Goal: Information Seeking & Learning: Learn about a topic

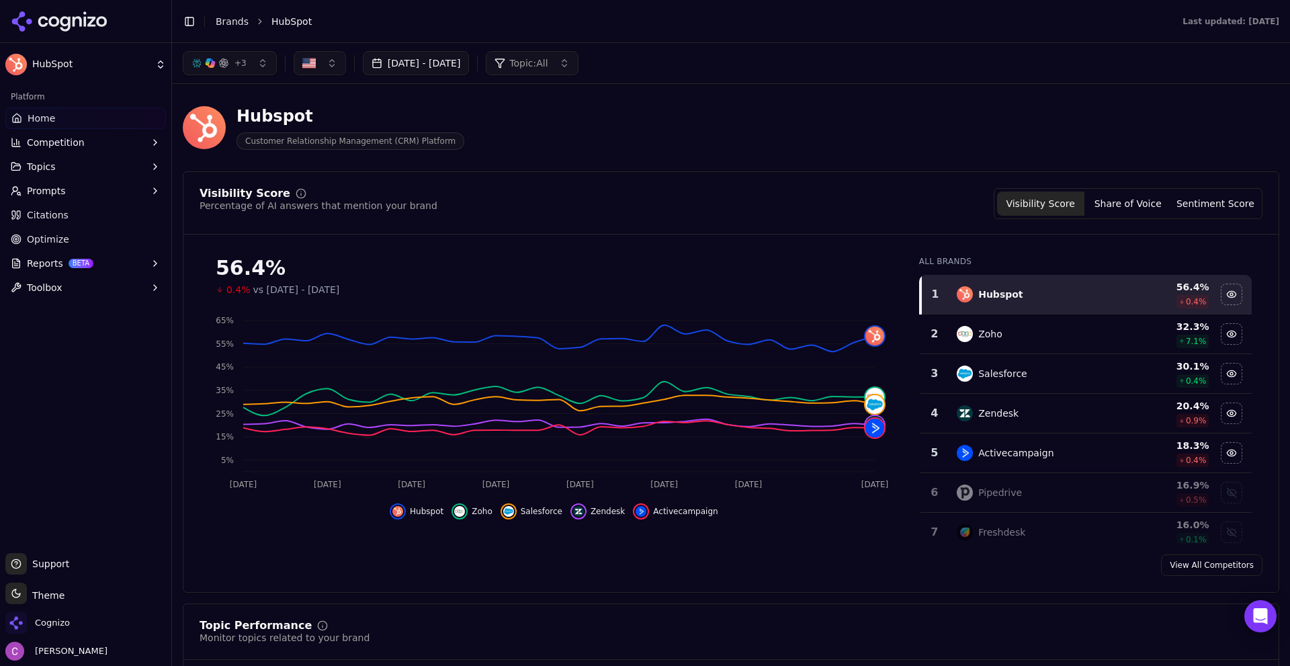
click at [603, 129] on div "Hubspot Customer Relationship Management (CRM) Platform" at bounding box center [484, 127] width 602 height 44
click at [1113, 194] on button "Share of Voice" at bounding box center [1127, 203] width 87 height 24
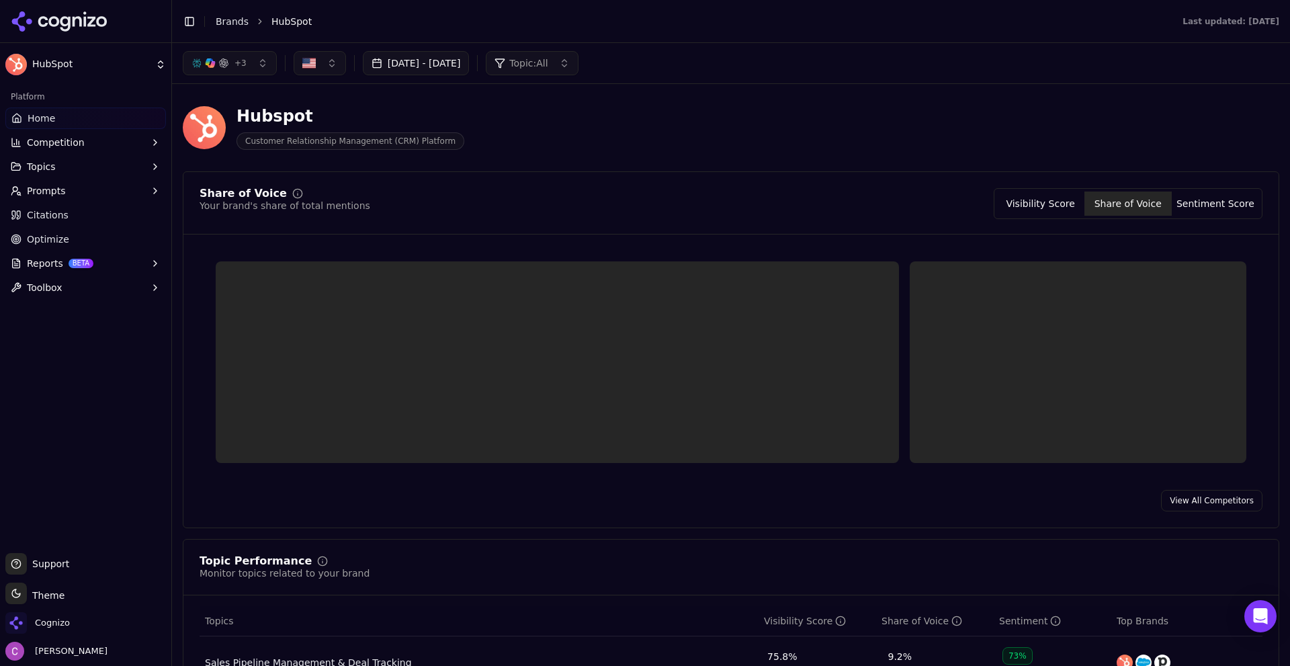
click at [1214, 211] on button "Sentiment Score" at bounding box center [1215, 203] width 87 height 24
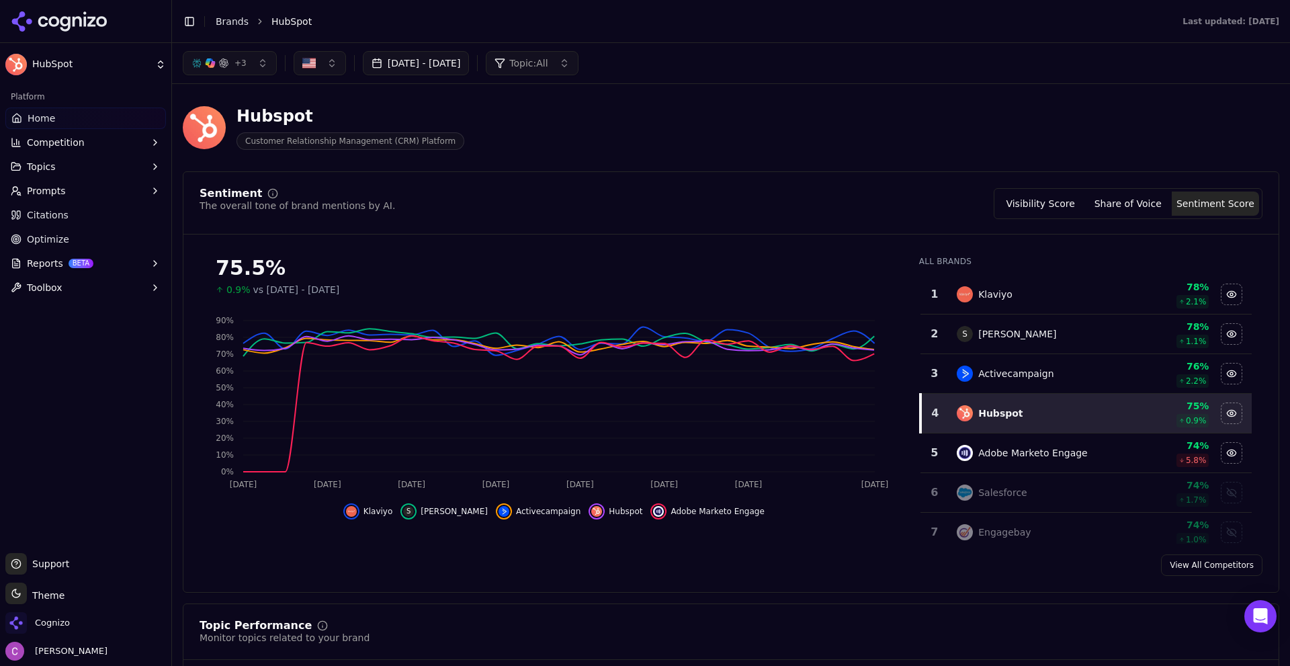
click at [1128, 216] on div "Visibility Score Share of Voice Sentiment Score" at bounding box center [1128, 203] width 269 height 31
click at [1140, 205] on button "Share of Voice" at bounding box center [1127, 203] width 87 height 24
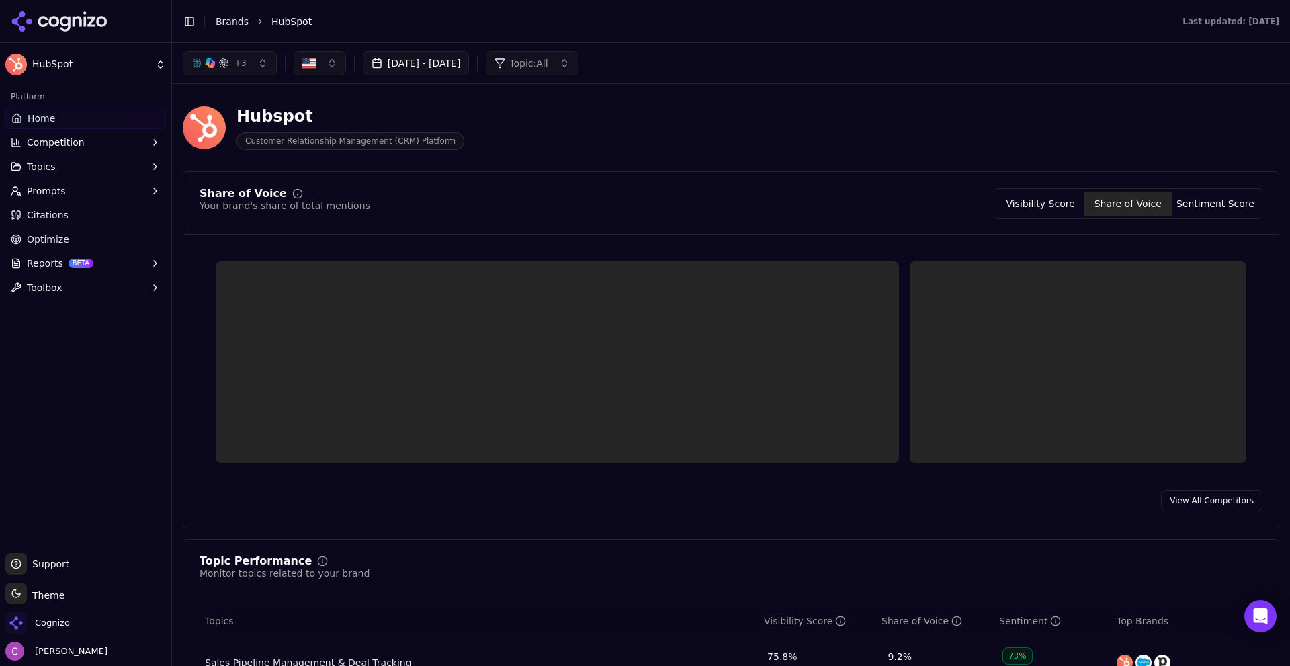
click at [1054, 200] on button "Visibility Score" at bounding box center [1040, 203] width 87 height 24
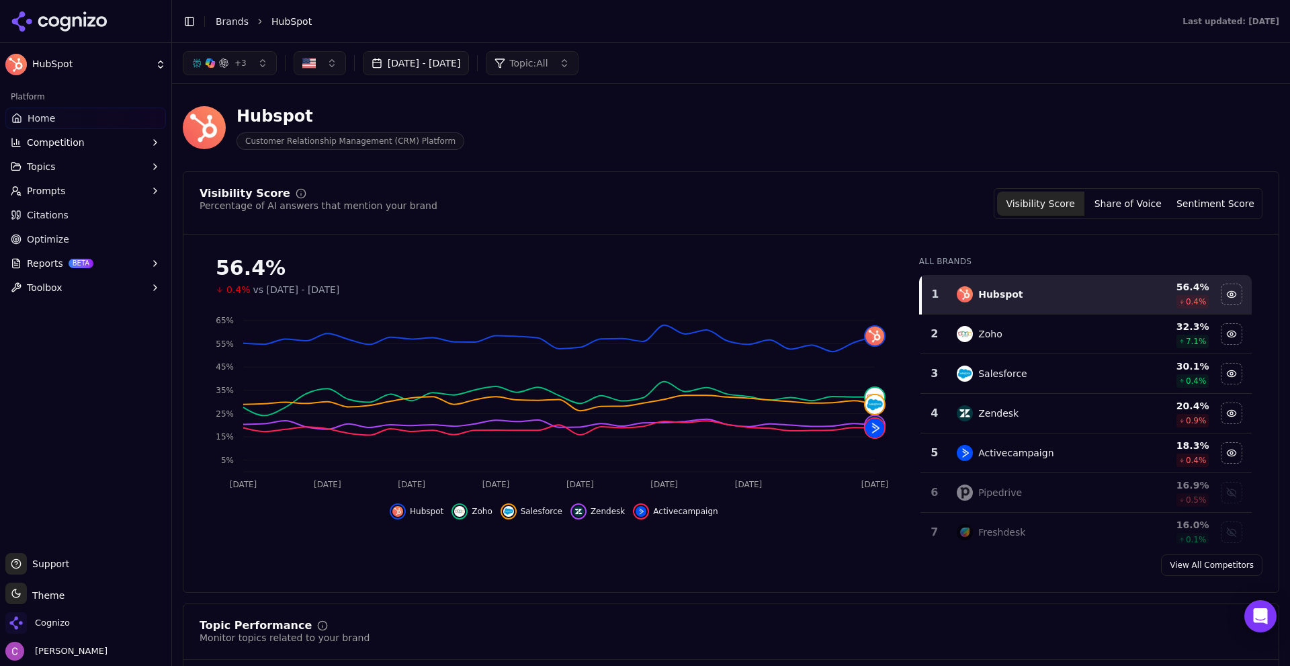
click at [230, 60] on div "+ 3" at bounding box center [218, 63] width 55 height 11
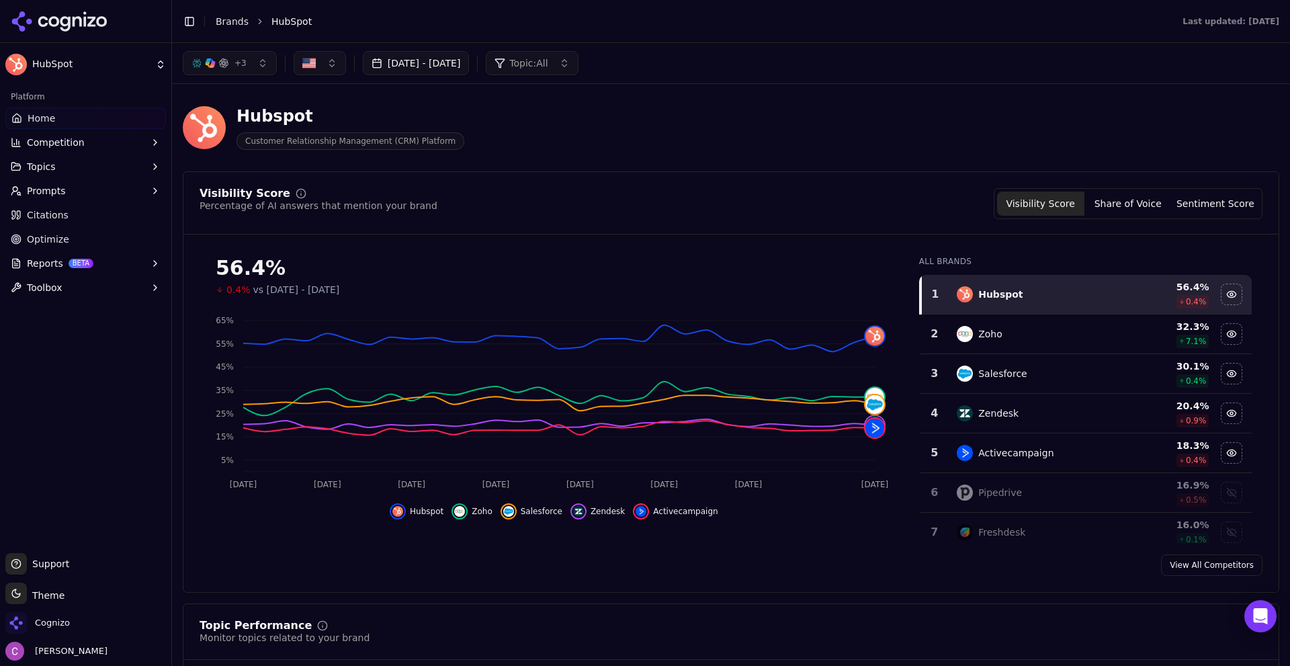
click at [549, 56] on button "Topic: All" at bounding box center [532, 63] width 92 height 24
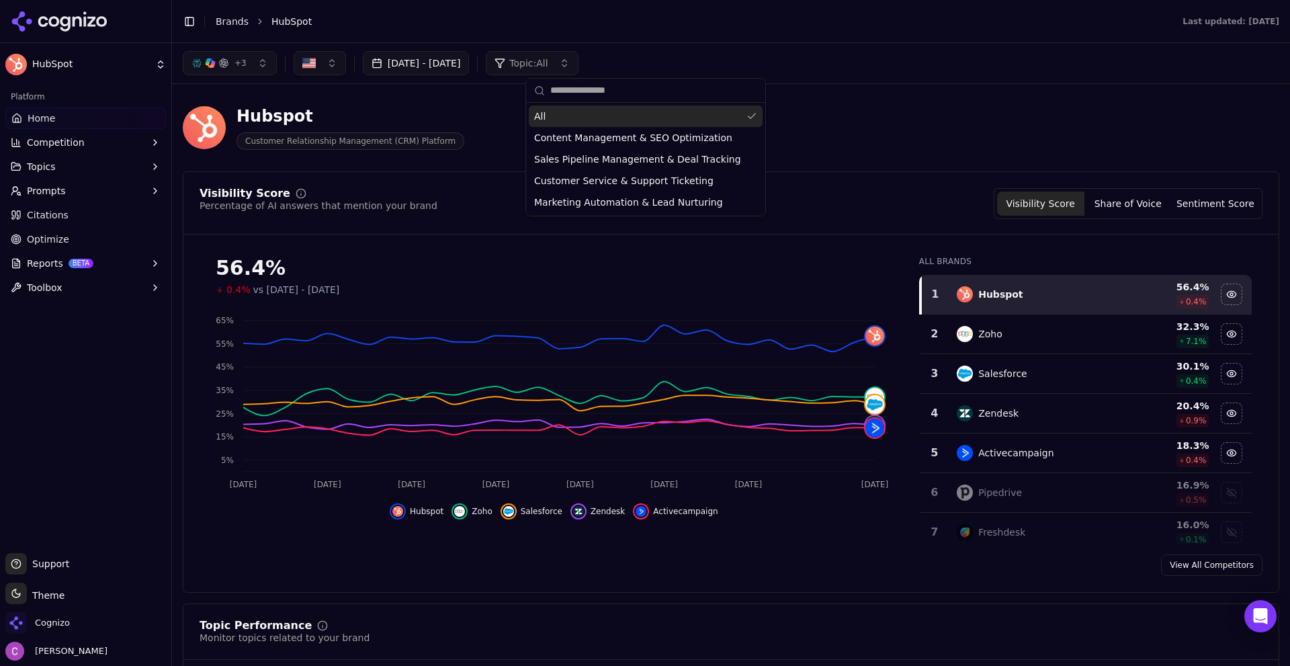
click at [578, 57] on button "Topic: All" at bounding box center [532, 63] width 92 height 24
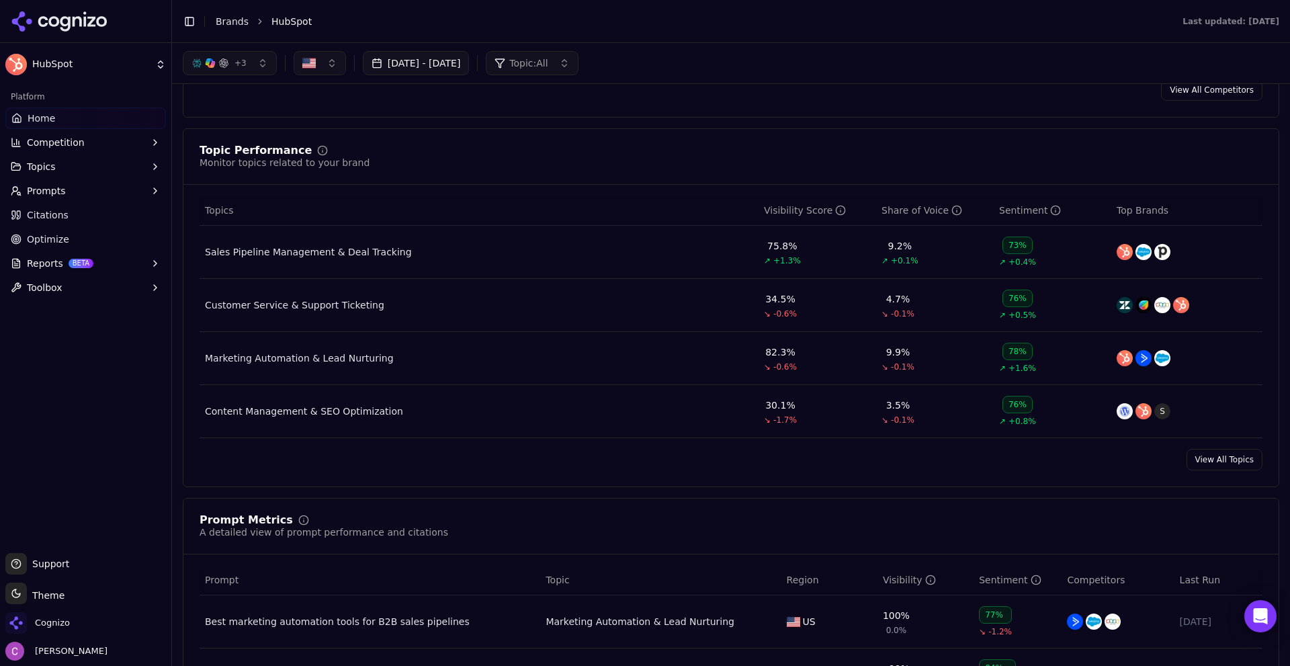
scroll to position [470, 0]
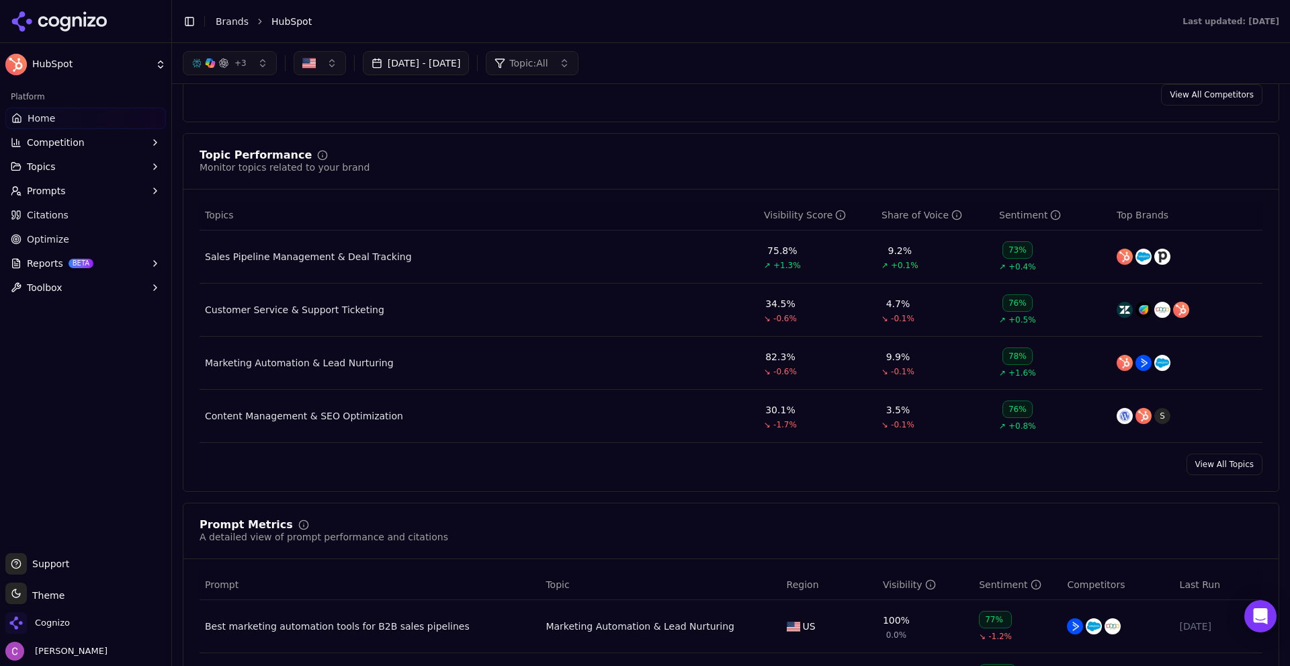
click at [463, 165] on div "Topic Performance Monitor topics related to your brand" at bounding box center [731, 162] width 1063 height 24
click at [93, 190] on button "Prompts" at bounding box center [85, 191] width 161 height 22
click at [75, 262] on link "Suggestions" at bounding box center [86, 255] width 128 height 19
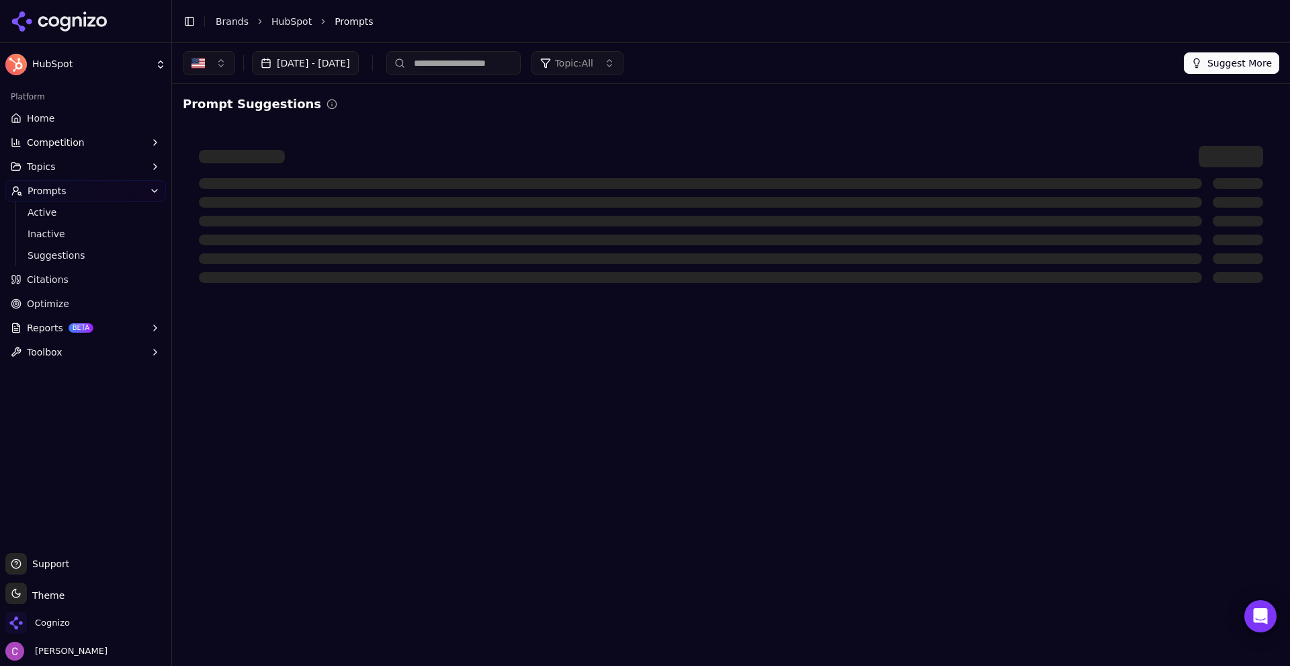
click at [569, 138] on div at bounding box center [731, 214] width 1097 height 169
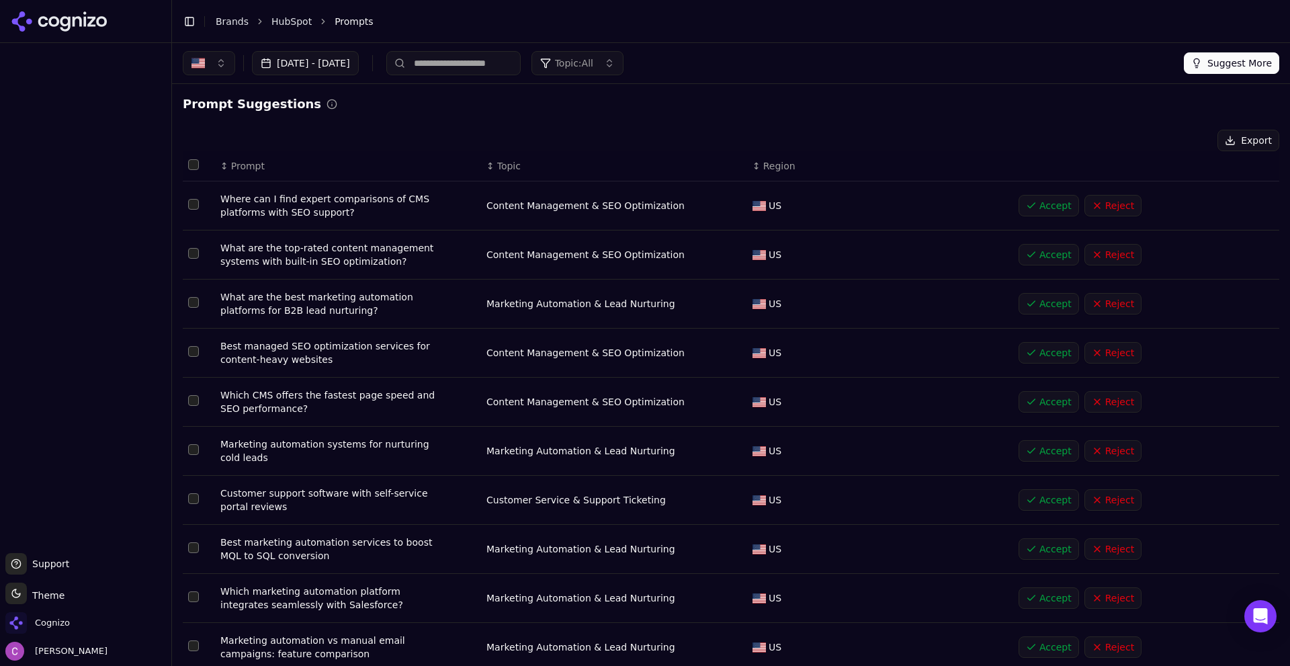
click at [459, 110] on div "Prompt Suggestions" at bounding box center [731, 104] width 1097 height 19
click at [628, 124] on div "Prompt Suggestions Export ↕ Prompt ↕ Topic ↕ Region Where can I find expert com…" at bounding box center [731, 399] width 1097 height 609
click at [477, 97] on div "Prompt Suggestions" at bounding box center [731, 104] width 1097 height 19
click at [464, 123] on div "Prompt Suggestions Export ↕ Prompt ↕ Topic ↕ Region Where can I find expert com…" at bounding box center [731, 399] width 1097 height 609
click at [220, 19] on link "Brands" at bounding box center [232, 21] width 33 height 11
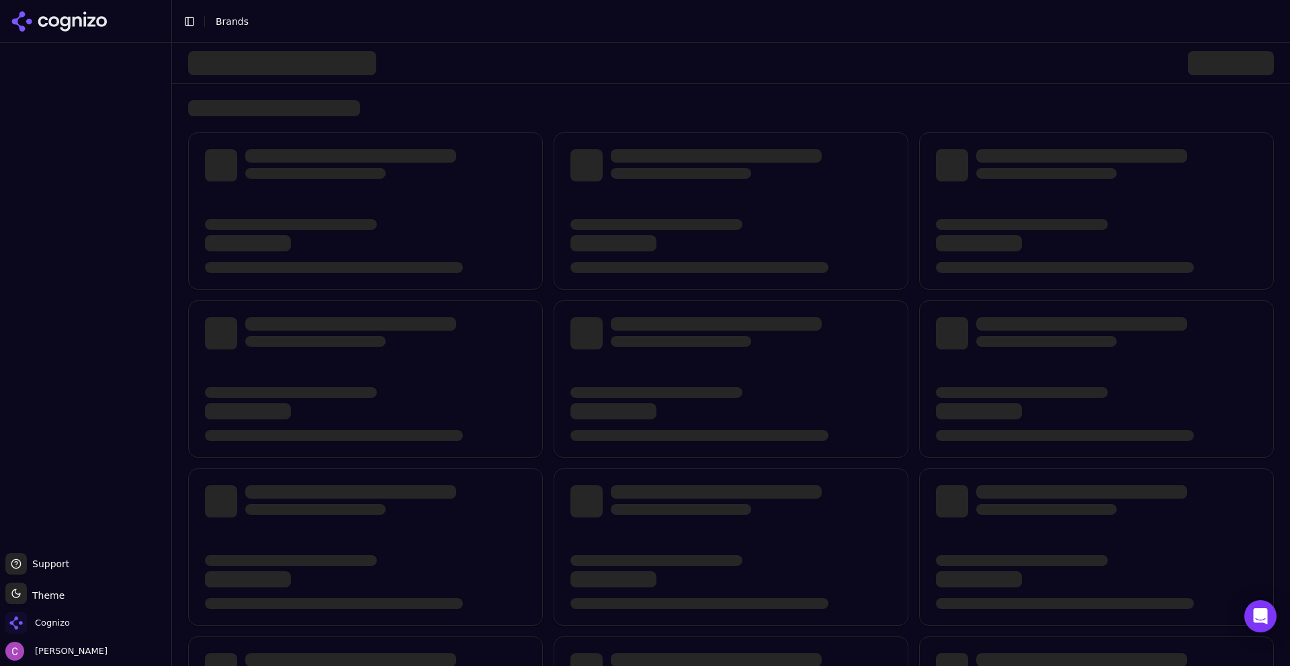
scroll to position [128, 0]
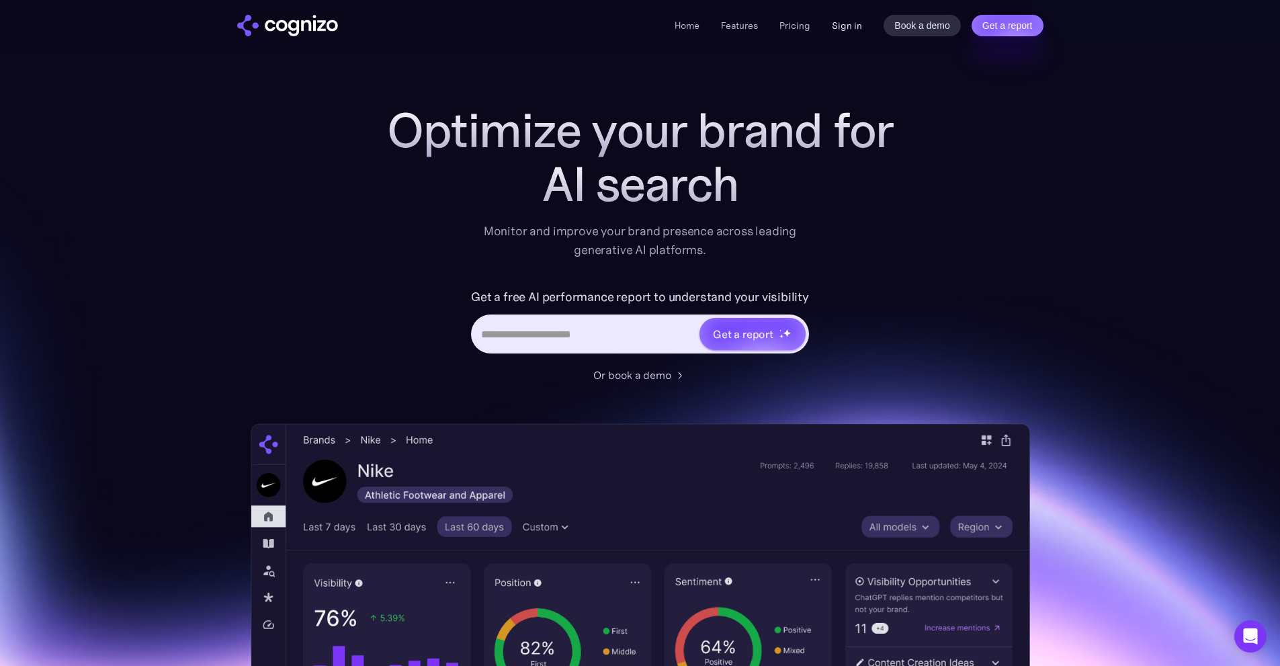
click at [835, 24] on link "Sign in" at bounding box center [847, 25] width 30 height 16
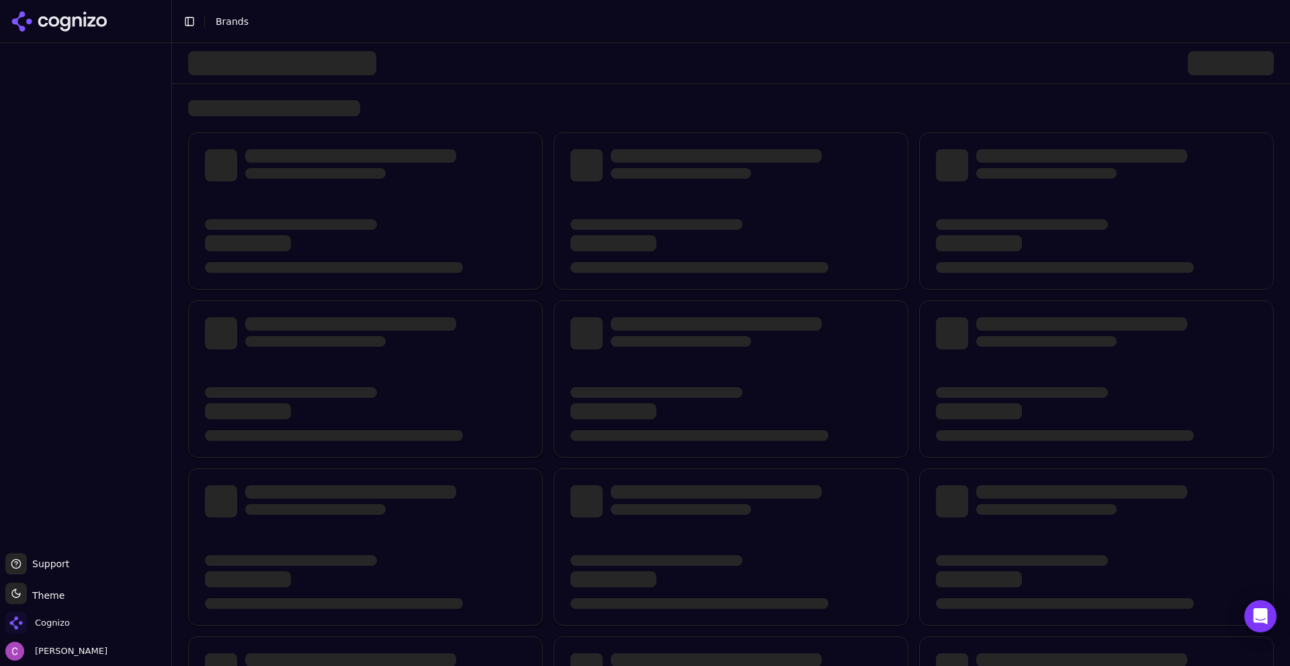
click at [590, 83] on div at bounding box center [731, 63] width 1118 height 41
click at [50, 19] on icon at bounding box center [53, 21] width 11 height 11
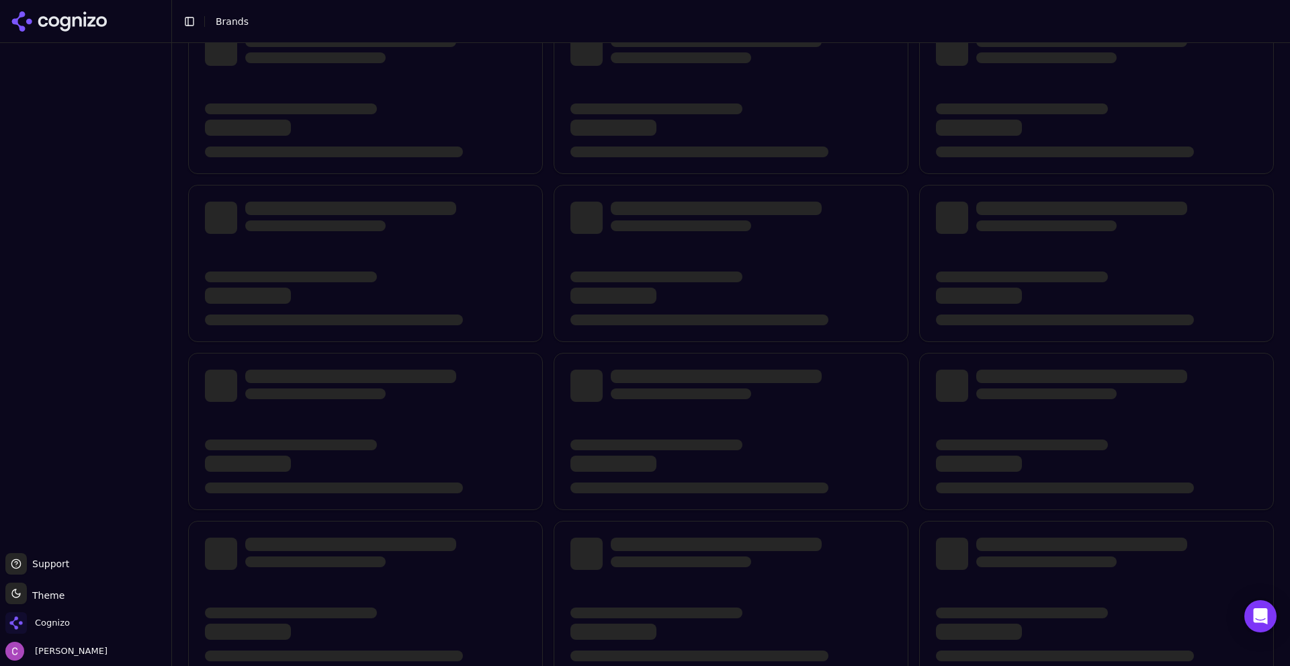
scroll to position [128, 0]
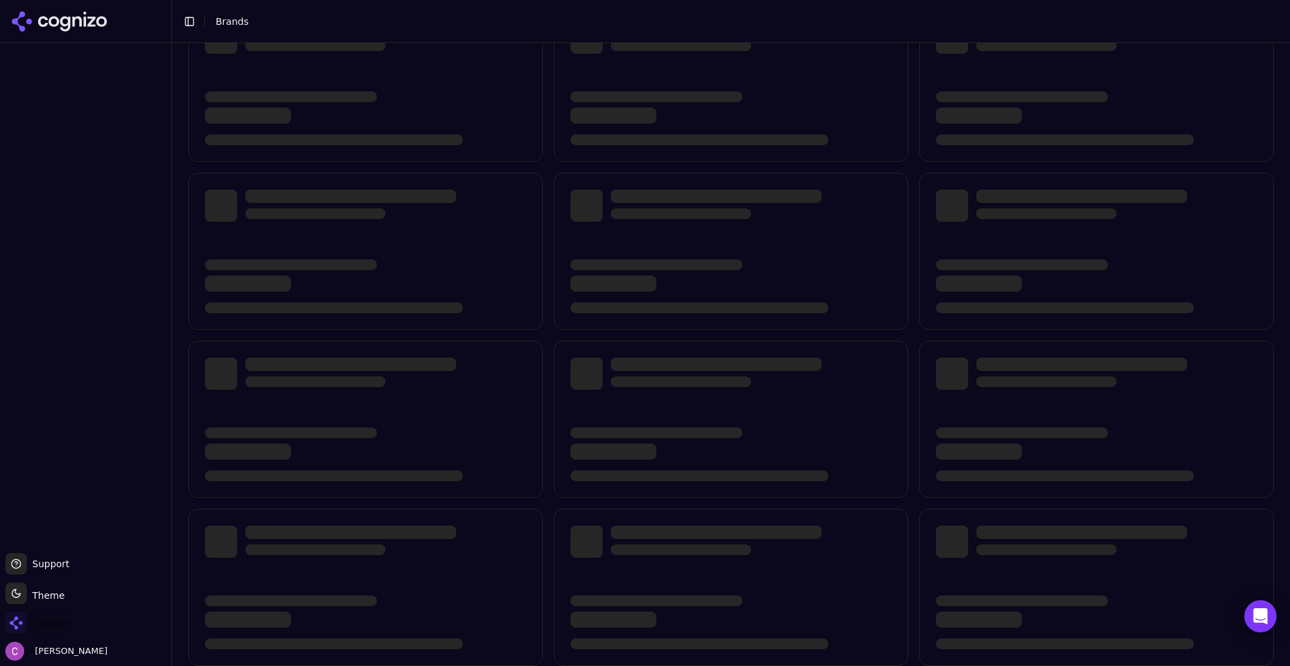
click at [54, 619] on span "Cognizo" at bounding box center [52, 623] width 35 height 12
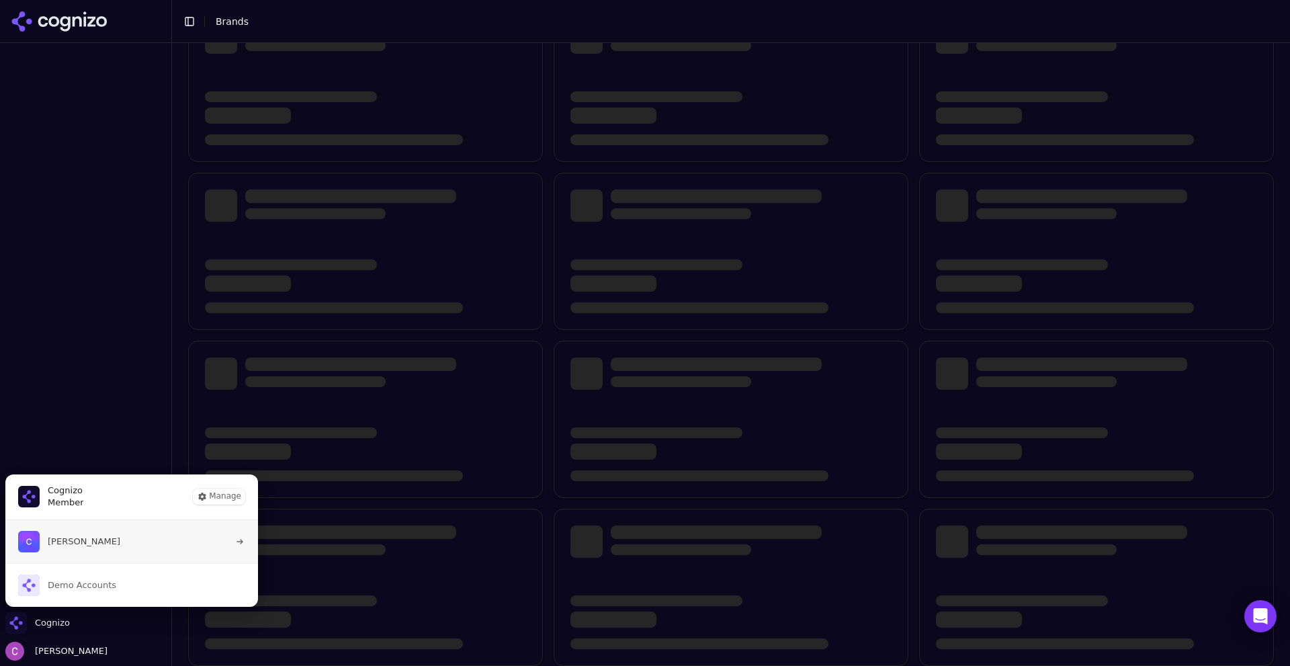
click at [89, 540] on span "[PERSON_NAME]" at bounding box center [84, 541] width 73 height 12
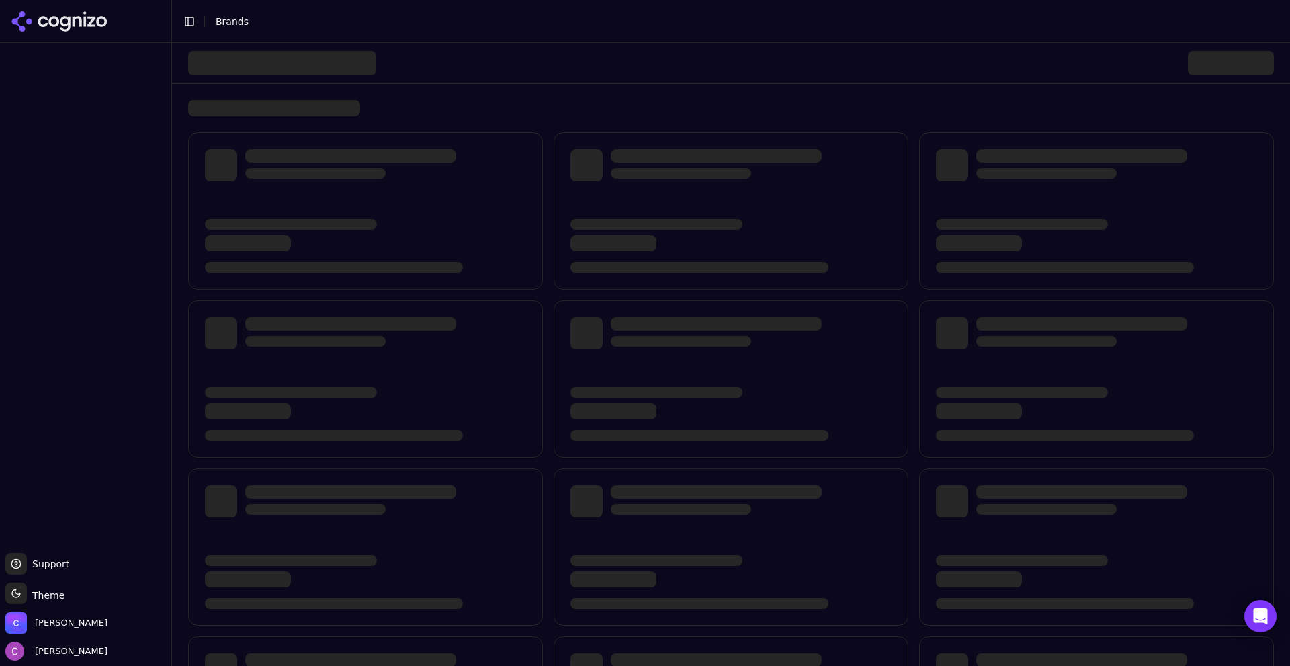
click at [84, 607] on div "Toggle theme Theme" at bounding box center [85, 596] width 161 height 27
click at [81, 611] on ul "Support Support Toggle theme Theme Chris Abouraad Chris Abouraad" at bounding box center [85, 607] width 161 height 108
click at [80, 617] on span "Chris Abouraad" at bounding box center [71, 623] width 73 height 12
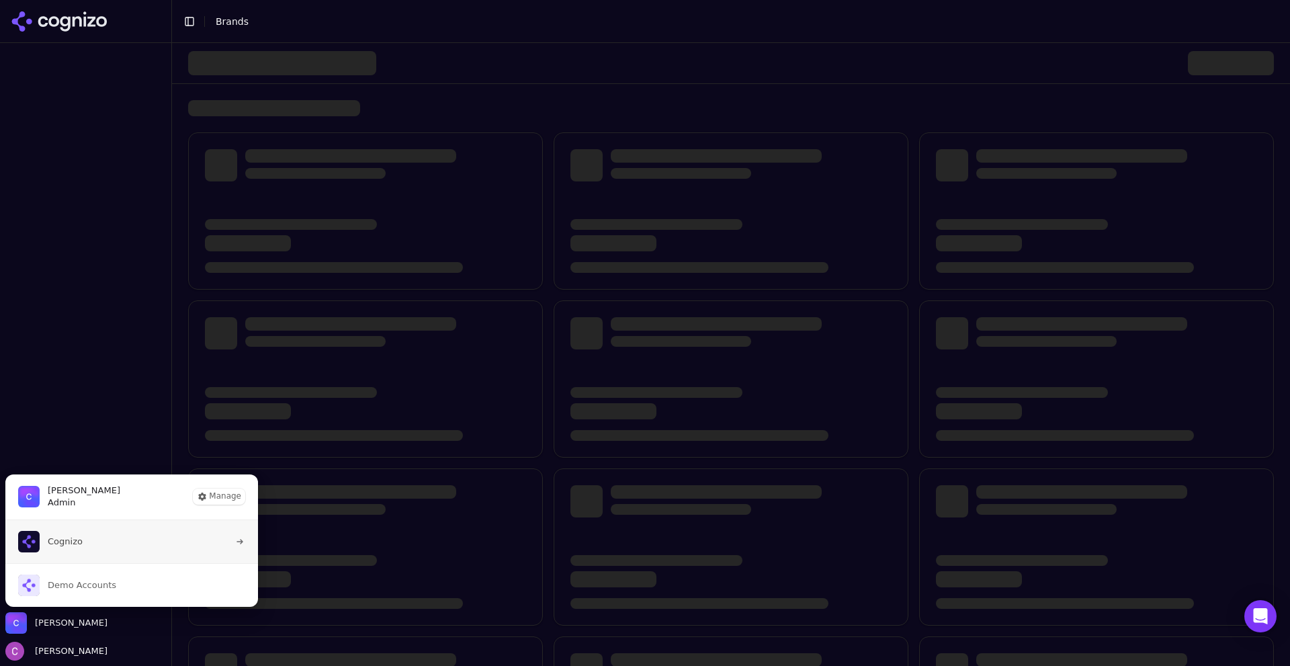
click at [62, 540] on span "Cognizo" at bounding box center [65, 541] width 35 height 12
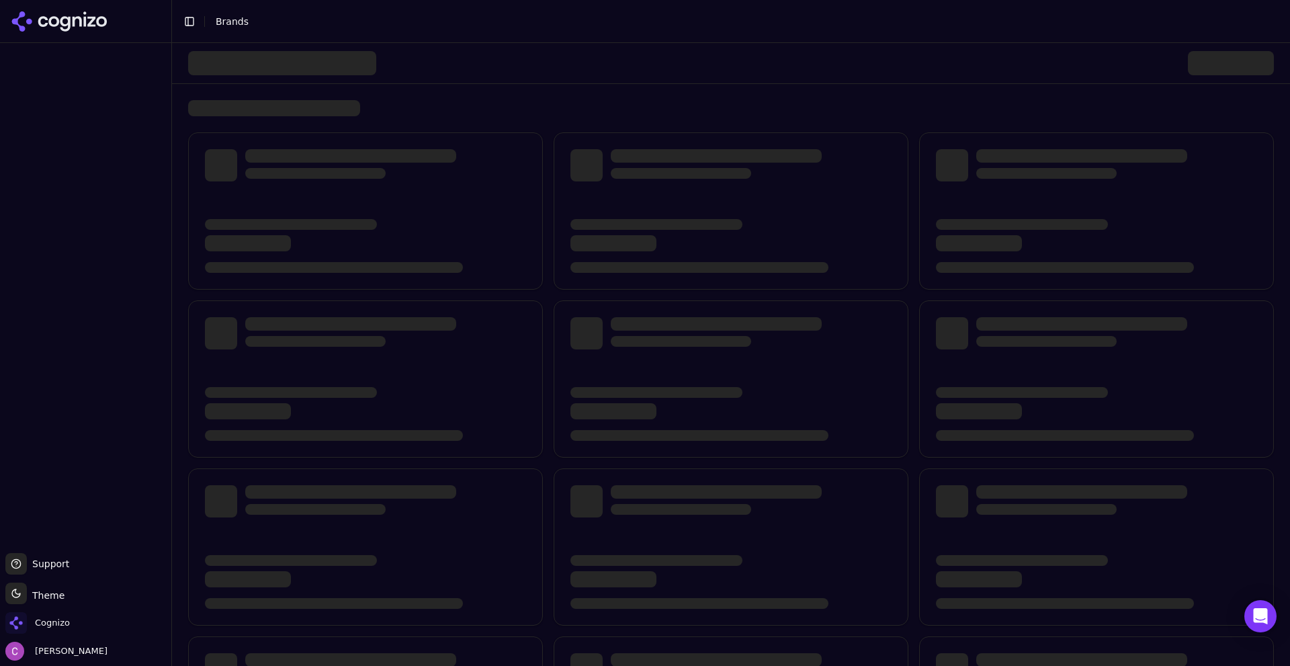
click at [185, 280] on div at bounding box center [731, 418] width 1118 height 750
click at [538, 275] on div at bounding box center [365, 210] width 355 height 157
click at [605, 62] on div at bounding box center [731, 63] width 1086 height 40
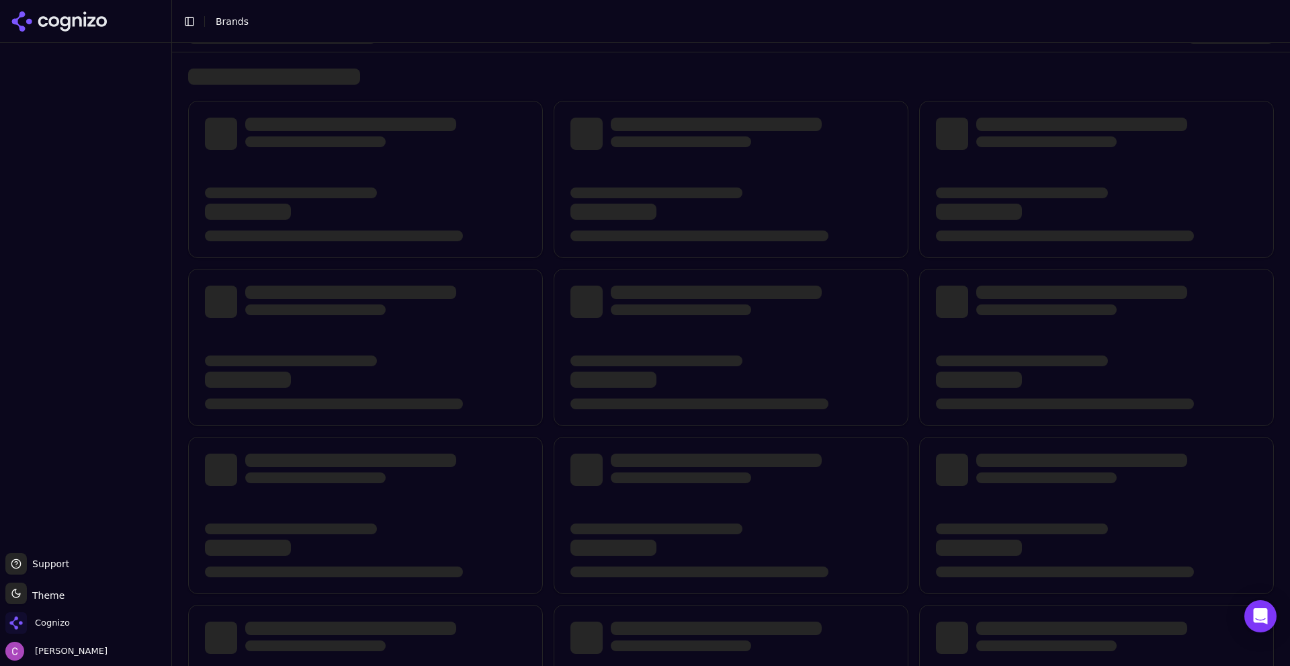
scroll to position [128, 0]
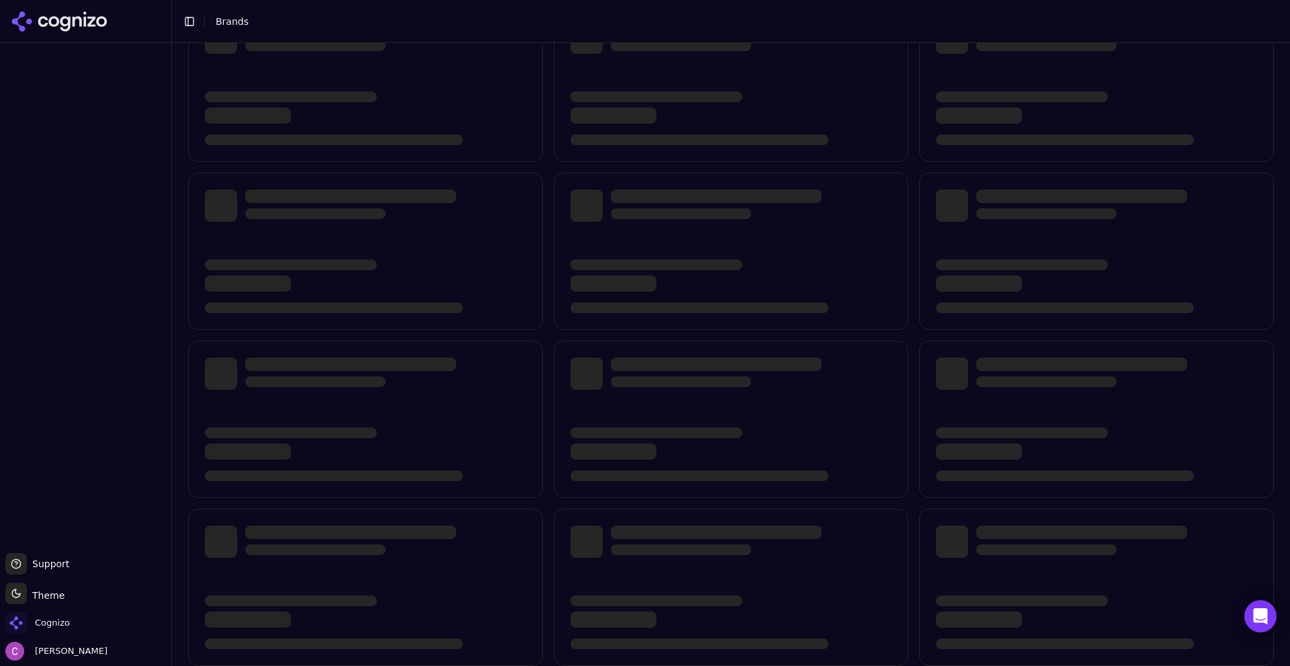
click at [548, 325] on div at bounding box center [731, 335] width 1086 height 661
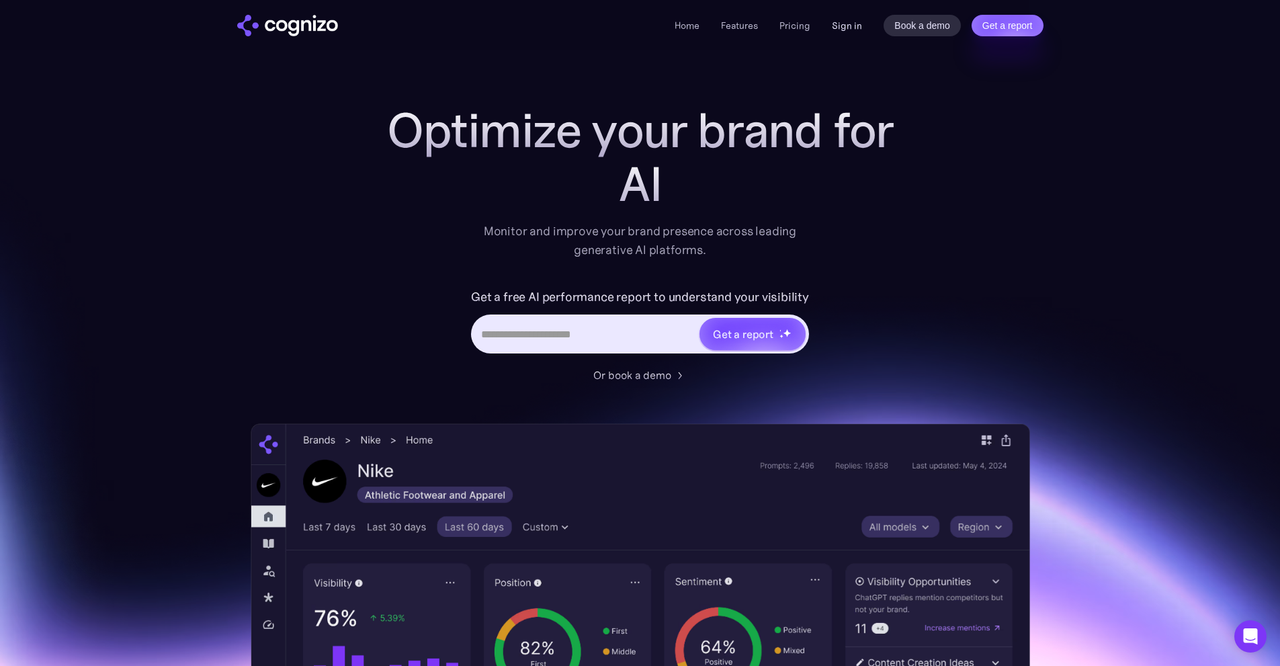
click at [839, 27] on link "Sign in" at bounding box center [847, 25] width 30 height 16
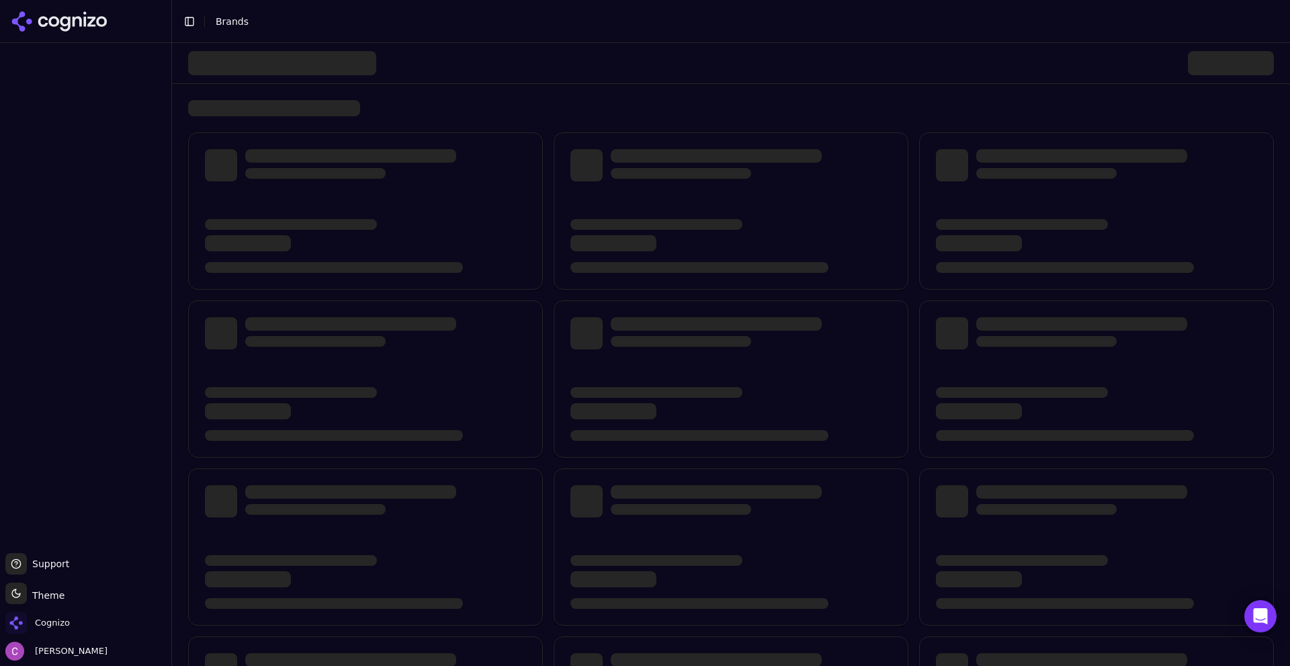
click at [758, 69] on div at bounding box center [731, 63] width 1086 height 40
click at [419, 98] on div at bounding box center [731, 418] width 1118 height 750
click at [52, 626] on span "Cognizo" at bounding box center [52, 623] width 35 height 12
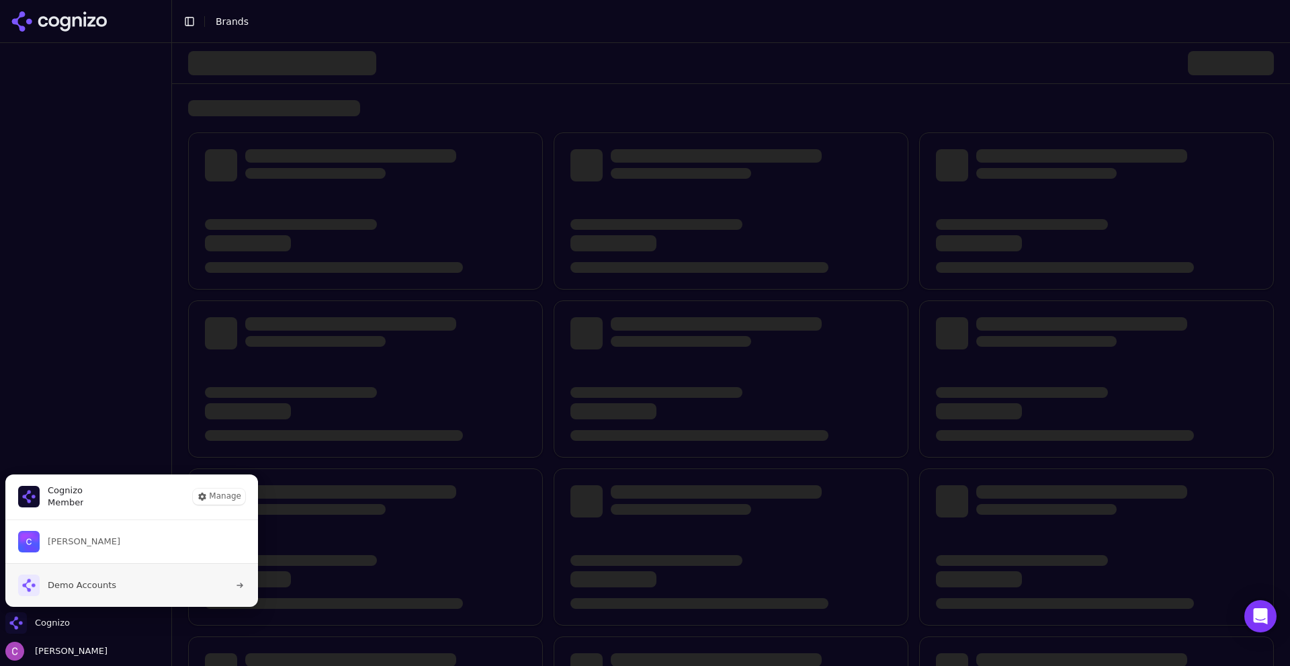
click at [75, 583] on span "Demo Accounts" at bounding box center [82, 585] width 69 height 12
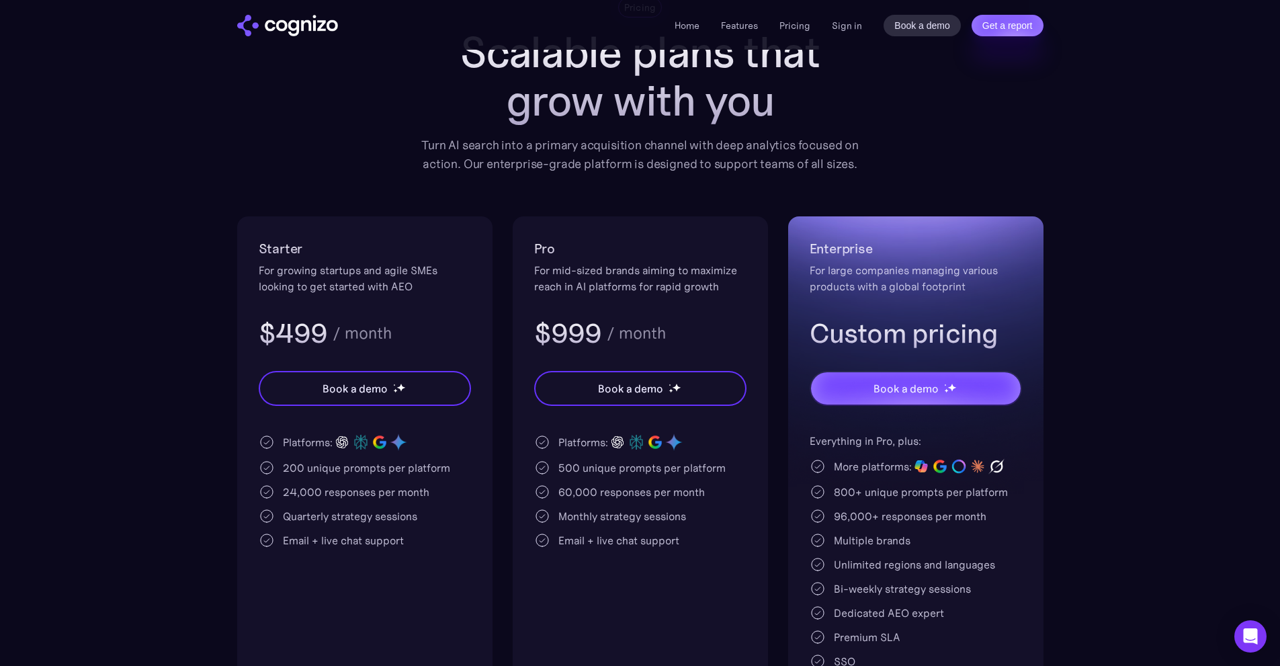
scroll to position [134, 0]
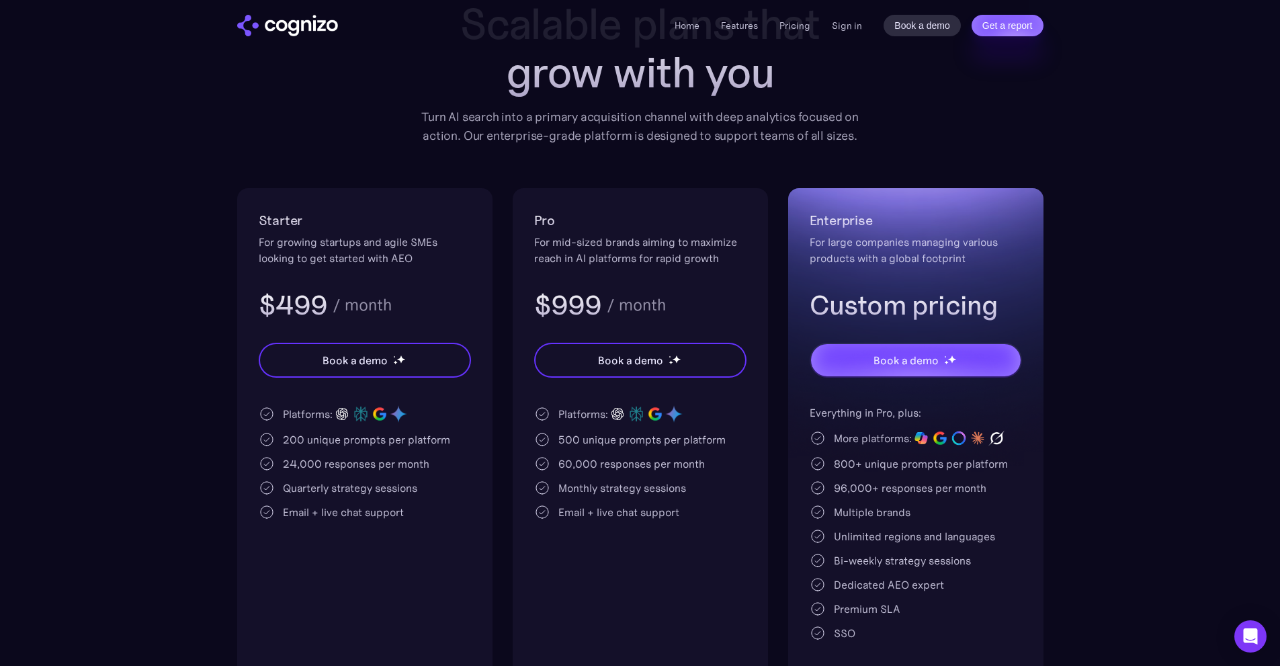
click at [290, 441] on div "200 unique prompts per platform" at bounding box center [366, 439] width 167 height 16
click at [291, 441] on div "200 unique prompts per platform" at bounding box center [366, 439] width 167 height 16
click at [566, 445] on div "500 unique prompts per platform" at bounding box center [641, 439] width 167 height 16
click at [566, 444] on div "500 unique prompts per platform" at bounding box center [641, 439] width 167 height 16
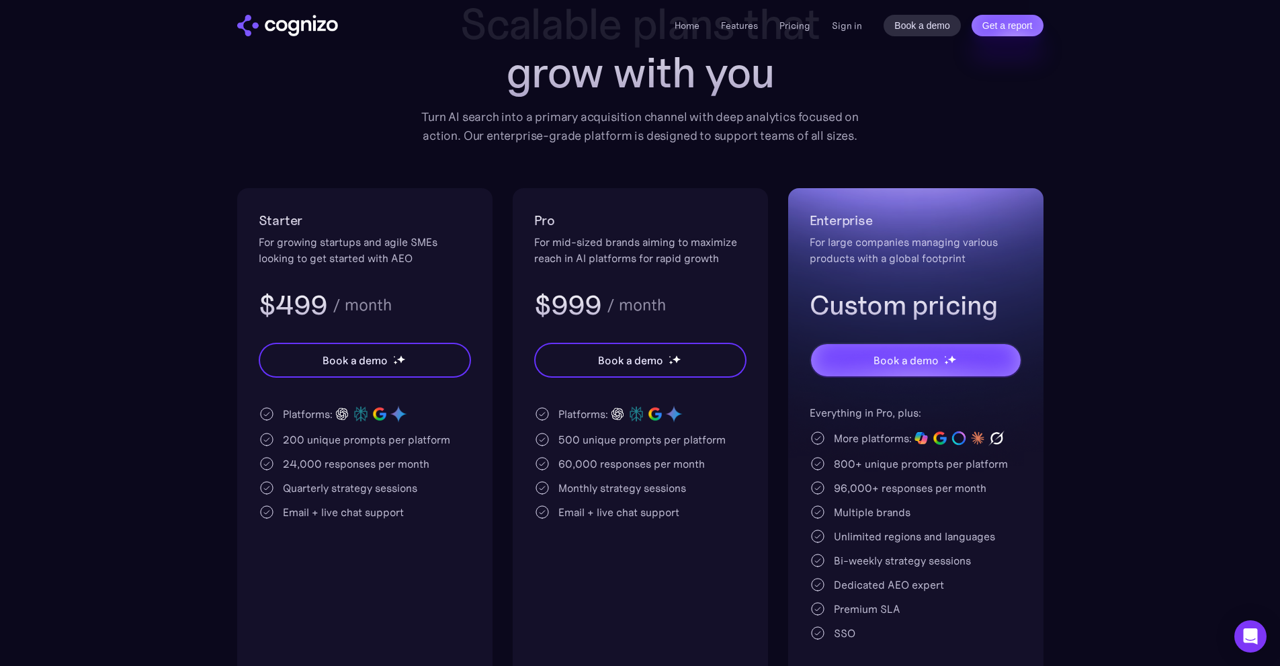
click at [301, 440] on div "200 unique prompts per platform" at bounding box center [366, 439] width 167 height 16
click at [291, 433] on div "200 unique prompts per platform" at bounding box center [366, 439] width 167 height 16
click at [292, 433] on div "200 unique prompts per platform" at bounding box center [366, 439] width 167 height 16
click at [294, 433] on div "200 unique prompts per platform" at bounding box center [366, 439] width 167 height 16
click at [568, 438] on div "500 unique prompts per platform" at bounding box center [641, 439] width 167 height 16
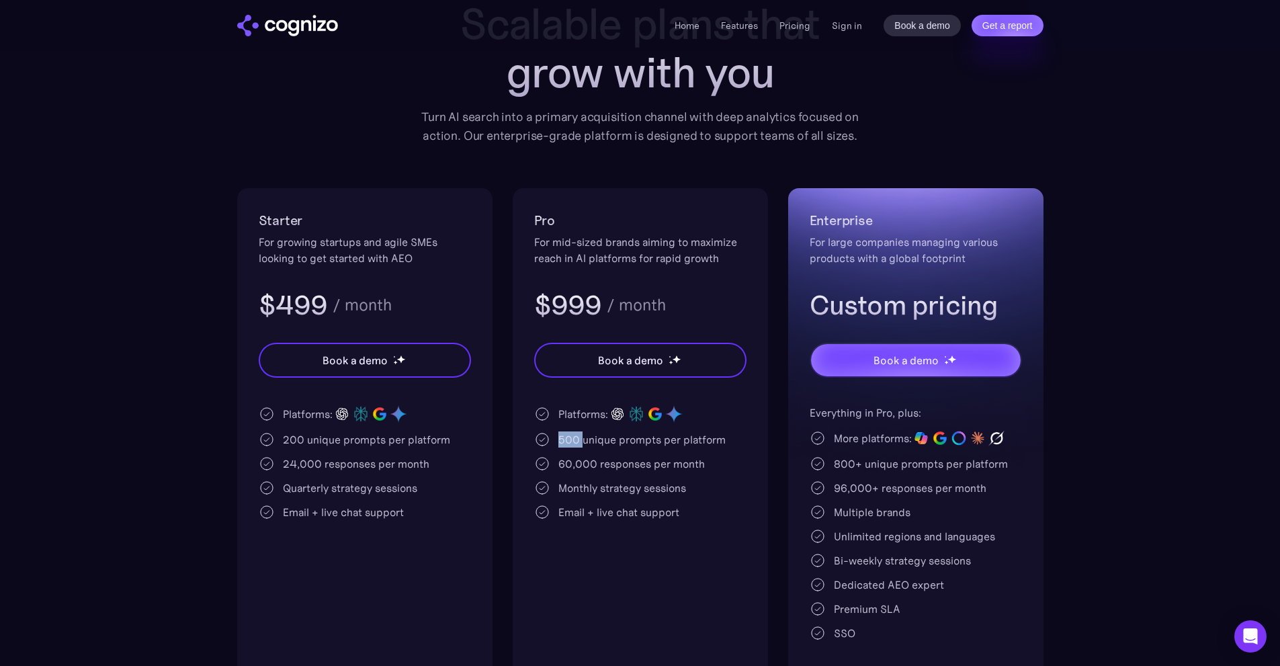
click at [568, 438] on div "500 unique prompts per platform" at bounding box center [641, 439] width 167 height 16
click at [591, 439] on div "500 unique prompts per platform" at bounding box center [641, 439] width 167 height 16
click at [284, 442] on div "200 unique prompts per platform" at bounding box center [366, 439] width 167 height 16
click at [290, 462] on div "24,000 responses per month" at bounding box center [356, 464] width 146 height 16
click at [290, 461] on div "24,000 responses per month" at bounding box center [356, 464] width 146 height 16
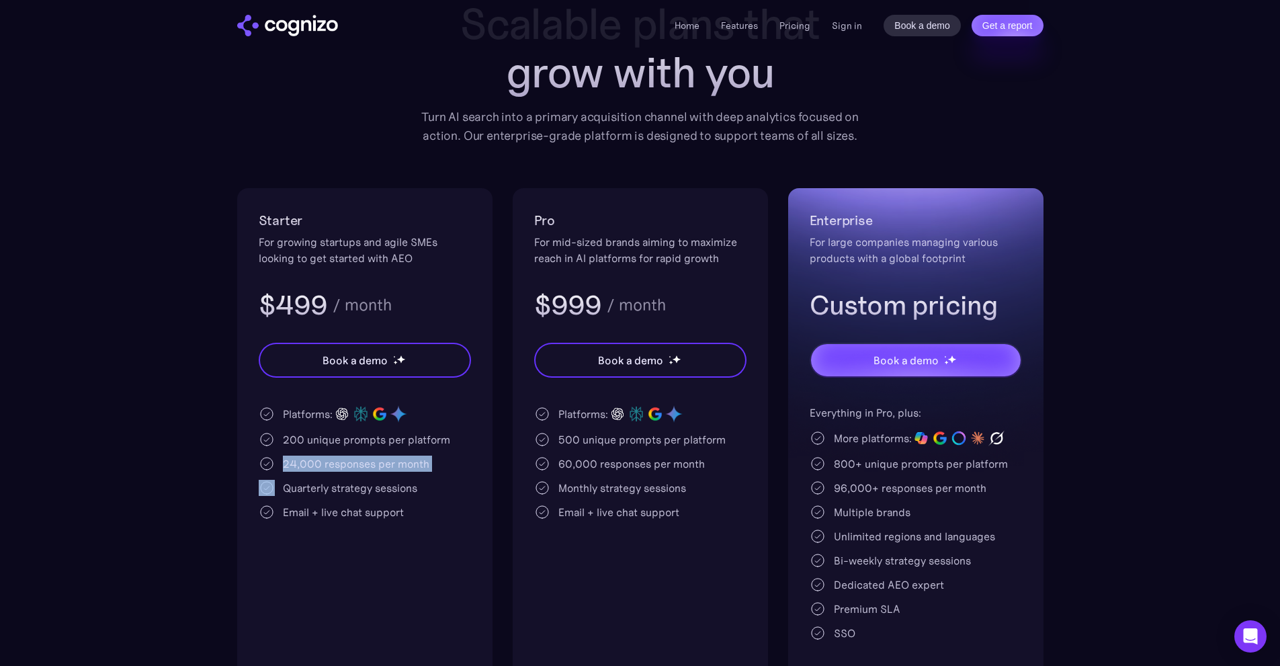
click at [290, 460] on div "24,000 responses per month" at bounding box center [356, 464] width 146 height 16
click at [284, 445] on div "200 unique prompts per platform" at bounding box center [366, 439] width 167 height 16
click at [298, 437] on div "200 unique prompts per platform" at bounding box center [366, 439] width 167 height 16
click at [299, 437] on div "200 unique prompts per platform" at bounding box center [366, 439] width 167 height 16
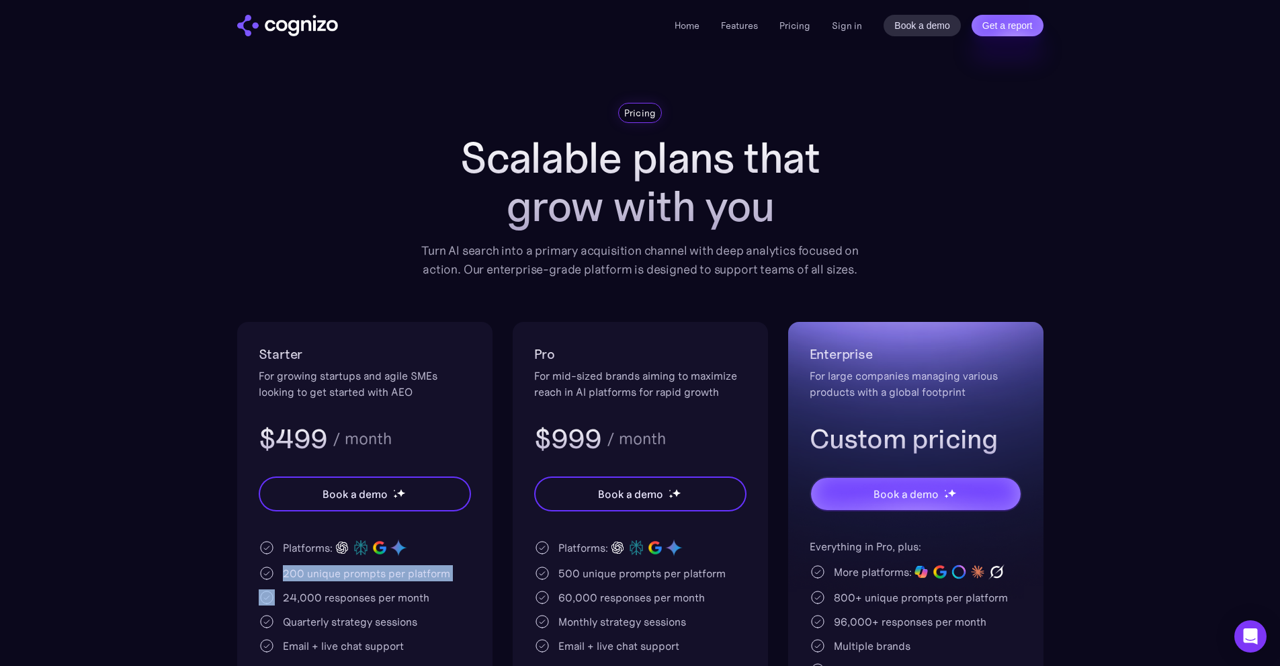
scroll to position [0, 0]
click at [553, 189] on h1 "Scalable plans that grow with you" at bounding box center [640, 182] width 457 height 97
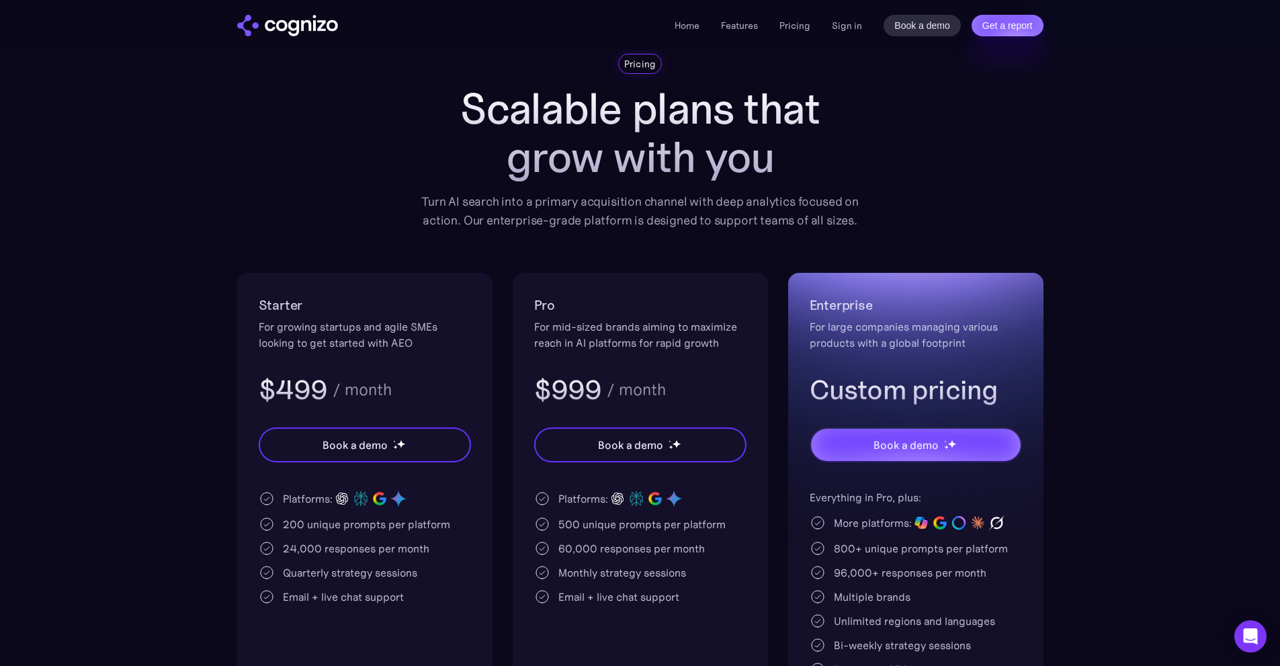
scroll to position [202, 0]
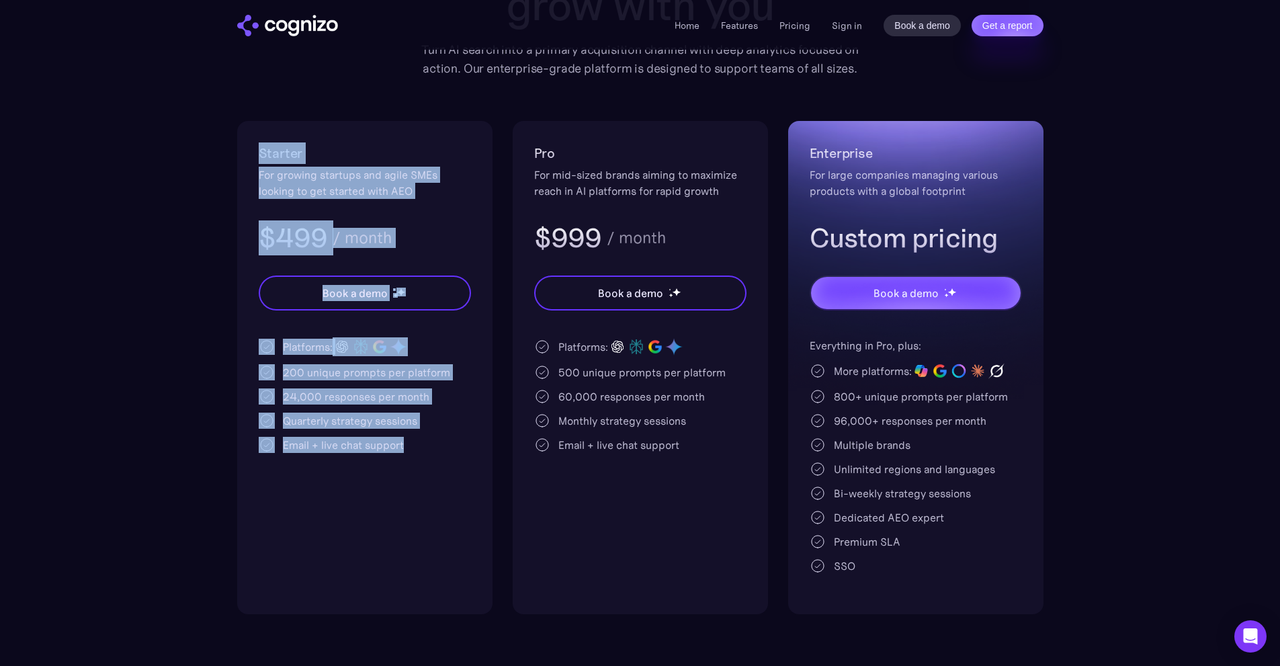
drag, startPoint x: 241, startPoint y: 140, endPoint x: 449, endPoint y: 452, distance: 374.0
click at [449, 452] on div "Starter For growing startups and agile SMEs looking to get started with AEO $49…" at bounding box center [364, 367] width 255 height 493
click at [472, 456] on div "Starter For growing startups and agile SMEs looking to get started with AEO $49…" at bounding box center [364, 367] width 255 height 493
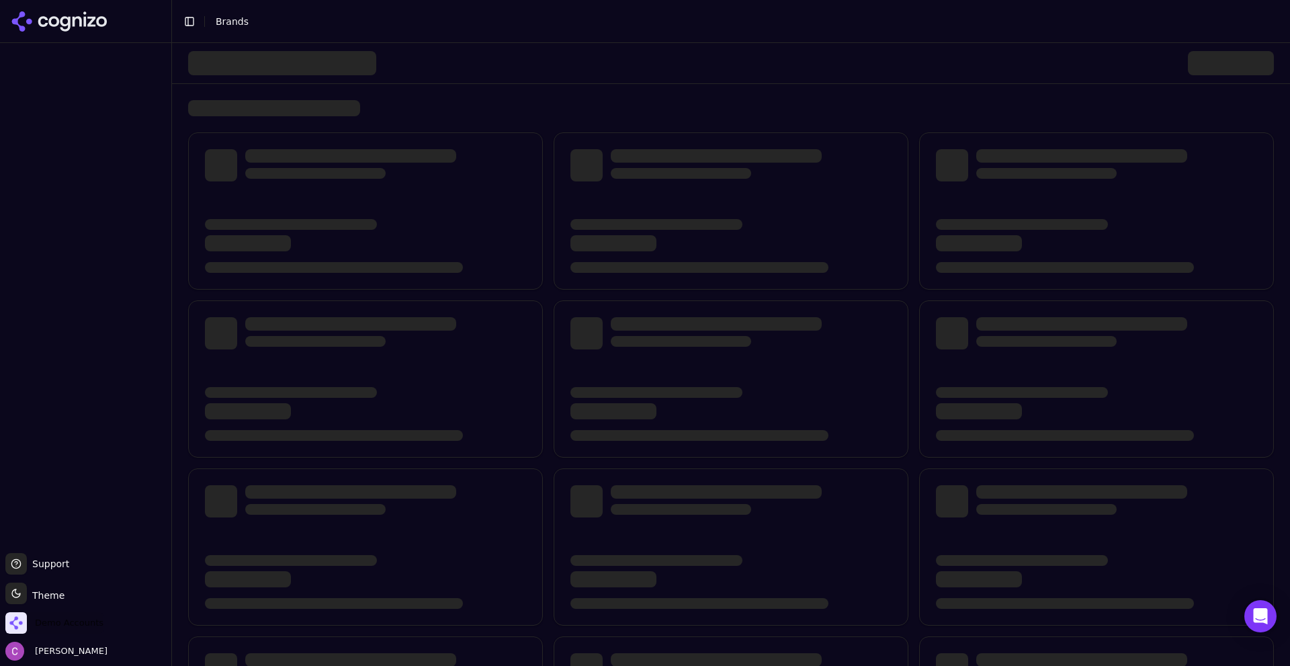
click at [75, 617] on span "Demo Accounts" at bounding box center [69, 623] width 69 height 12
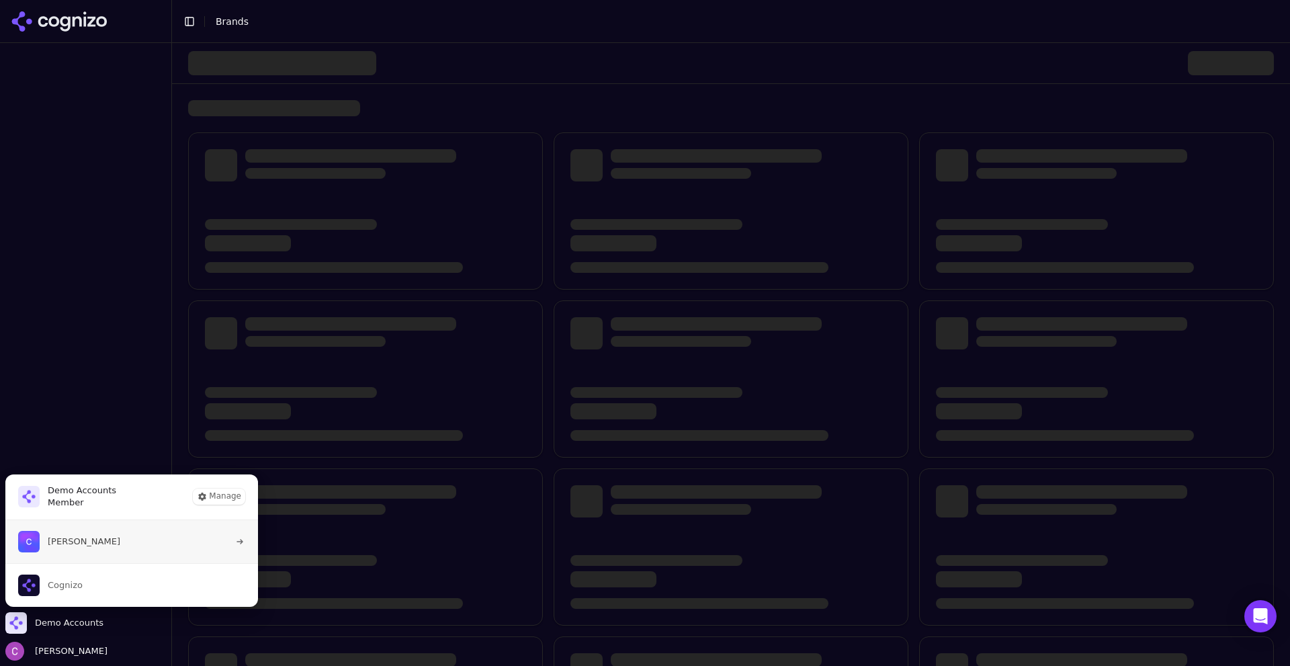
click at [95, 549] on span "[PERSON_NAME]" at bounding box center [69, 542] width 102 height 22
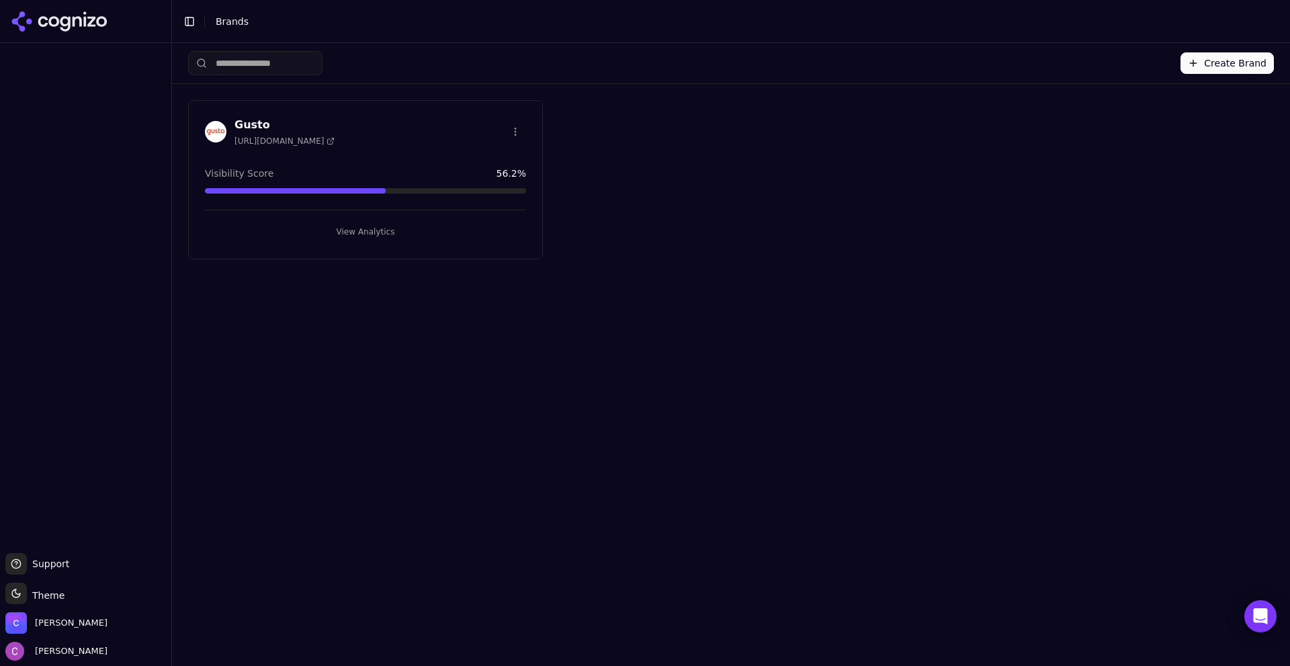
click at [379, 237] on button "View Analytics" at bounding box center [365, 232] width 321 height 22
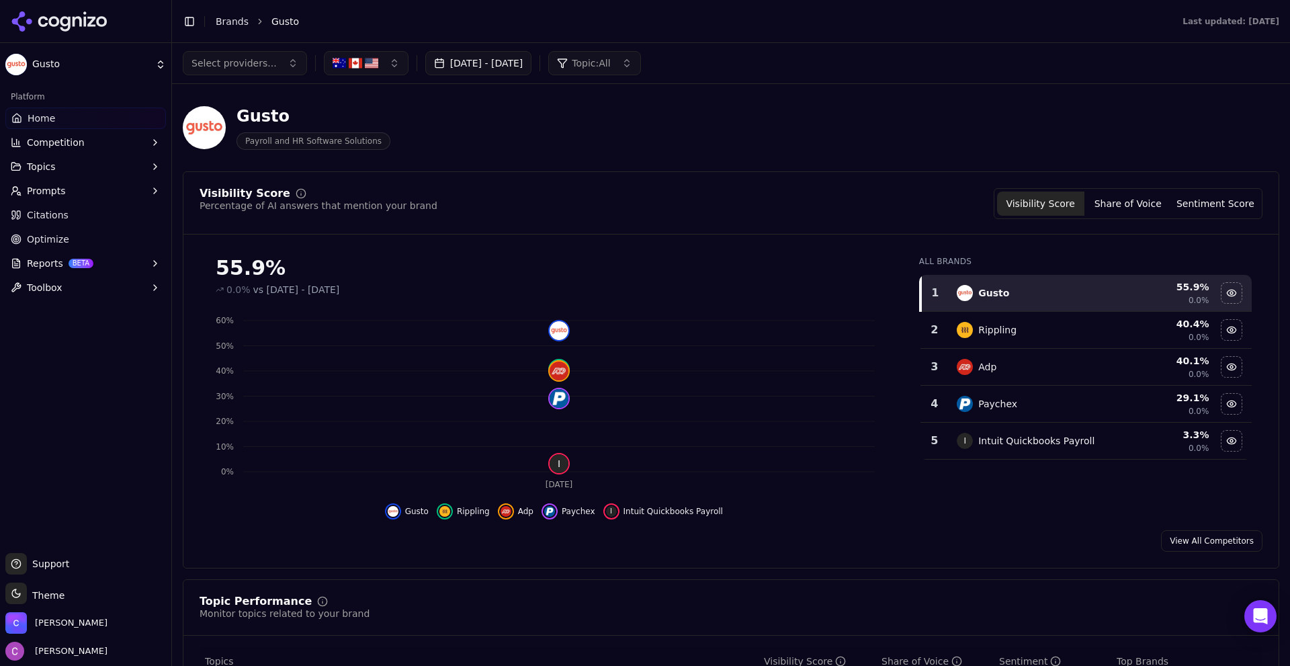
click at [521, 148] on div "Gusto Payroll and HR Software Solutions" at bounding box center [484, 127] width 602 height 44
click at [68, 187] on button "Prompts" at bounding box center [85, 191] width 161 height 22
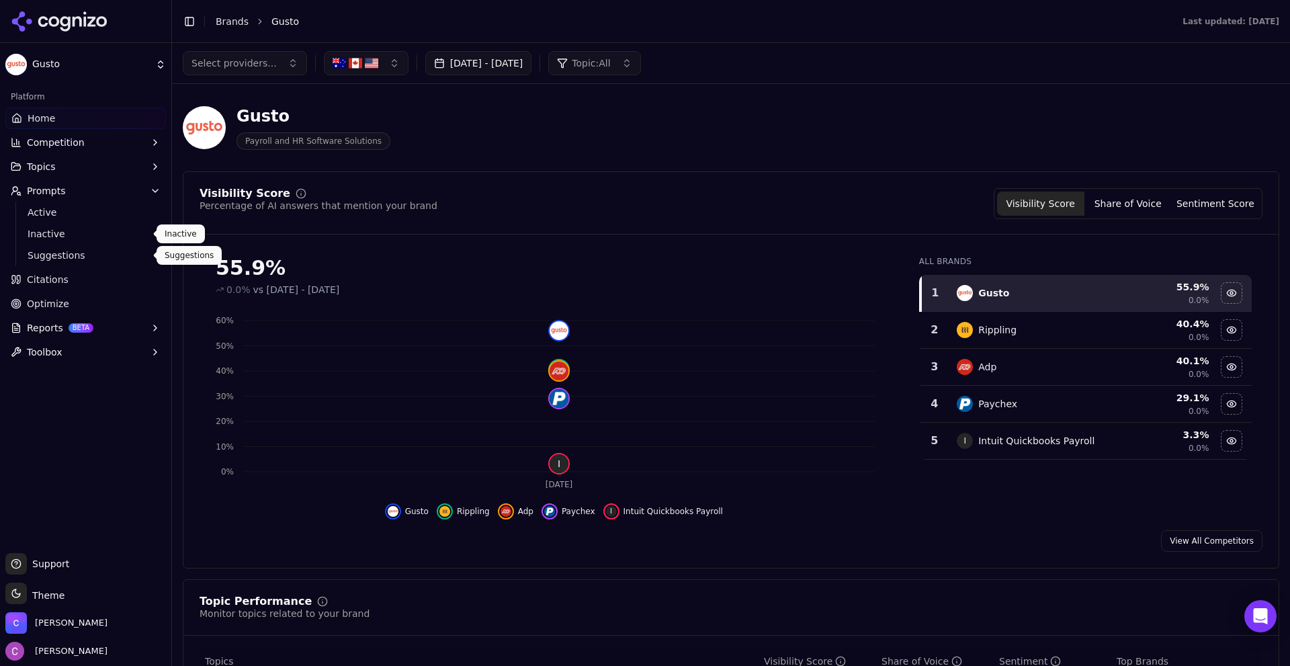
click at [67, 253] on span "Suggestions" at bounding box center [86, 255] width 117 height 13
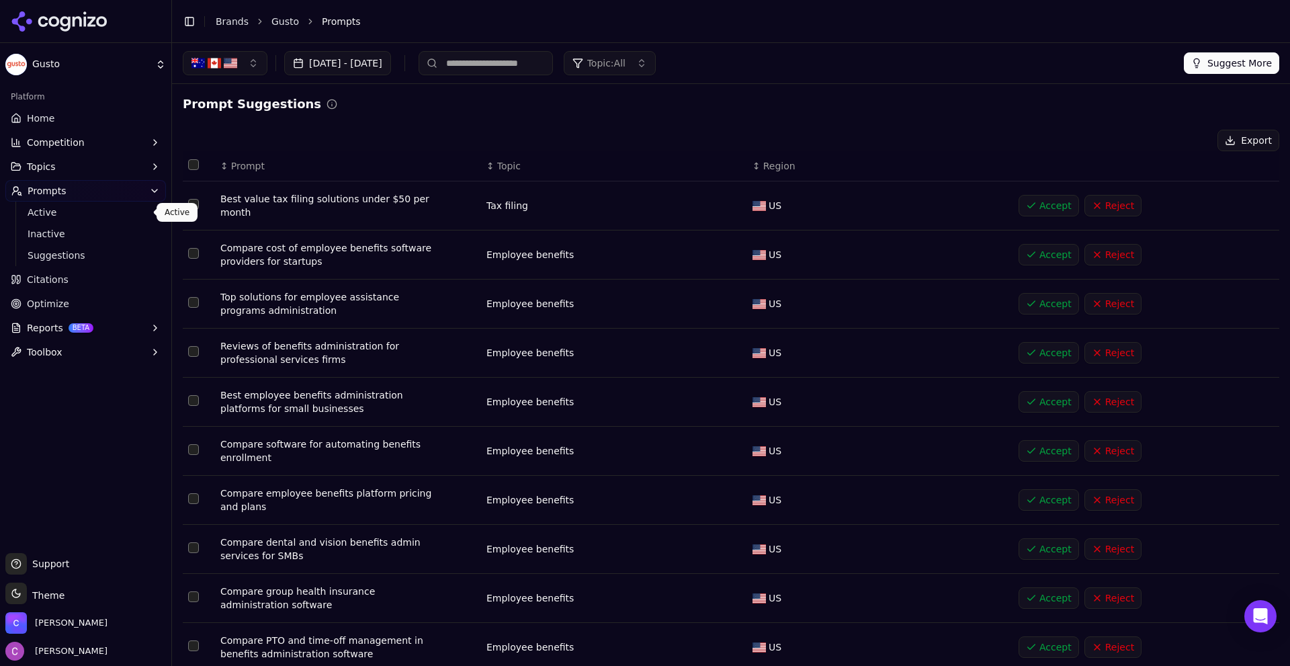
click at [45, 212] on span "Active" at bounding box center [86, 212] width 117 height 13
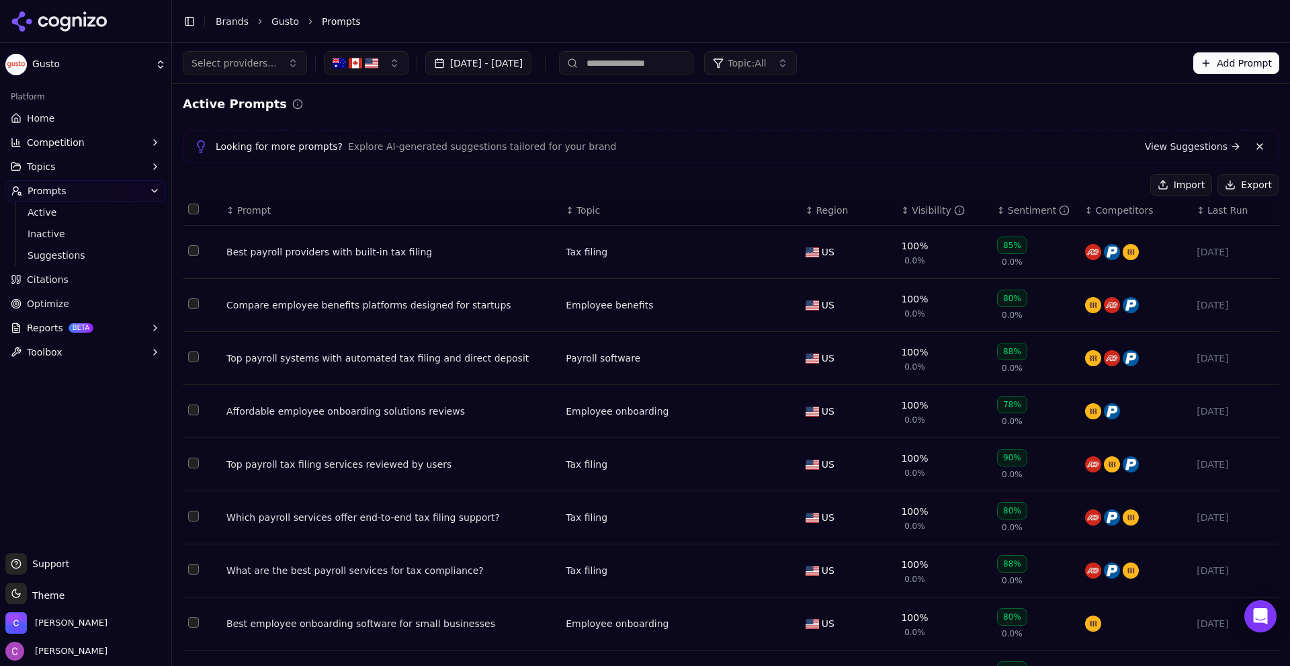
click at [252, 210] on span "Prompt" at bounding box center [254, 210] width 34 height 13
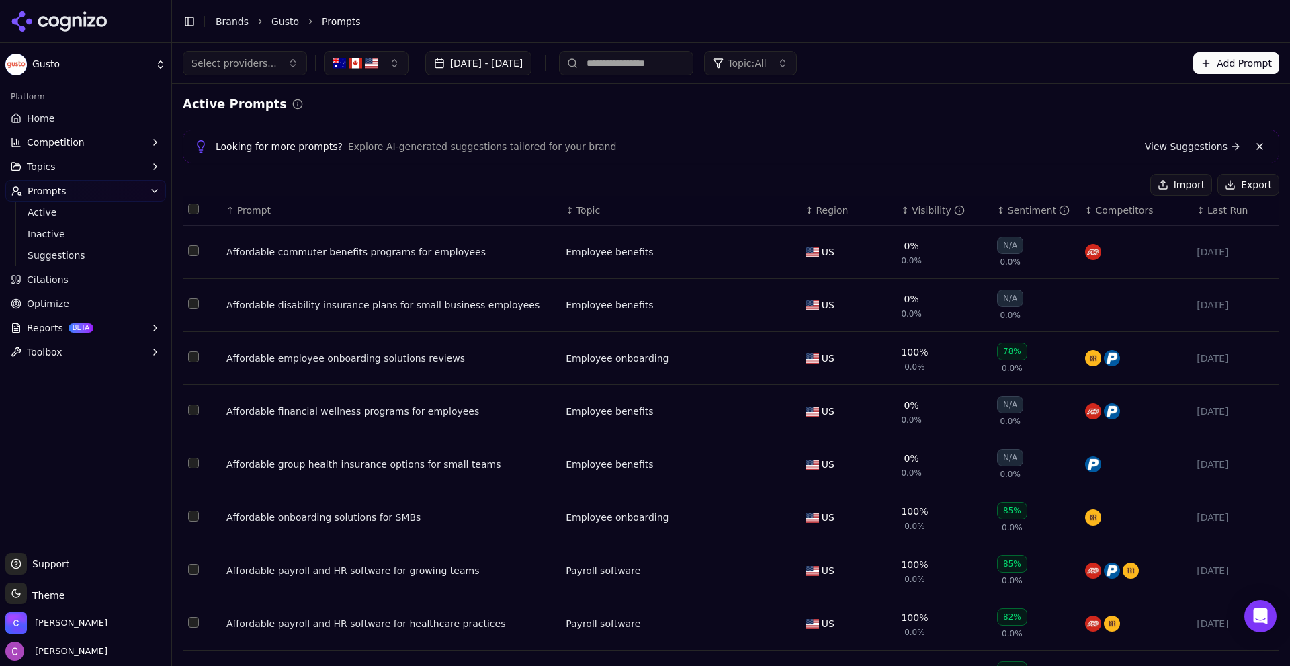
scroll to position [134, 0]
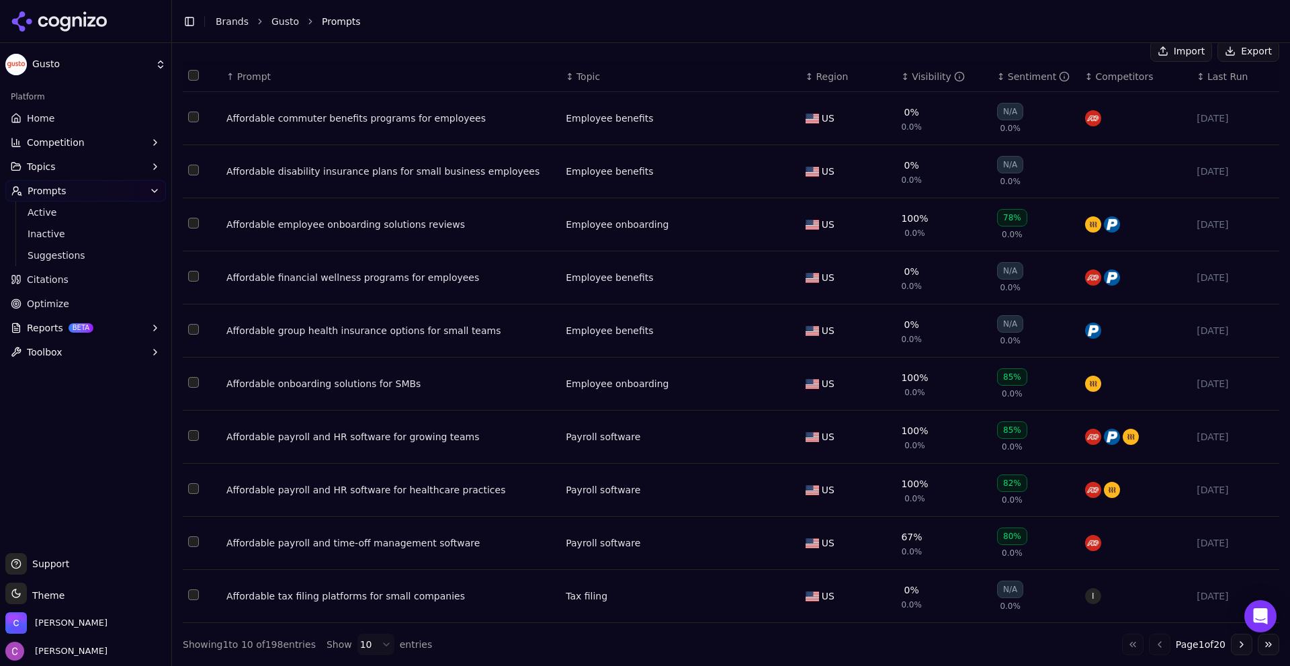
click at [316, 375] on td "Affordable onboarding solutions for SMBs" at bounding box center [390, 383] width 339 height 53
click at [318, 382] on div "Affordable onboarding solutions for SMBs" at bounding box center [390, 383] width 329 height 13
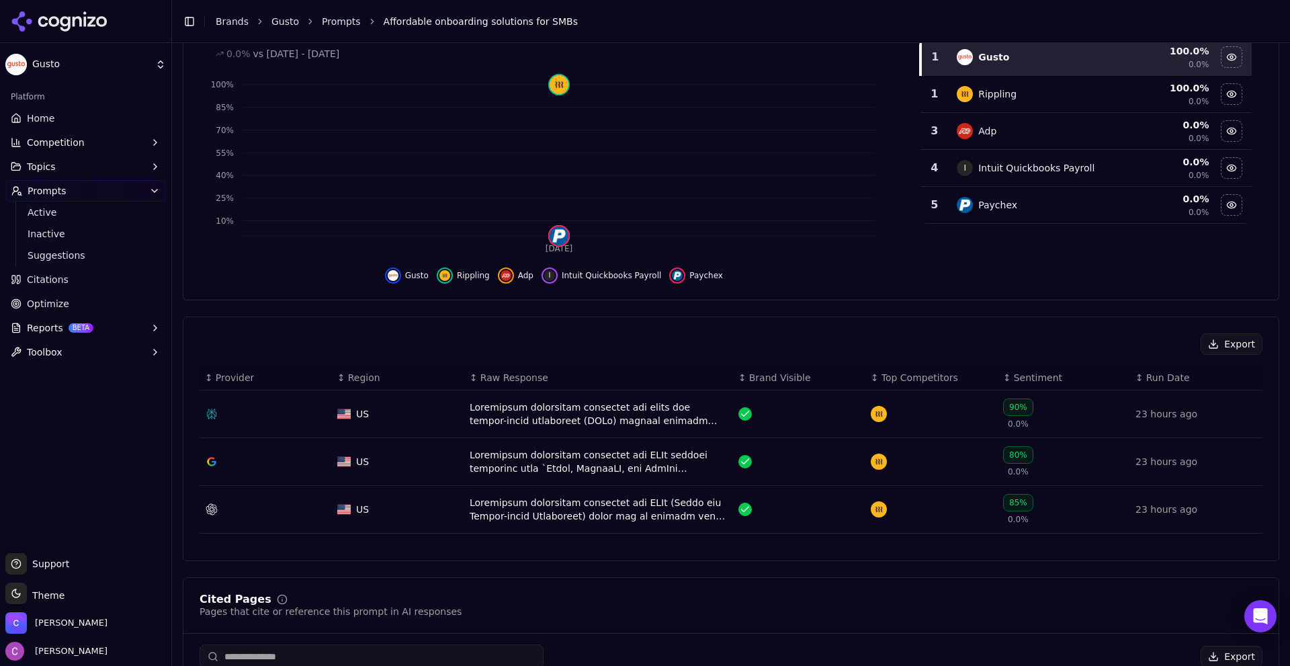
scroll to position [202, 0]
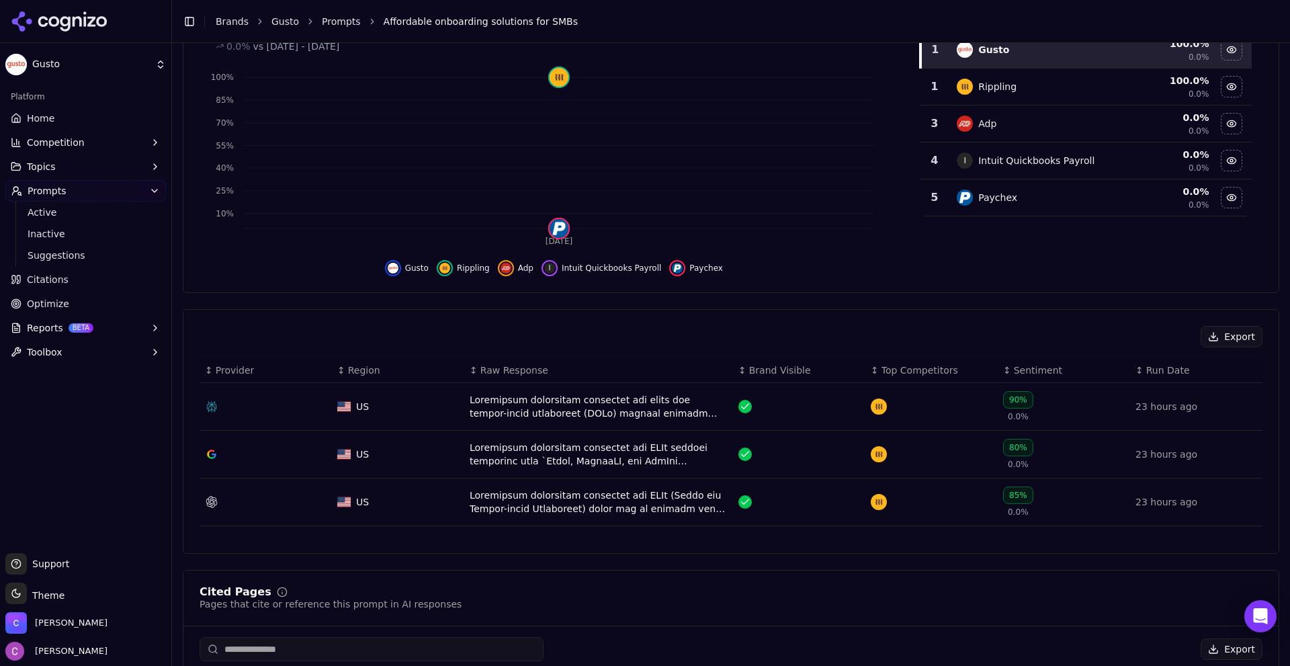
click at [67, 142] on span "Competition" at bounding box center [56, 142] width 58 height 13
click at [474, 331] on div "Export" at bounding box center [731, 337] width 1063 height 22
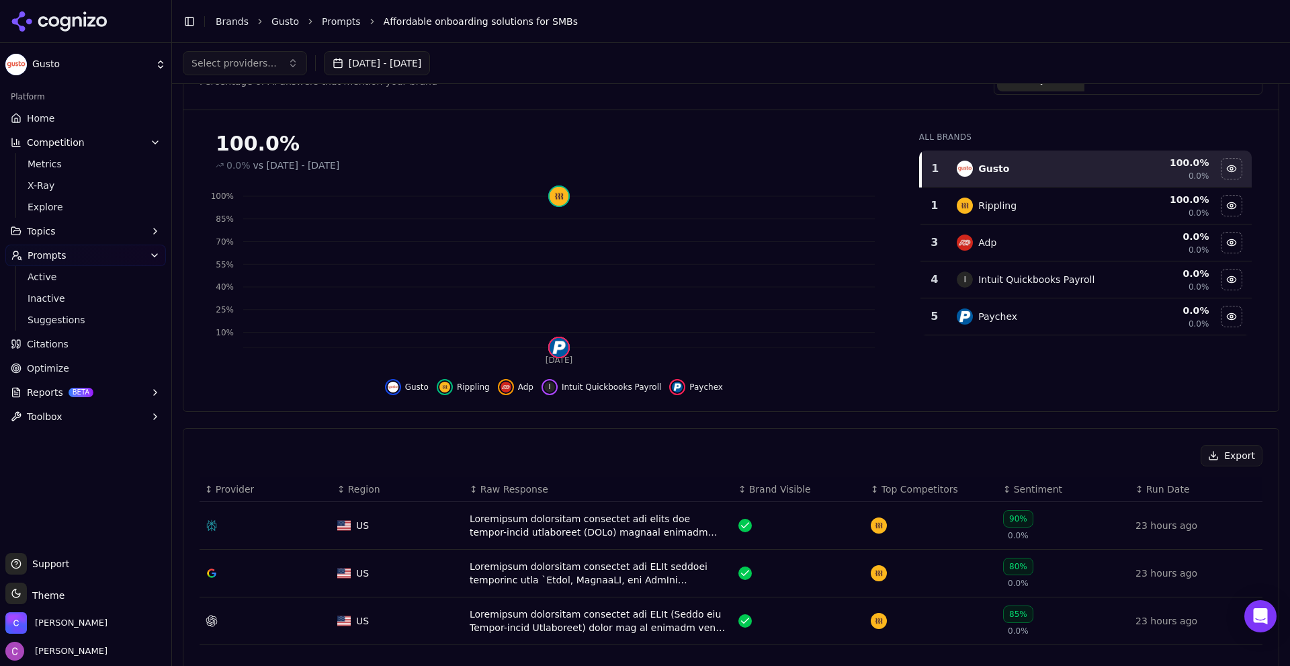
scroll to position [67, 0]
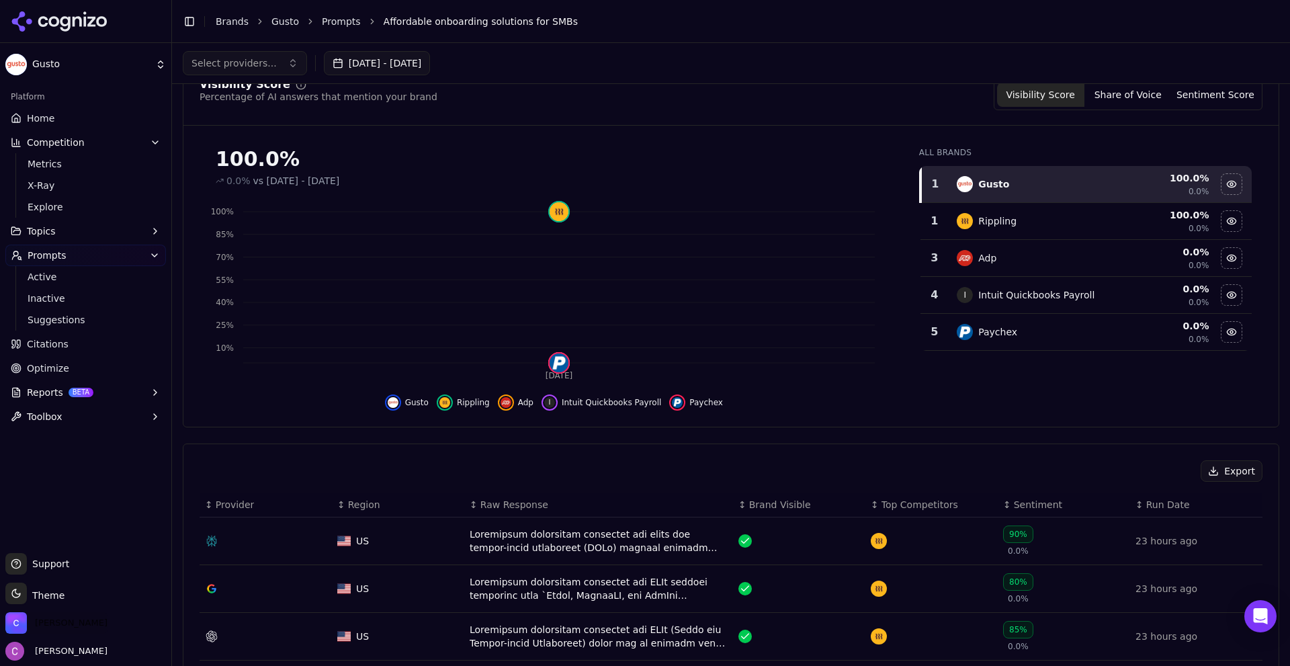
click at [91, 620] on span "[PERSON_NAME]" at bounding box center [71, 623] width 73 height 12
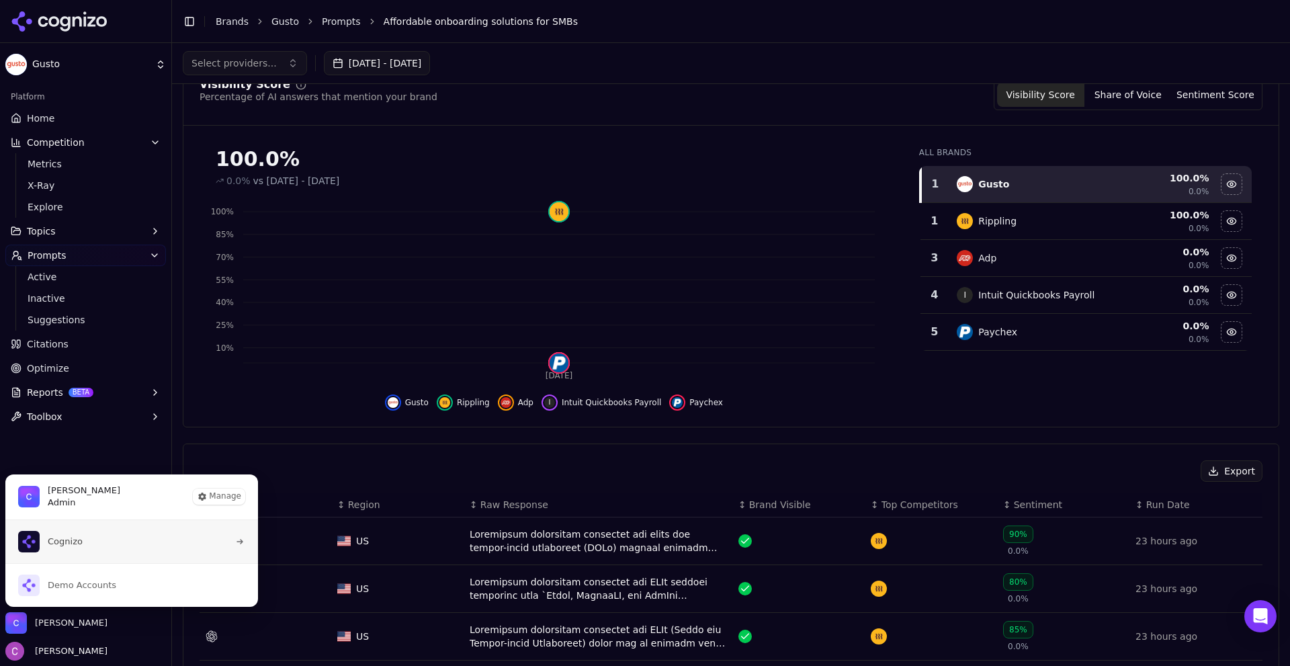
click at [85, 538] on button "Cognizo" at bounding box center [132, 541] width 254 height 43
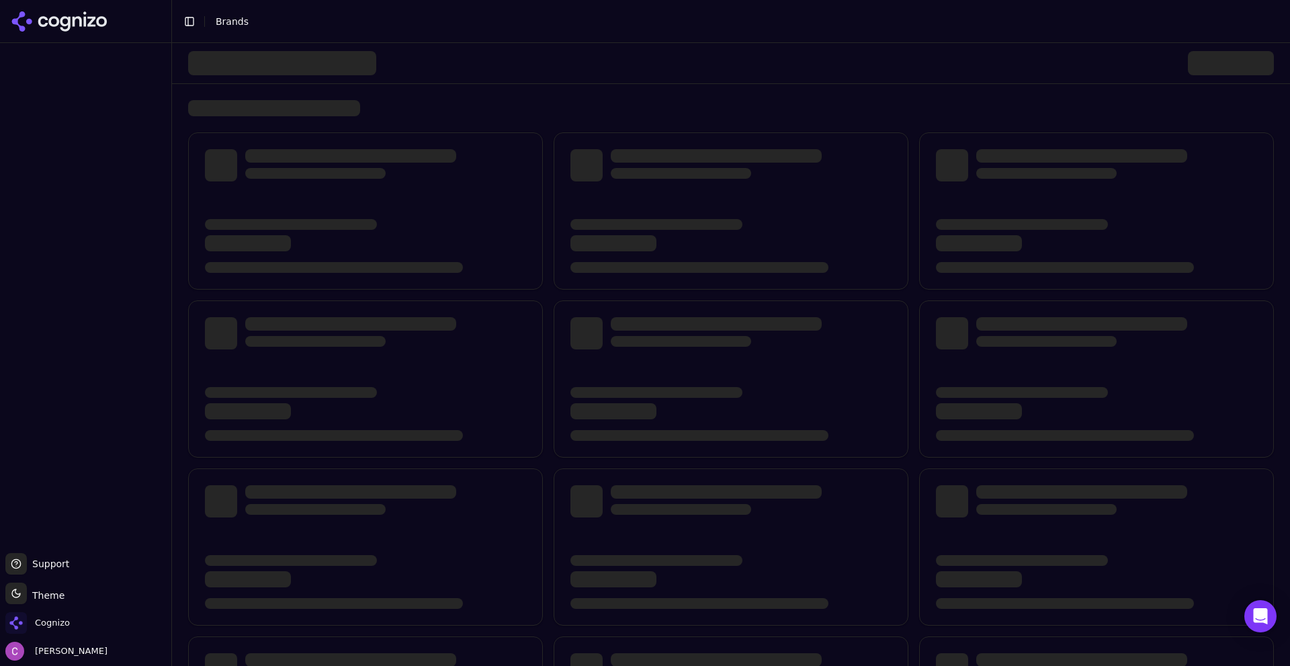
click at [544, 146] on div at bounding box center [731, 462] width 1086 height 661
click at [58, 623] on span "Cognizo" at bounding box center [52, 623] width 35 height 12
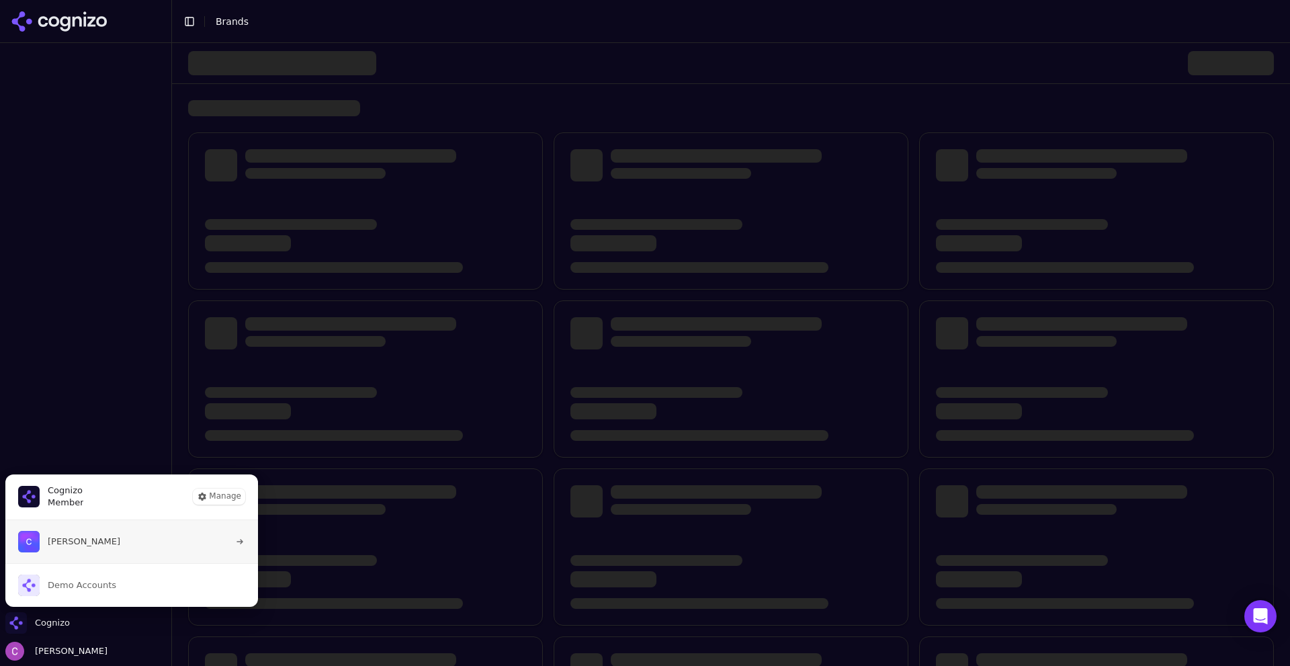
click at [83, 544] on span "[PERSON_NAME]" at bounding box center [84, 541] width 73 height 12
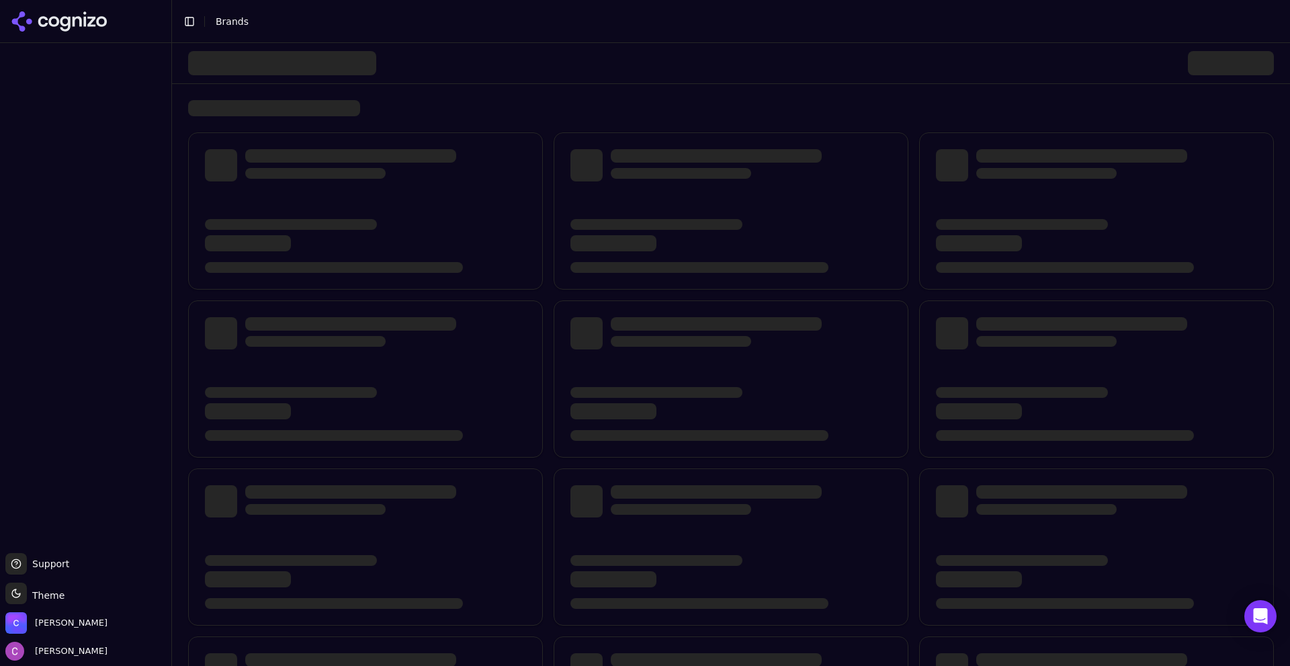
click at [183, 215] on div at bounding box center [731, 418] width 1118 height 750
click at [42, 633] on span "[PERSON_NAME]" at bounding box center [56, 623] width 102 height 22
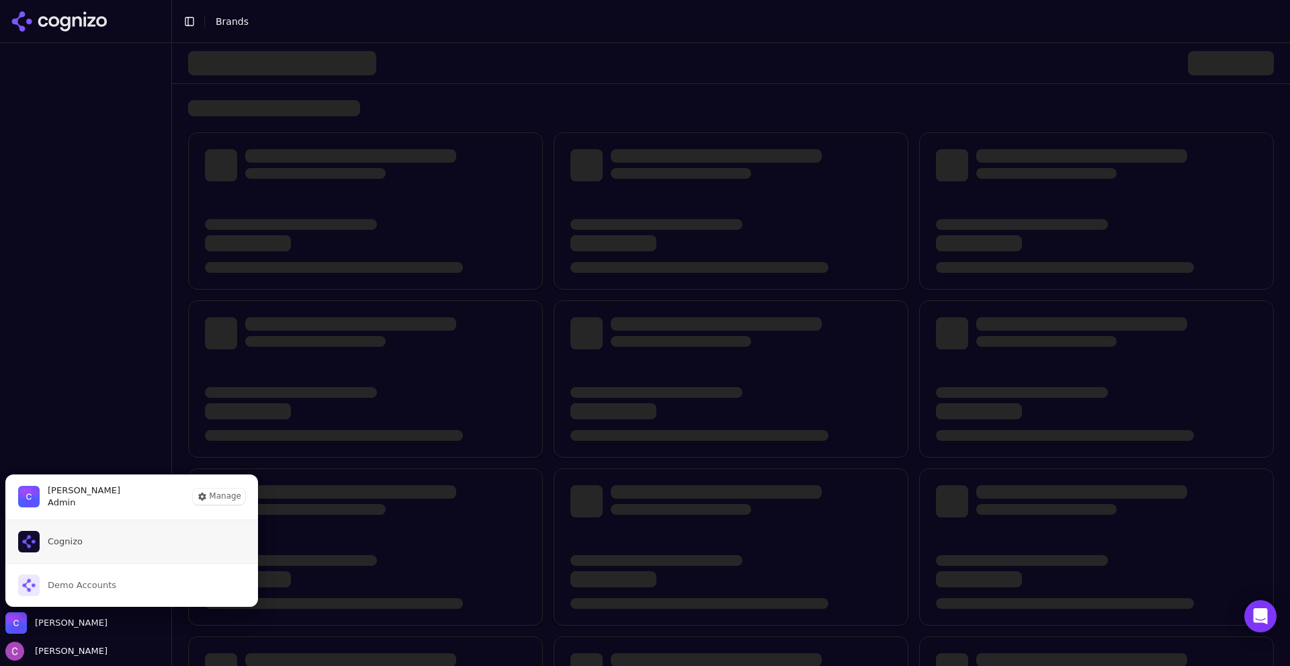
click at [73, 540] on span "Cognizo" at bounding box center [65, 541] width 35 height 12
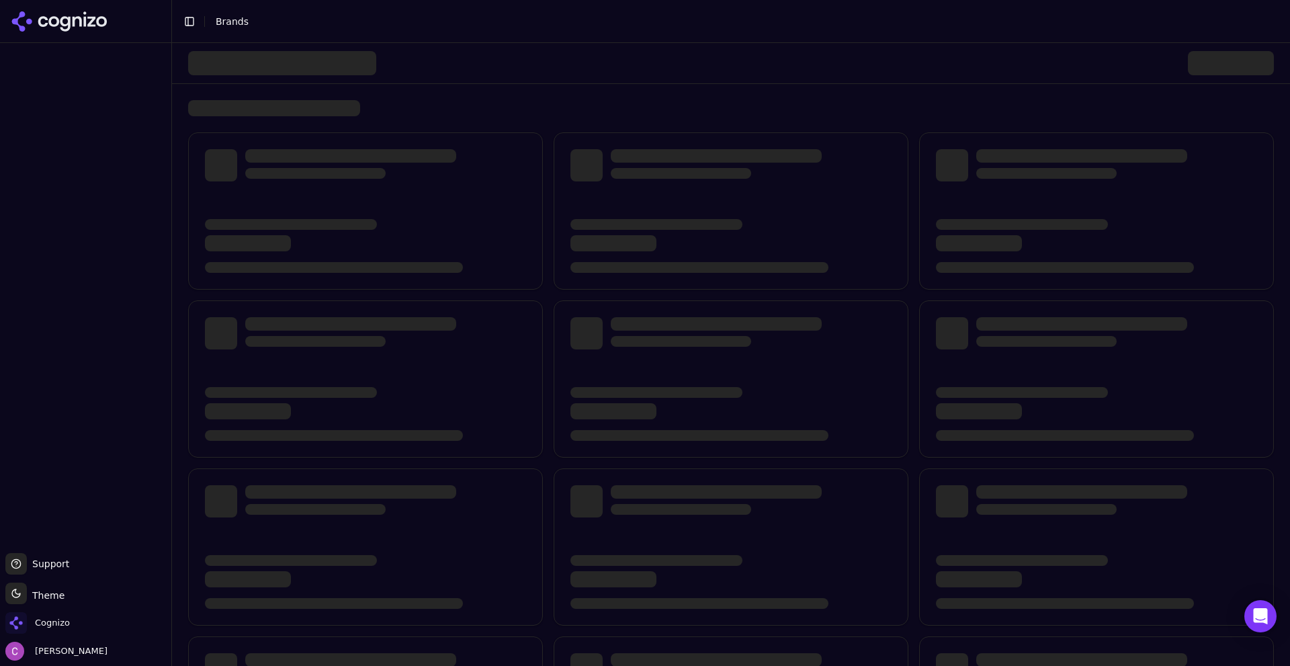
click at [544, 223] on div at bounding box center [731, 462] width 1086 height 661
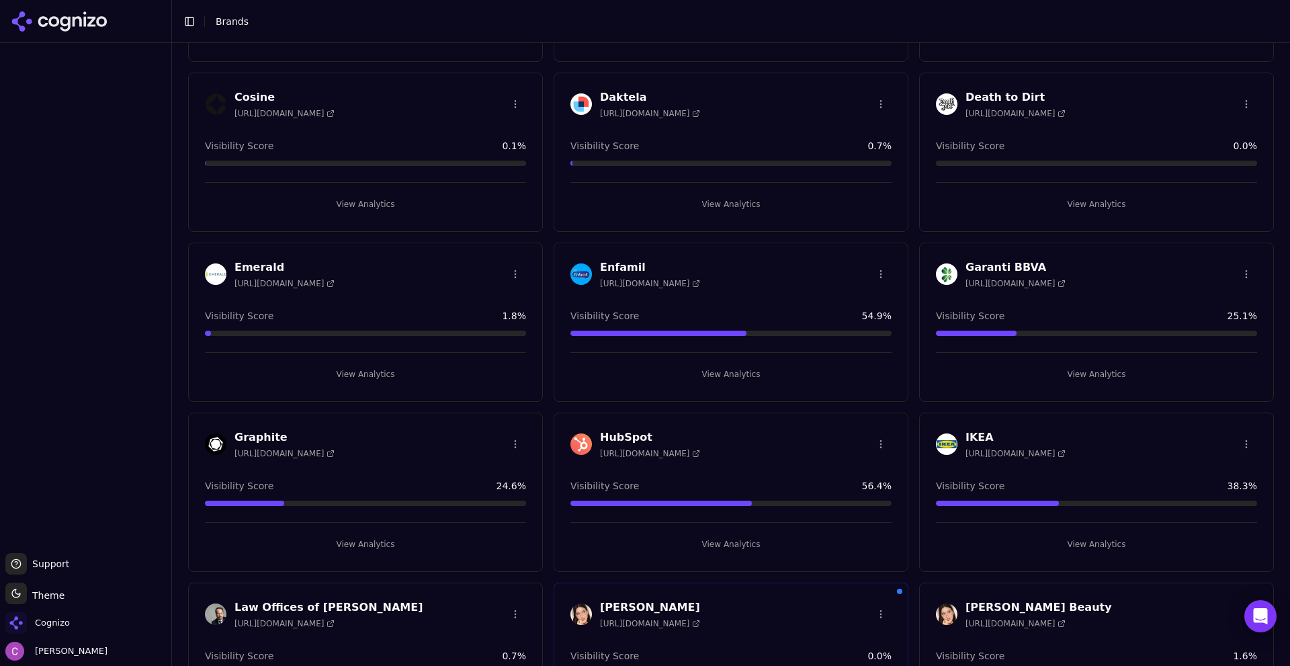
scroll to position [739, 0]
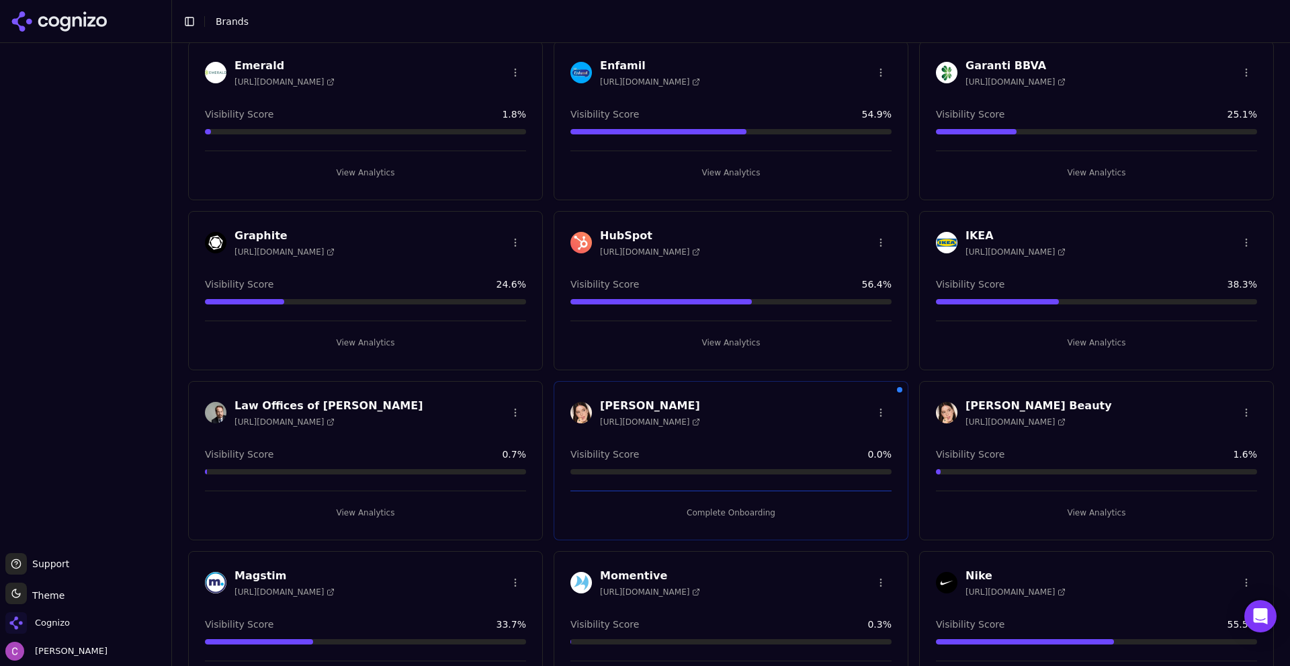
click at [658, 343] on button "View Analytics" at bounding box center [730, 343] width 321 height 22
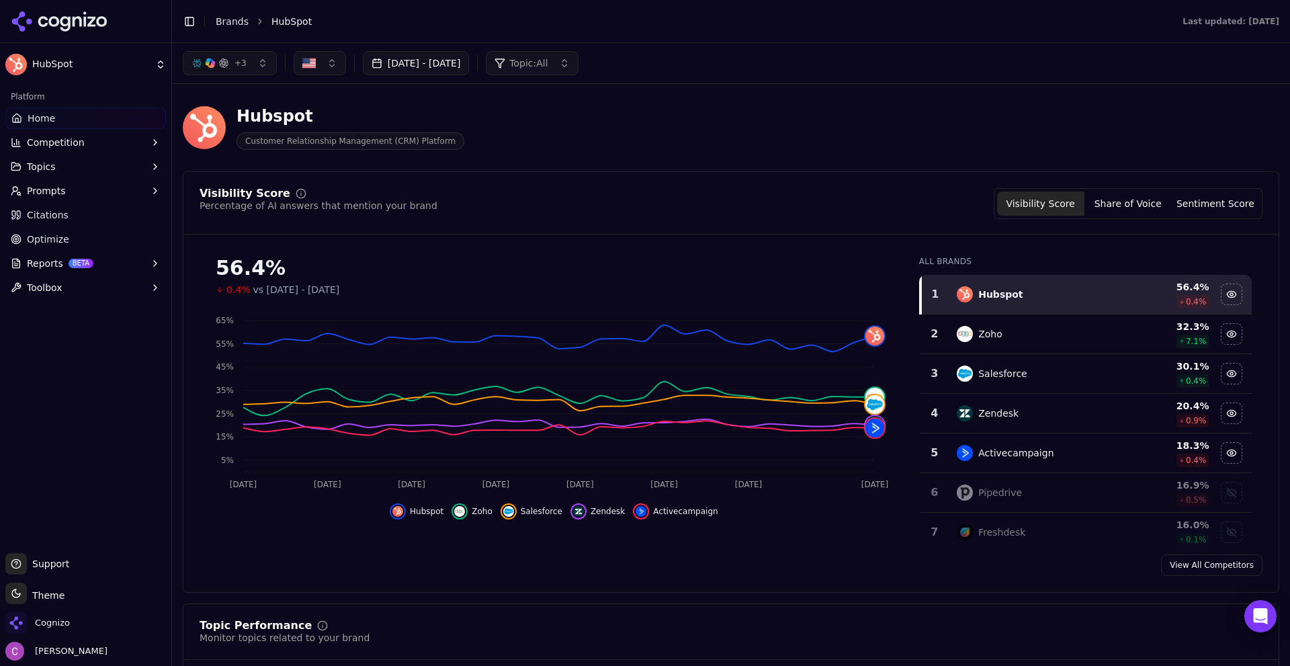
click at [515, 128] on div "Hubspot Customer Relationship Management (CRM) Platform" at bounding box center [484, 127] width 602 height 44
click at [85, 189] on button "Prompts" at bounding box center [85, 191] width 161 height 22
click at [75, 218] on span "Active" at bounding box center [86, 212] width 117 height 13
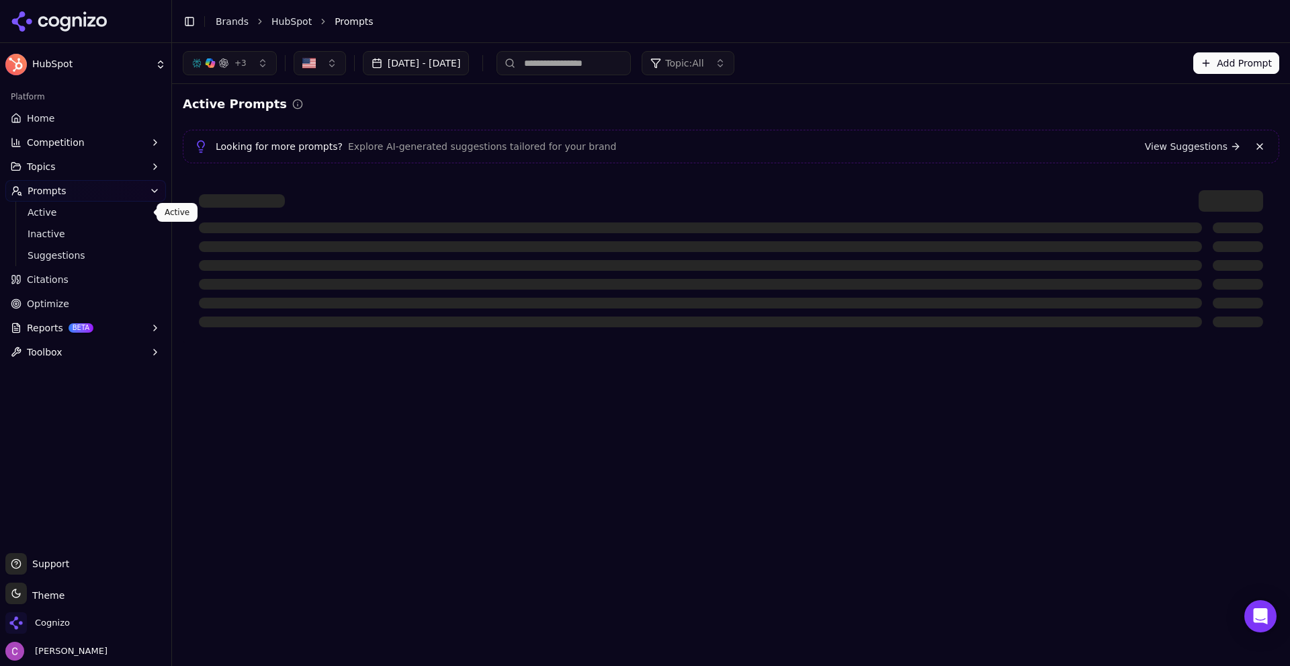
click at [24, 206] on link "Active" at bounding box center [86, 212] width 128 height 19
click at [55, 247] on link "Suggestions" at bounding box center [86, 255] width 128 height 19
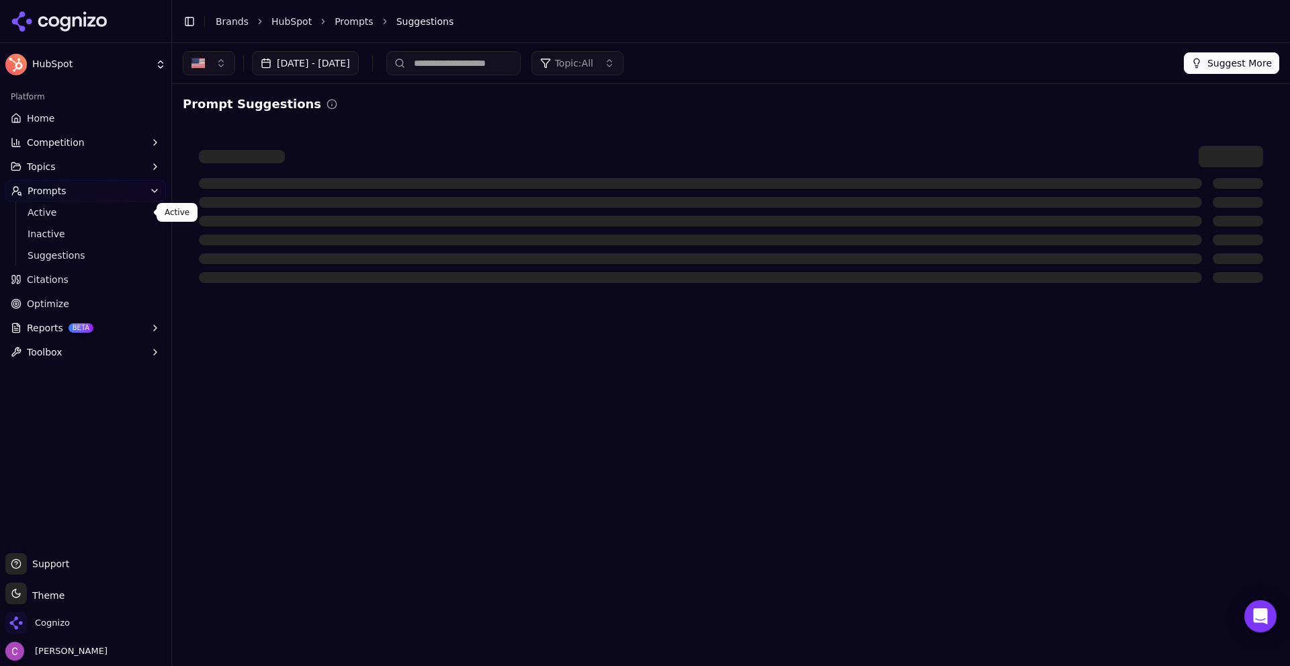
click at [46, 208] on span "Active" at bounding box center [86, 212] width 117 height 13
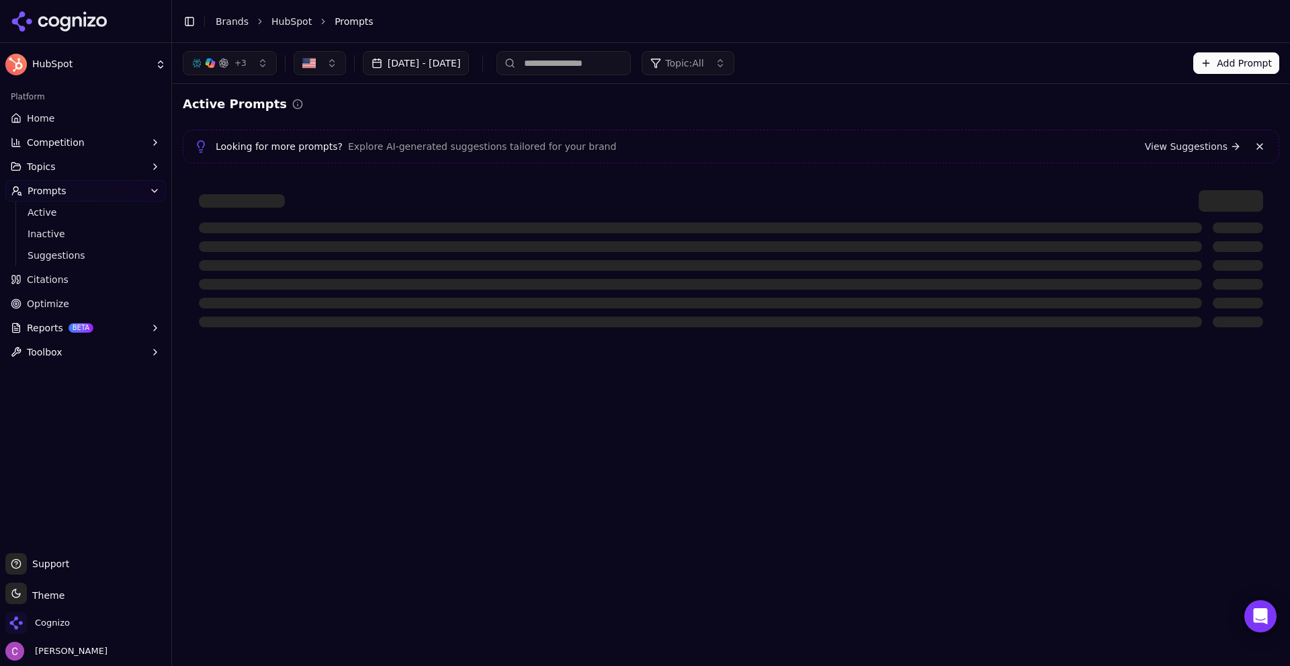
click at [402, 106] on div "Active Prompts" at bounding box center [731, 104] width 1097 height 19
click at [74, 118] on link "Home" at bounding box center [85, 119] width 161 height 22
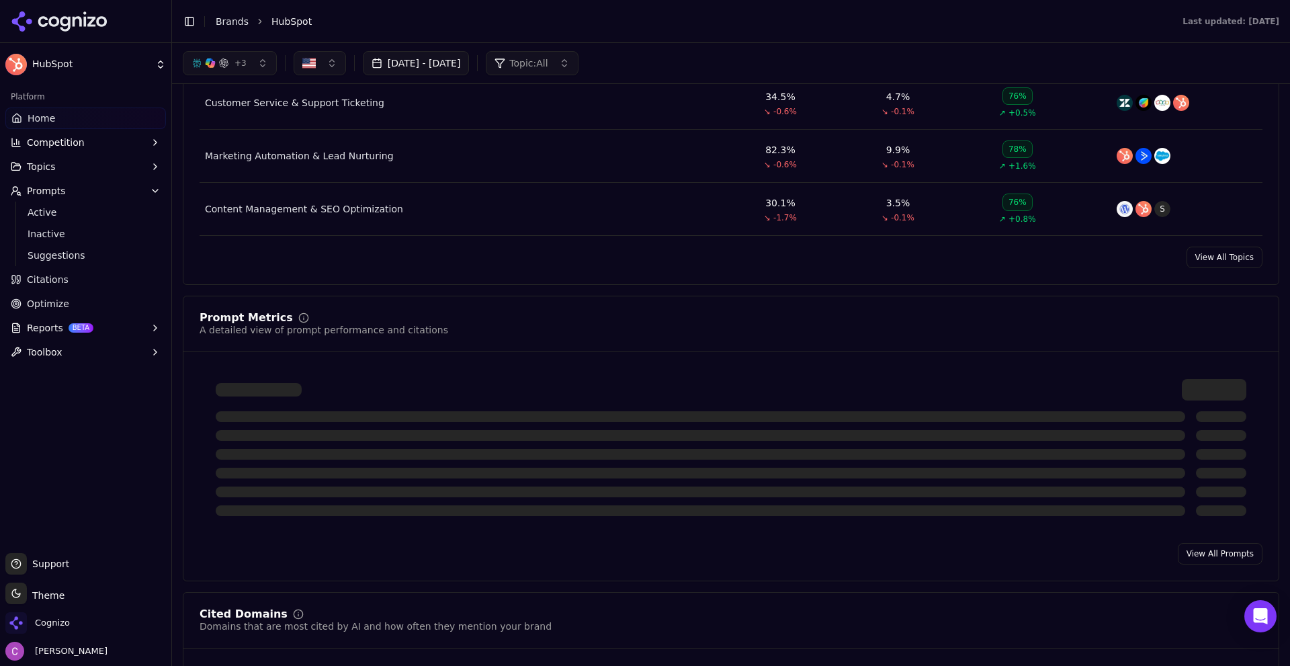
scroll to position [672, 0]
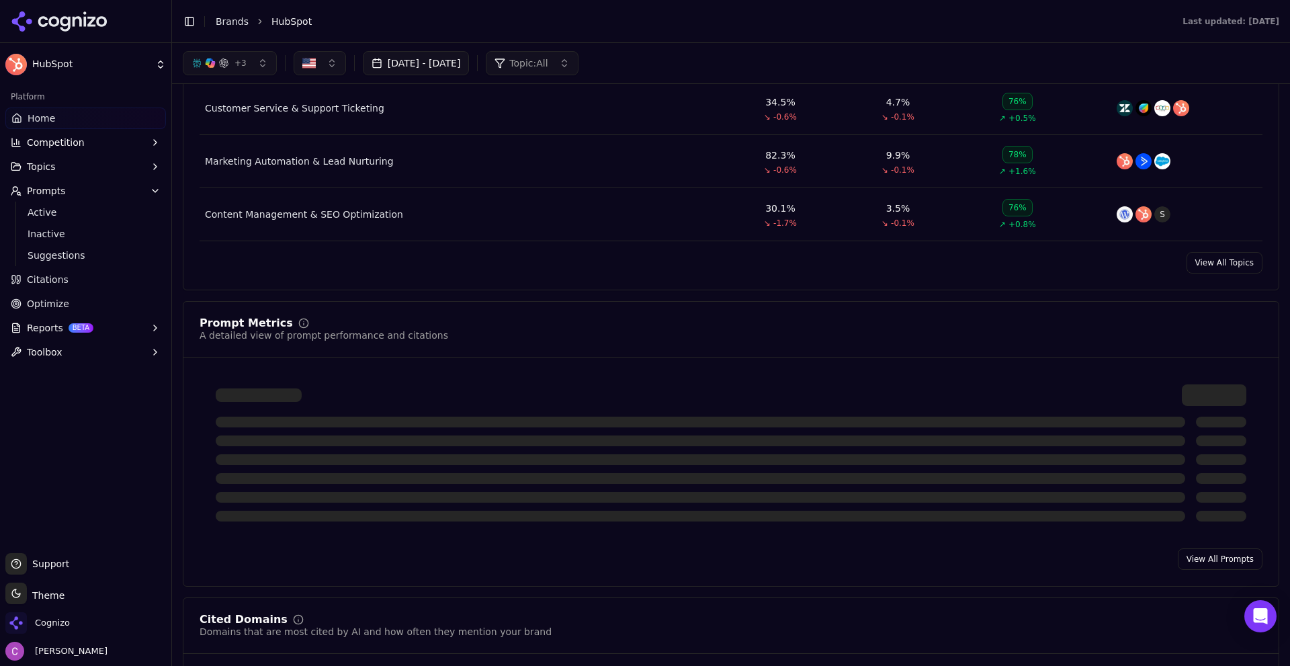
click at [1190, 562] on link "View All Prompts" at bounding box center [1220, 559] width 85 height 22
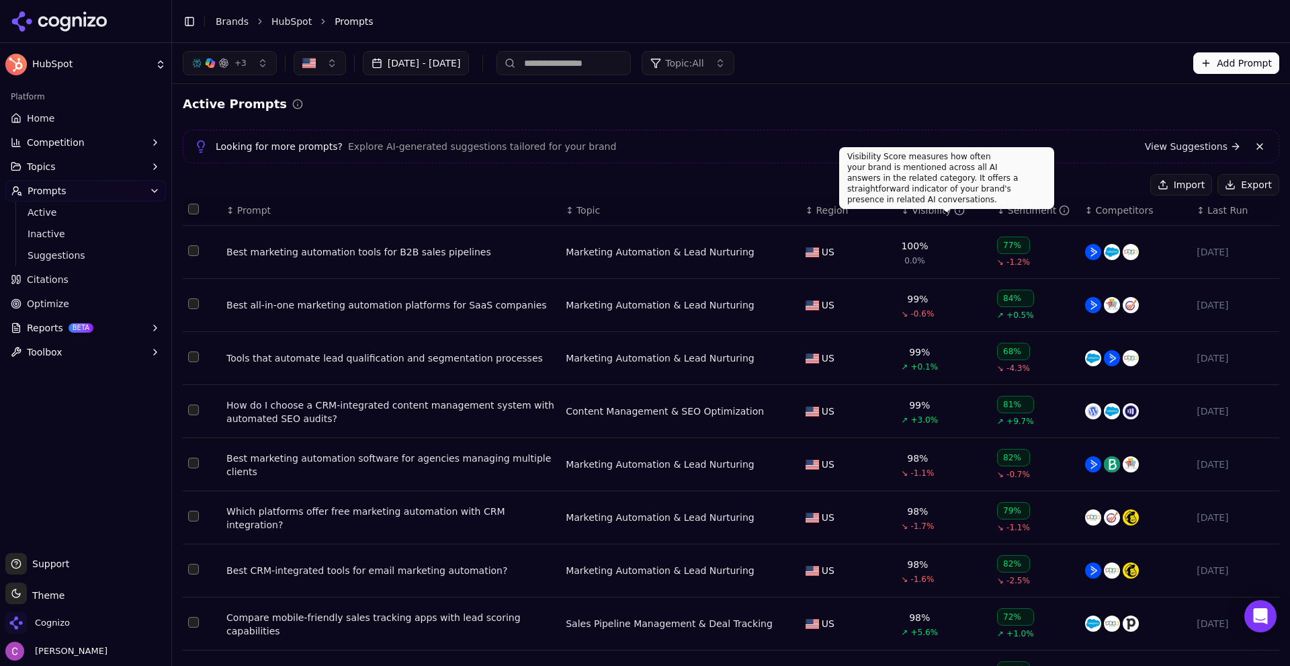
click at [937, 210] on div "Visibility" at bounding box center [938, 210] width 53 height 13
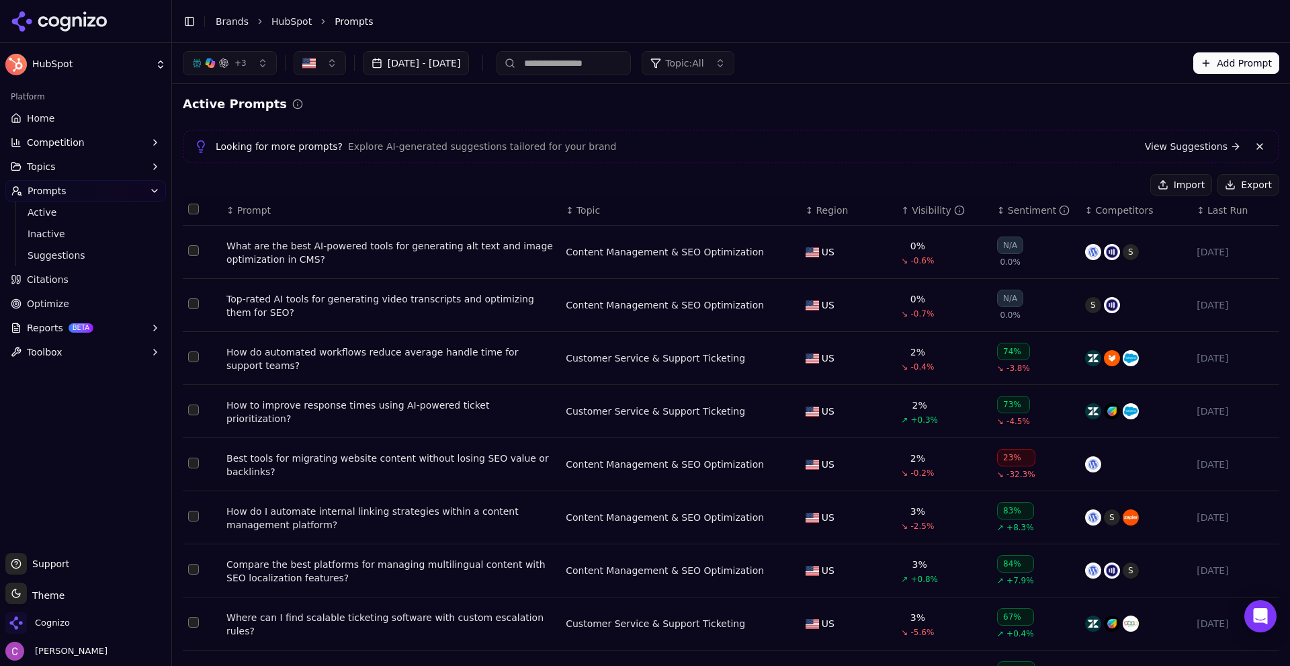
click at [937, 210] on div "Visibility" at bounding box center [938, 210] width 53 height 13
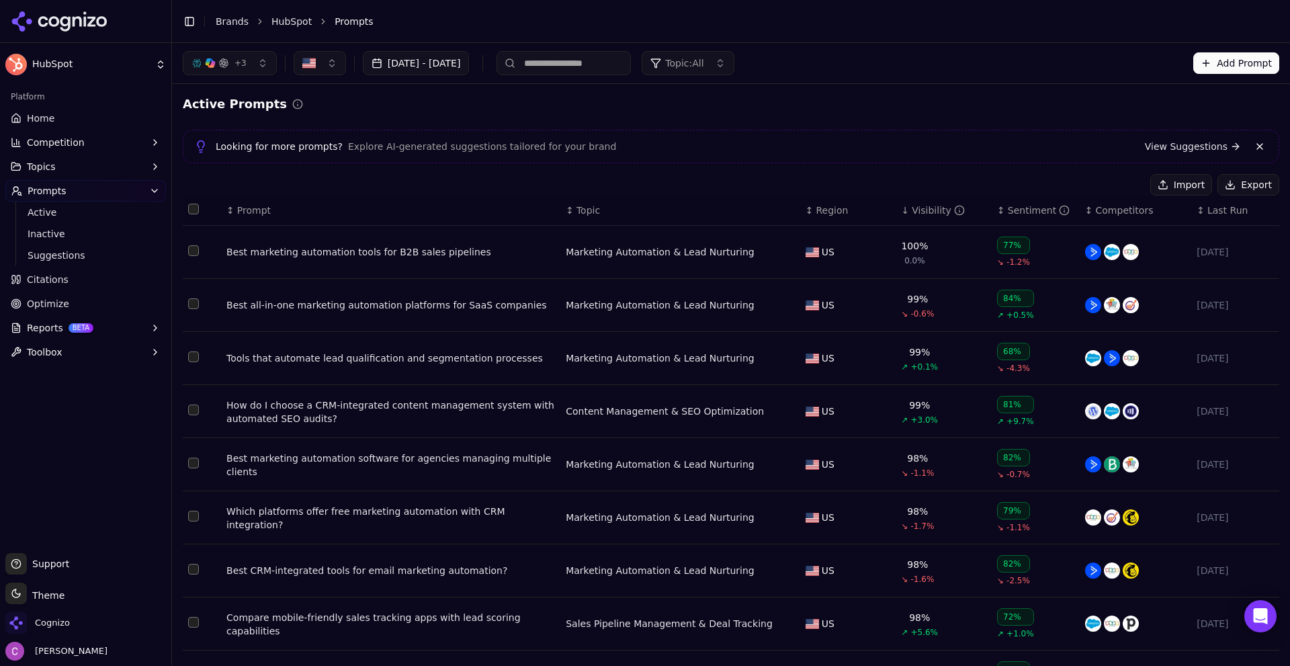
click at [936, 210] on div "Visibility" at bounding box center [938, 210] width 53 height 13
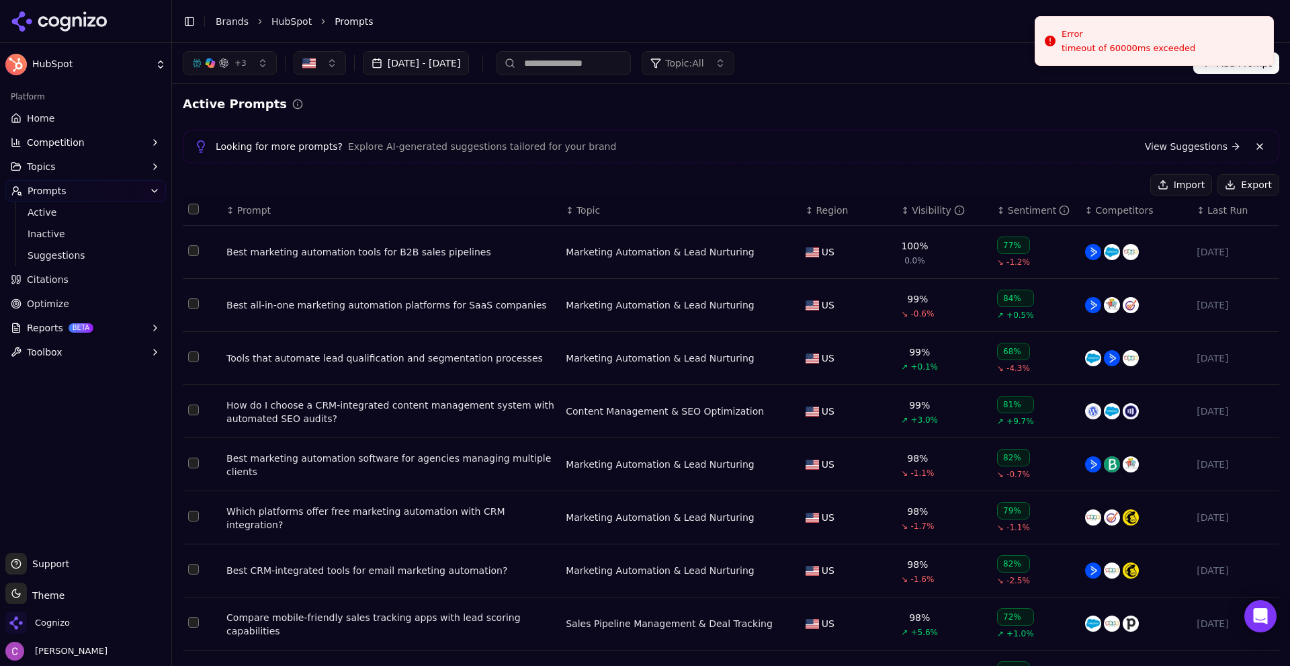
click at [359, 464] on div "Best marketing automation software for agencies managing multiple clients" at bounding box center [390, 465] width 329 height 27
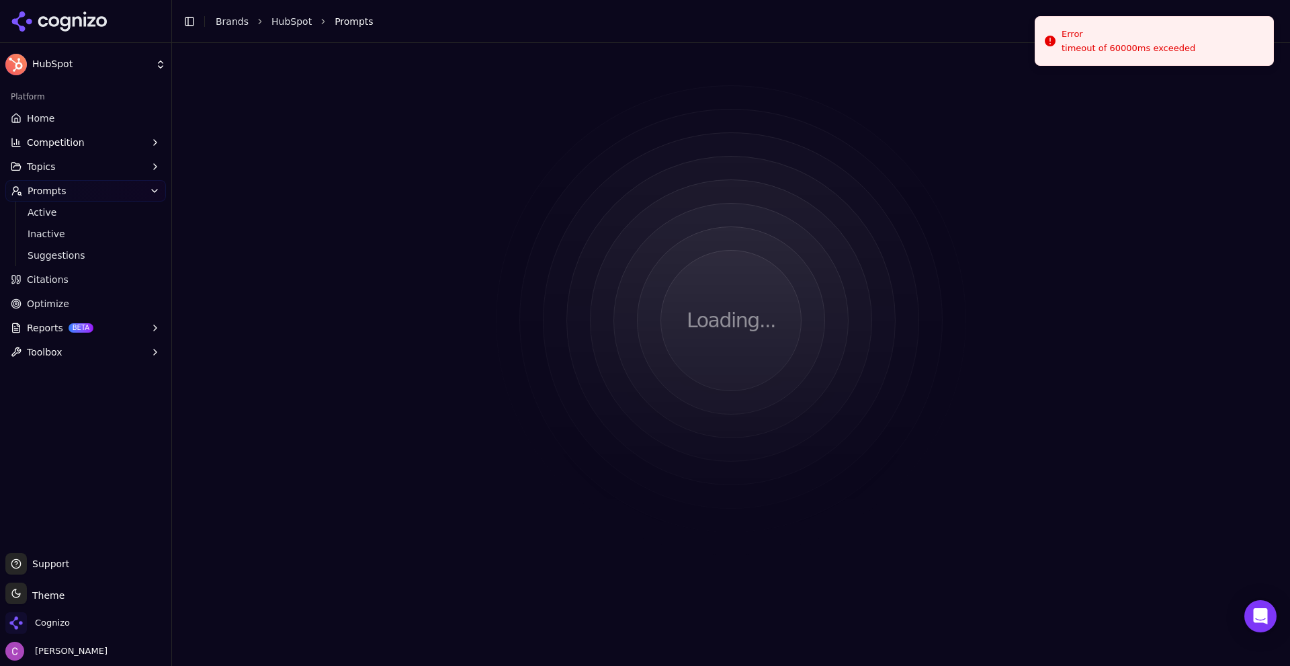
click at [836, 23] on li "Prompts" at bounding box center [794, 21] width 918 height 13
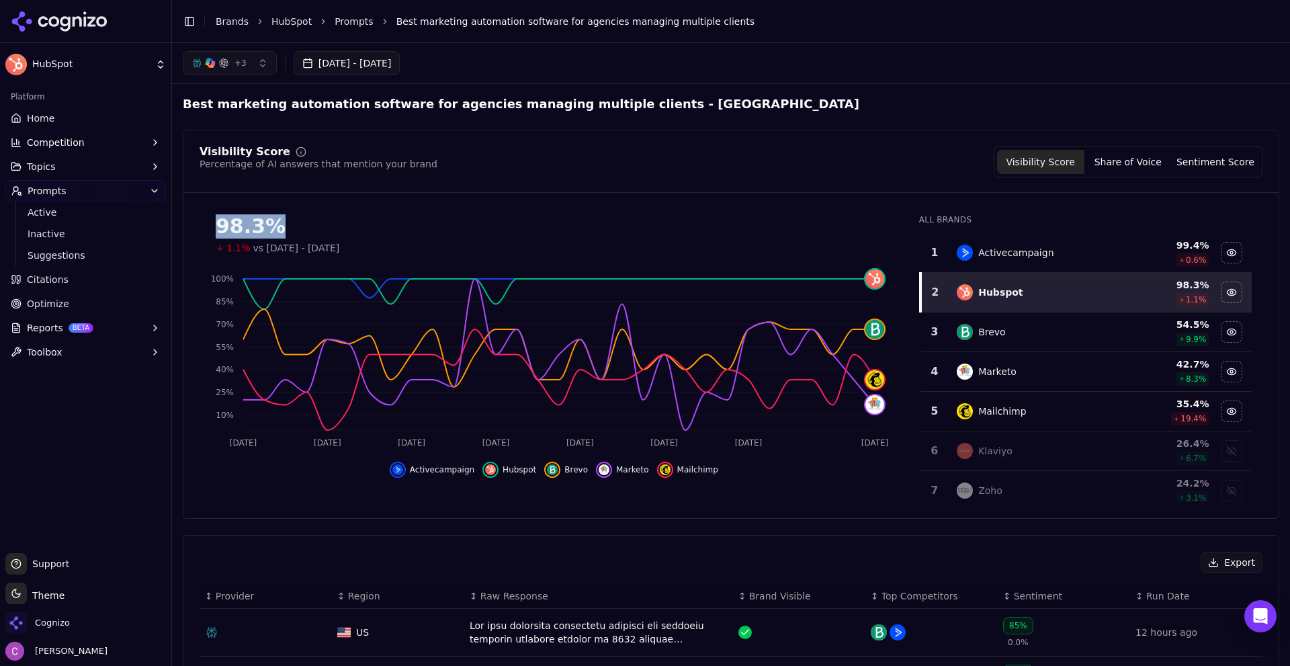
drag, startPoint x: 226, startPoint y: 221, endPoint x: 324, endPoint y: 225, distance: 97.5
click at [323, 225] on div "98.3%" at bounding box center [554, 226] width 677 height 24
click at [329, 230] on div "98.3%" at bounding box center [554, 226] width 677 height 24
drag, startPoint x: 255, startPoint y: 247, endPoint x: 391, endPoint y: 240, distance: 135.9
click at [390, 241] on div "98.3% 1.1% vs [DATE] - [DATE]" at bounding box center [554, 234] width 677 height 40
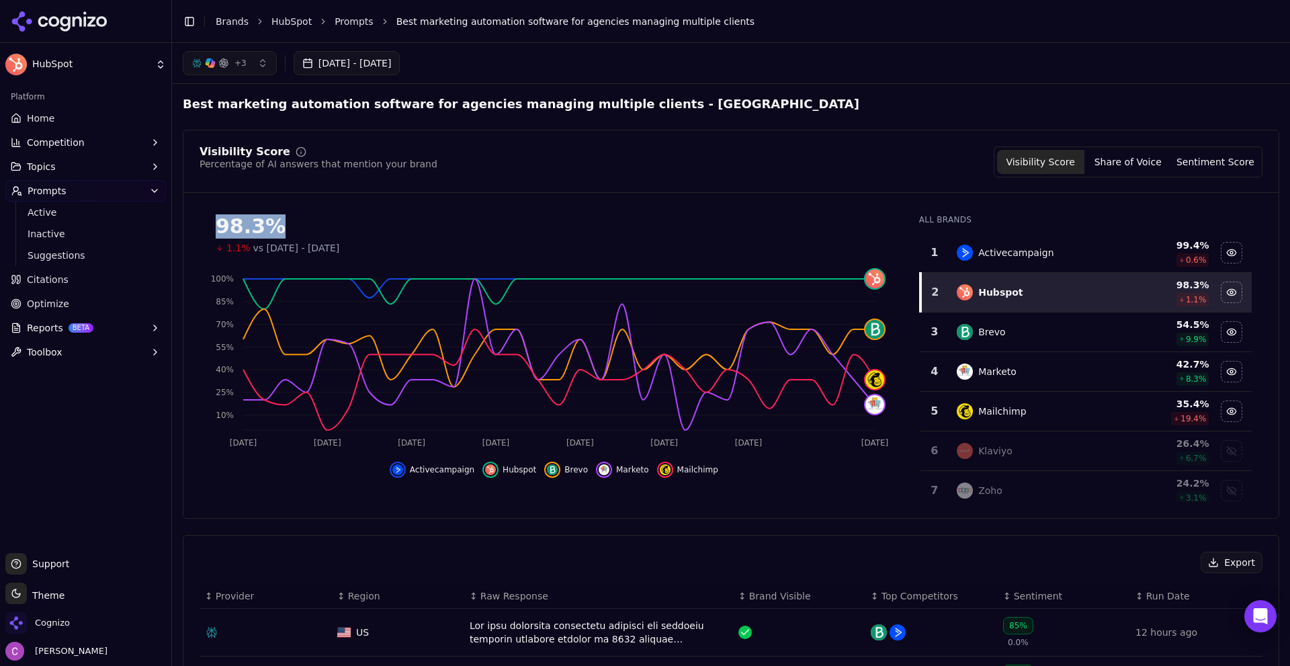
click at [301, 241] on span "vs [DATE] - [DATE]" at bounding box center [296, 247] width 87 height 13
click at [368, 226] on div "98.3%" at bounding box center [554, 226] width 677 height 24
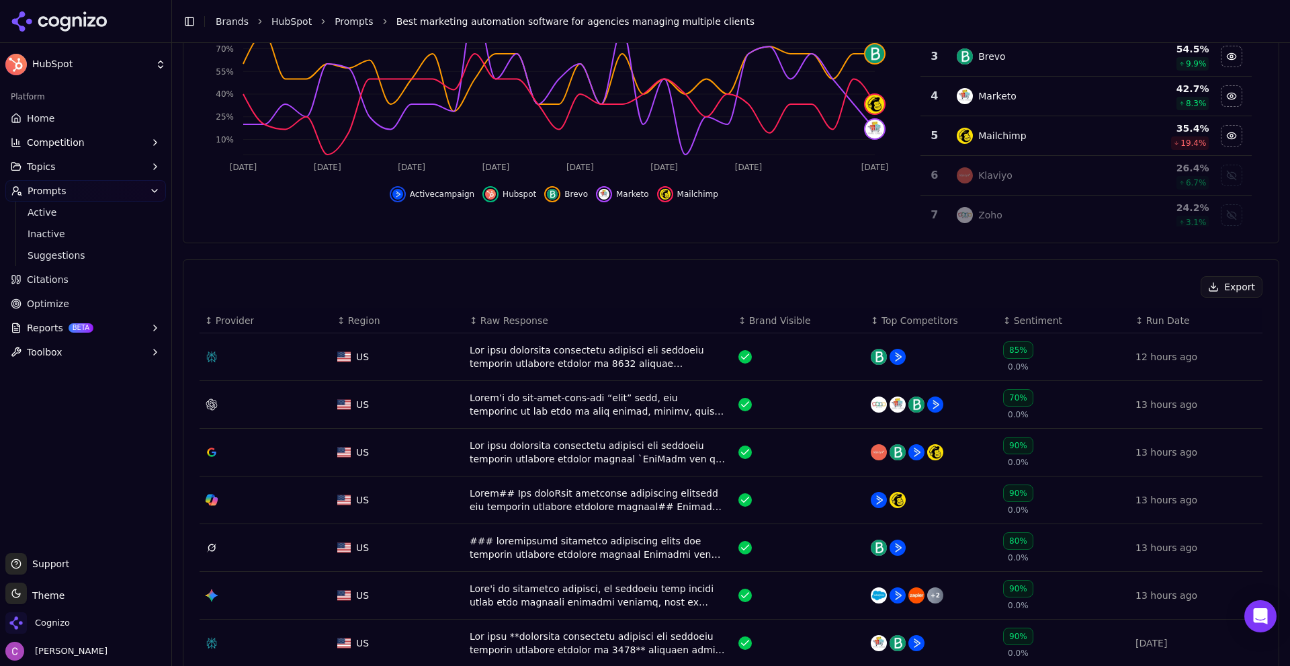
scroll to position [336, 0]
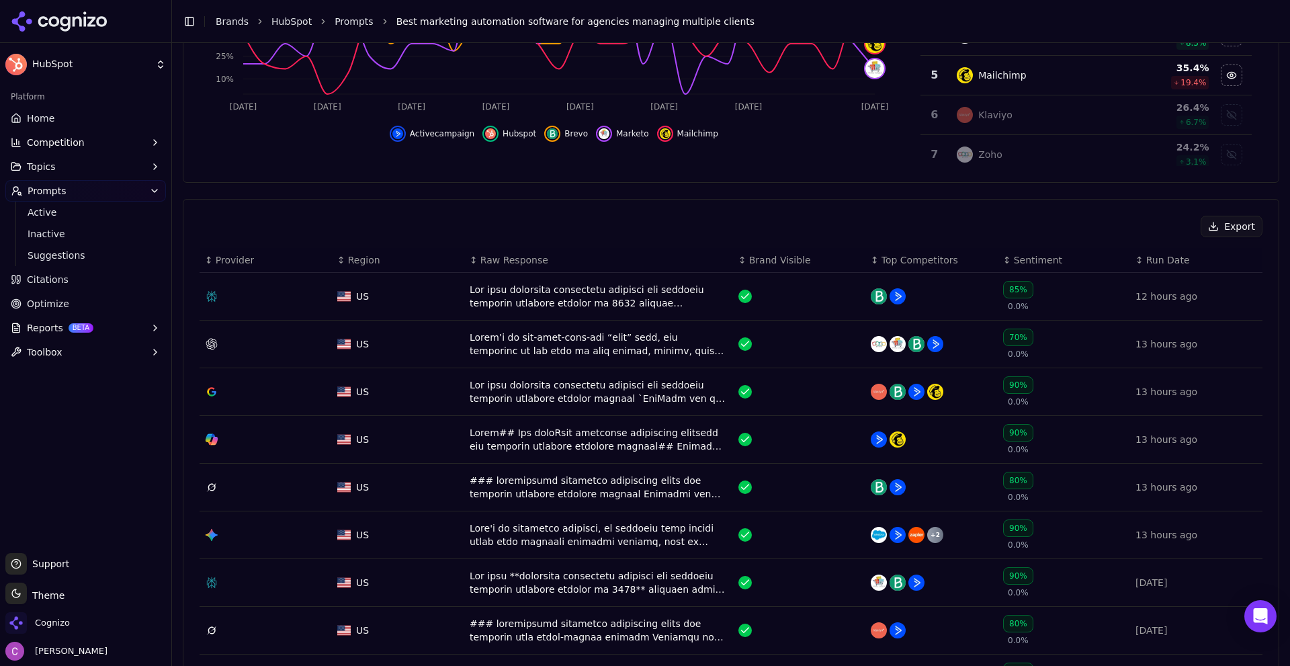
click at [550, 295] on div "Data table" at bounding box center [599, 296] width 258 height 27
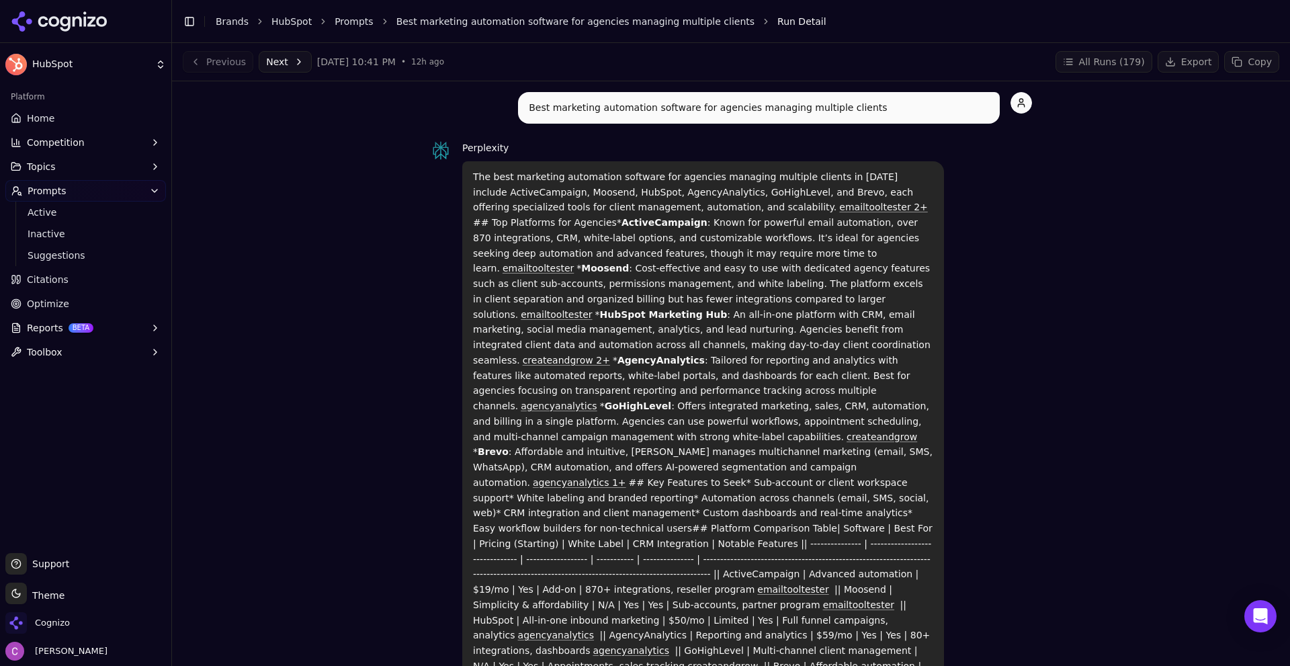
click at [66, 144] on span "Competition" at bounding box center [56, 142] width 58 height 13
click at [621, 218] on strong "ActiveCampaign" at bounding box center [664, 222] width 86 height 11
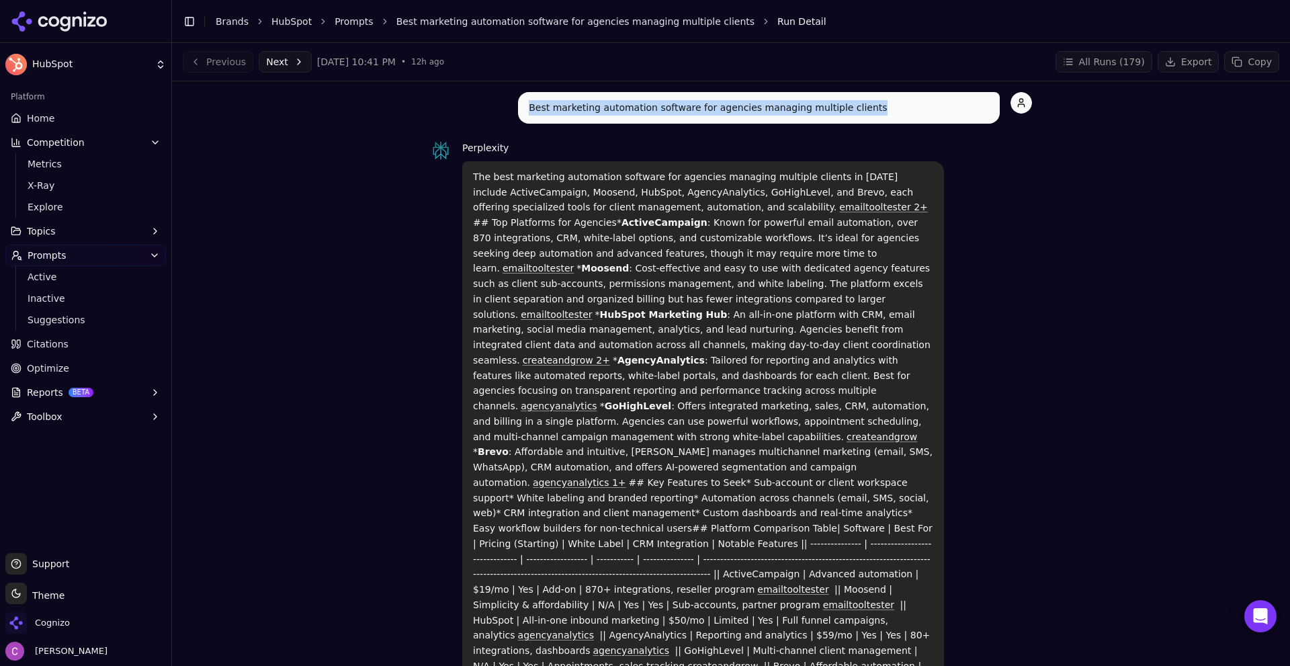
drag, startPoint x: 523, startPoint y: 99, endPoint x: 861, endPoint y: 108, distance: 338.1
click at [862, 108] on div "Best marketing automation software for agencies managing multiple clients" at bounding box center [759, 108] width 482 height 32
click at [860, 106] on p "Best marketing automation software for agencies managing multiple clients" at bounding box center [759, 107] width 460 height 15
click at [590, 178] on p "The best marketing automation software for agencies managing multiple clients i…" at bounding box center [703, 444] width 460 height 550
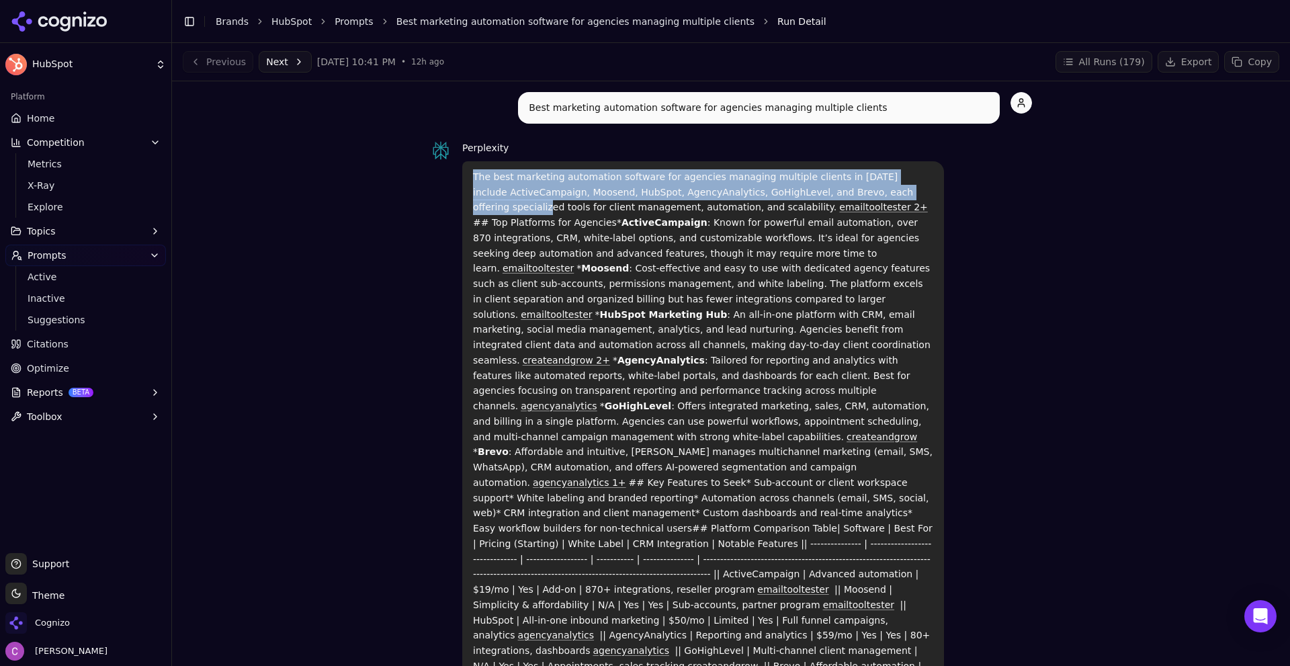
drag, startPoint x: 459, startPoint y: 174, endPoint x: 901, endPoint y: 191, distance: 442.4
click at [902, 190] on div "The best marketing automation software for agencies managing multiple clients i…" at bounding box center [703, 444] width 482 height 566
click at [558, 194] on p "The best marketing automation software for agencies managing multiple clients i…" at bounding box center [703, 444] width 460 height 550
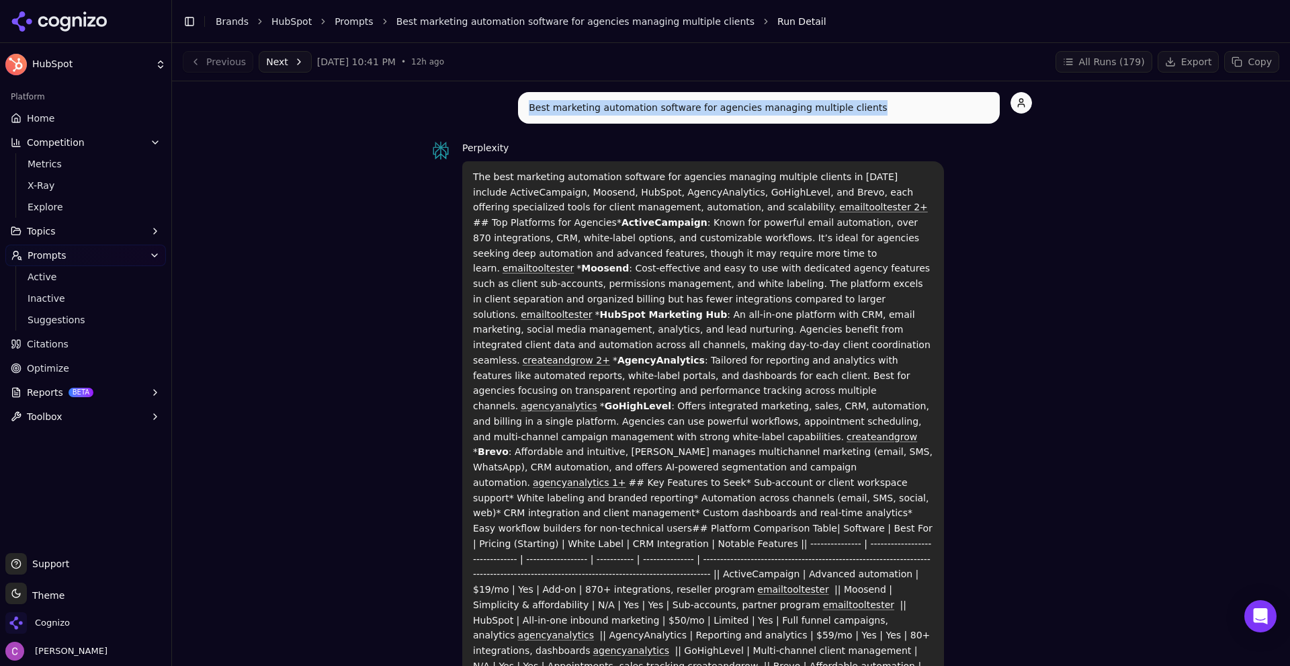
drag, startPoint x: 521, startPoint y: 108, endPoint x: 866, endPoint y: 105, distance: 344.7
click at [866, 105] on div "Best marketing automation software for agencies managing multiple clients" at bounding box center [759, 108] width 482 height 32
click at [654, 169] on p "The best marketing automation software for agencies managing multiple clients i…" at bounding box center [703, 444] width 460 height 550
click at [492, 182] on p "The best marketing automation software for agencies managing multiple clients i…" at bounding box center [703, 444] width 460 height 550
click at [492, 180] on p "The best marketing automation software for agencies managing multiple clients i…" at bounding box center [703, 444] width 460 height 550
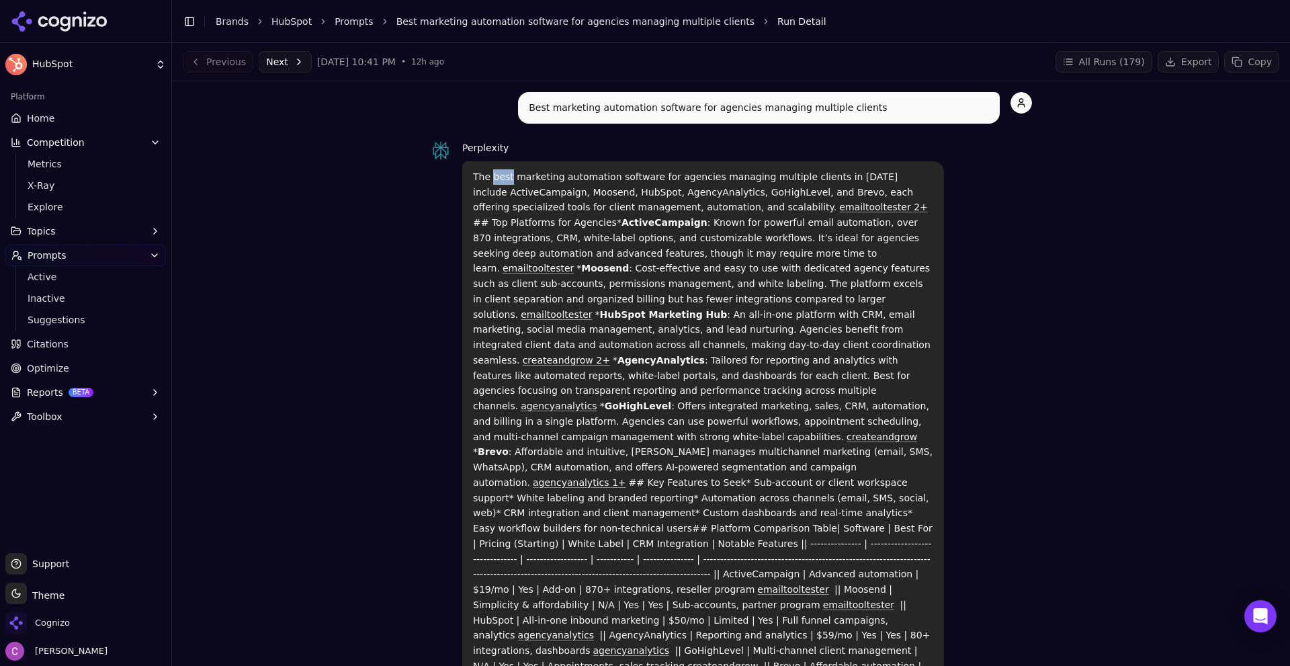
click at [494, 179] on p "The best marketing automation software for agencies managing multiple clients i…" at bounding box center [703, 444] width 460 height 550
click at [495, 179] on p "The best marketing automation software for agencies managing multiple clients i…" at bounding box center [703, 444] width 460 height 550
click at [552, 191] on p "The best marketing automation software for agencies managing multiple clients i…" at bounding box center [703, 444] width 460 height 550
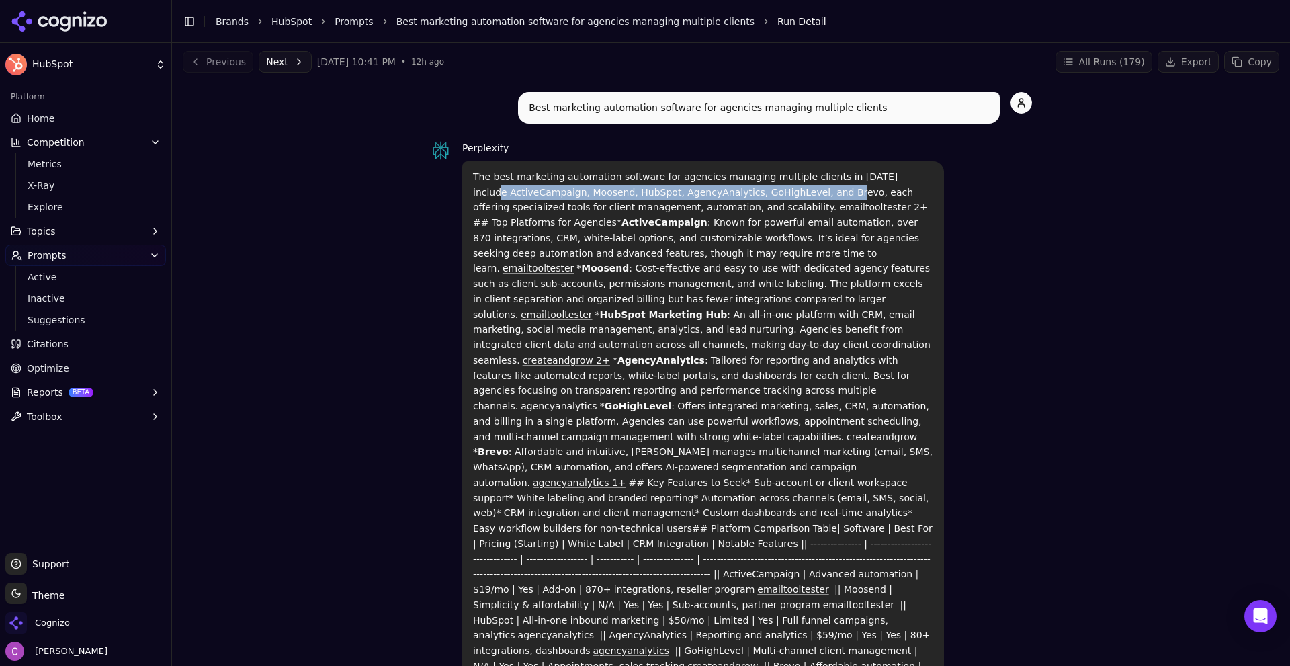
drag, startPoint x: 470, startPoint y: 186, endPoint x: 789, endPoint y: 193, distance: 319.2
click at [792, 193] on p "The best marketing automation software for agencies managing multiple clients i…" at bounding box center [703, 444] width 460 height 550
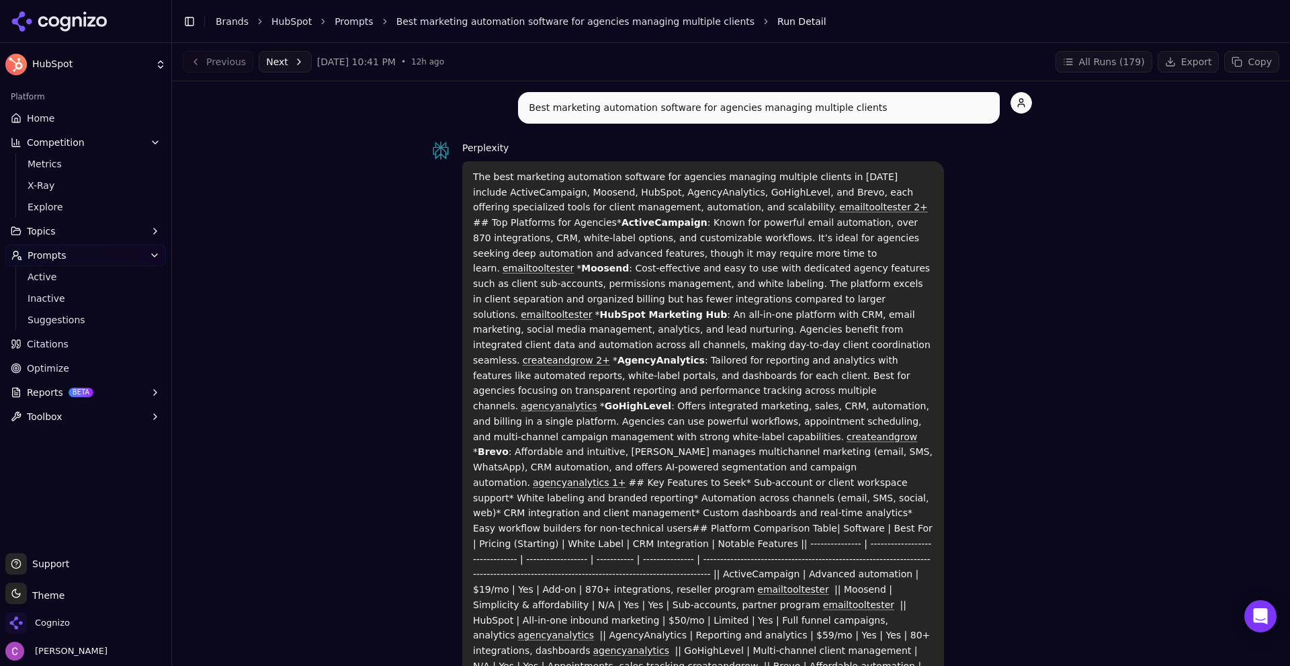
click at [745, 270] on p "The best marketing automation software for agencies managing multiple clients i…" at bounding box center [703, 444] width 460 height 550
click at [591, 194] on p "The best marketing automation software for agencies managing multiple clients i…" at bounding box center [703, 444] width 460 height 550
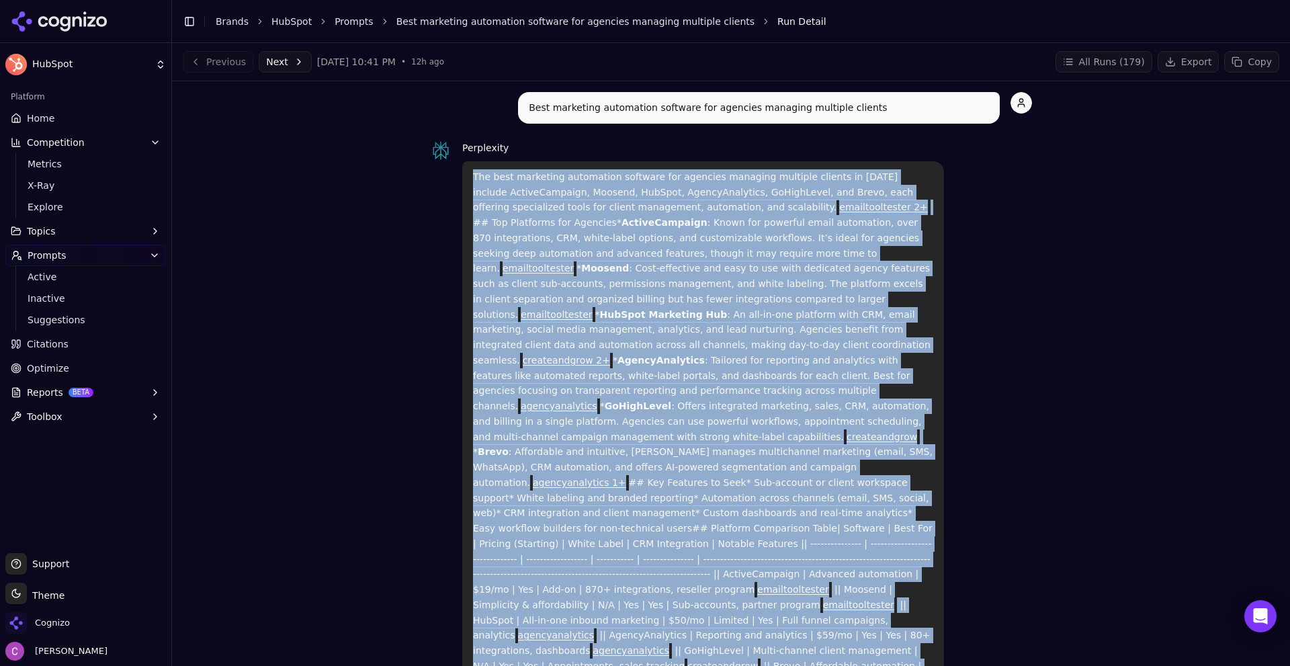
click at [617, 199] on p "The best marketing automation software for agencies managing multiple clients i…" at bounding box center [703, 444] width 460 height 550
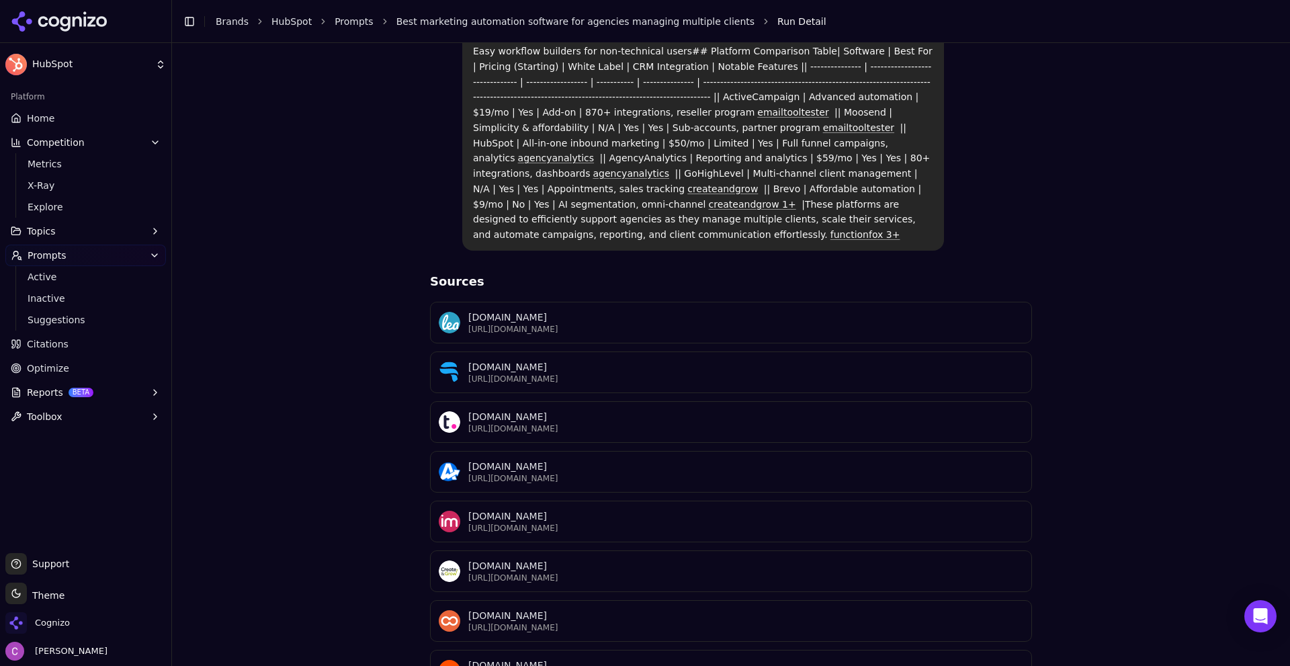
scroll to position [552, 0]
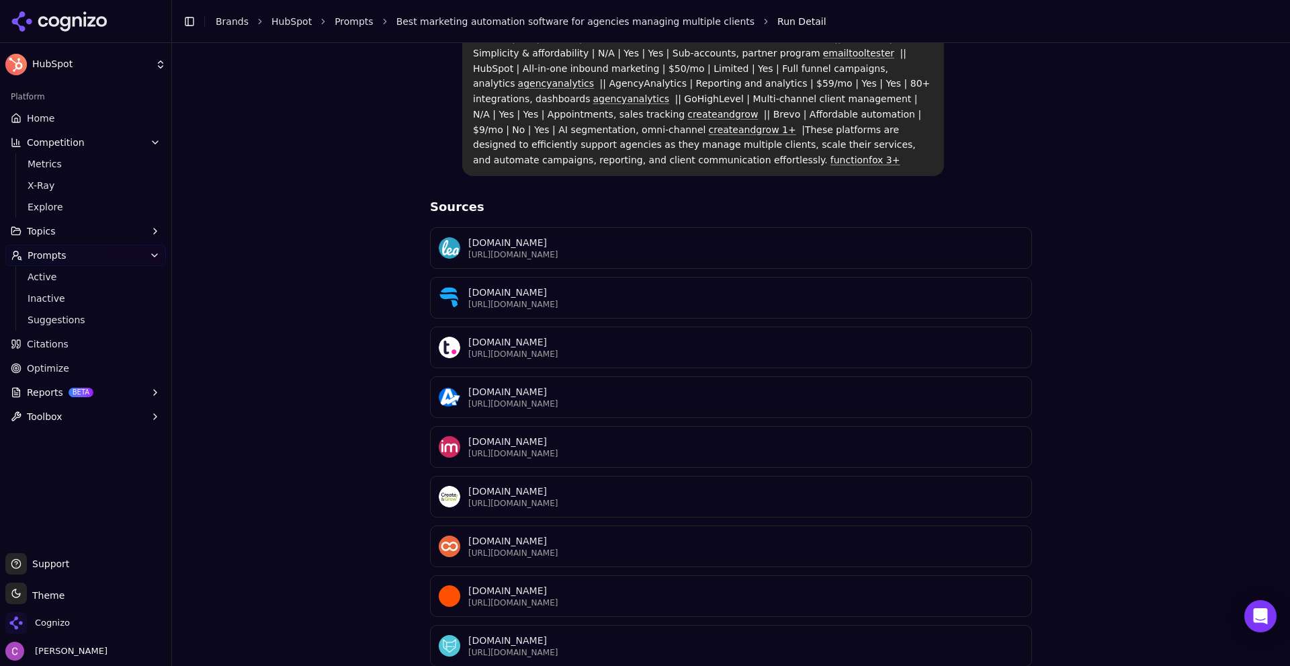
click at [306, 239] on div "Best marketing automation software for agencies managing multiple clients Perpl…" at bounding box center [731, 128] width 1097 height 1176
click at [347, 19] on link "Prompts" at bounding box center [354, 21] width 39 height 13
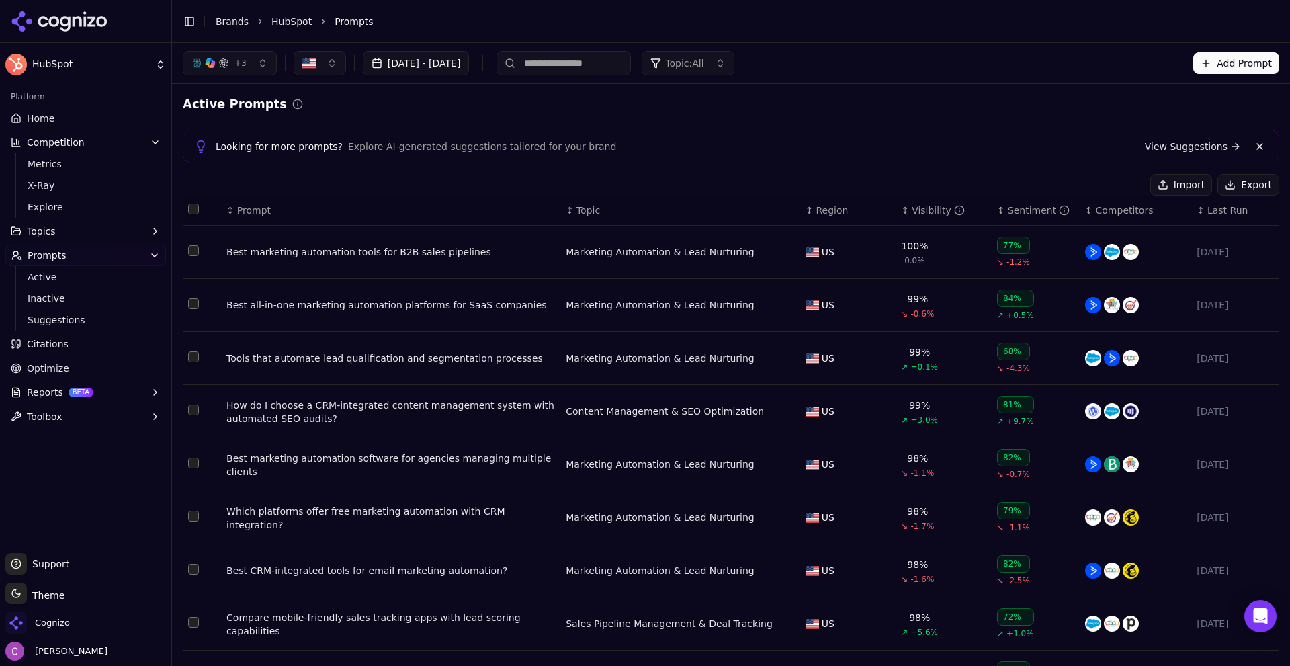
click at [420, 319] on td "Best all-in-one marketing automation platforms for SaaS companies" at bounding box center [390, 305] width 339 height 53
click at [420, 313] on td "Best all-in-one marketing automation platforms for SaaS companies" at bounding box center [390, 305] width 339 height 53
click at [417, 298] on td "Best all-in-one marketing automation platforms for SaaS companies" at bounding box center [390, 305] width 339 height 53
click at [413, 308] on div "Best all-in-one marketing automation platforms for SaaS companies" at bounding box center [390, 304] width 329 height 13
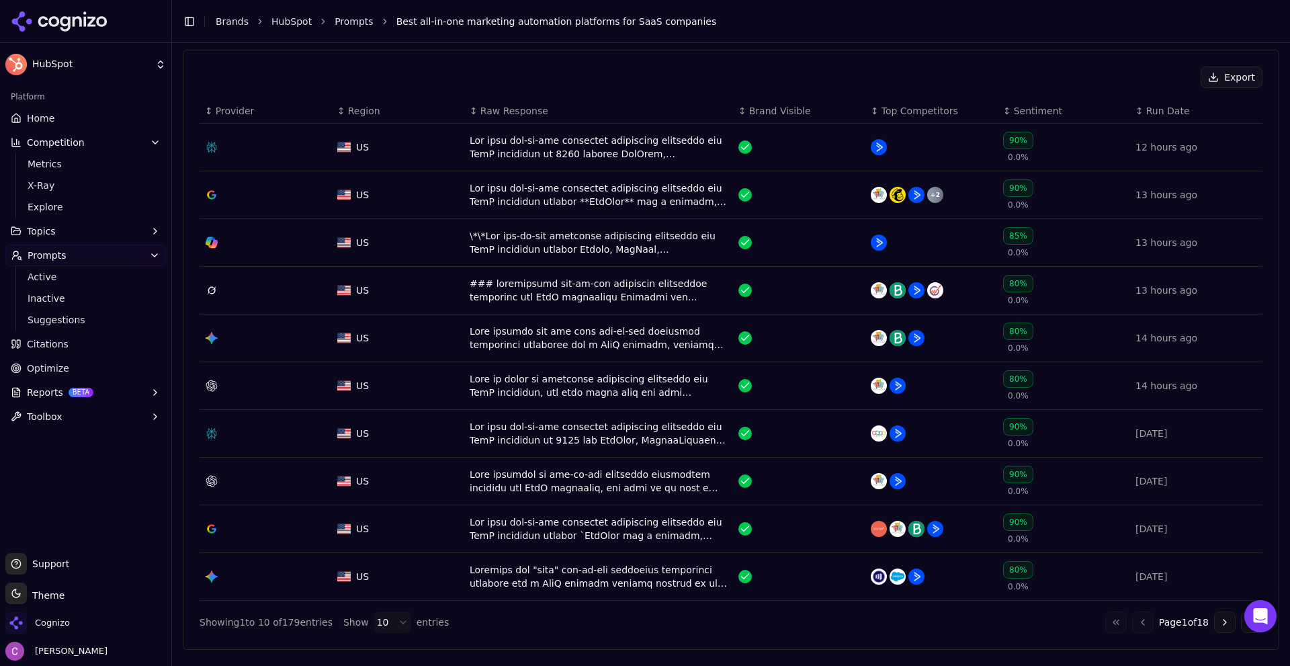
scroll to position [672, 0]
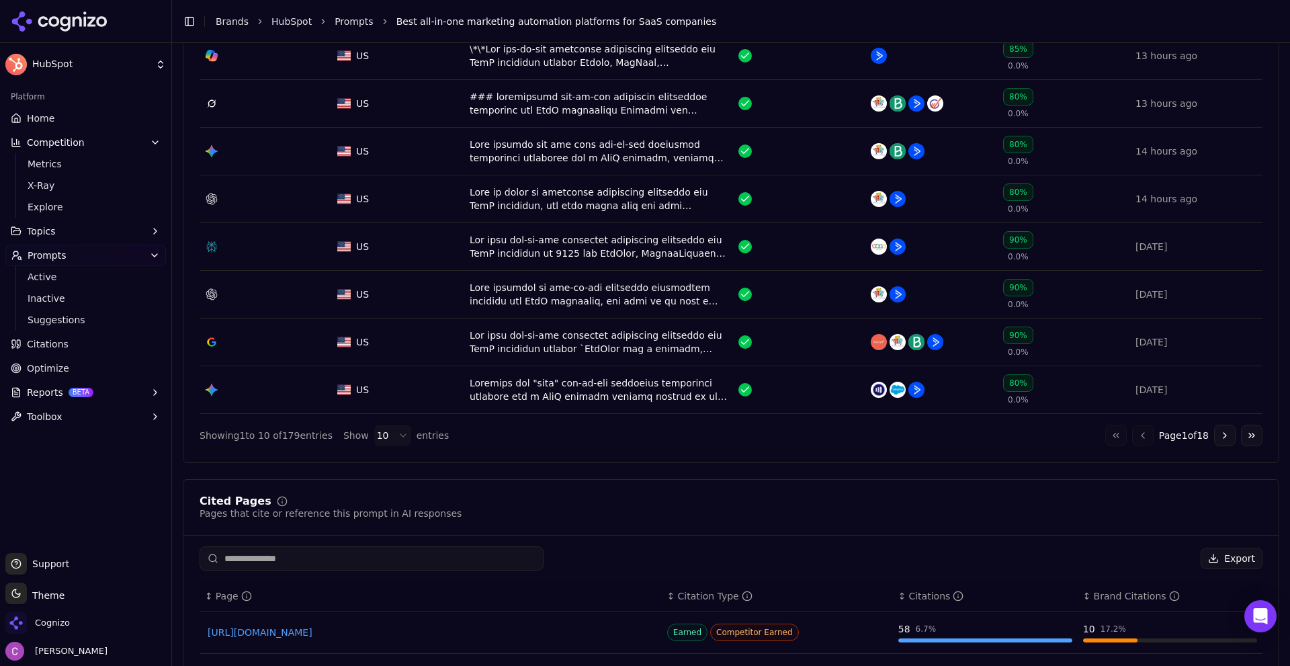
click at [1203, 439] on div "Go to first page Go to previous page Page 1 of 18 Go to next page Go to last pa…" at bounding box center [1183, 436] width 157 height 22
click at [1214, 437] on button "Go to next page" at bounding box center [1225, 436] width 22 height 22
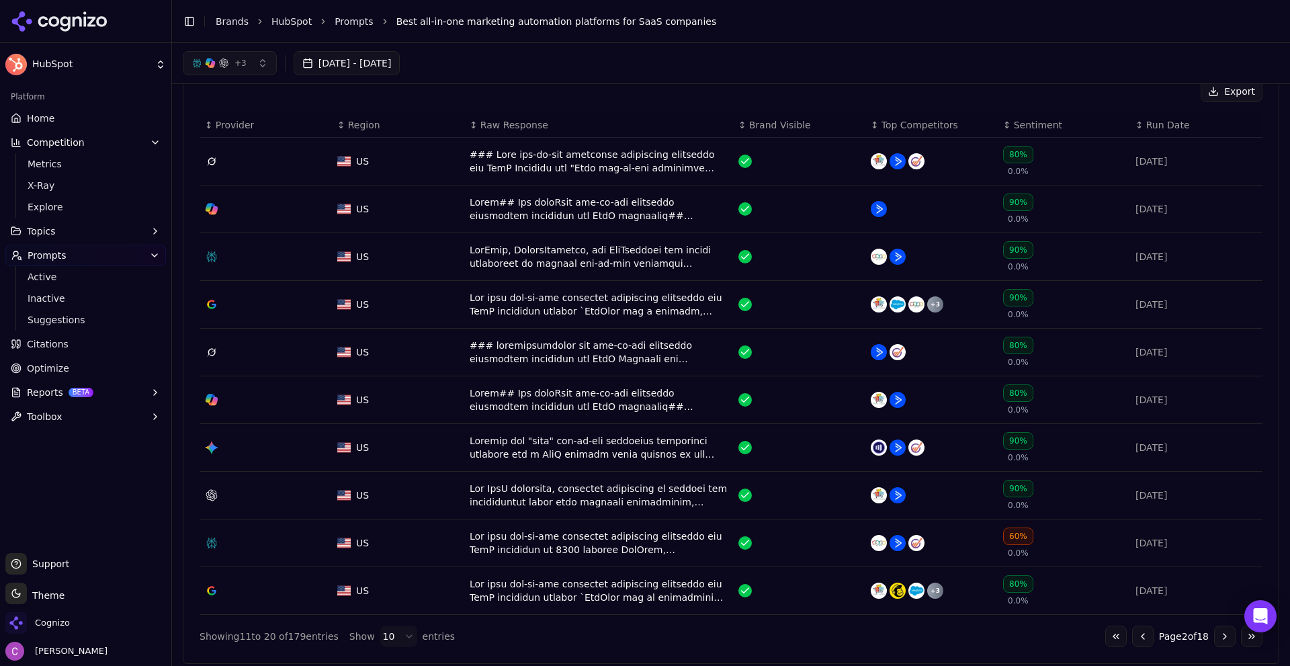
scroll to position [470, 0]
click at [611, 265] on div "Data table" at bounding box center [599, 257] width 258 height 27
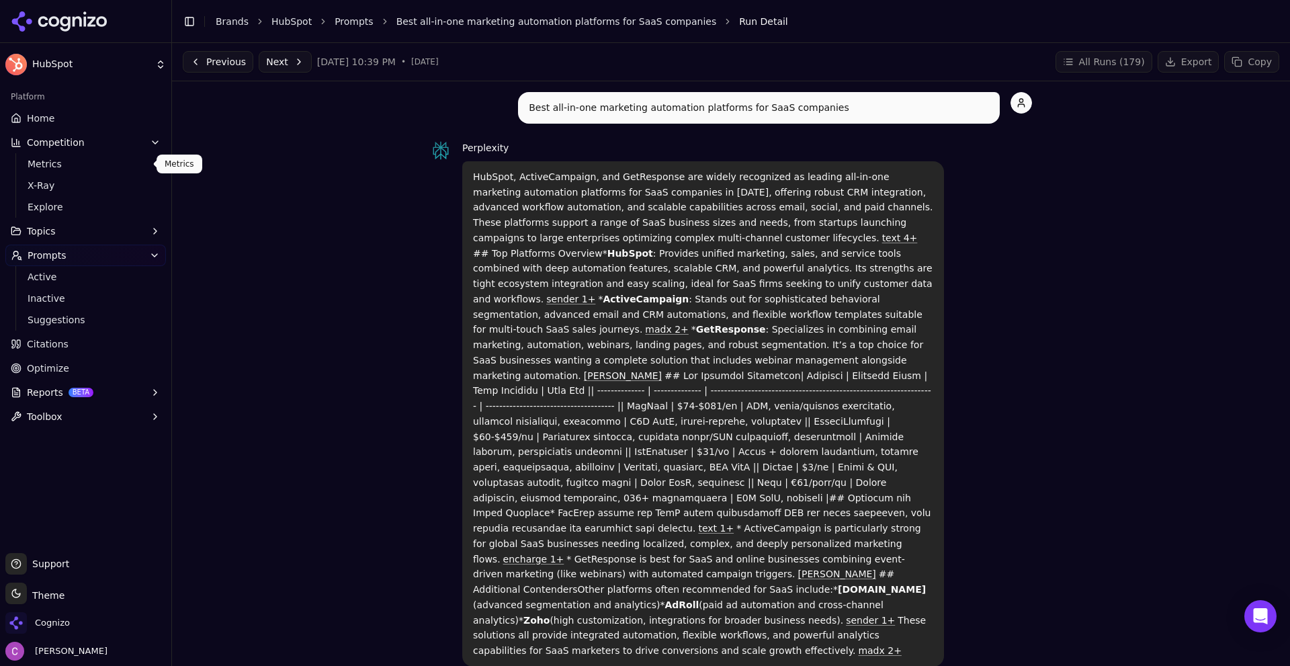
click at [67, 165] on span "Metrics" at bounding box center [86, 163] width 117 height 13
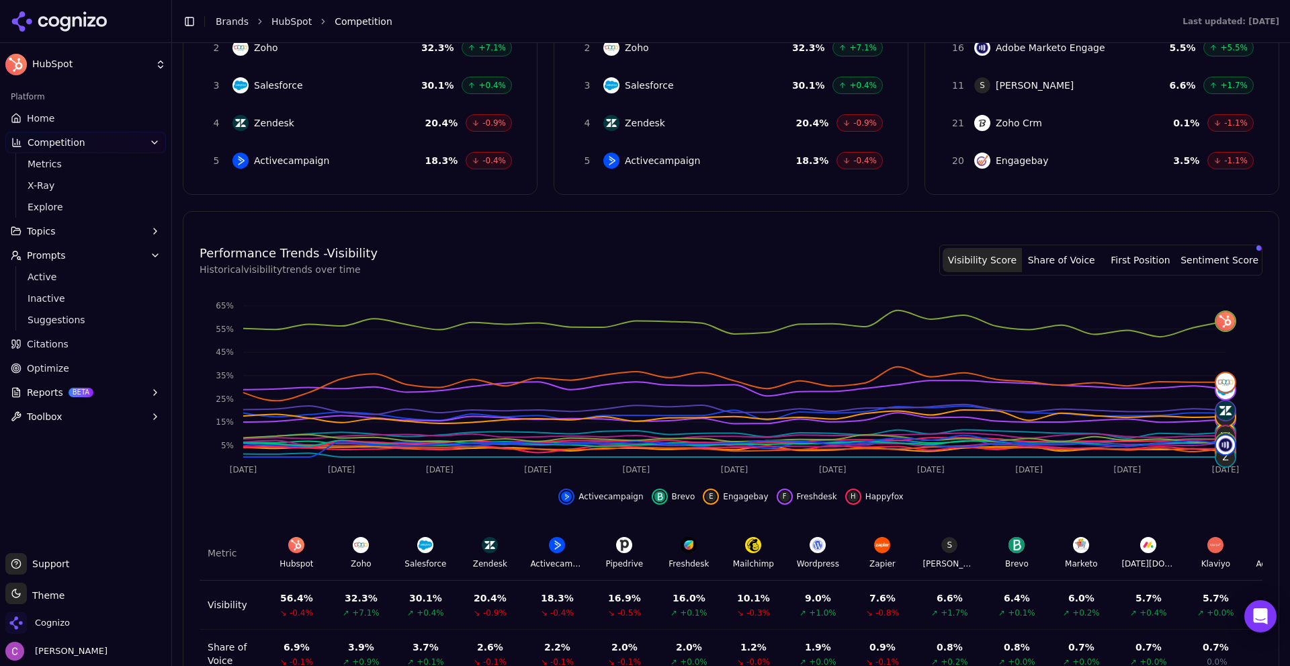
scroll to position [336, 0]
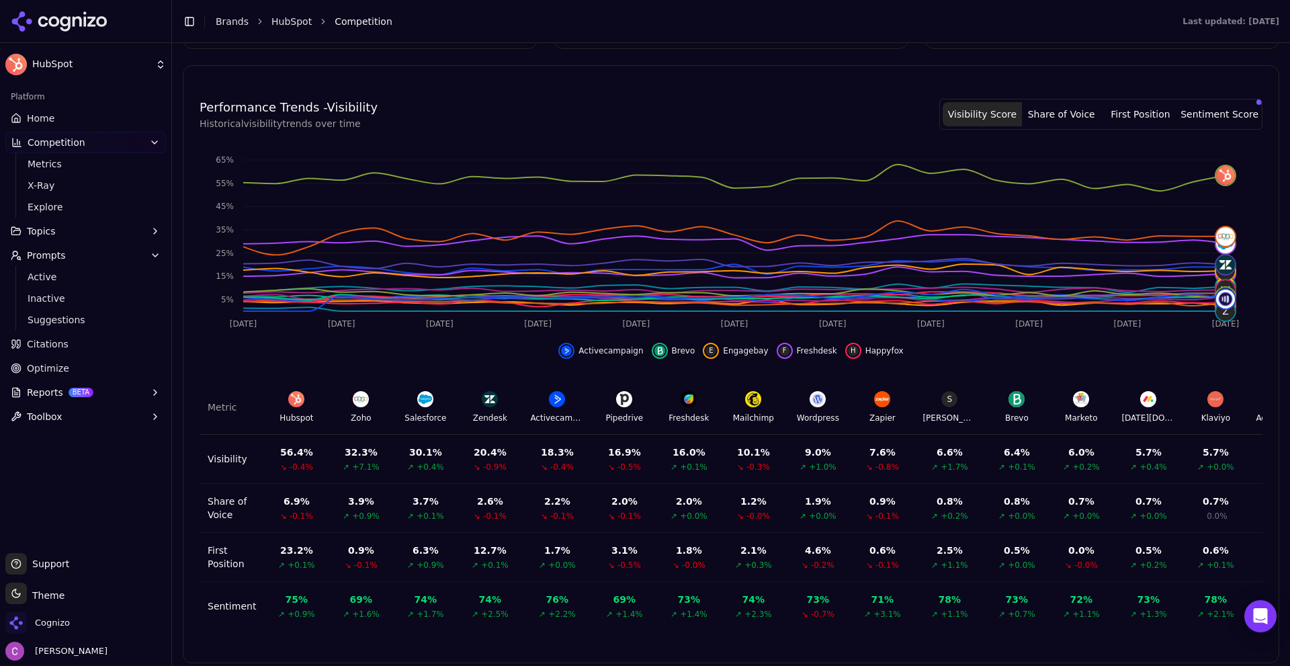
click at [36, 352] on link "Citations" at bounding box center [85, 344] width 161 height 22
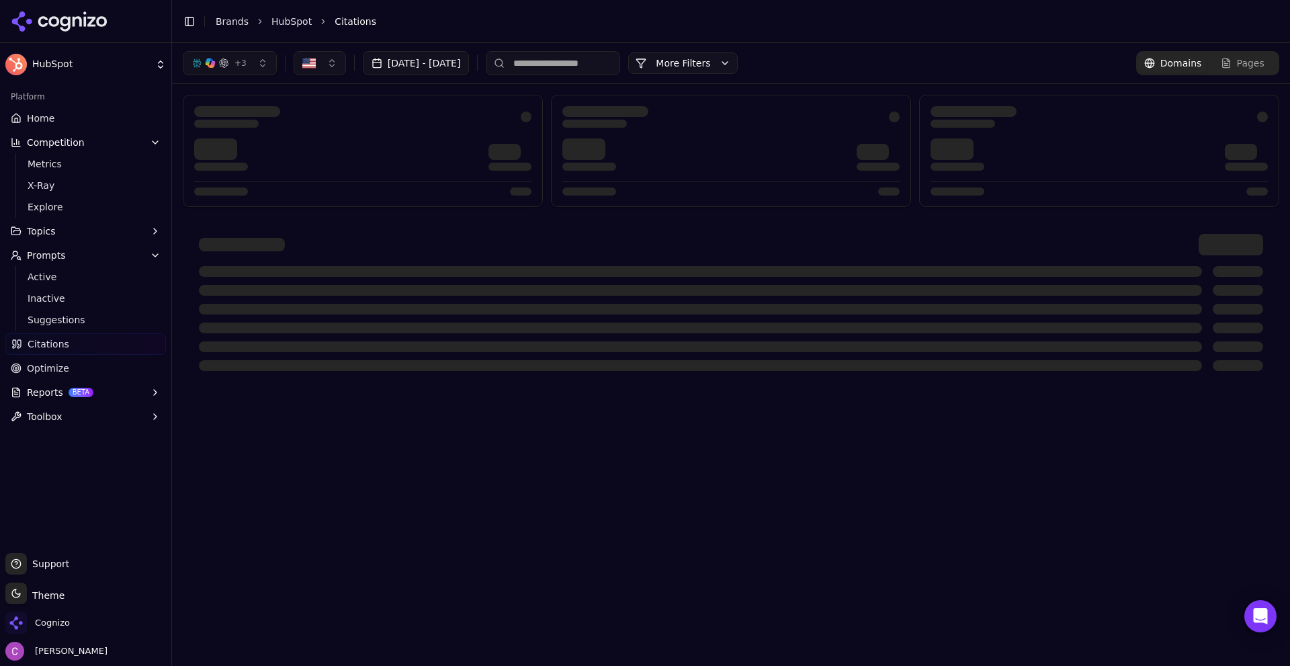
click at [38, 341] on span "Citations" at bounding box center [49, 343] width 42 height 13
click at [40, 186] on span "X-Ray" at bounding box center [86, 185] width 117 height 13
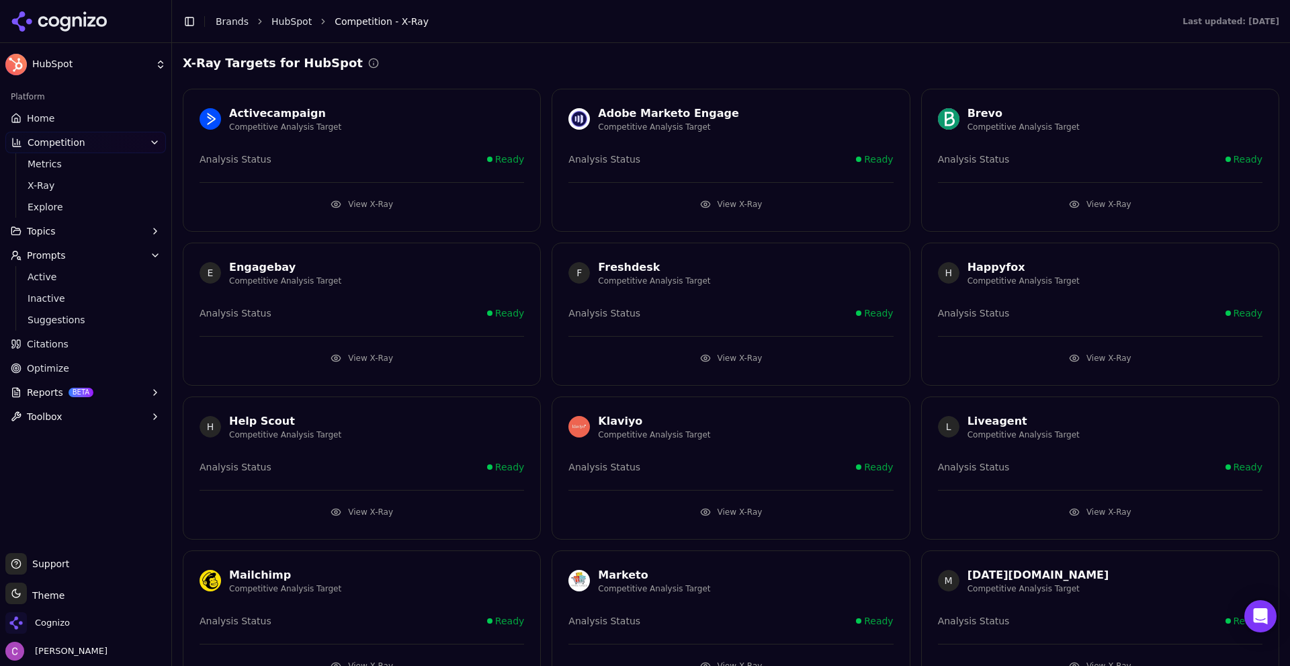
click at [558, 50] on div "X-Ray Targets for HubSpot Activecampaign Competitive Analysis Target Analysis S…" at bounding box center [731, 625] width 1118 height 1164
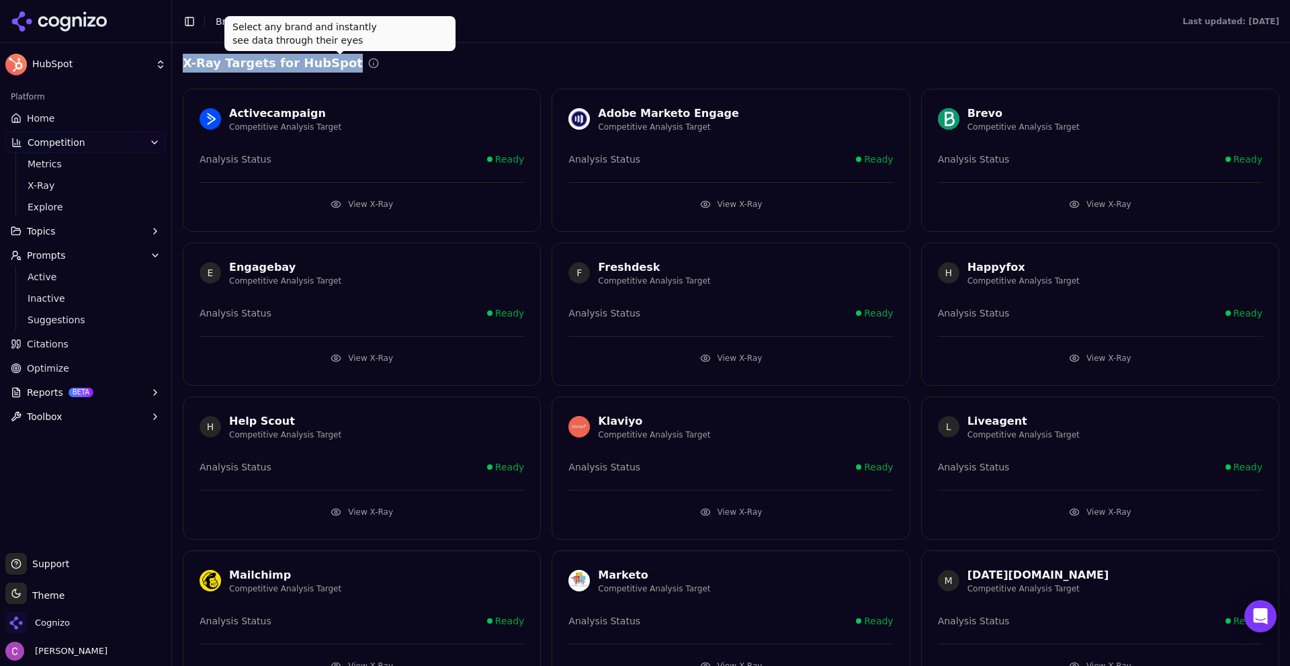
drag, startPoint x: 181, startPoint y: 56, endPoint x: 407, endPoint y: 68, distance: 226.7
click at [406, 68] on div "X-Ray Targets for HubSpot Activecampaign Competitive Analysis Target Analysis S…" at bounding box center [731, 625] width 1118 height 1164
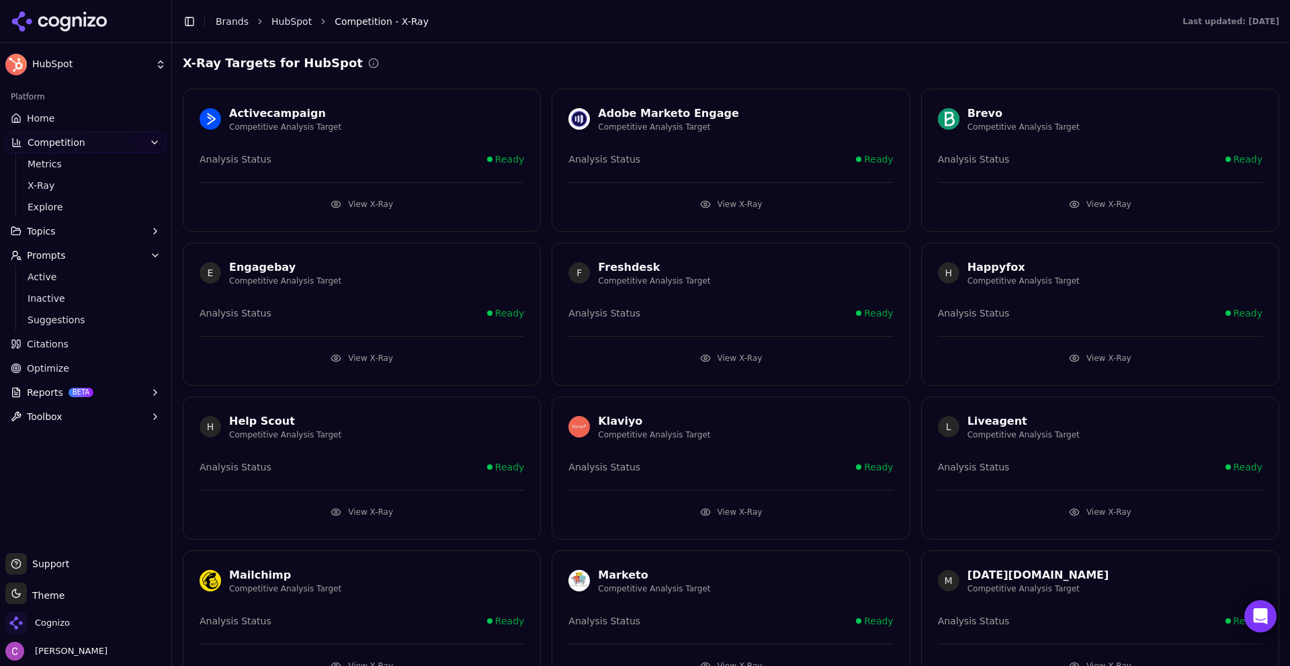
click at [413, 63] on div "X-Ray Targets for HubSpot" at bounding box center [731, 63] width 1097 height 19
click at [370, 202] on button "View X-Ray" at bounding box center [362, 205] width 325 height 22
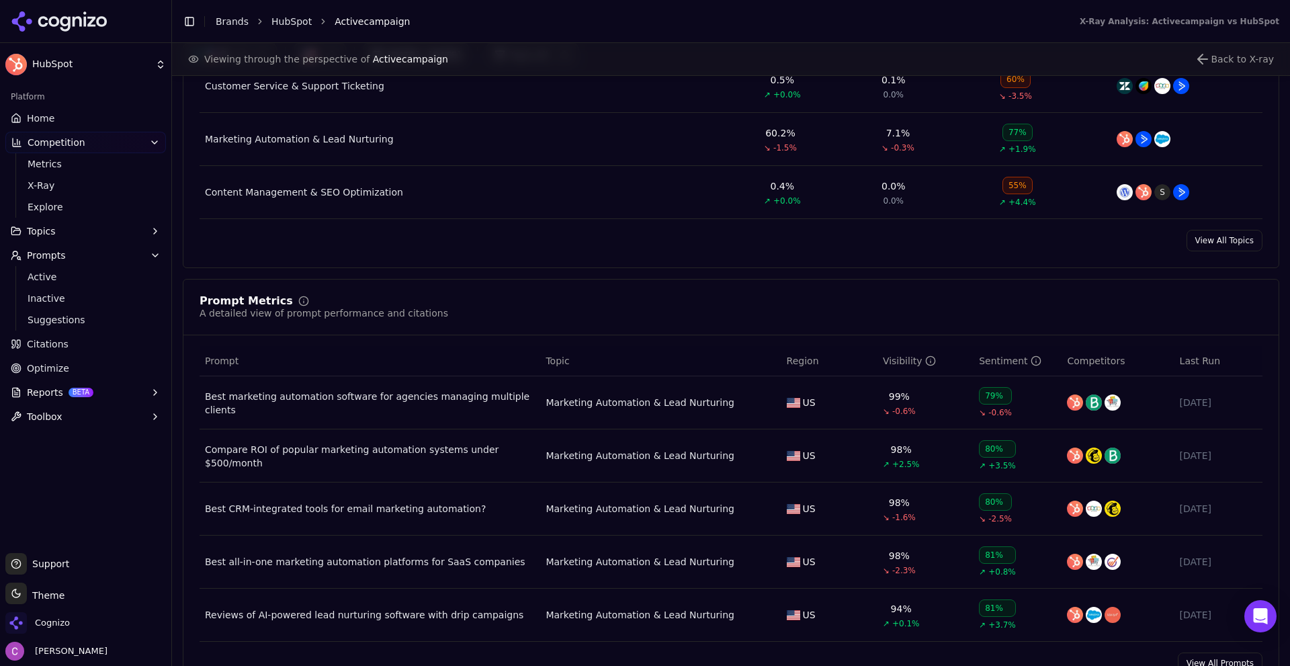
scroll to position [806, 0]
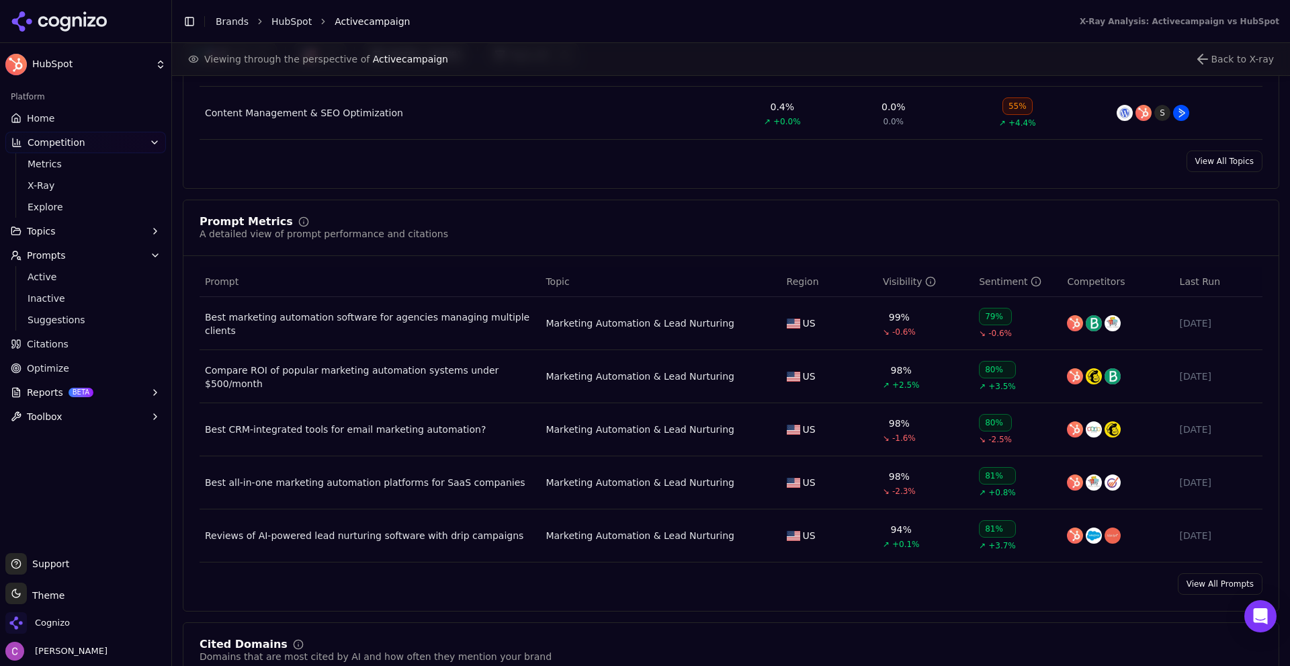
click at [101, 351] on link "Citations" at bounding box center [85, 344] width 161 height 22
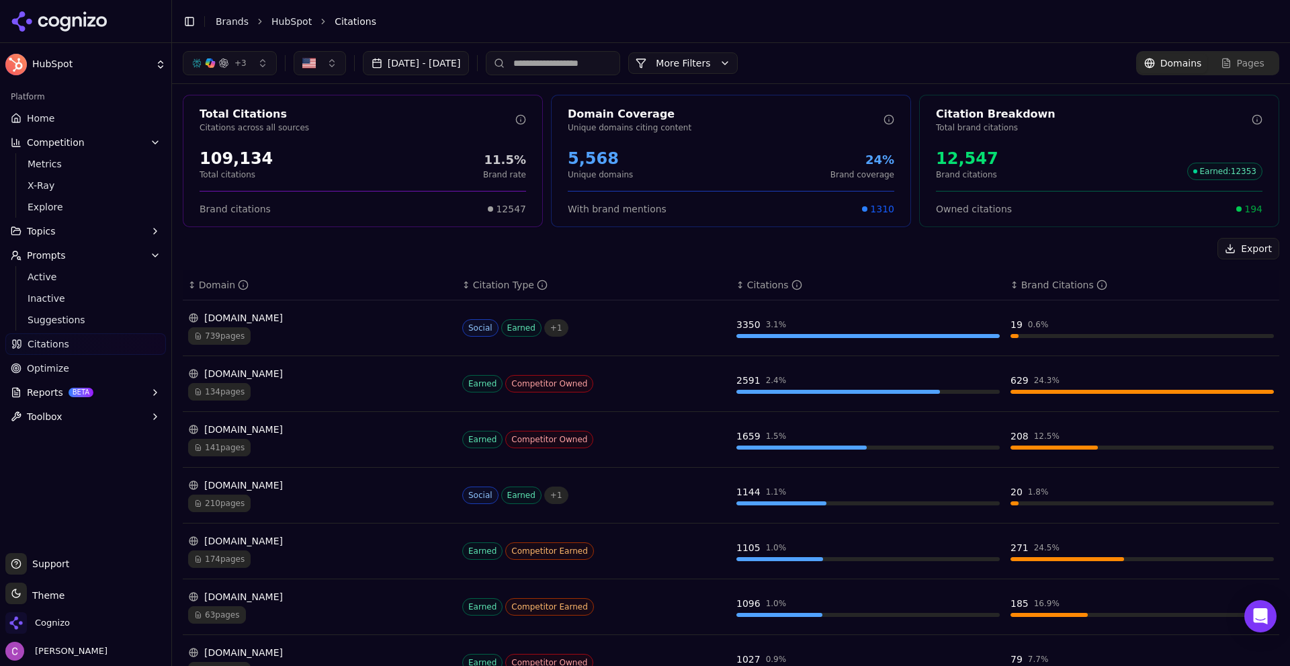
click at [738, 74] on div "+ 3 [DATE] - [DATE] More More Filters" at bounding box center [460, 63] width 555 height 24
click at [738, 69] on button "More Filters" at bounding box center [683, 63] width 110 height 22
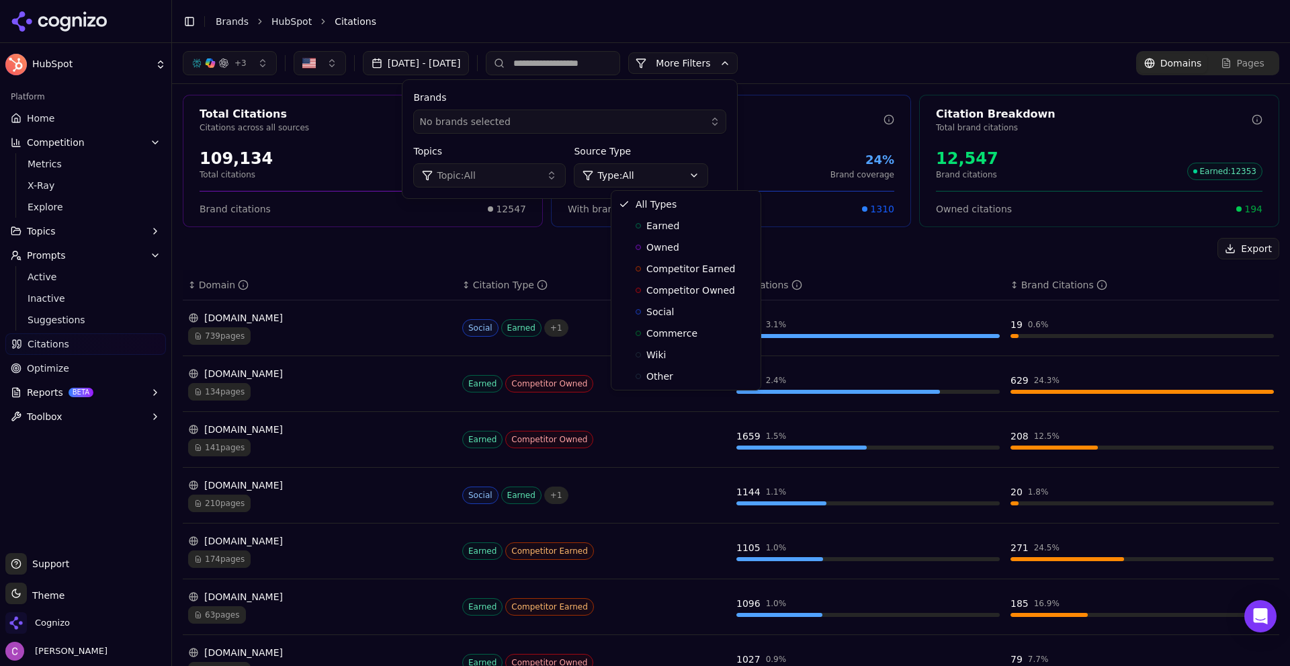
click at [656, 179] on html "HubSpot Platform Home Competition Metrics X-Ray Explore Topics Prompts Active I…" at bounding box center [645, 333] width 1290 height 666
click at [690, 123] on html "HubSpot Platform Home Competition Metrics X-Ray Explore Topics Prompts Active I…" at bounding box center [645, 333] width 1290 height 666
click at [691, 123] on div "No brands selected" at bounding box center [560, 121] width 282 height 13
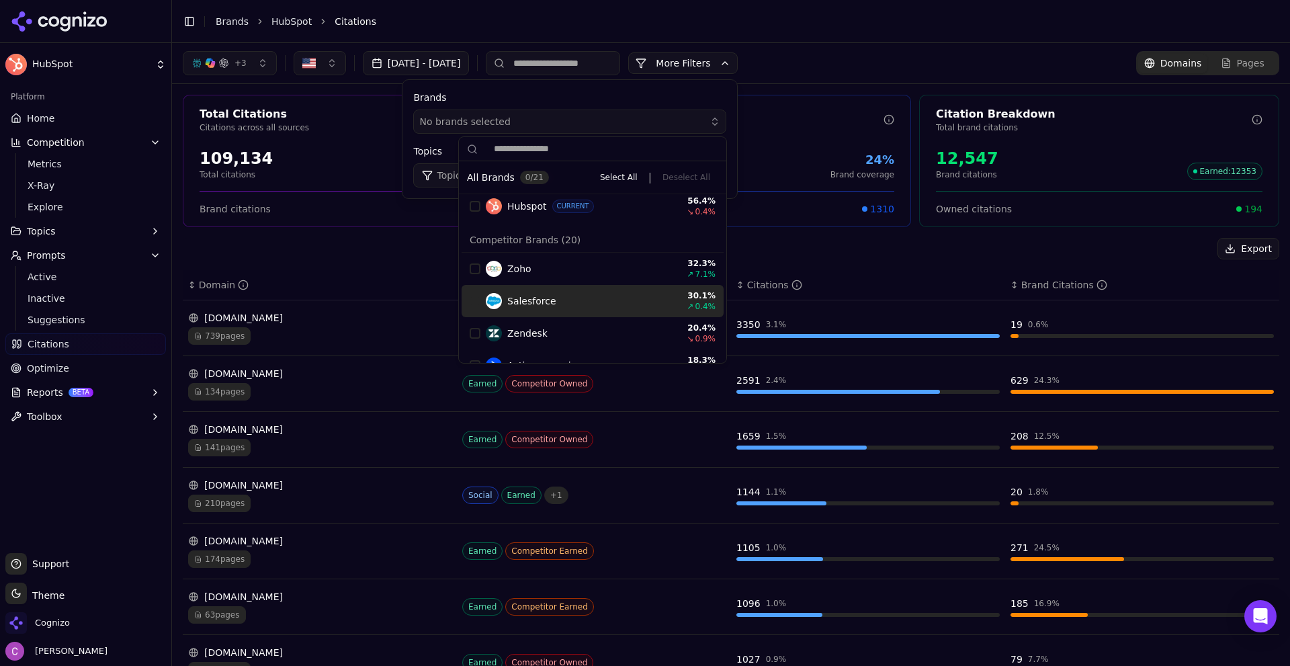
scroll to position [52, 0]
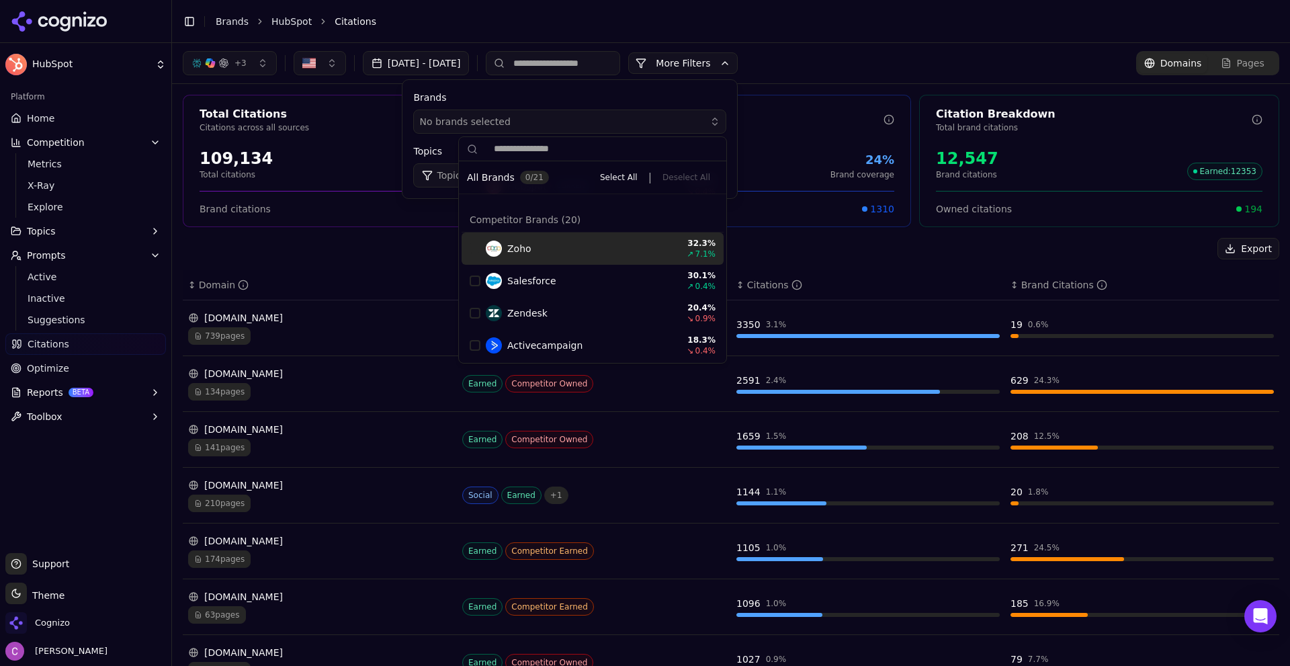
click at [469, 247] on div "Zoho 32.3 % ↗ 7.1 %" at bounding box center [593, 248] width 262 height 32
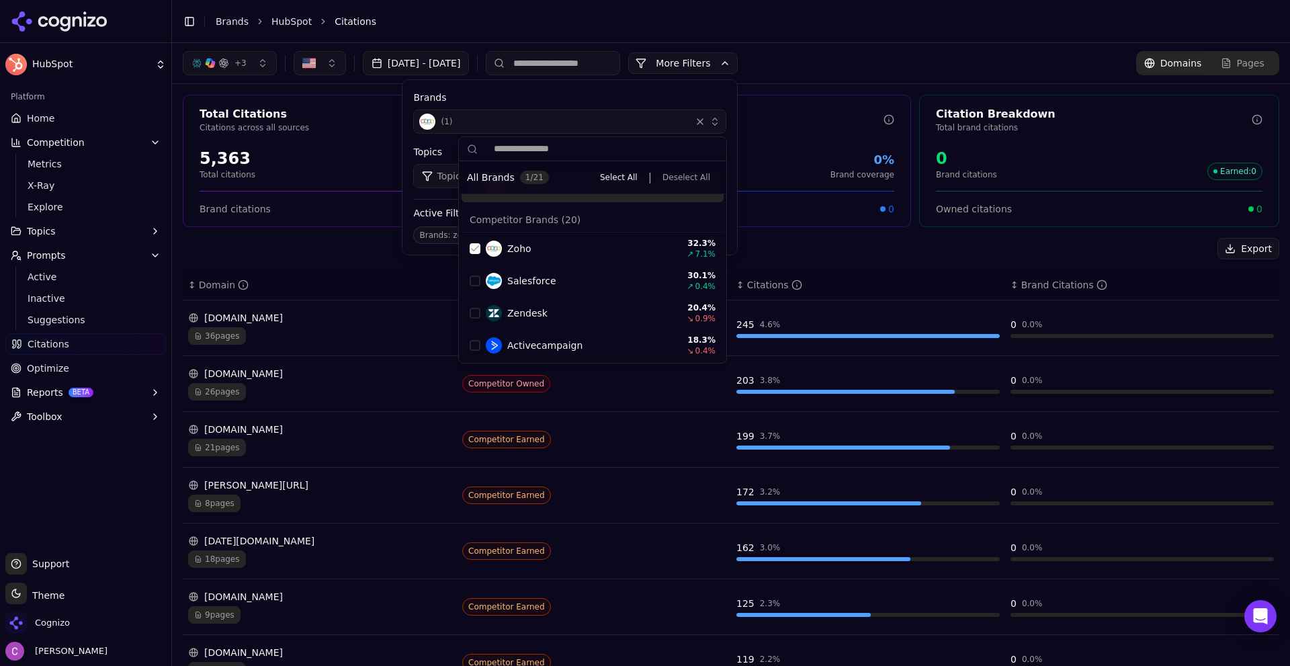
click at [565, 96] on label "Brands" at bounding box center [569, 97] width 313 height 13
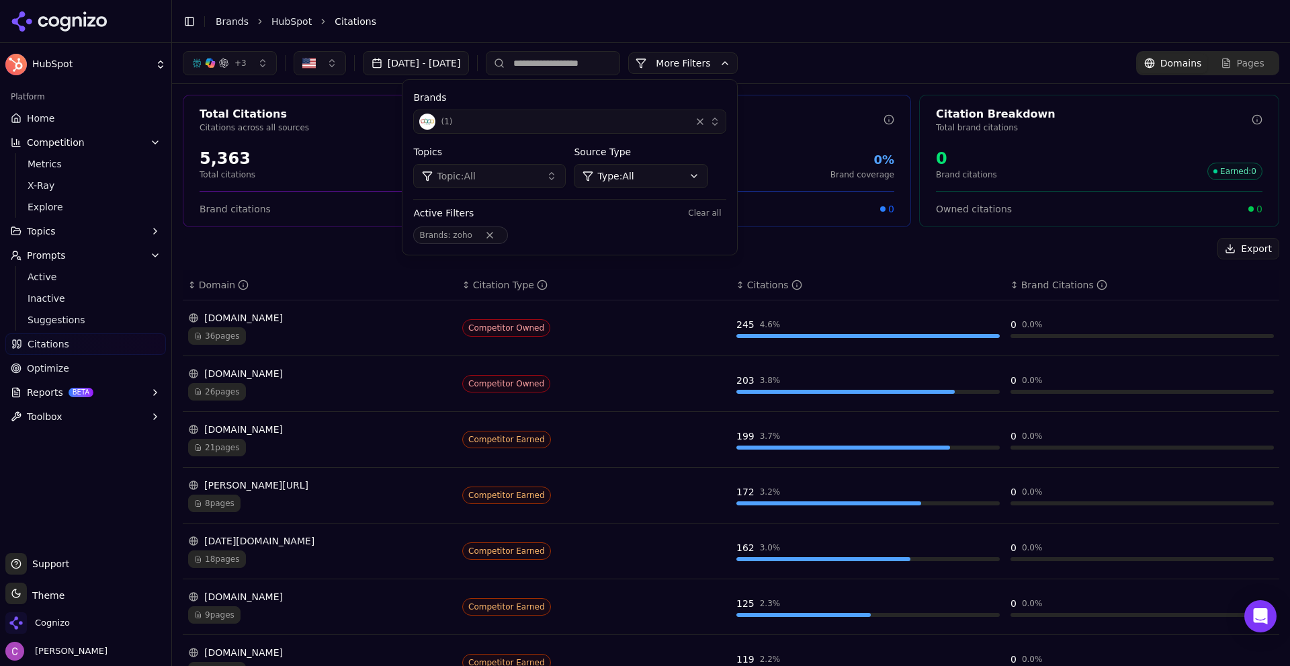
click at [863, 42] on header "Toggle Sidebar Brands HubSpot Citations" at bounding box center [731, 21] width 1118 height 43
click at [738, 67] on button "More Filters" at bounding box center [683, 63] width 110 height 22
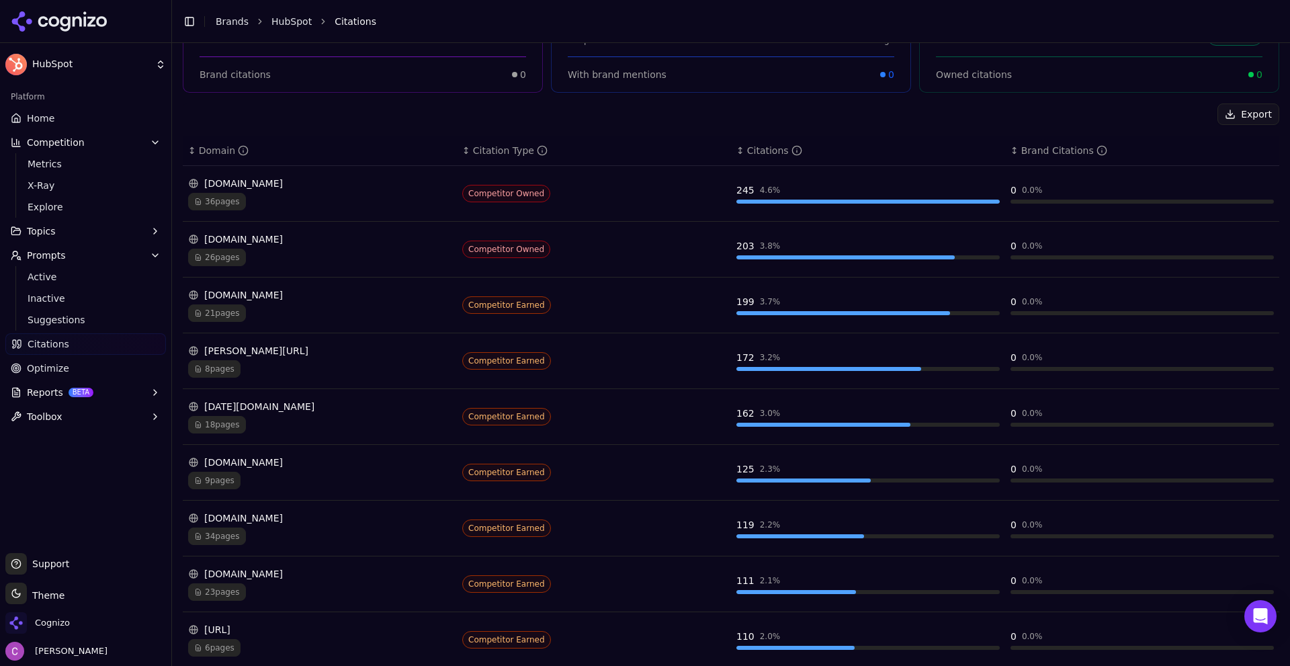
scroll to position [0, 0]
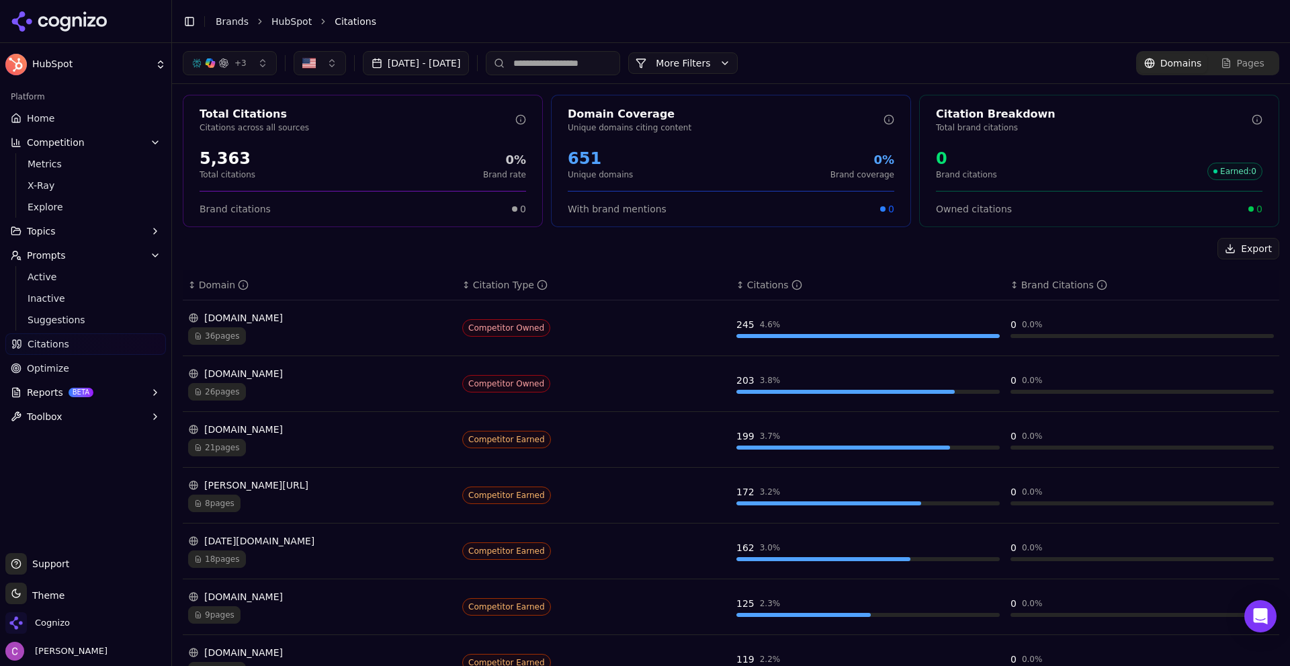
click at [738, 56] on button "More Filters" at bounding box center [683, 63] width 110 height 22
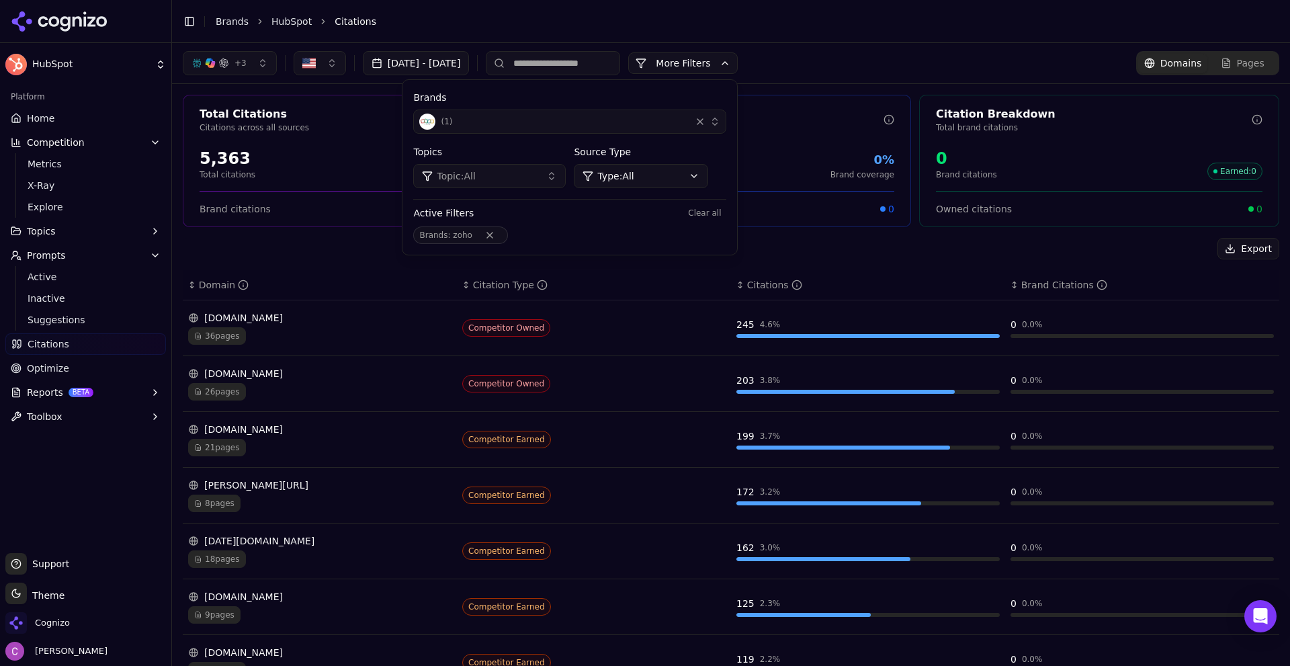
click at [703, 195] on div "Brands ( 1 ) Topics Topic: All Source Type Type: All Active Filters Clear all B…" at bounding box center [569, 167] width 335 height 175
click at [699, 176] on html "HubSpot Platform Home Competition Metrics X-Ray Explore Topics Prompts Active I…" at bounding box center [645, 333] width 1290 height 666
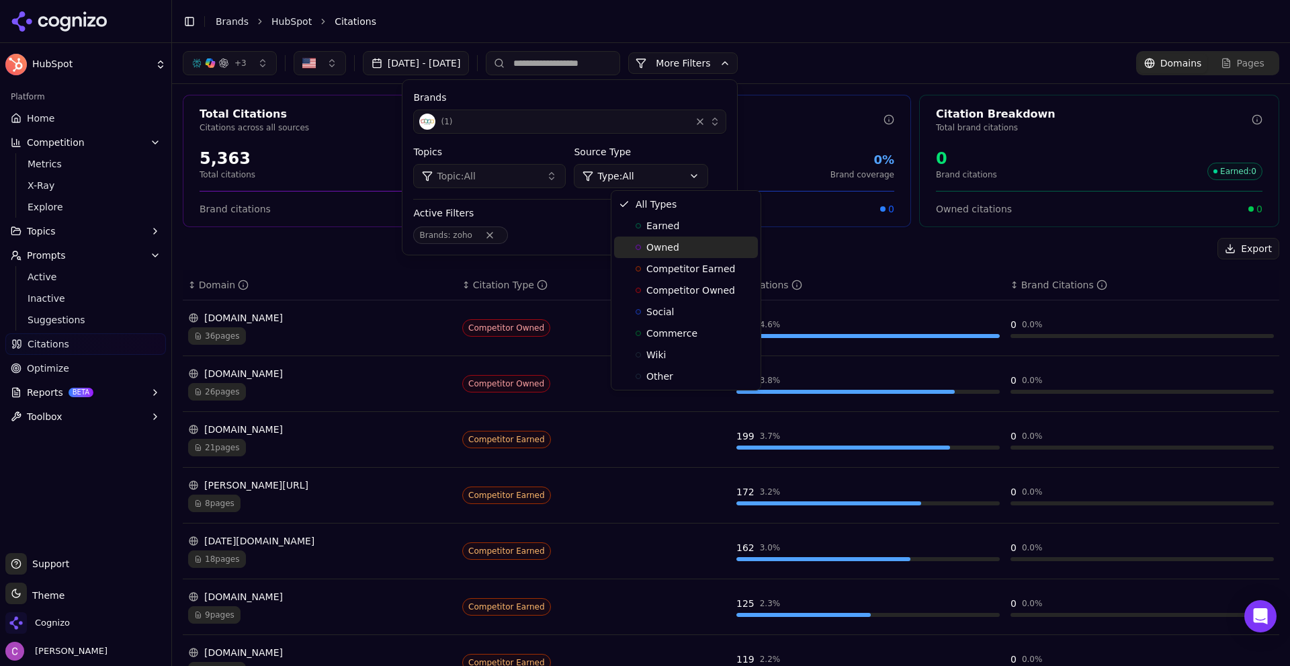
click at [662, 249] on span "Owned" at bounding box center [662, 247] width 33 height 13
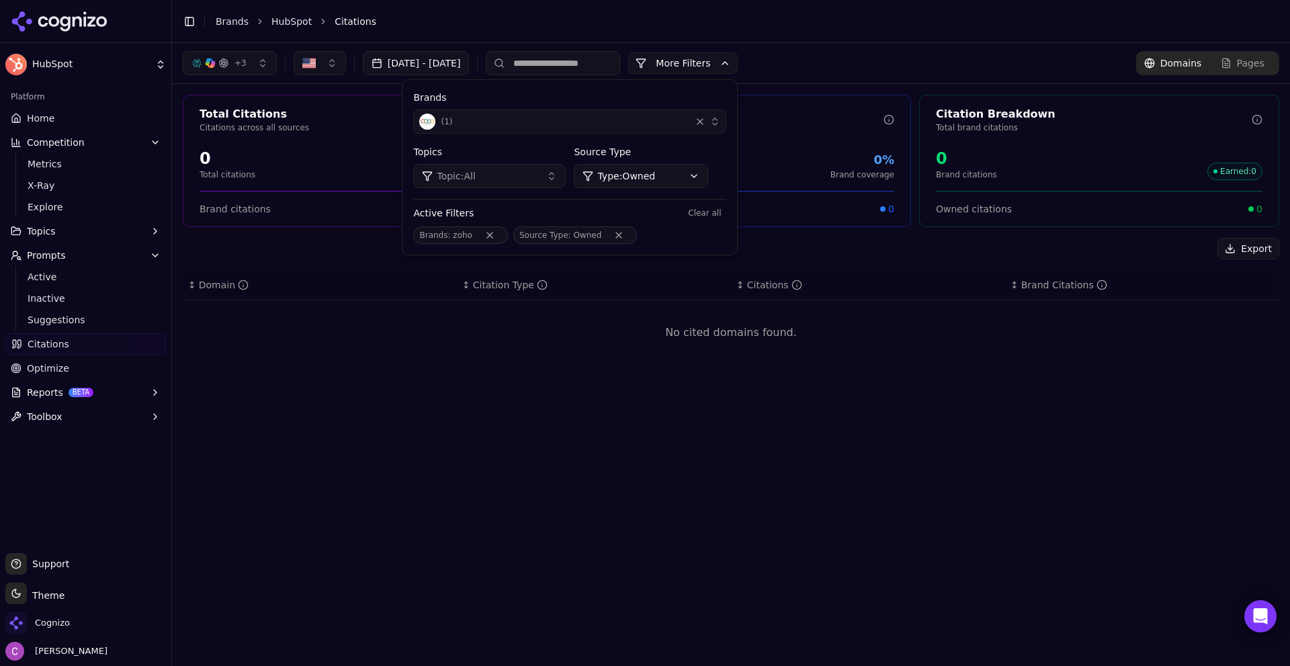
click at [533, 117] on div "( 1 )" at bounding box center [552, 122] width 266 height 16
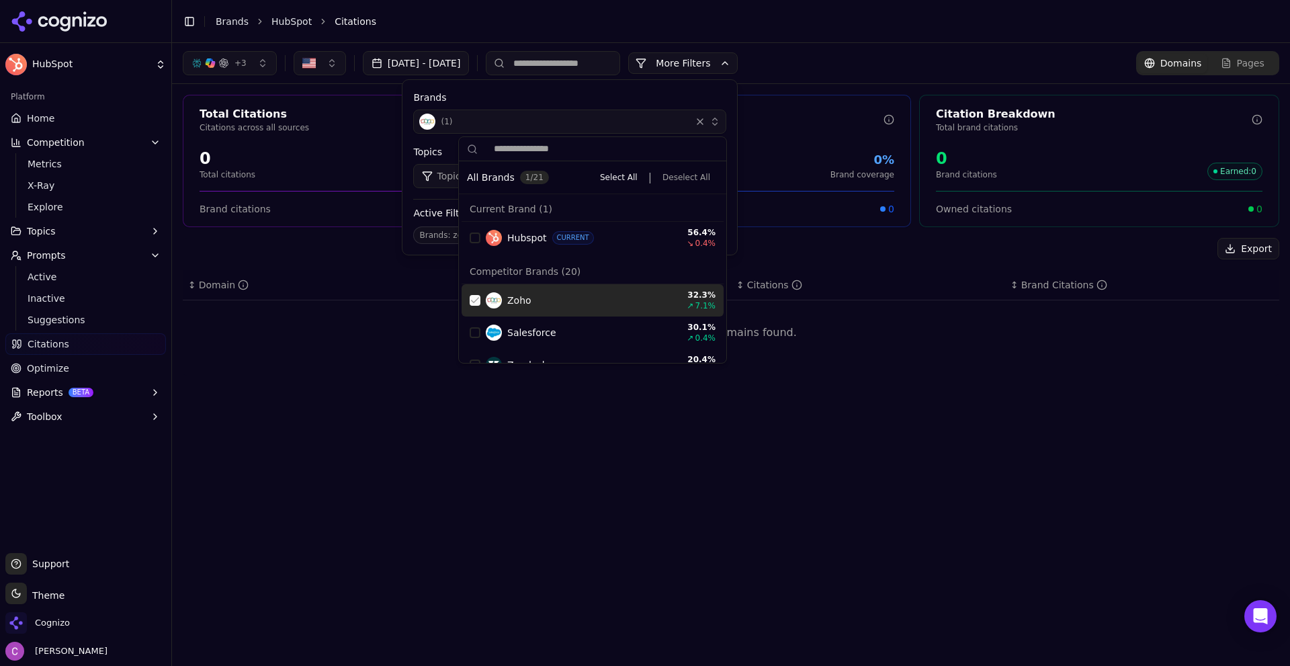
click at [472, 300] on div "Suggestions" at bounding box center [475, 300] width 11 height 11
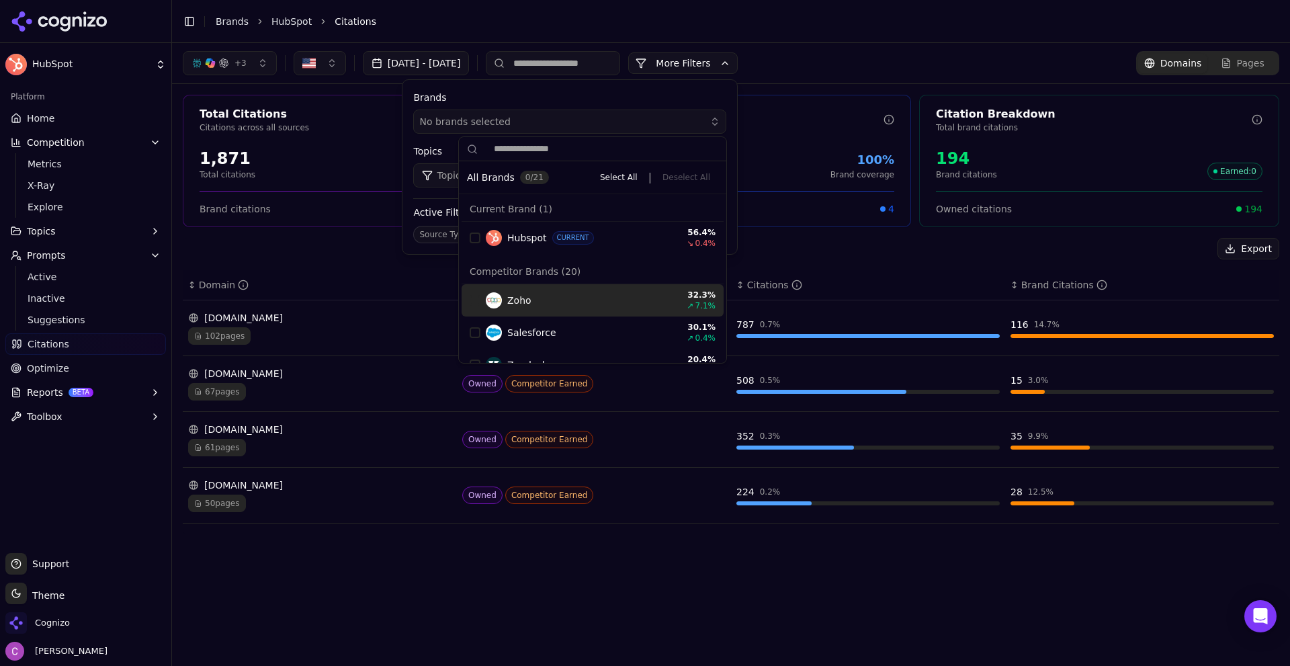
click at [477, 298] on div "Suggestions" at bounding box center [475, 300] width 11 height 11
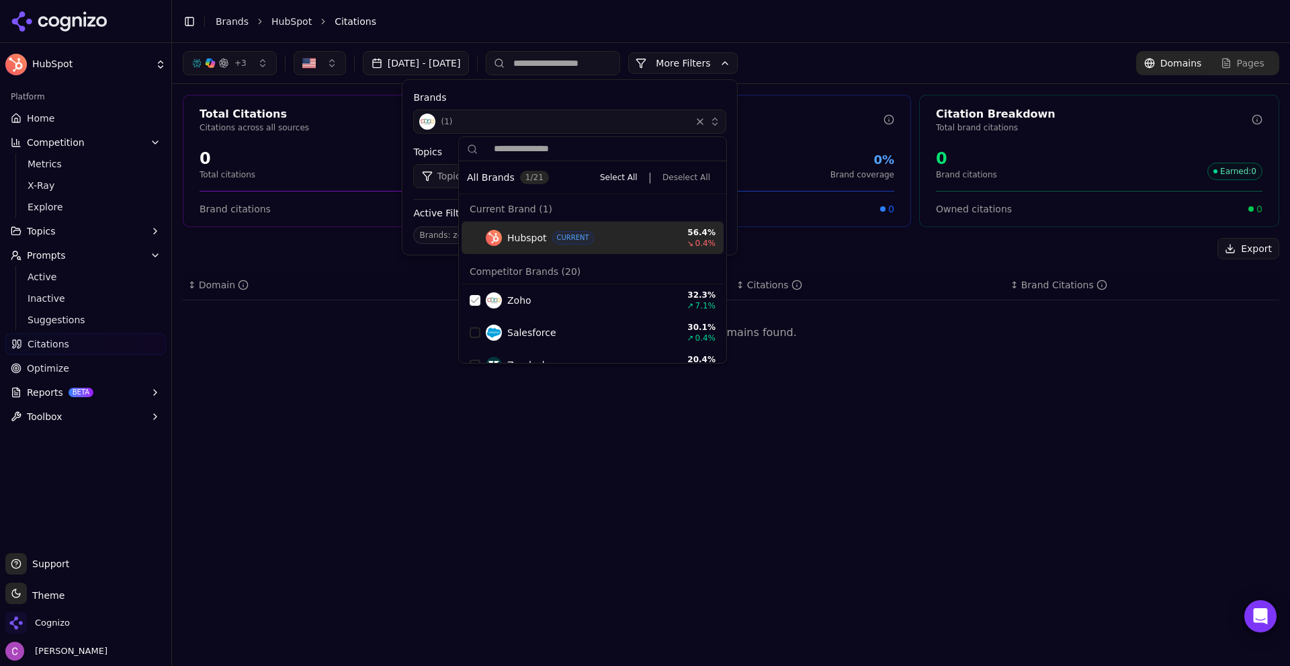
click at [715, 89] on div "Brands ( 1 ) Topics Topic: All Source Type Type: Owned Active Filters Clear all…" at bounding box center [569, 167] width 335 height 175
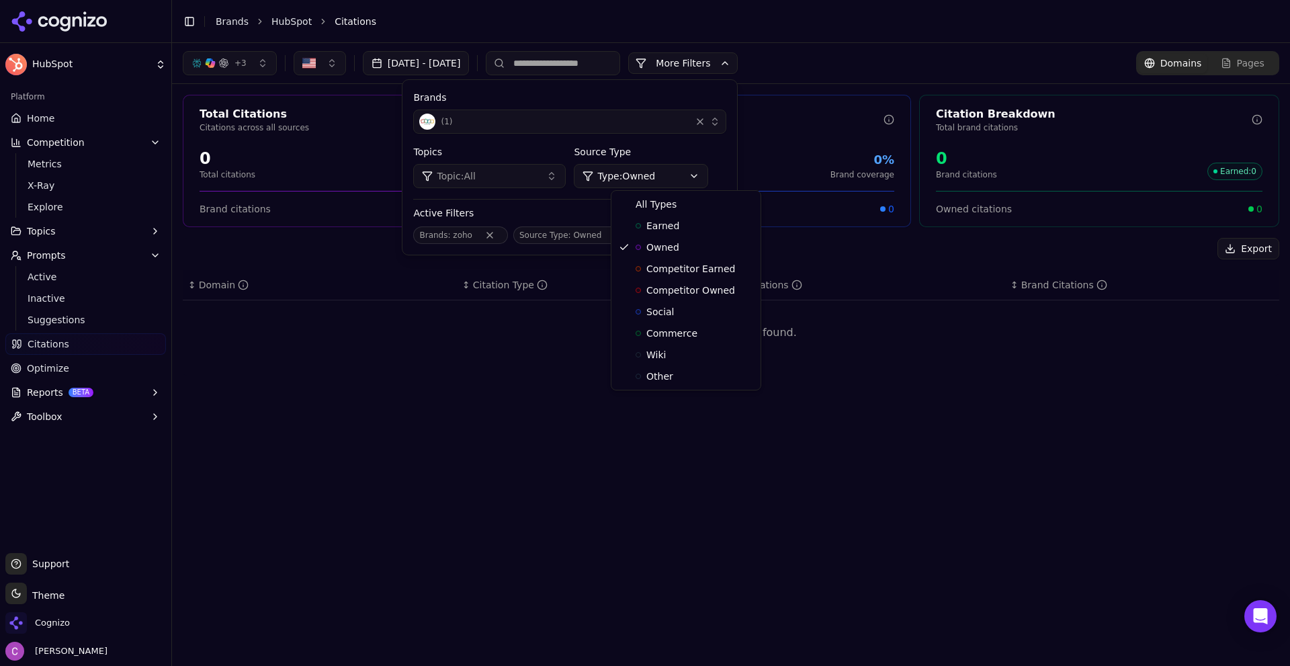
click at [667, 173] on html "HubSpot Platform Home Competition Metrics X-Ray Explore Topics Prompts Active I…" at bounding box center [645, 333] width 1290 height 666
click at [678, 266] on span "Competitor Earned" at bounding box center [690, 268] width 89 height 13
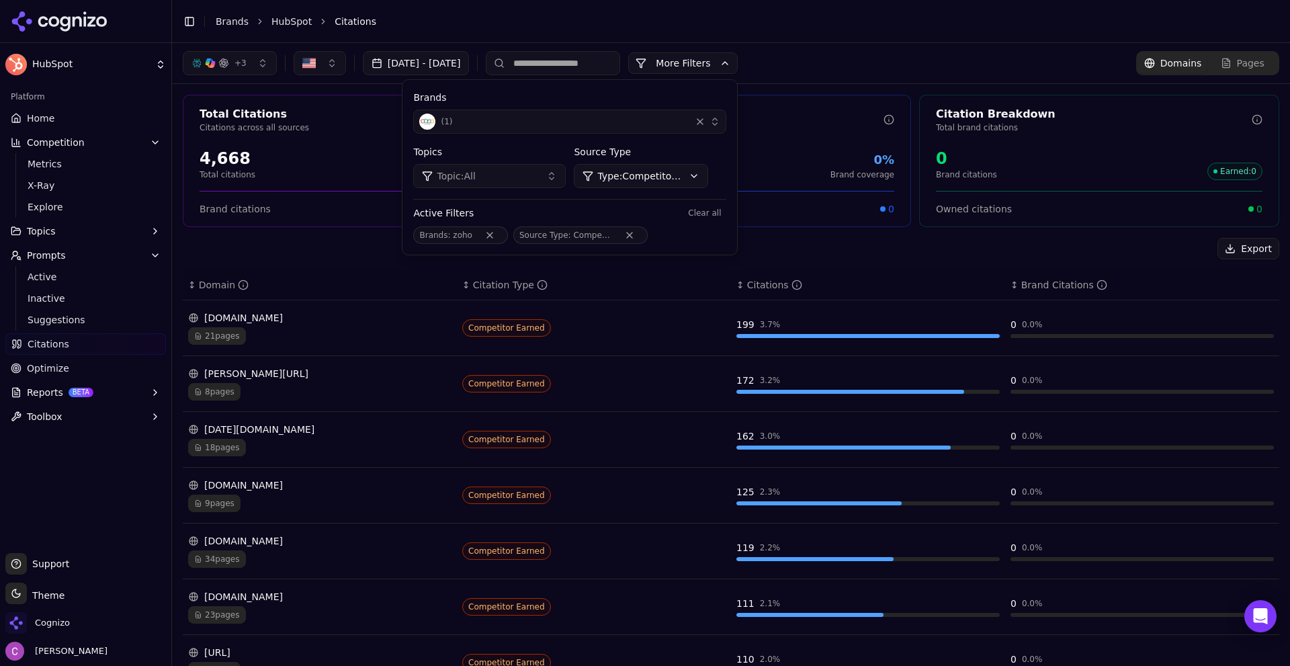
click at [738, 60] on button "More Filters" at bounding box center [683, 63] width 110 height 22
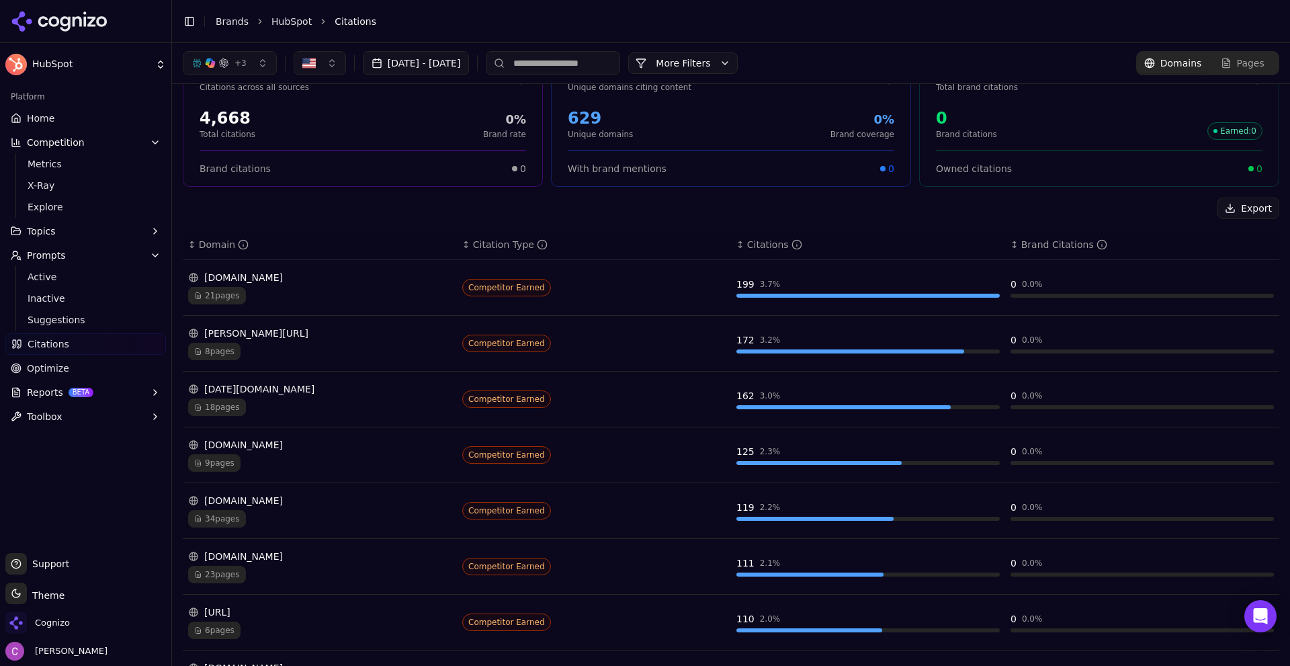
scroll to position [34, 0]
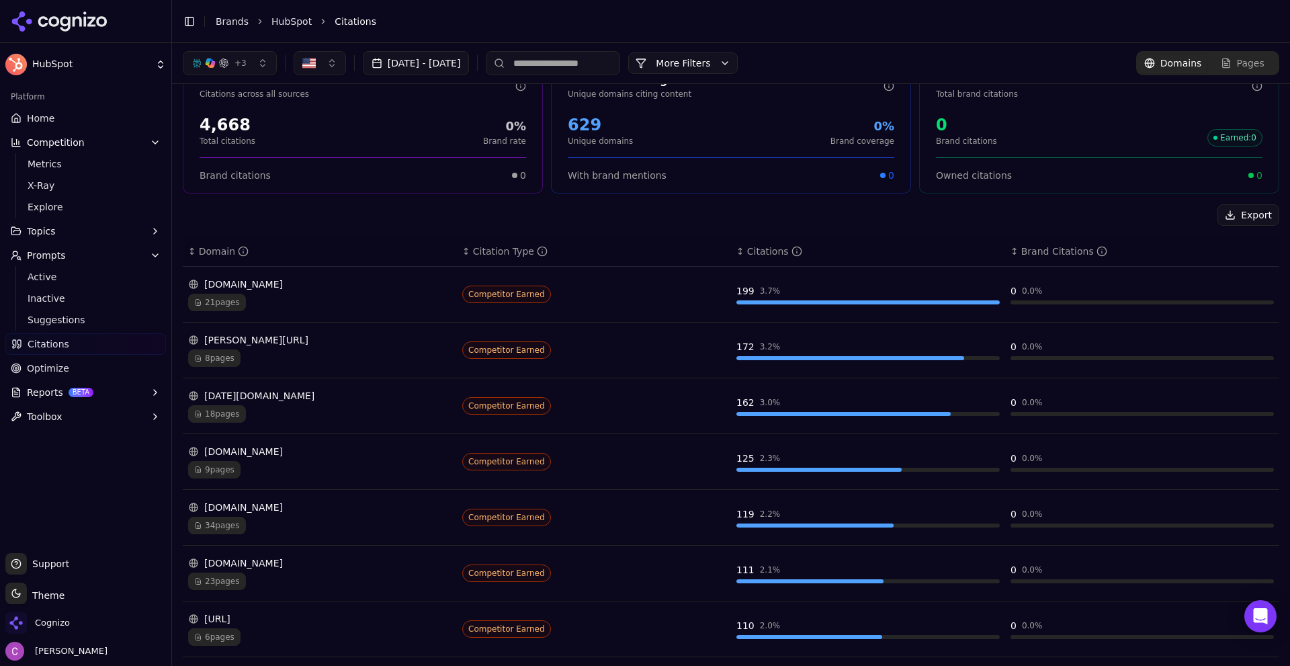
click at [318, 292] on div "[DOMAIN_NAME] 21 pages" at bounding box center [319, 294] width 263 height 34
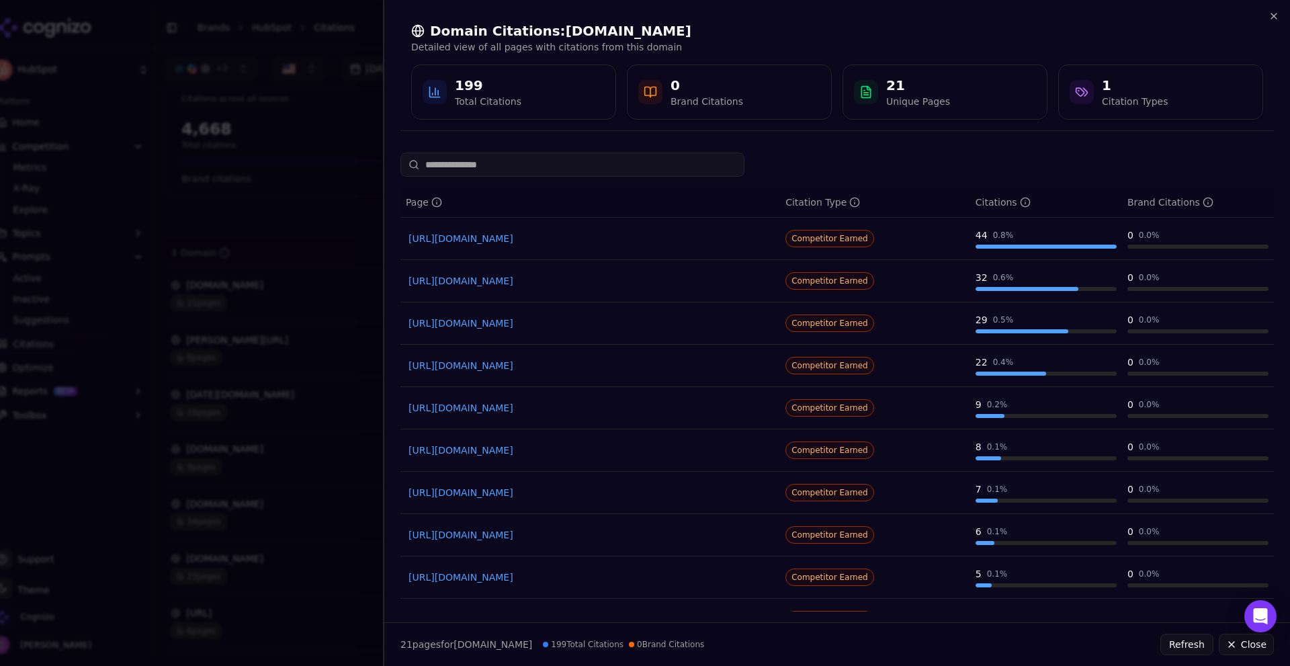
click at [280, 231] on div at bounding box center [645, 333] width 1290 height 666
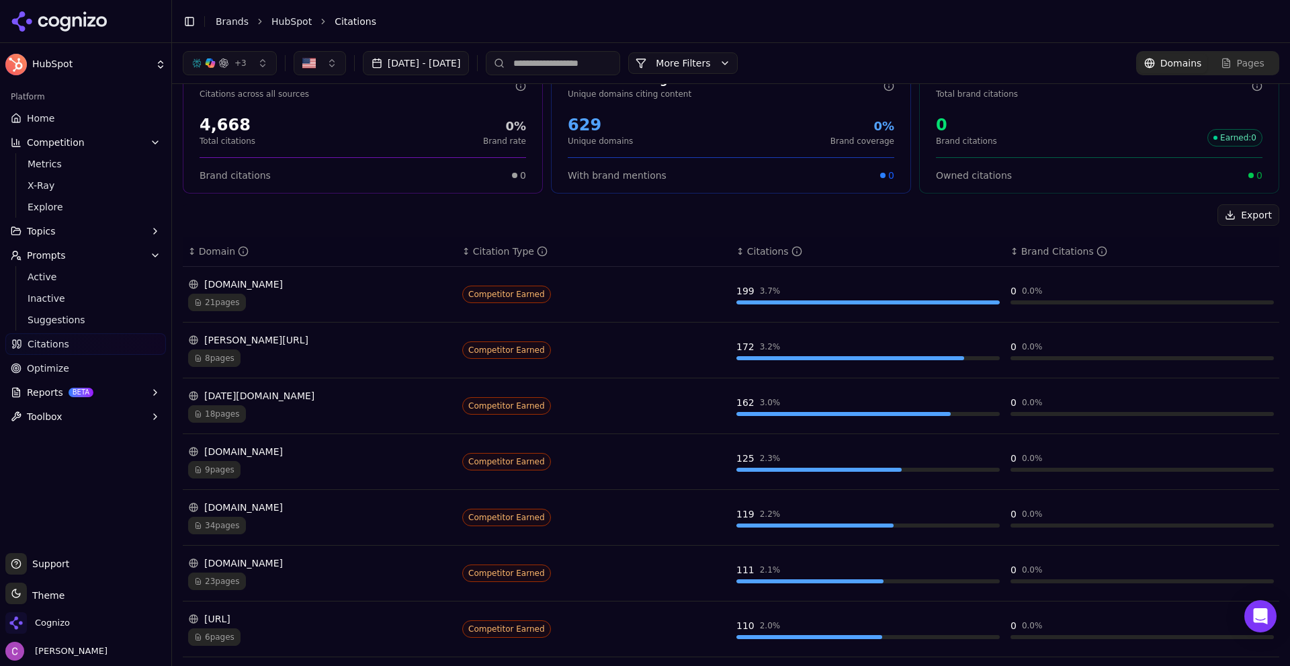
click at [330, 353] on div "8 pages" at bounding box center [319, 357] width 263 height 17
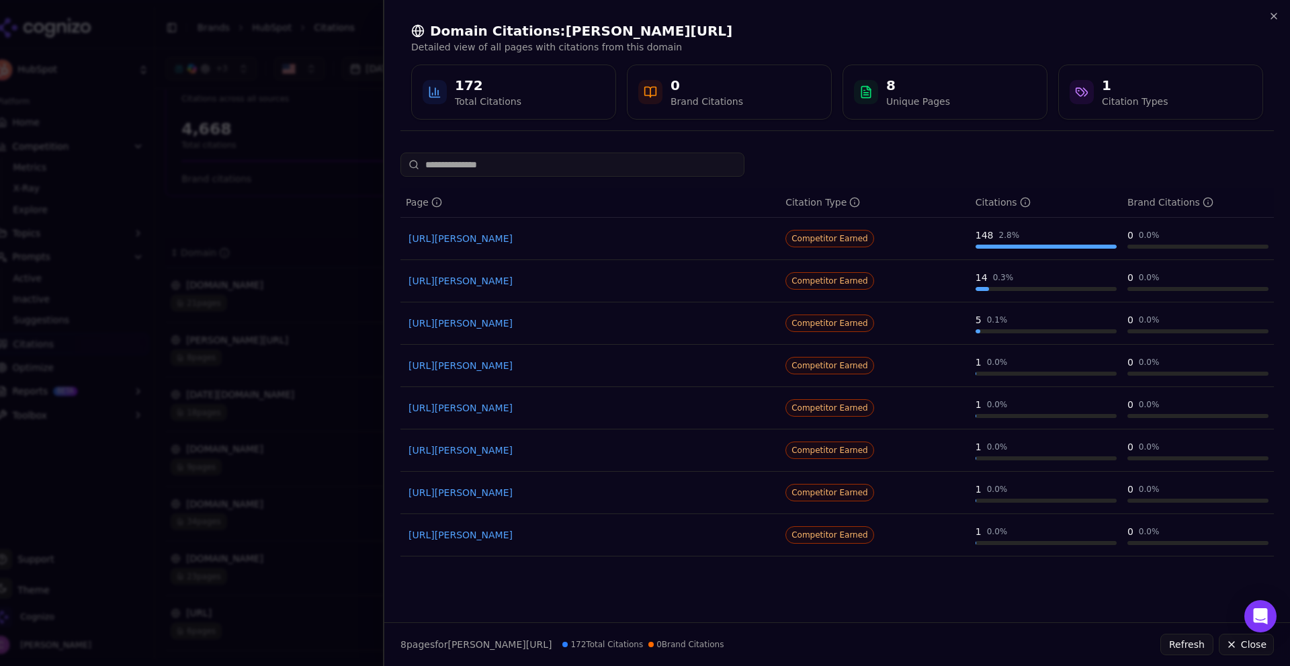
click at [284, 232] on div at bounding box center [645, 333] width 1290 height 666
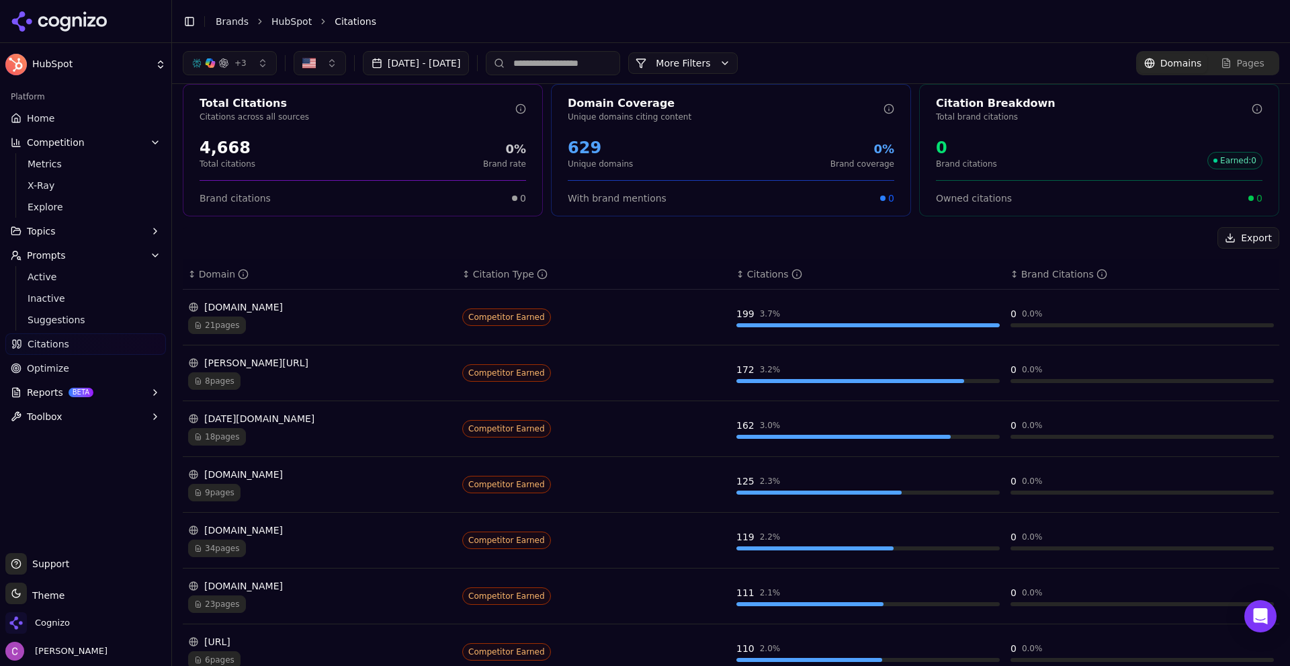
scroll to position [0, 0]
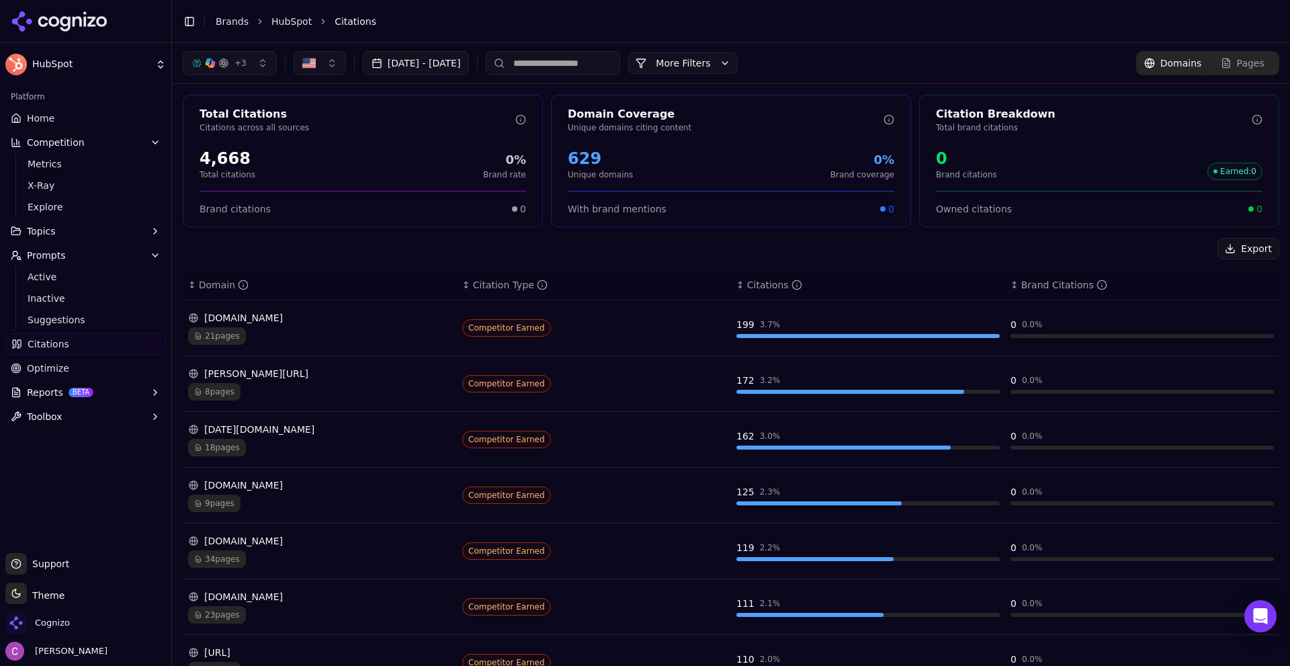
click at [437, 242] on div "Export" at bounding box center [731, 249] width 1097 height 22
click at [706, 73] on button "More Filters" at bounding box center [683, 63] width 110 height 22
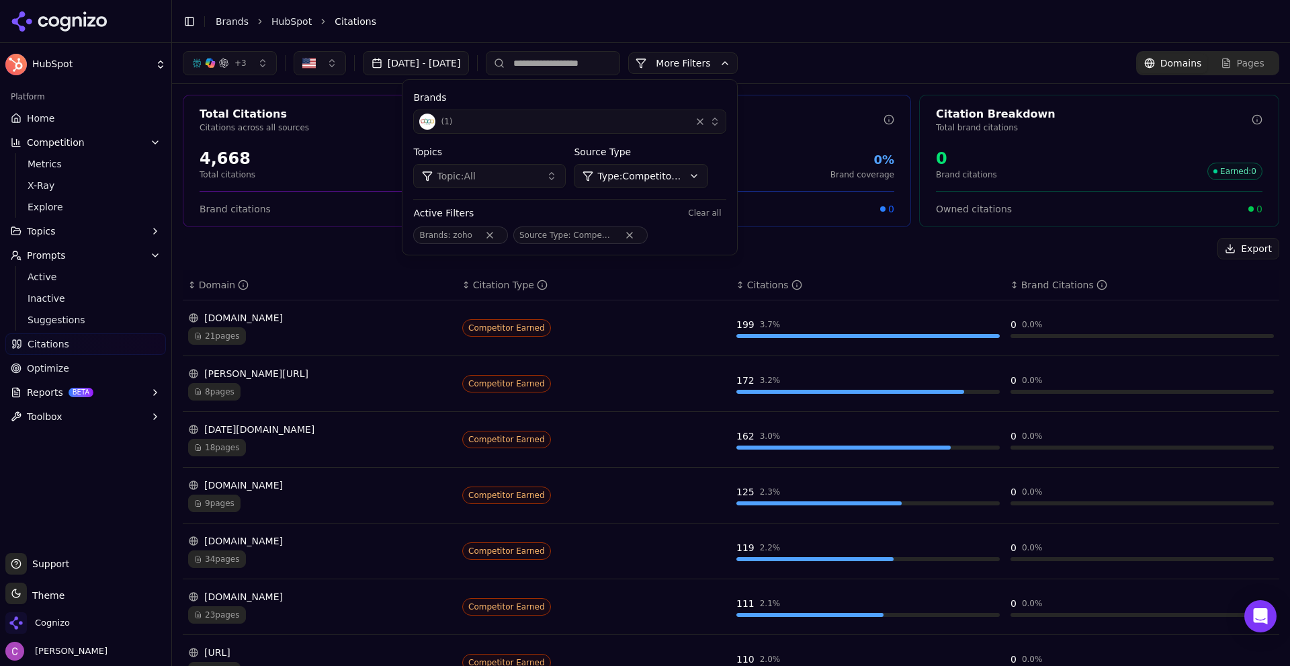
click at [541, 118] on div "( 1 )" at bounding box center [552, 122] width 266 height 16
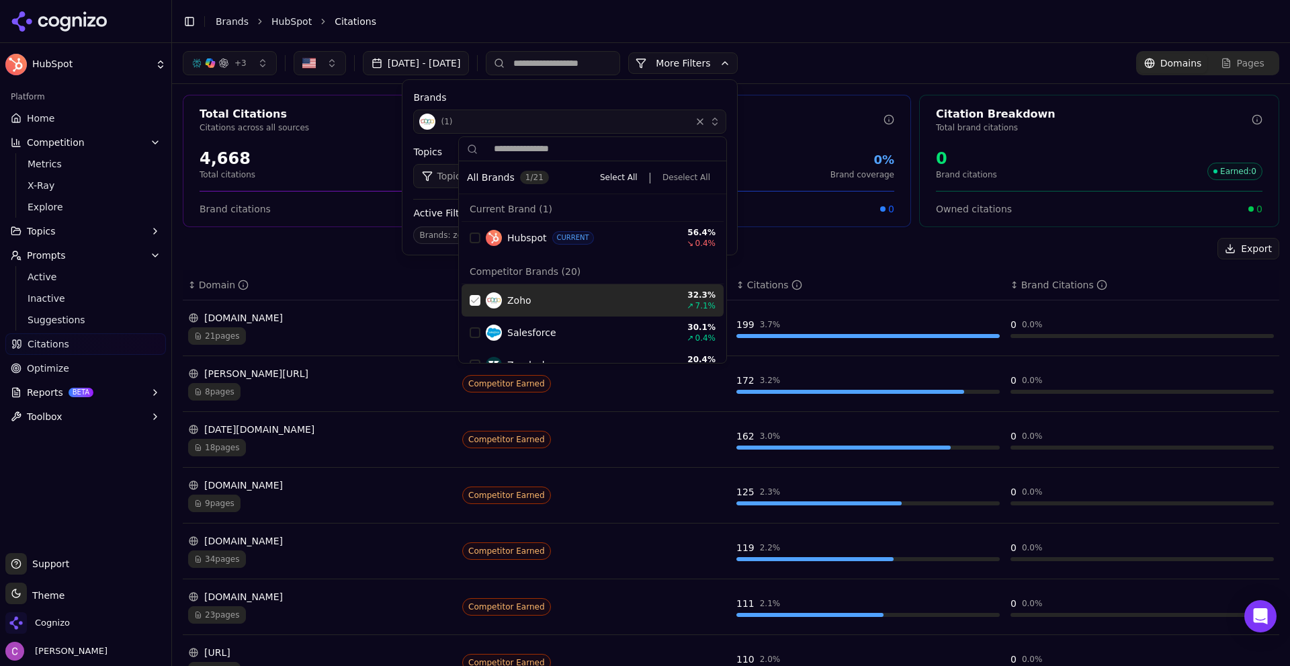
click at [472, 298] on div "Suggestions" at bounding box center [475, 300] width 11 height 11
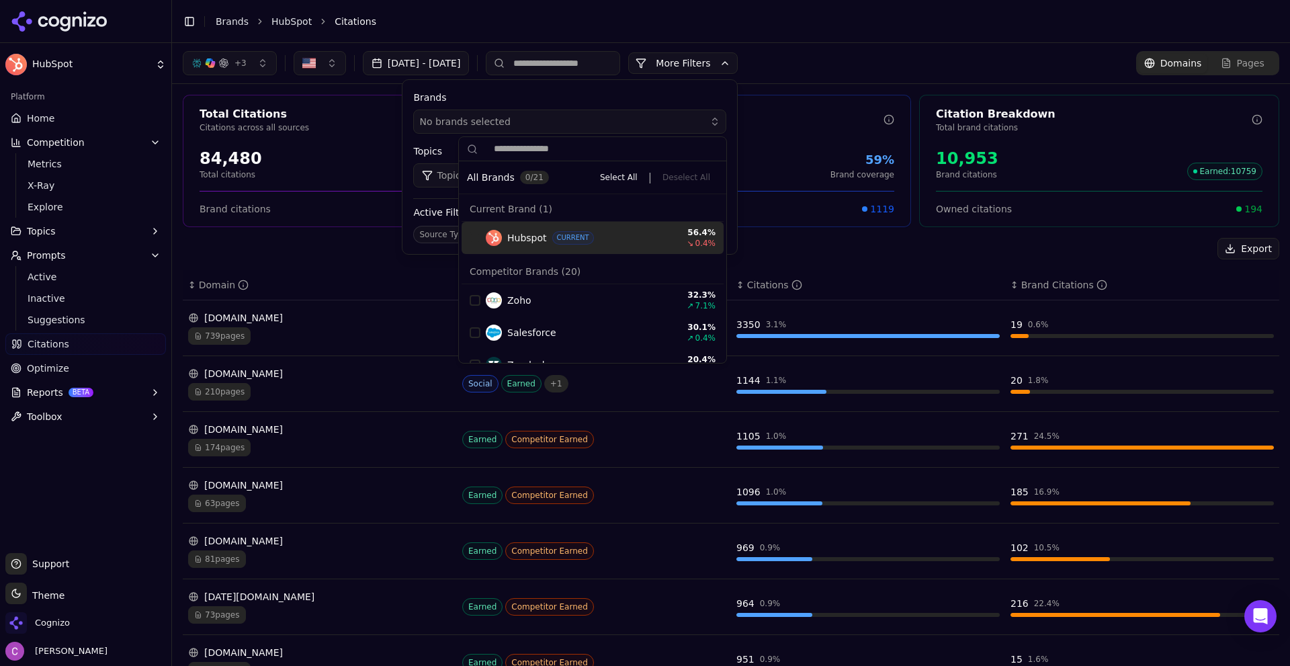
click at [473, 240] on div "Suggestions" at bounding box center [475, 237] width 11 height 11
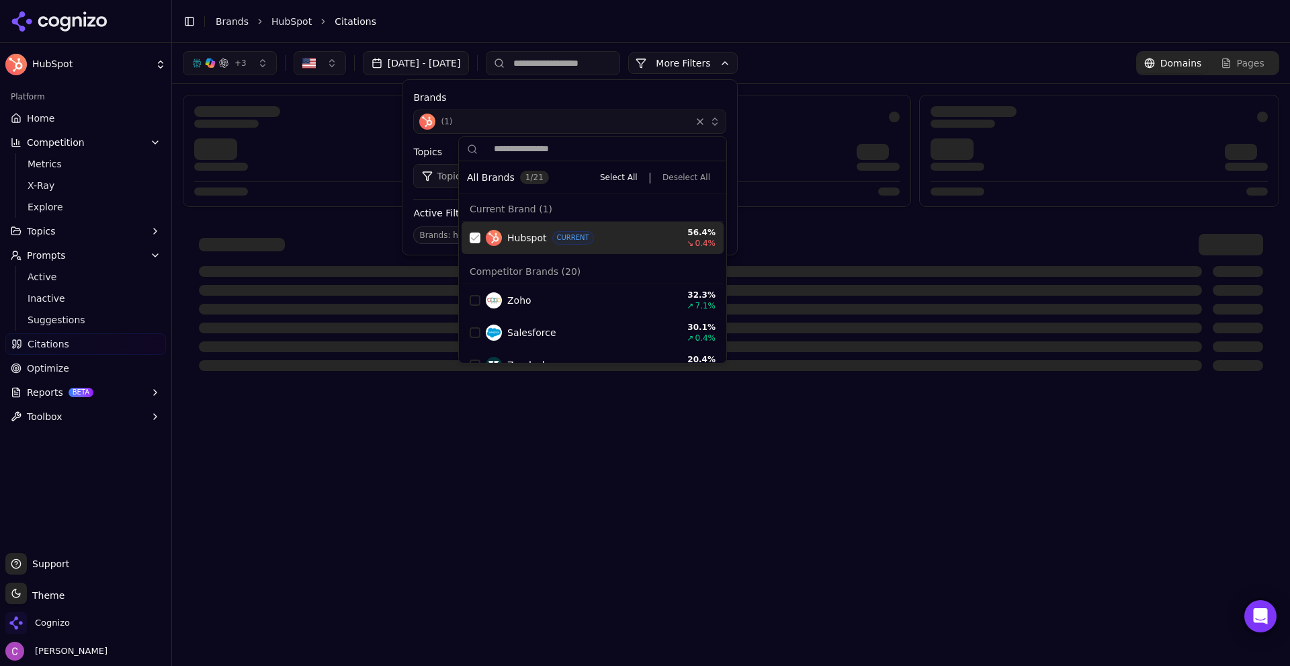
click at [474, 240] on div "Suggestions" at bounding box center [475, 237] width 11 height 11
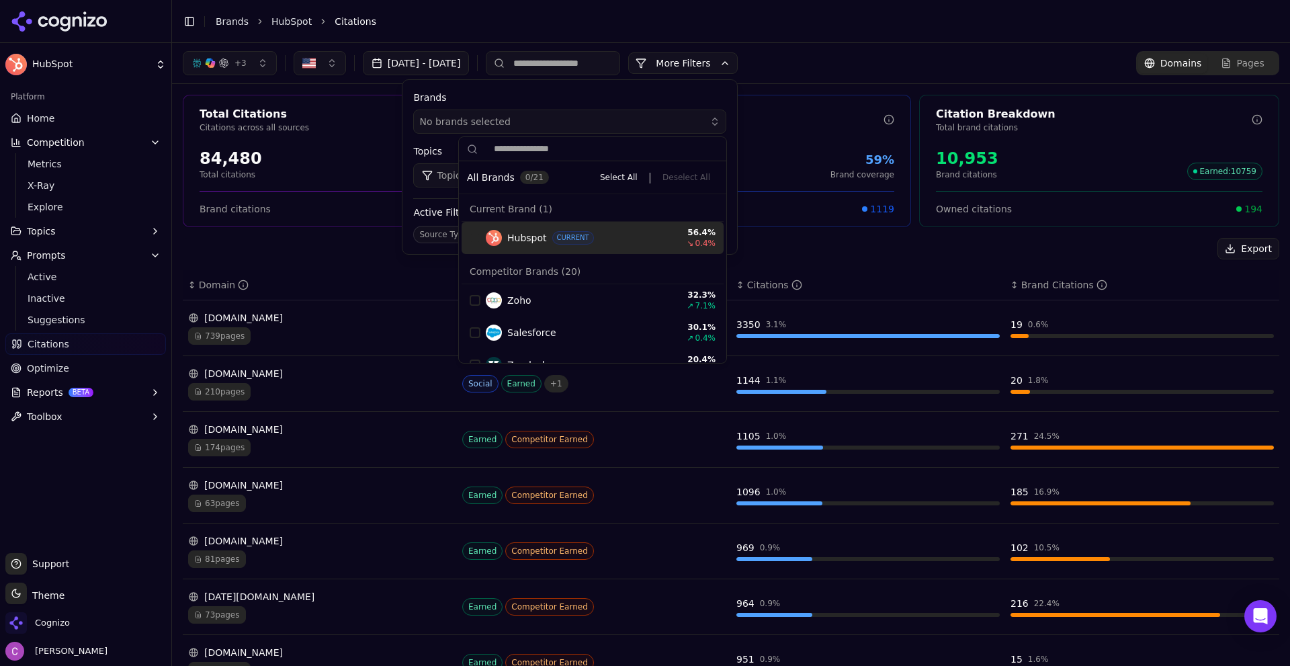
click at [785, 32] on header "Toggle Sidebar Brands HubSpot Citations" at bounding box center [731, 21] width 1118 height 43
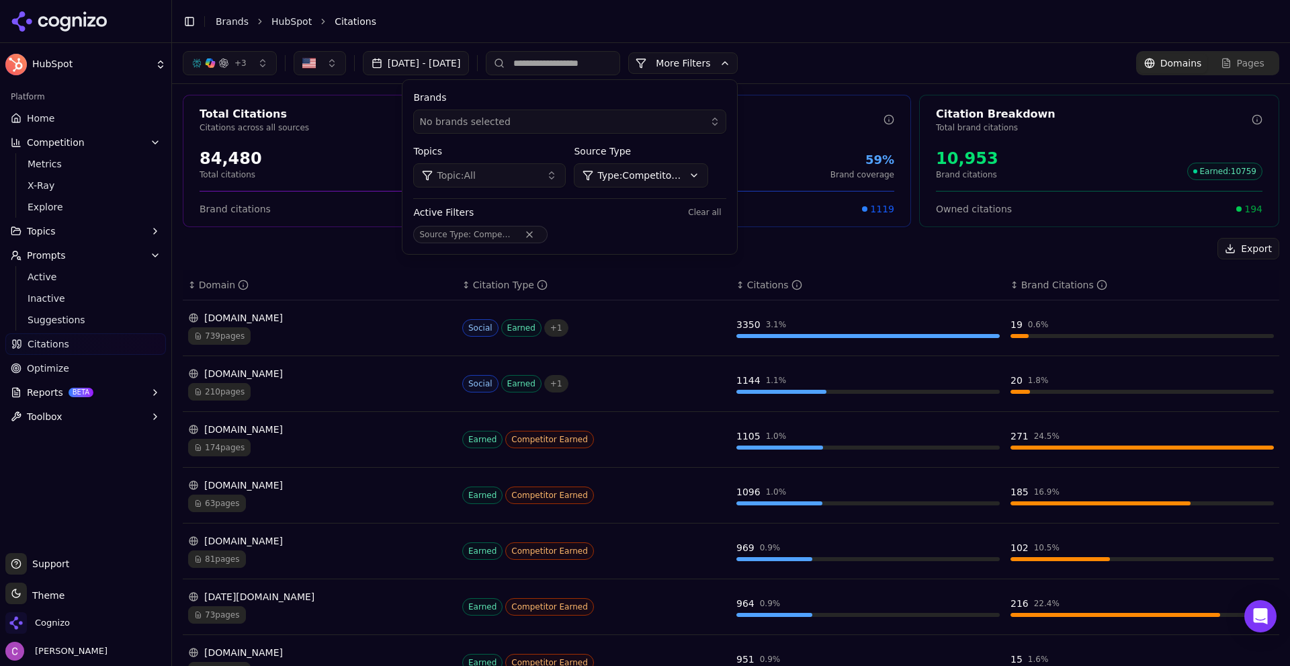
click at [681, 163] on div "Source Type Type: Competitor Earned" at bounding box center [650, 165] width 153 height 43
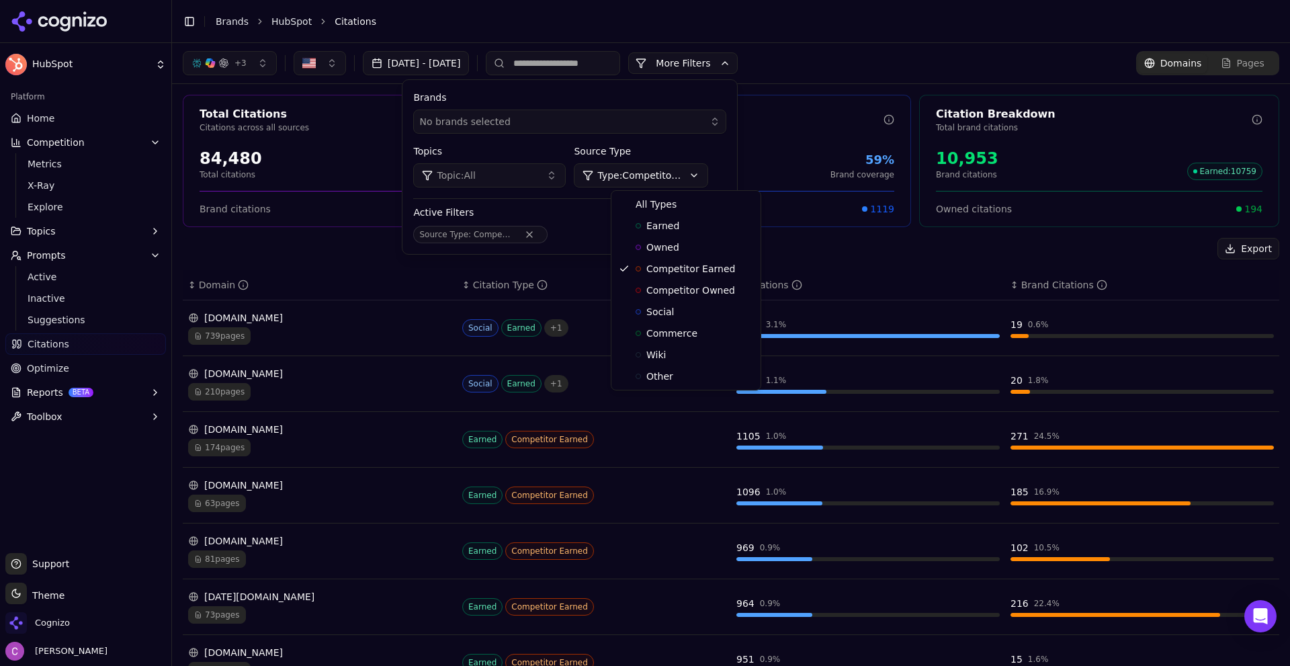
click at [681, 181] on html "HubSpot Platform Home Competition Metrics X-Ray Explore Topics Prompts Active I…" at bounding box center [645, 333] width 1290 height 666
click at [667, 241] on span "Owned" at bounding box center [662, 247] width 33 height 13
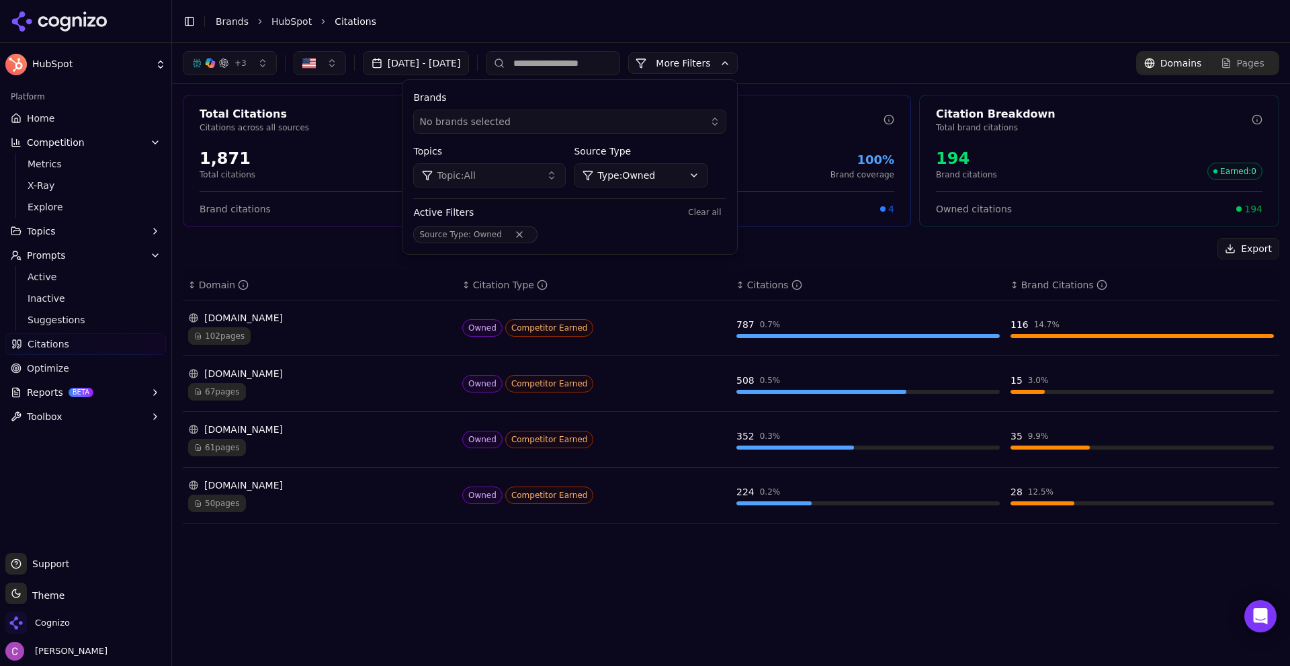
click at [738, 62] on button "More Filters" at bounding box center [683, 63] width 110 height 22
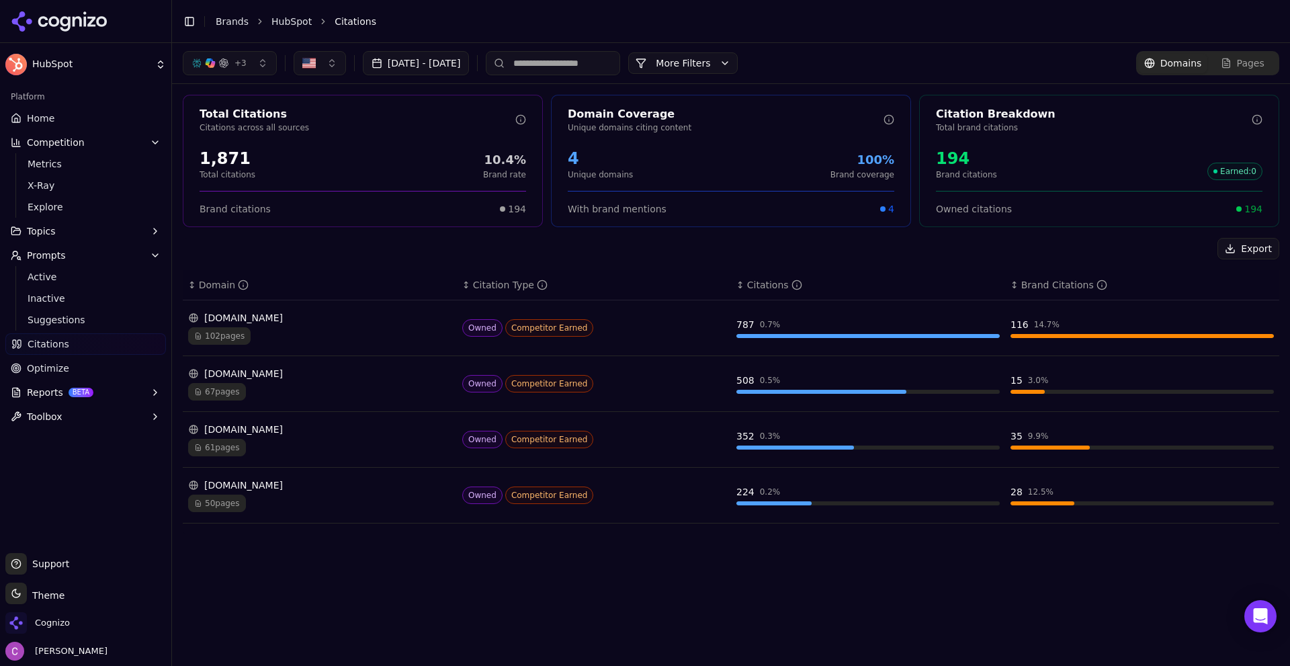
click at [409, 347] on td "[DOMAIN_NAME] 102 pages" at bounding box center [320, 328] width 274 height 56
click at [411, 339] on div "102 pages" at bounding box center [319, 335] width 263 height 17
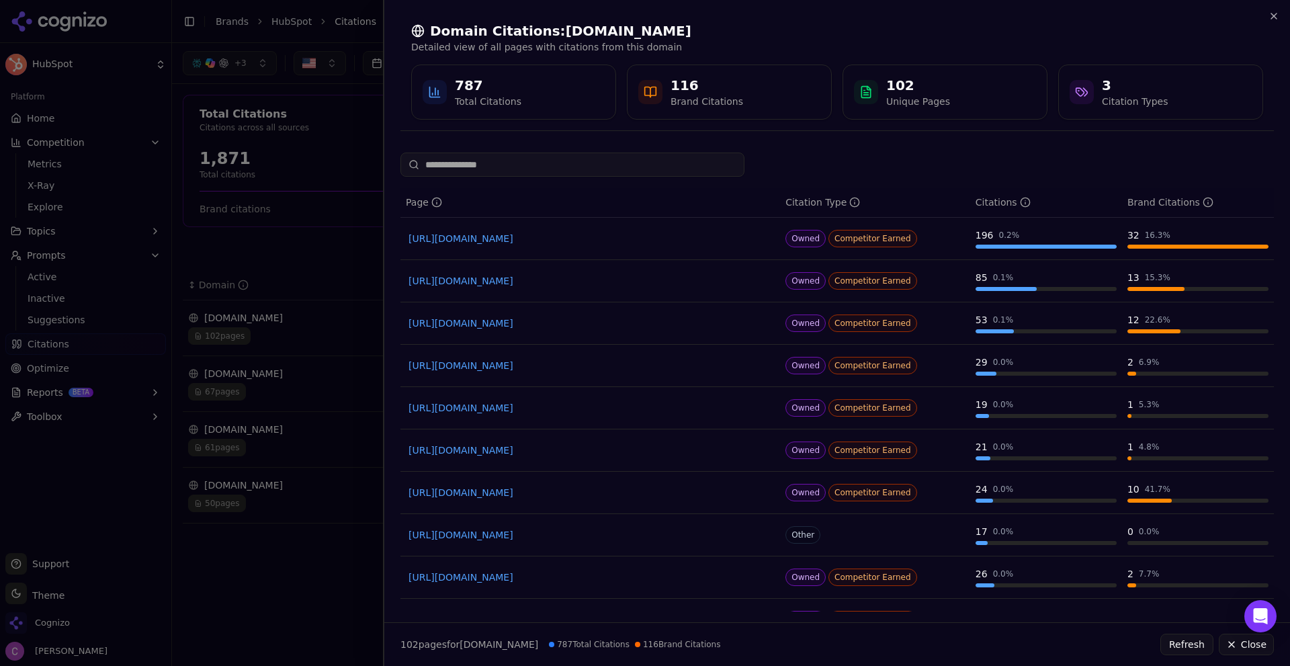
click at [265, 250] on div at bounding box center [645, 333] width 1290 height 666
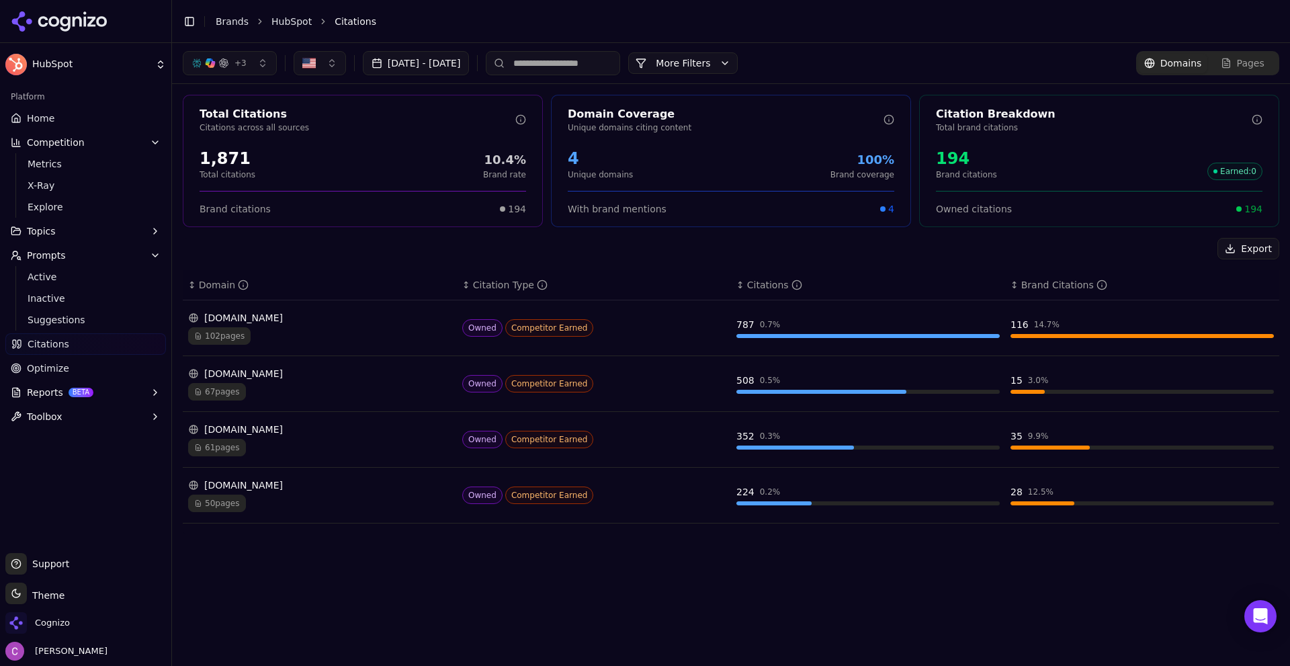
click at [317, 379] on div "[DOMAIN_NAME]" at bounding box center [319, 373] width 263 height 13
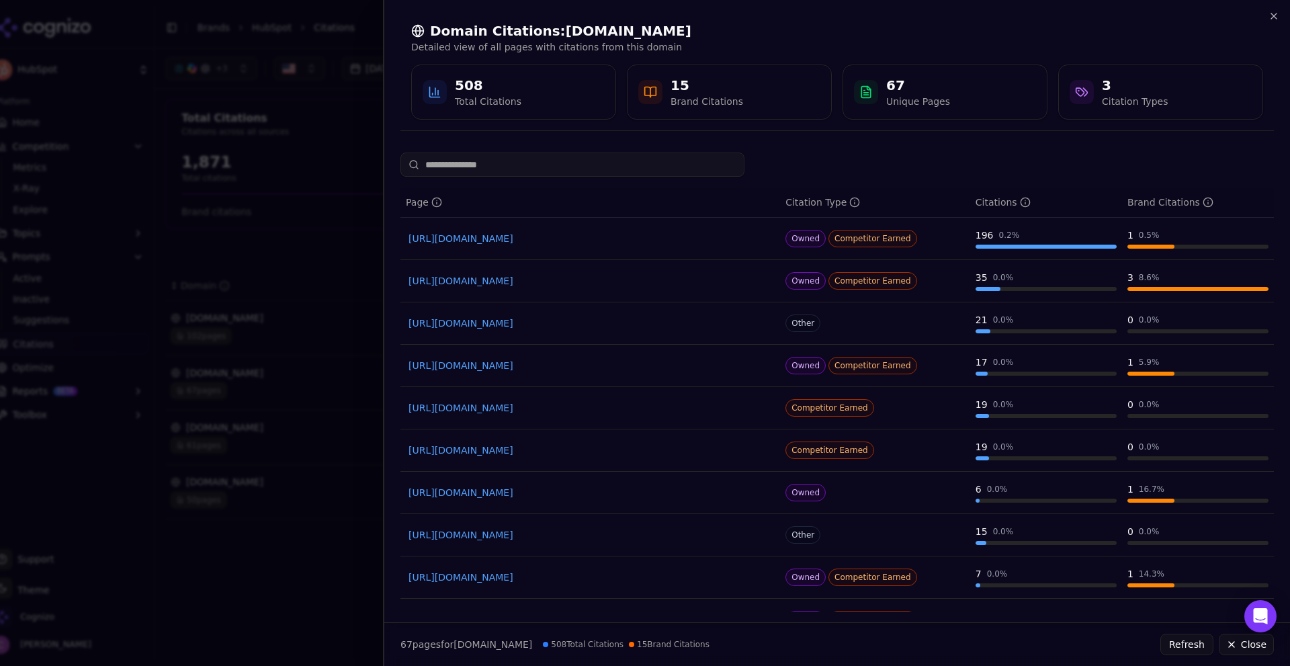
click at [323, 296] on div at bounding box center [645, 333] width 1290 height 666
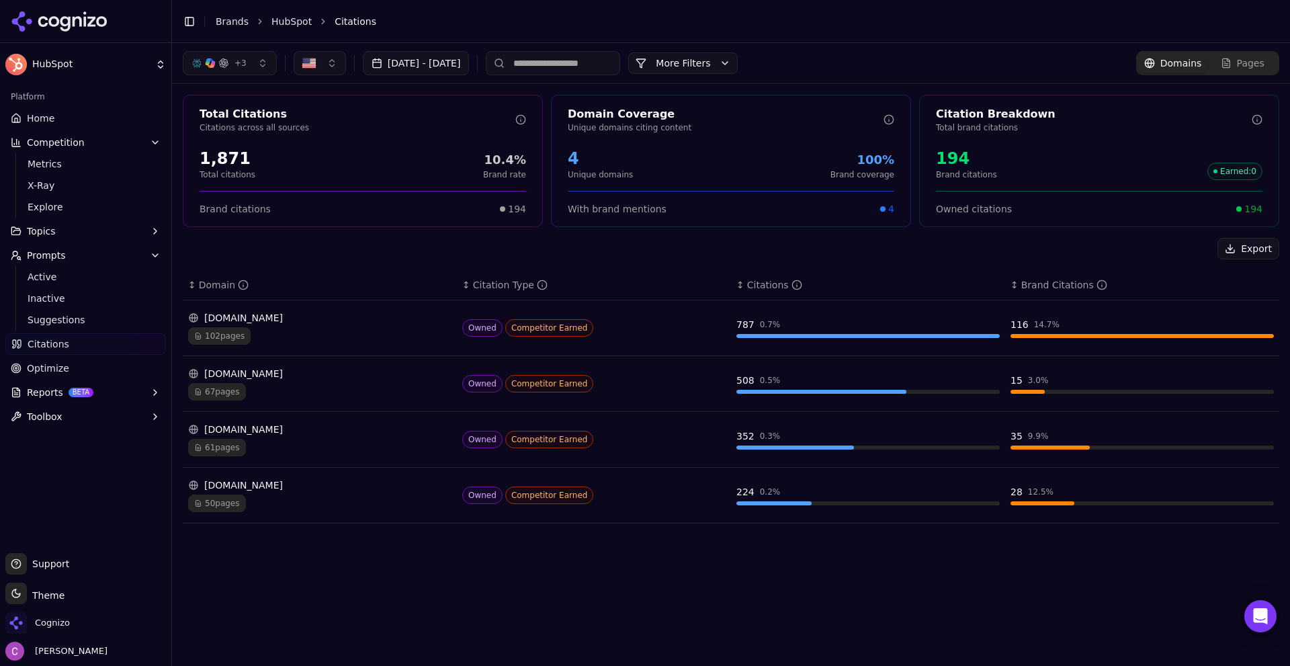
click at [738, 69] on button "More Filters" at bounding box center [683, 63] width 110 height 22
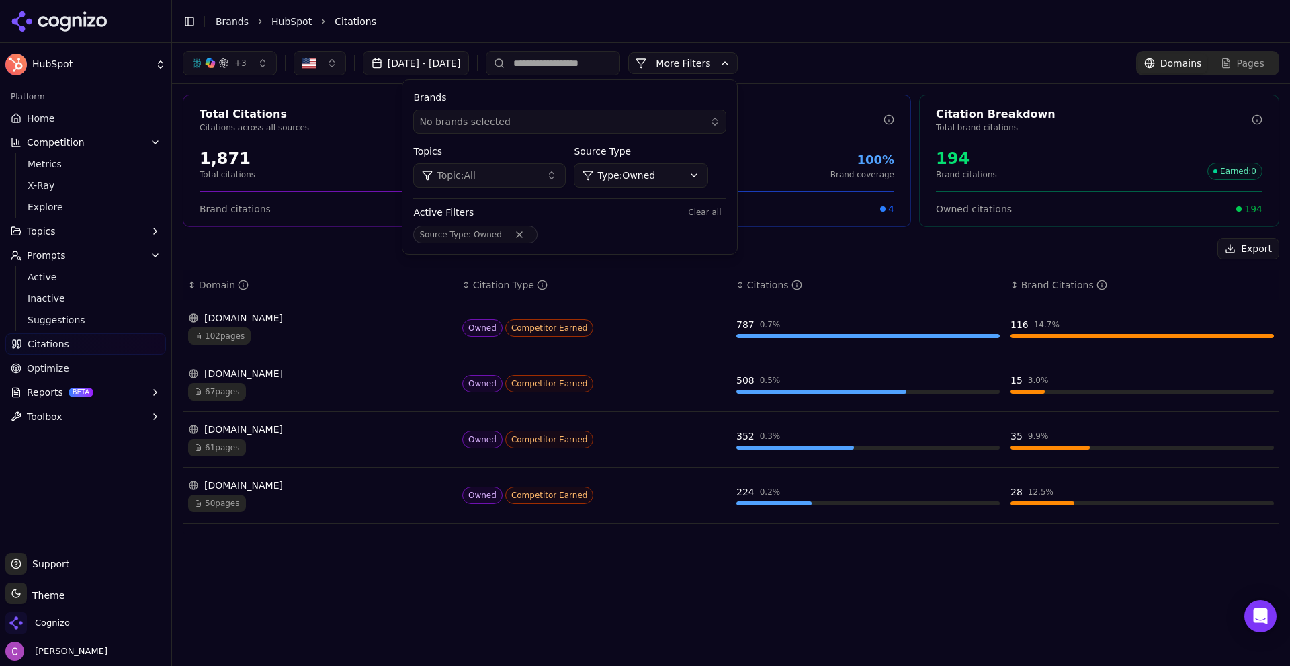
click at [648, 171] on html "HubSpot Platform Home Competition Metrics X-Ray Explore Topics Prompts Active I…" at bounding box center [645, 333] width 1290 height 666
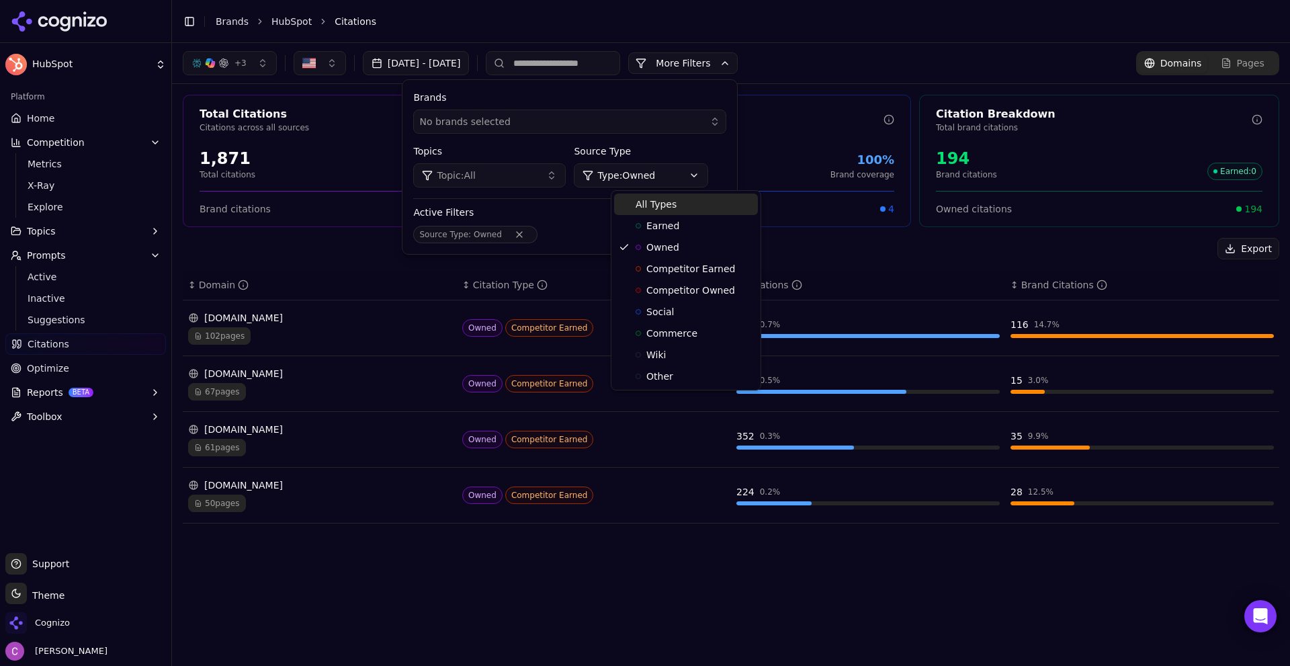
click at [647, 202] on span "All Types" at bounding box center [656, 204] width 41 height 13
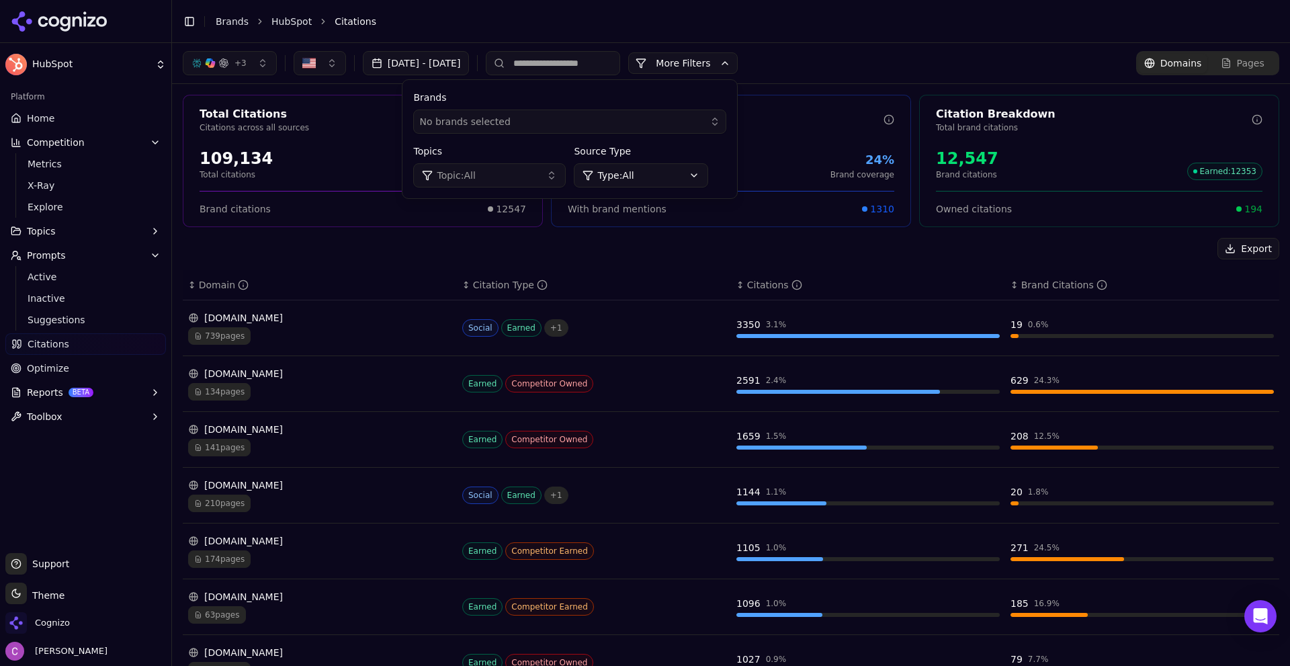
click at [362, 227] on div "Total Citations Citations across all sources 109,134 Total citations 11.5% Bran…" at bounding box center [731, 492] width 1118 height 817
click at [702, 65] on button "More Filters" at bounding box center [683, 63] width 110 height 22
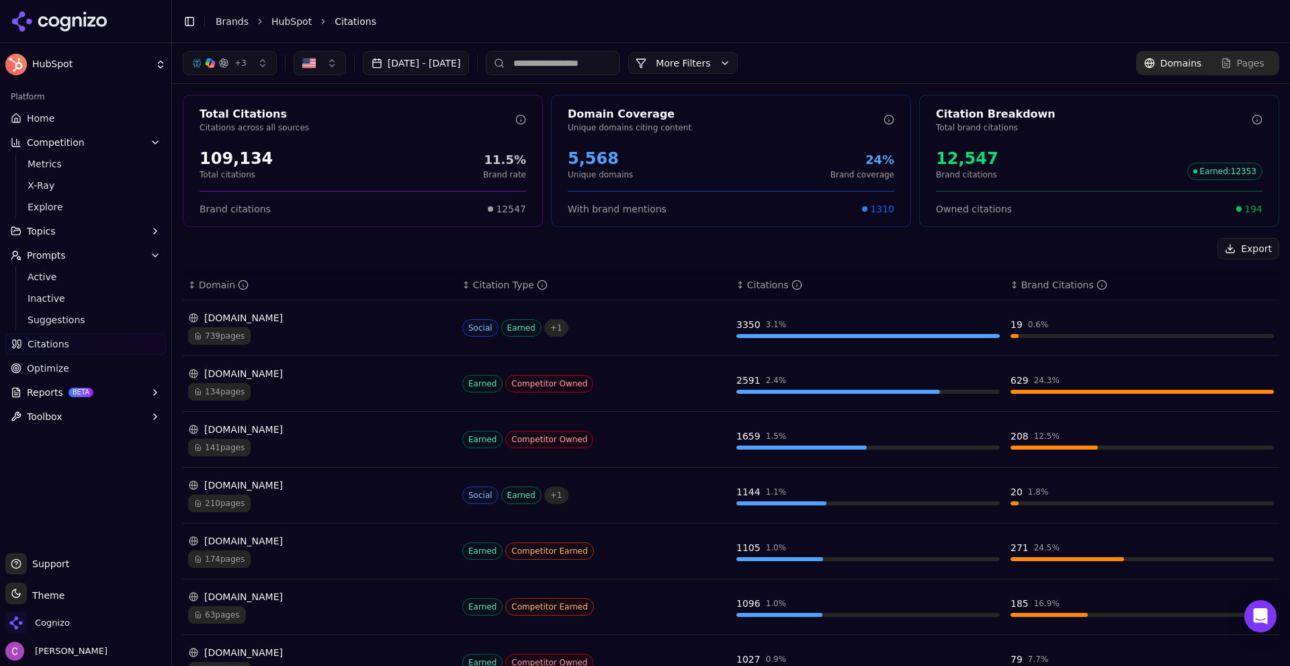
click at [337, 332] on div "739 pages" at bounding box center [319, 335] width 263 height 17
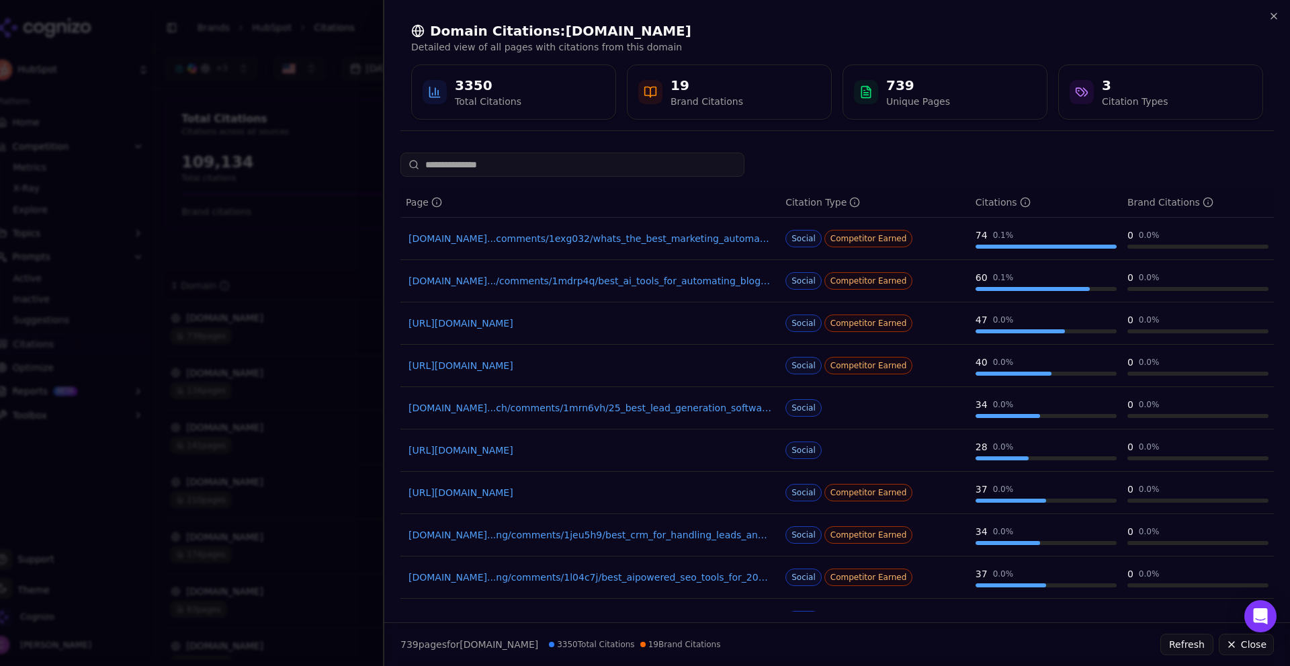
click at [677, 238] on link "[DOMAIN_NAME]...comments/1exg032/whats_the_best_marketing_automation_tool_out_t…" at bounding box center [590, 238] width 363 height 13
click at [855, 177] on div "Page Citation Type Citations Brand Citations [DOMAIN_NAME]...comments/1exg032/w…" at bounding box center [836, 413] width 873 height 521
click at [1281, 16] on div "Domain Citations: [DOMAIN_NAME] Detailed view of all pages with citations from …" at bounding box center [837, 71] width 906 height 142
click at [1267, 11] on div "Domain Citations: [DOMAIN_NAME] Detailed view of all pages with citations from …" at bounding box center [836, 71] width 873 height 120
click at [1260, 10] on div "Domain Citations: [DOMAIN_NAME] Detailed view of all pages with citations from …" at bounding box center [837, 71] width 906 height 142
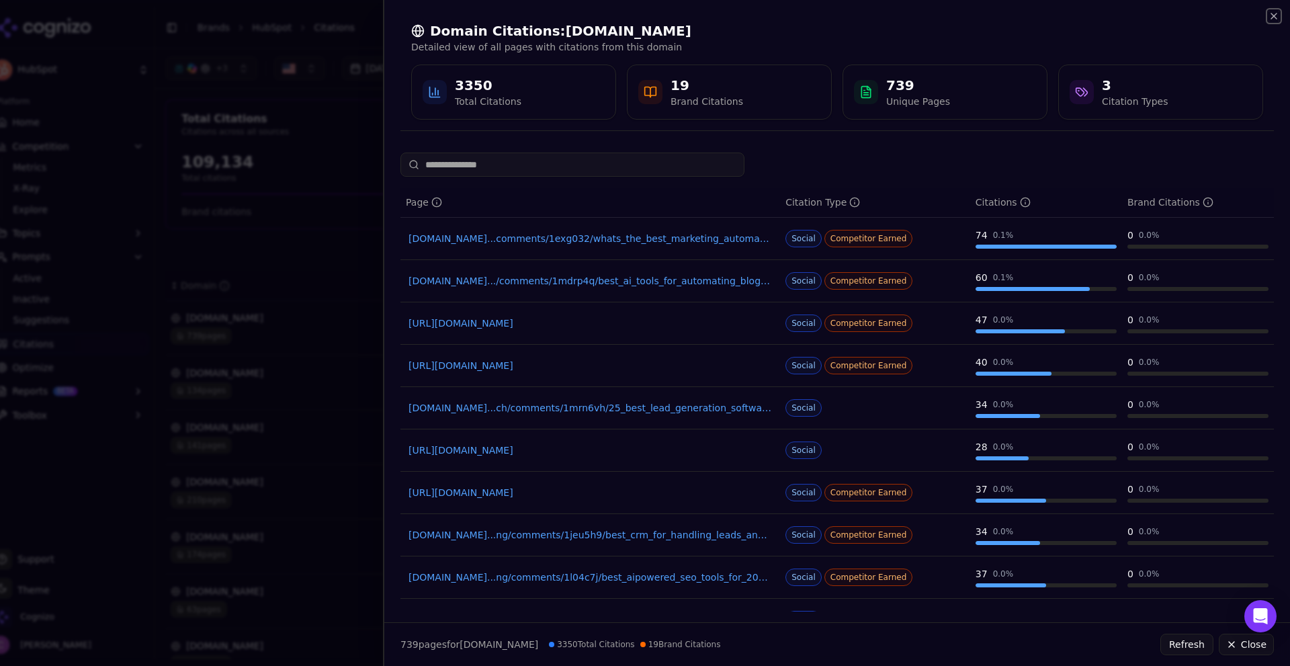
click at [1279, 17] on icon "button" at bounding box center [1274, 16] width 11 height 11
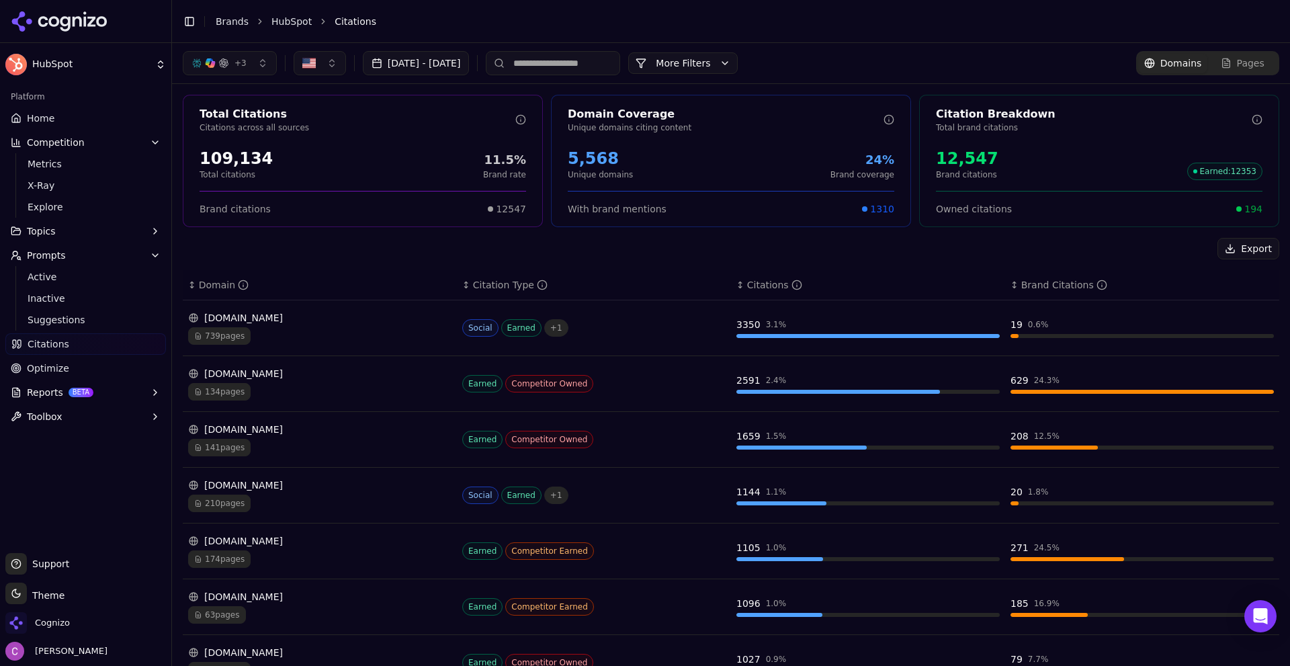
click at [374, 257] on div "Export" at bounding box center [731, 249] width 1097 height 22
click at [65, 365] on link "Optimize" at bounding box center [85, 368] width 161 height 22
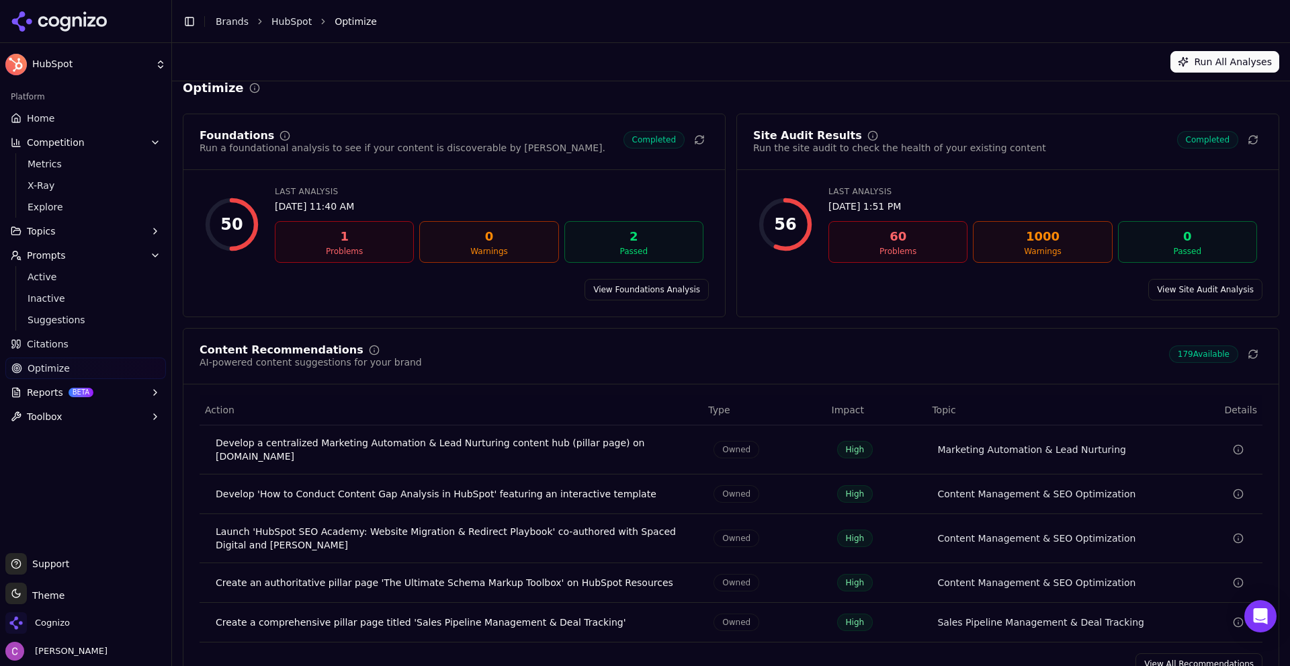
scroll to position [40, 0]
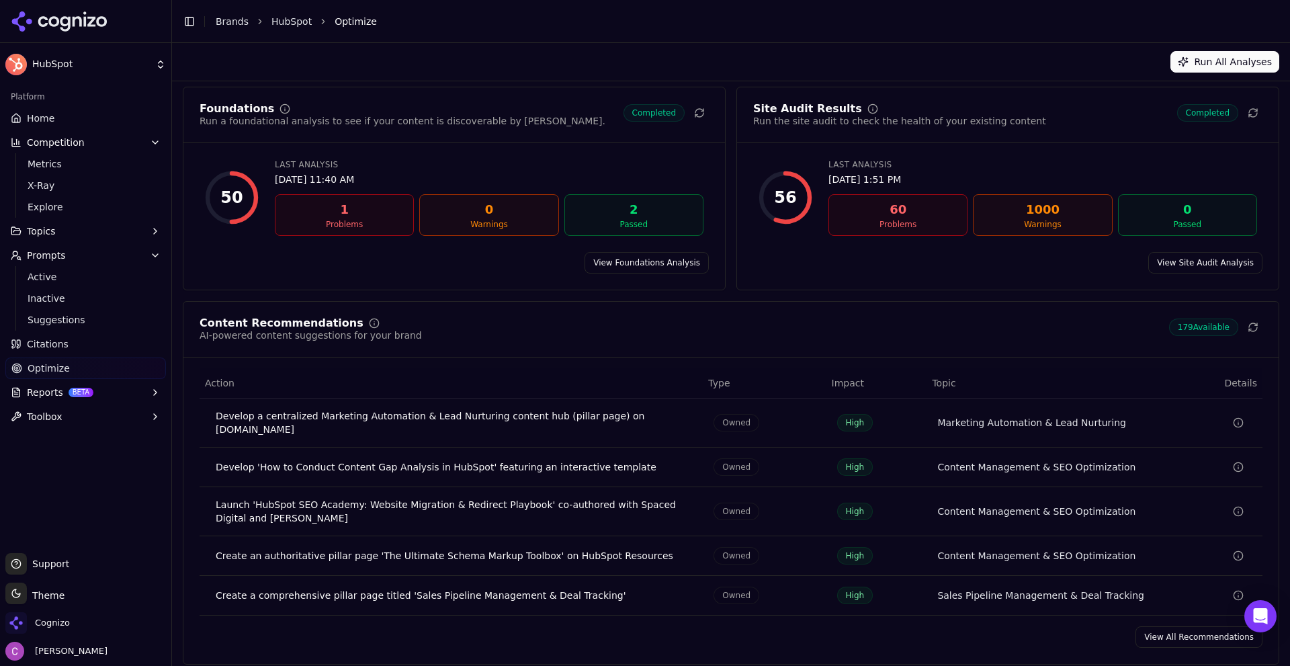
click at [1176, 626] on link "View All Recommendations" at bounding box center [1198, 637] width 127 height 22
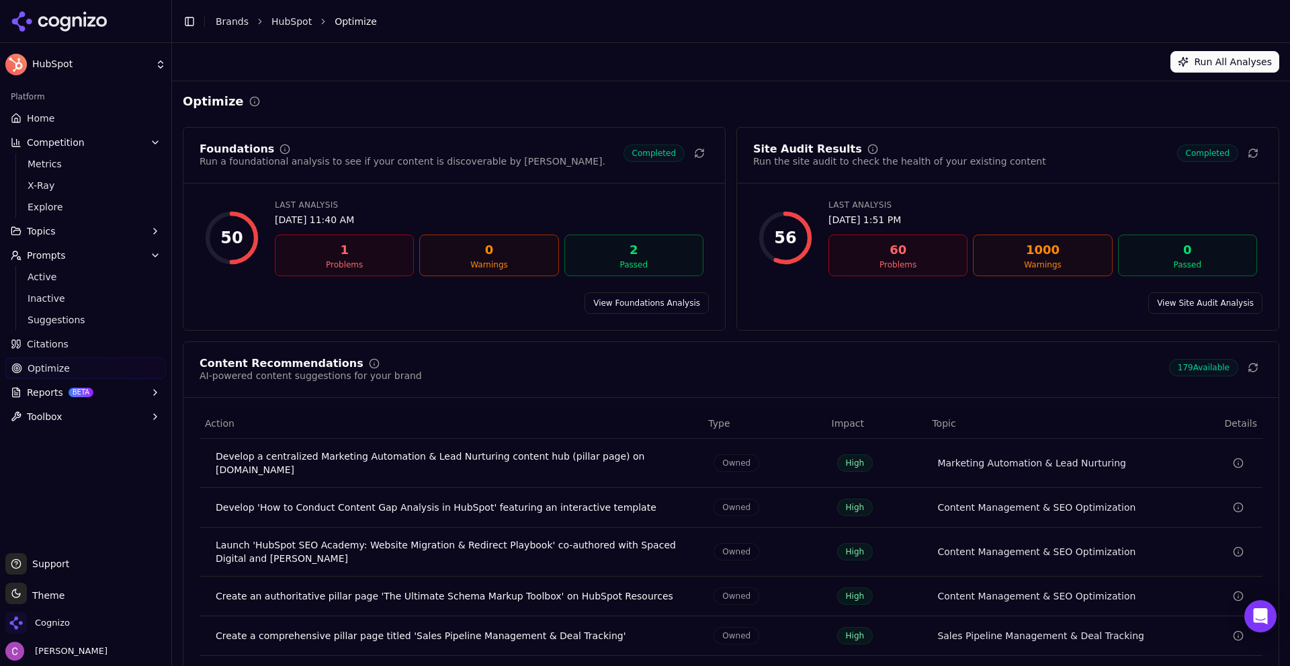
scroll to position [40, 0]
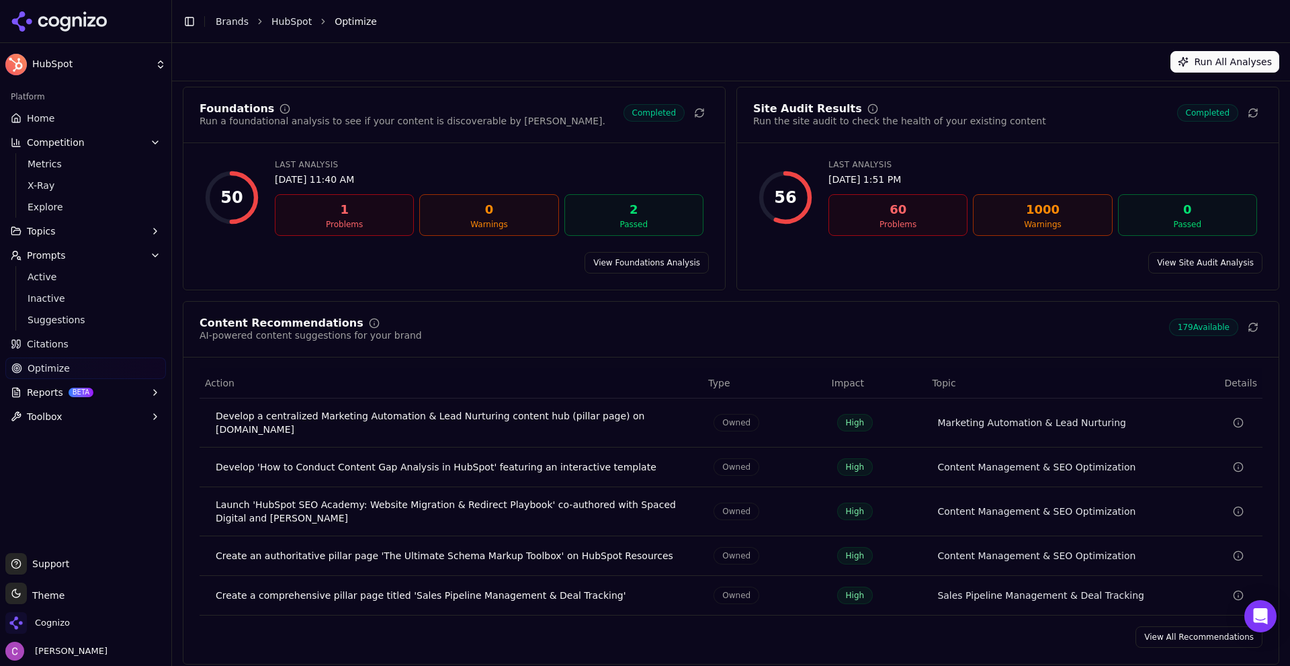
click at [1194, 641] on div "Content Recommendations AI-powered content suggestions for your brand 179 Avail…" at bounding box center [731, 482] width 1097 height 363
click at [1170, 626] on link "View All Recommendations" at bounding box center [1198, 637] width 127 height 22
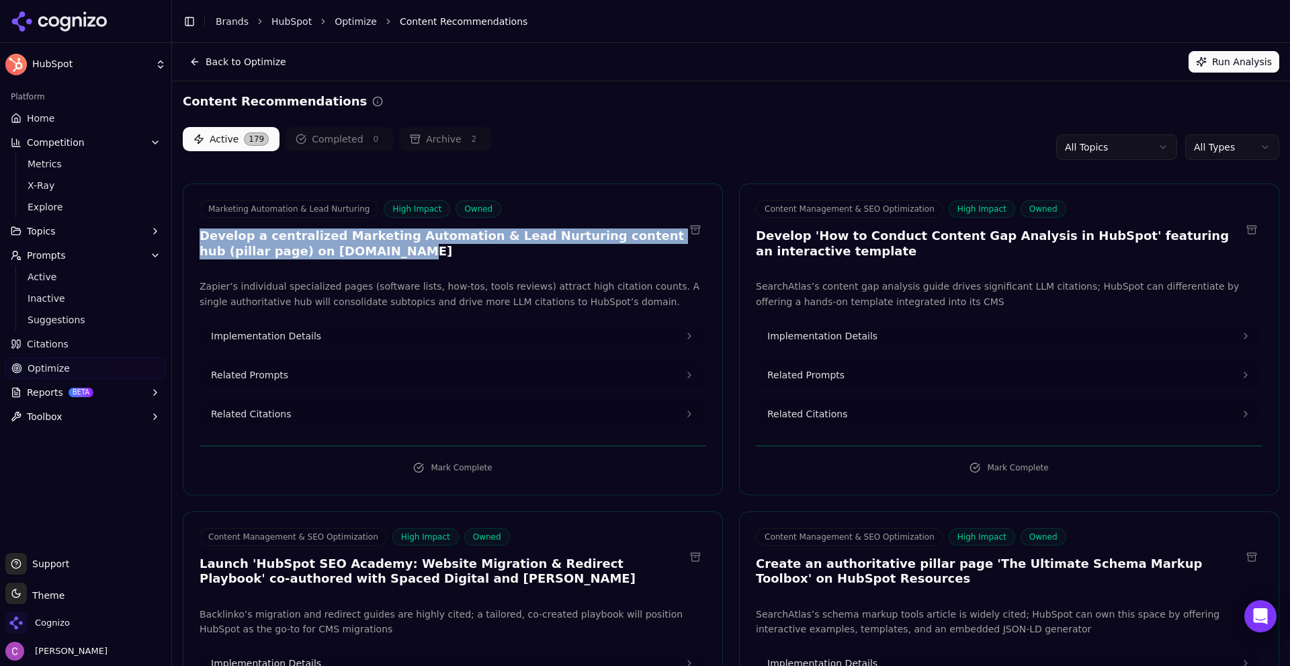
drag, startPoint x: 201, startPoint y: 232, endPoint x: 592, endPoint y: 247, distance: 391.3
click at [592, 247] on div "Marketing Automation & Lead Nurturing High Impact Owned Develop a centralized M…" at bounding box center [452, 231] width 539 height 62
click at [574, 242] on h3 "Develop a centralized Marketing Automation & Lead Nurturing content hub (pillar…" at bounding box center [442, 243] width 485 height 30
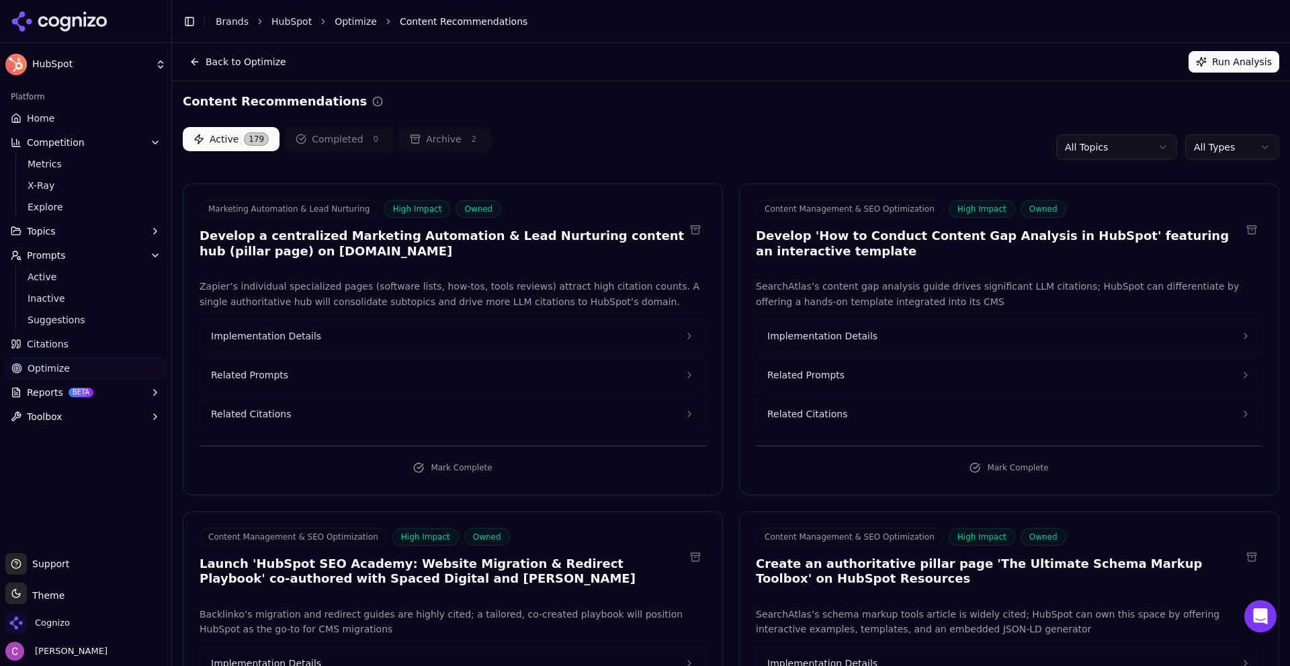
click at [347, 372] on button "Related Prompts" at bounding box center [452, 375] width 505 height 30
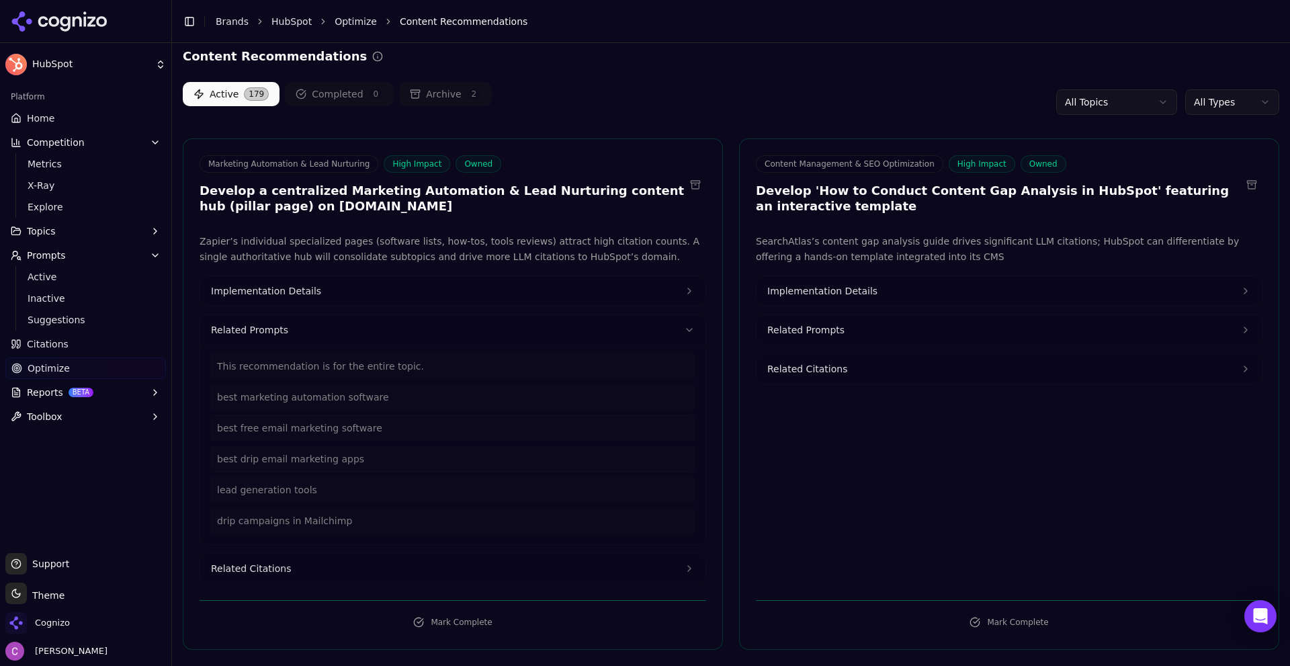
scroll to position [67, 0]
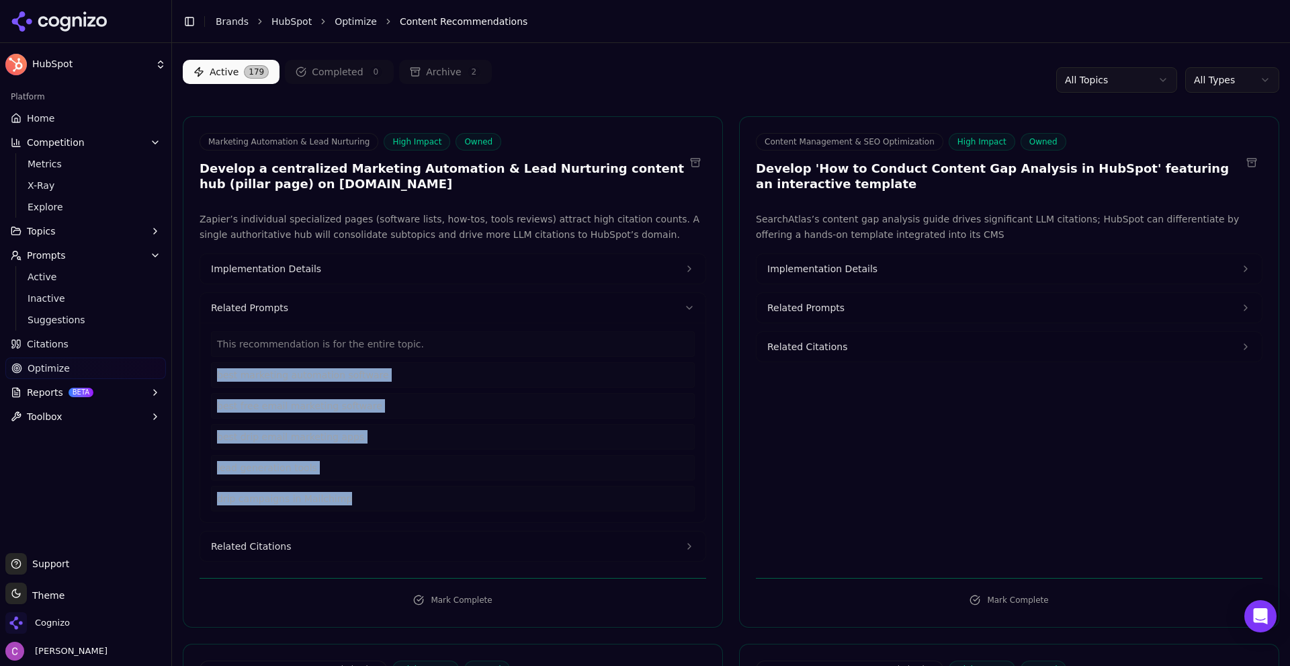
drag, startPoint x: 357, startPoint y: 498, endPoint x: 216, endPoint y: 370, distance: 190.7
click at [216, 370] on div "This recommendation is for the entire topic. best marketing automation software…" at bounding box center [453, 421] width 484 height 180
click at [385, 545] on button "Related Citations" at bounding box center [452, 546] width 505 height 30
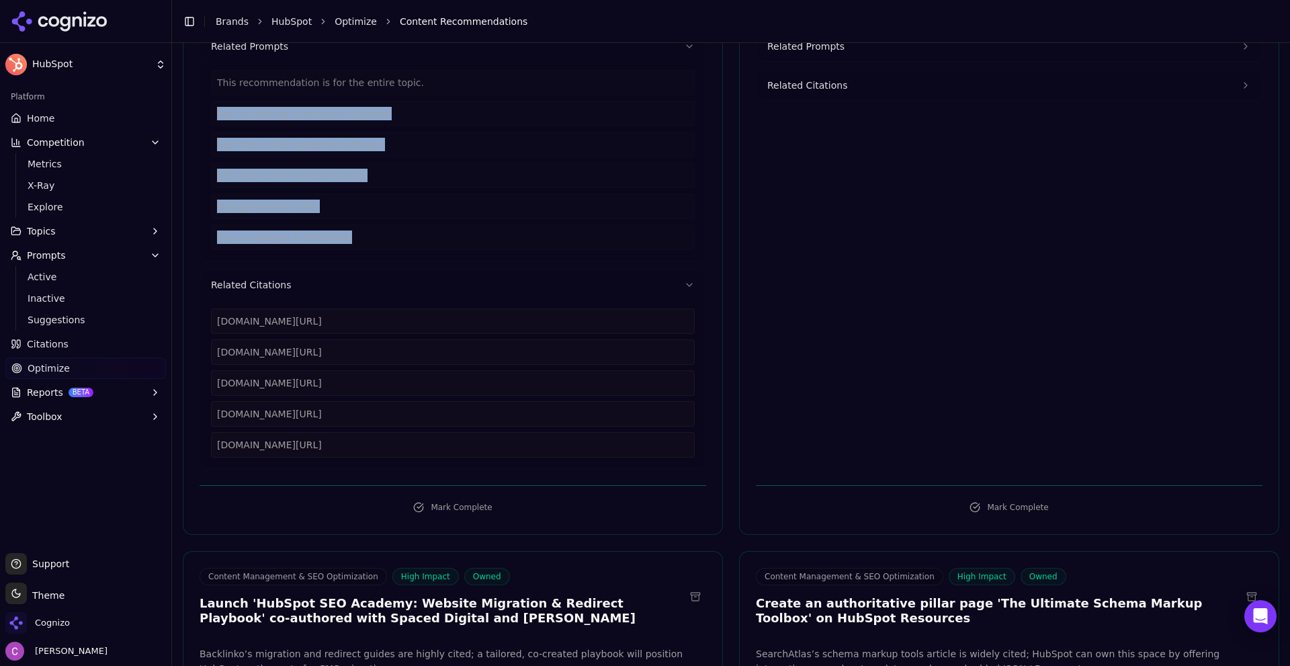
scroll to position [336, 0]
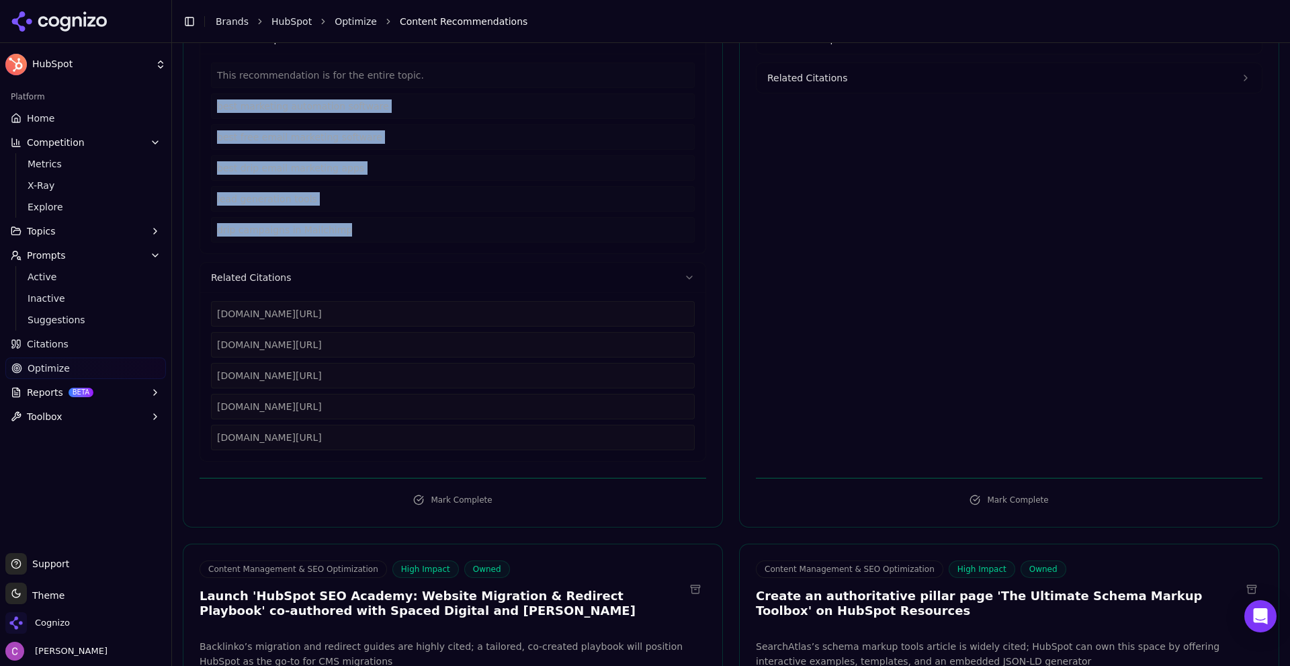
drag, startPoint x: 447, startPoint y: 435, endPoint x: 210, endPoint y: 308, distance: 268.7
click at [210, 308] on div "[DOMAIN_NAME][URL] [DOMAIN_NAME][URL] [DOMAIN_NAME][URL] [DOMAIN_NAME][URL] [DO…" at bounding box center [452, 376] width 505 height 169
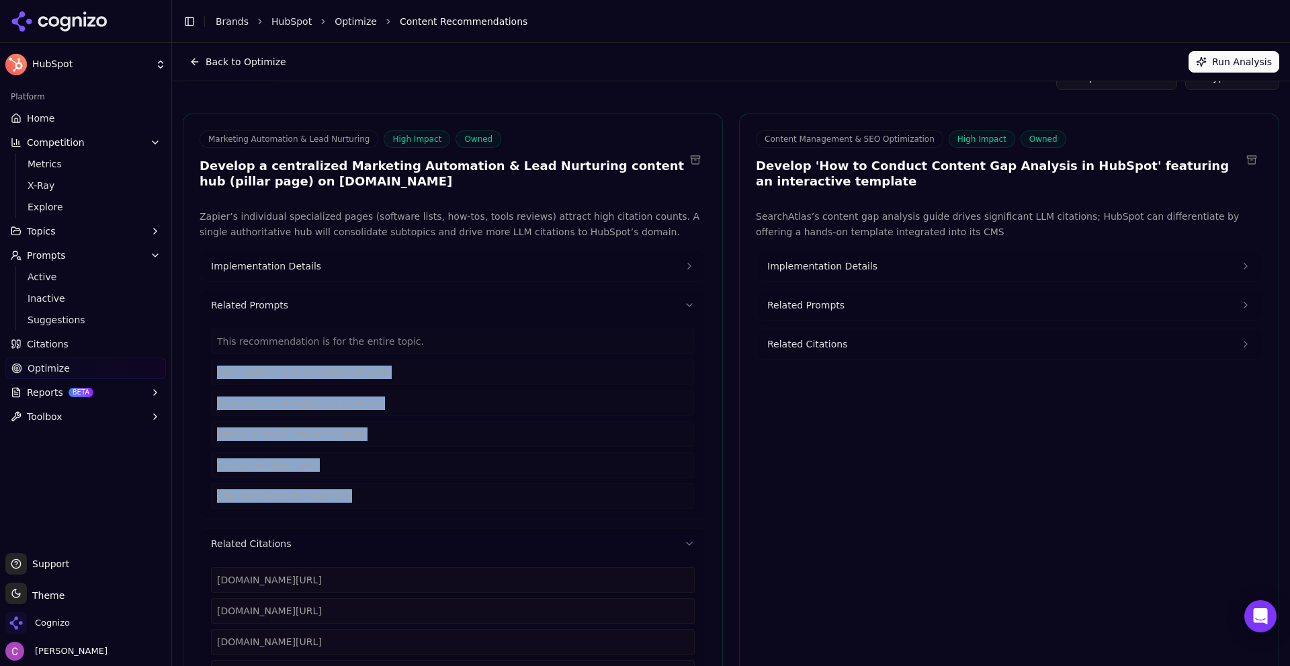
scroll to position [67, 0]
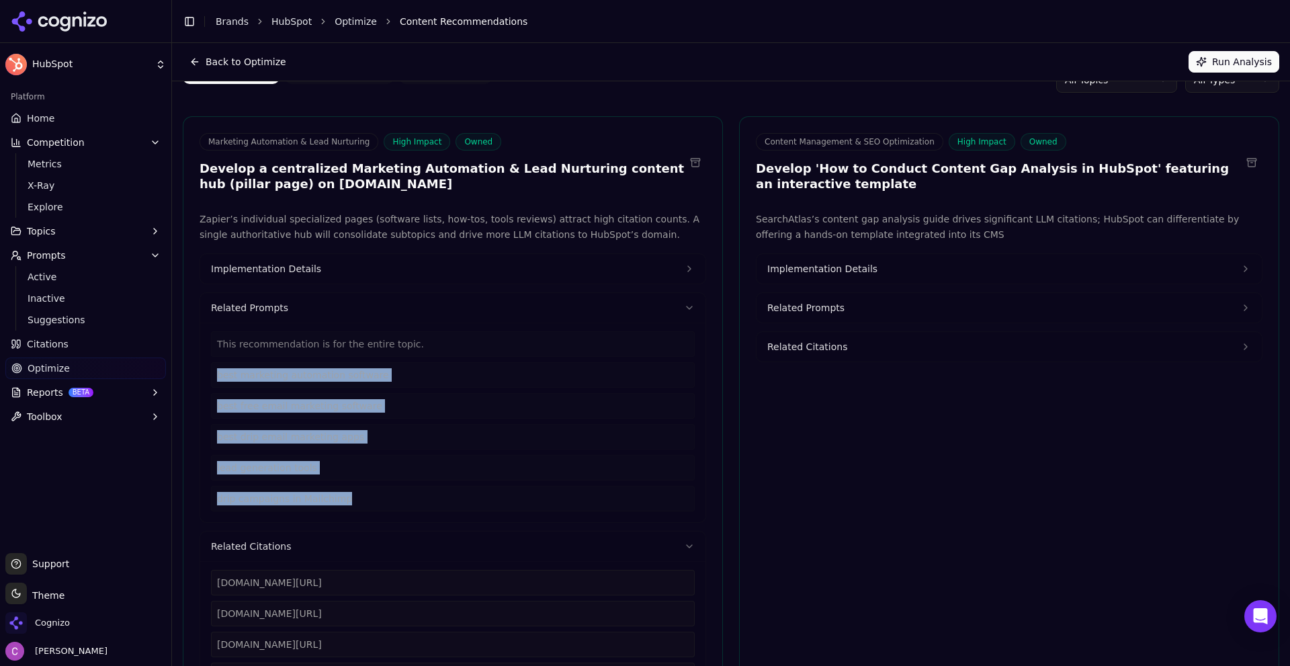
click at [322, 261] on button "Implementation Details" at bounding box center [452, 269] width 505 height 30
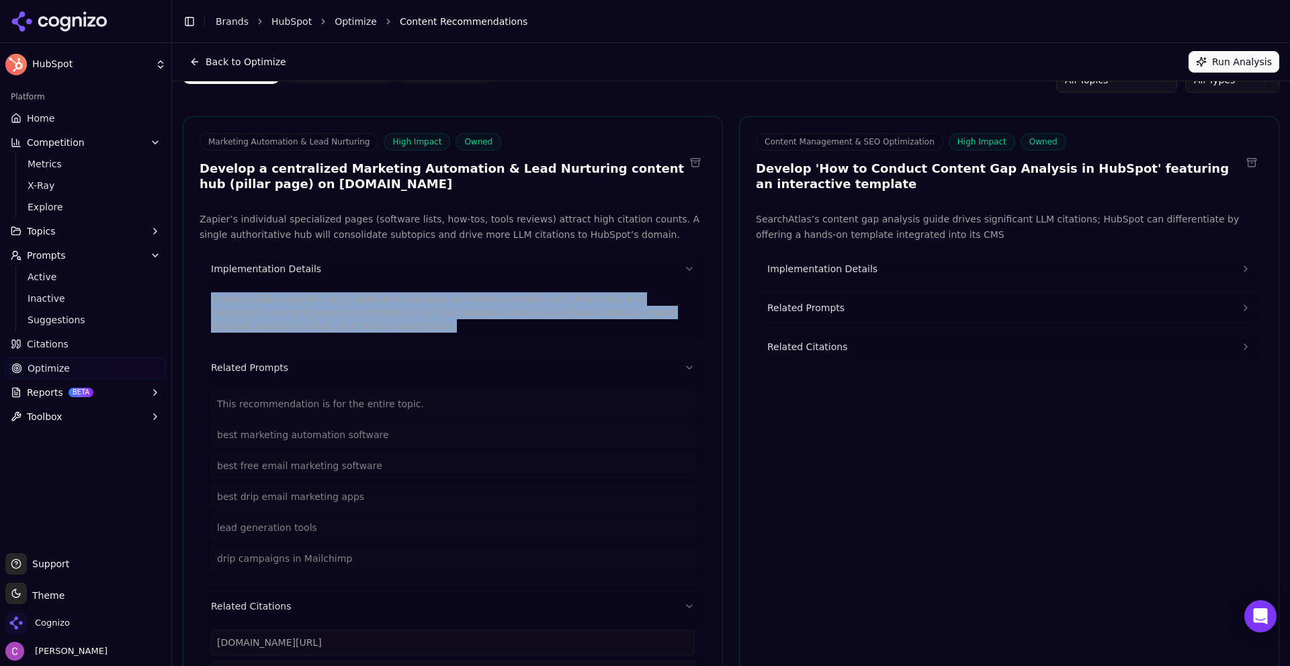
drag, startPoint x: 273, startPoint y: 330, endPoint x: 194, endPoint y: 300, distance: 84.0
click at [196, 292] on div "Zapier’s individual specialized pages (software lists, how-tos, tools reviews) …" at bounding box center [452, 501] width 539 height 578
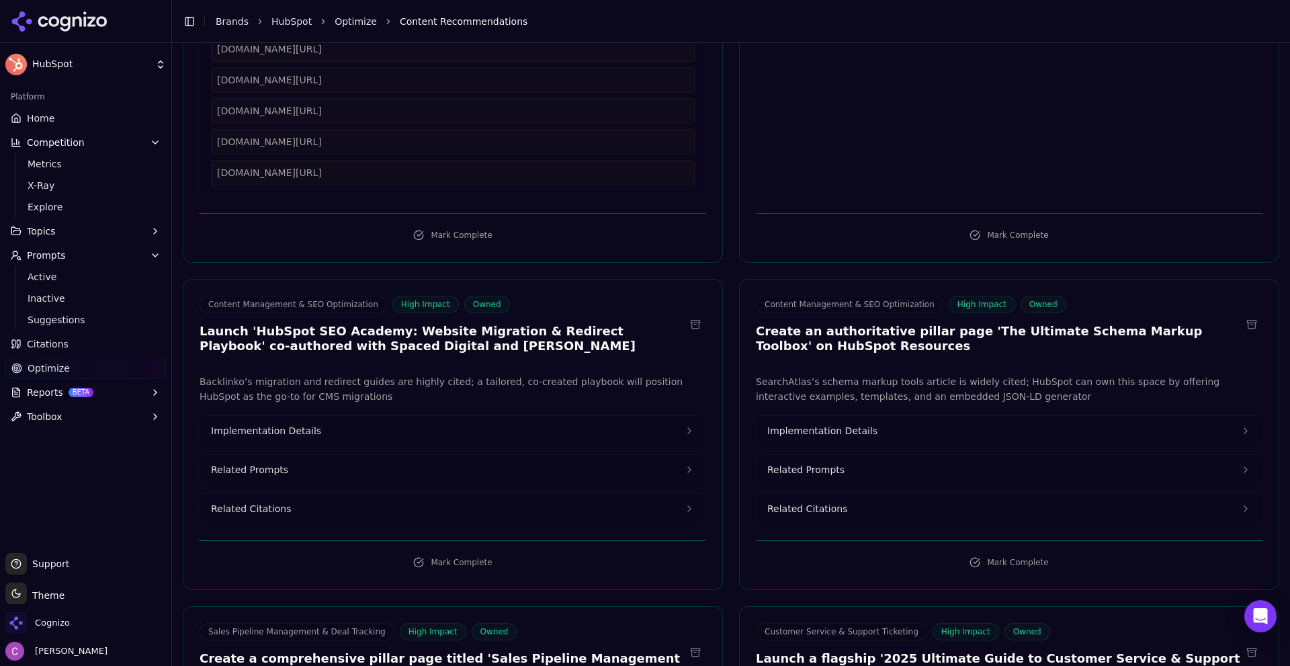
scroll to position [806, 0]
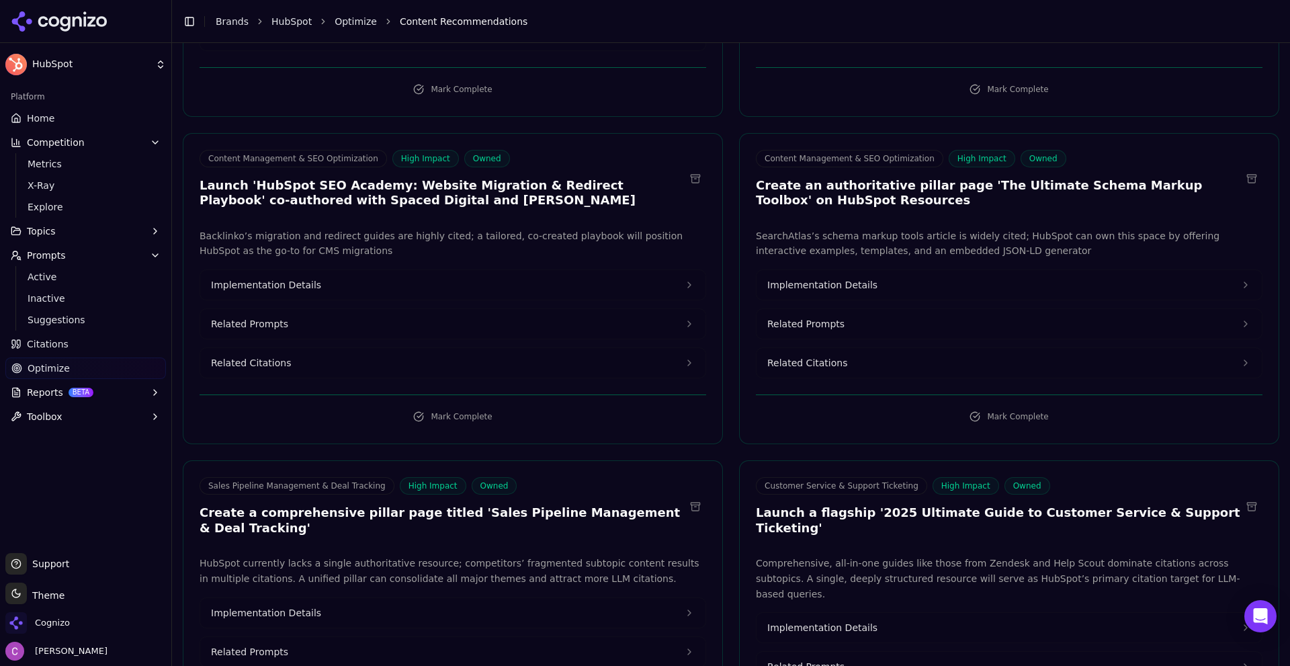
drag, startPoint x: 376, startPoint y: 284, endPoint x: 565, endPoint y: 284, distance: 189.5
click at [375, 284] on button "Implementation Details" at bounding box center [452, 285] width 505 height 30
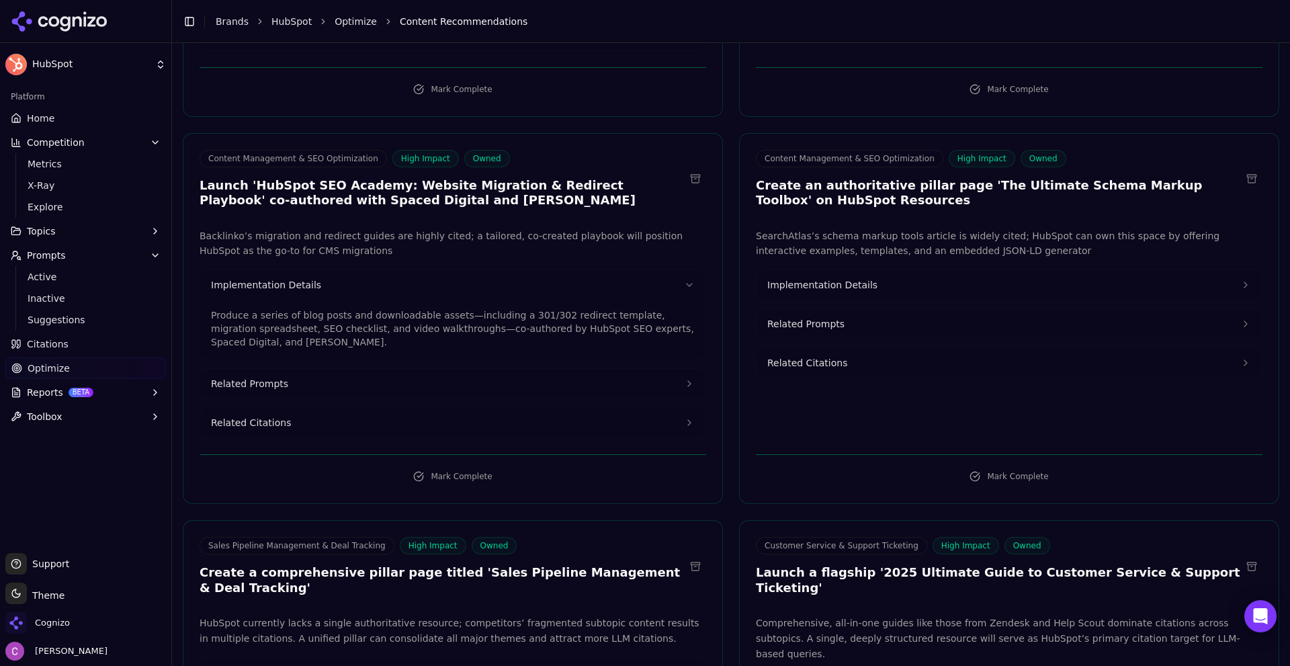
click at [898, 284] on button "Implementation Details" at bounding box center [1009, 285] width 505 height 30
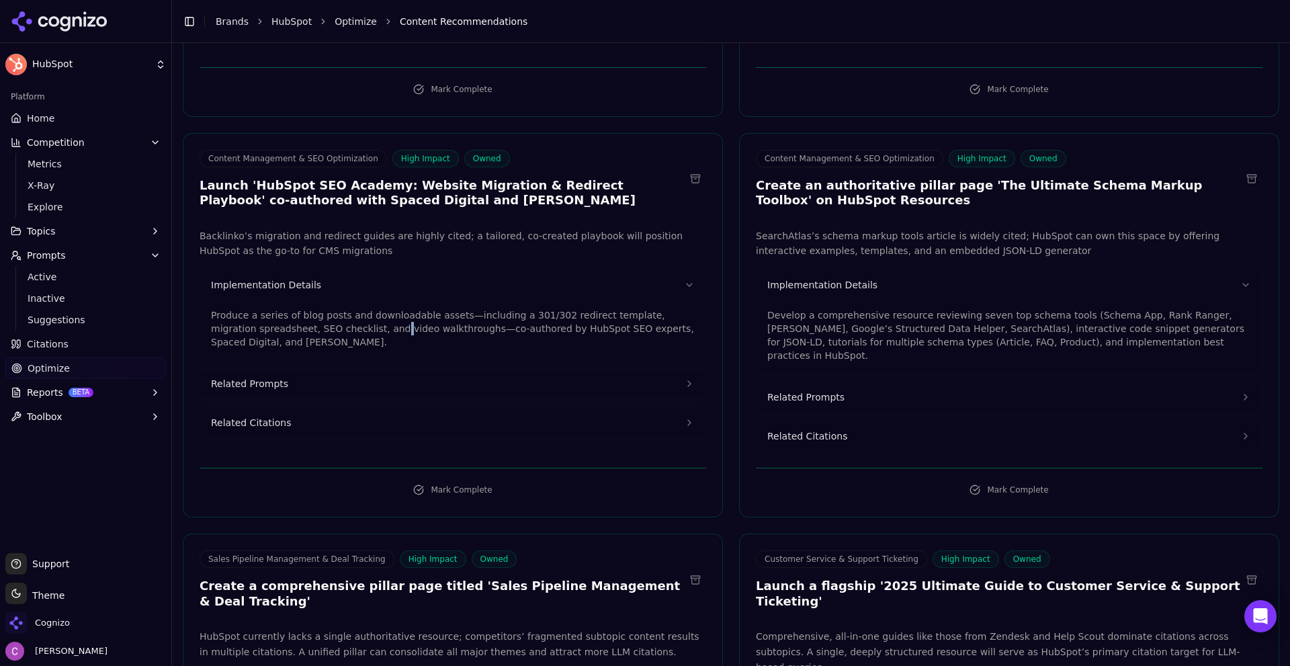
click at [342, 327] on p "Produce a series of blog posts and downloadable assets—including a 301/302 redi…" at bounding box center [453, 328] width 484 height 40
click at [341, 327] on p "Produce a series of blog posts and downloadable assets—including a 301/302 redi…" at bounding box center [453, 328] width 484 height 40
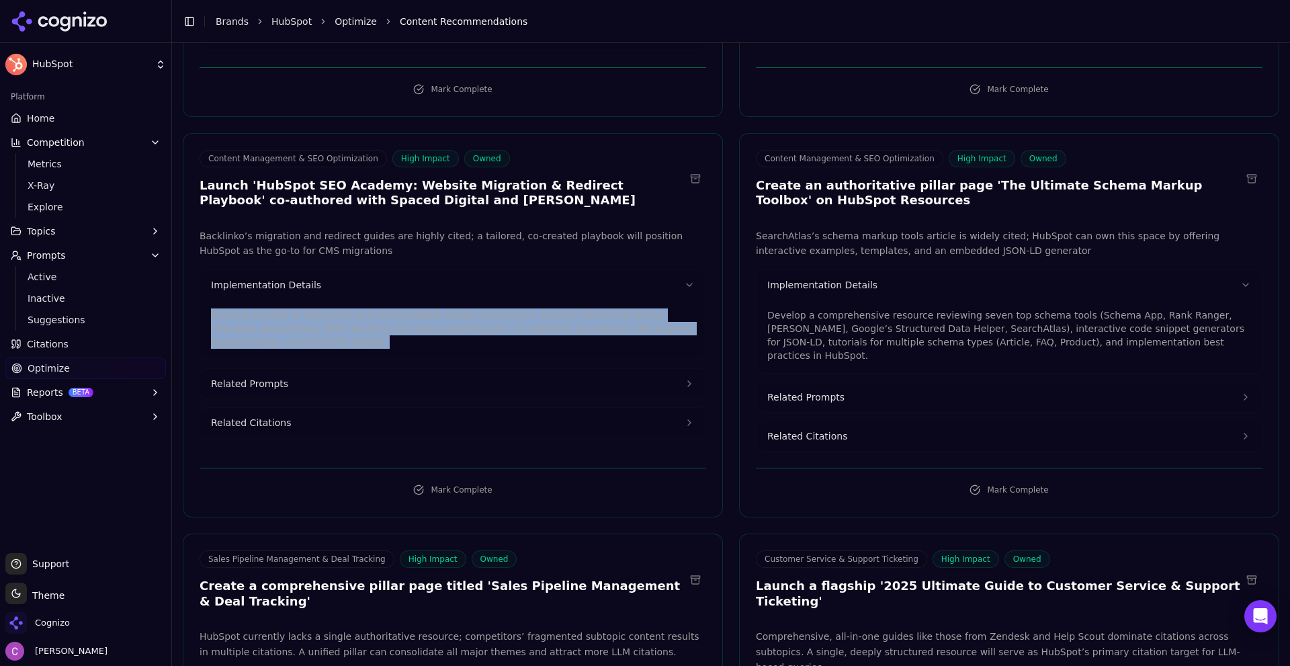
click at [341, 327] on p "Produce a series of blog posts and downloadable assets—including a 301/302 redi…" at bounding box center [453, 328] width 484 height 40
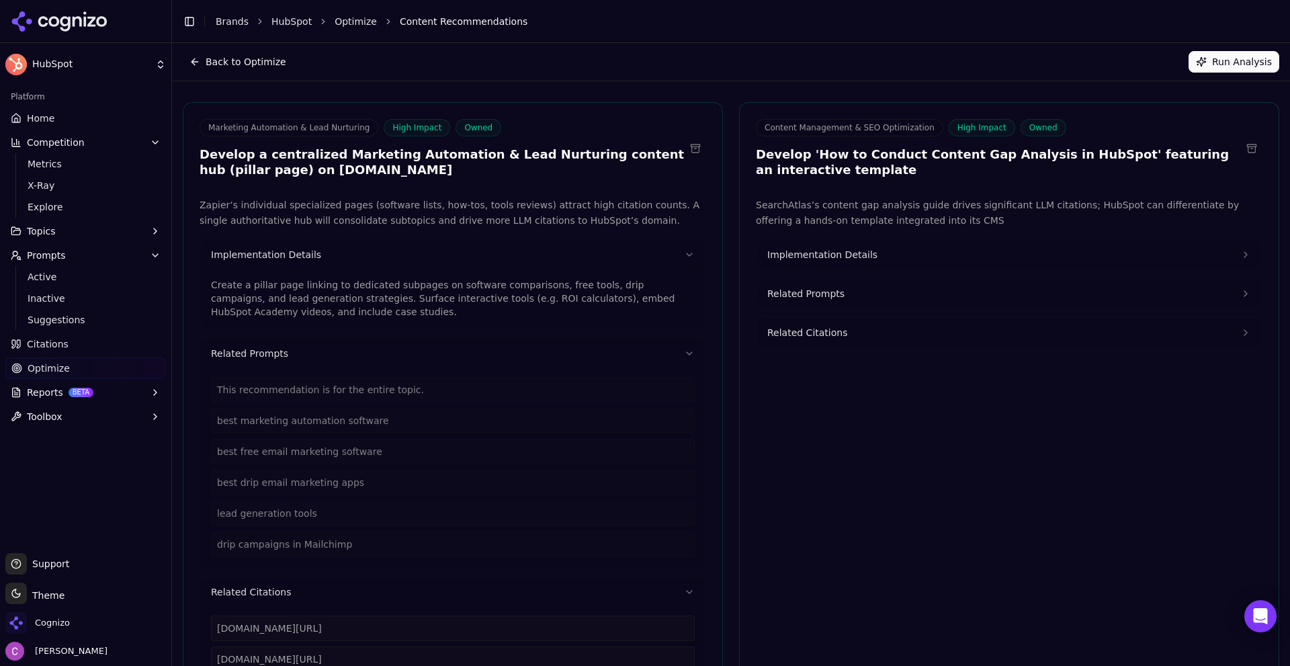
scroll to position [67, 0]
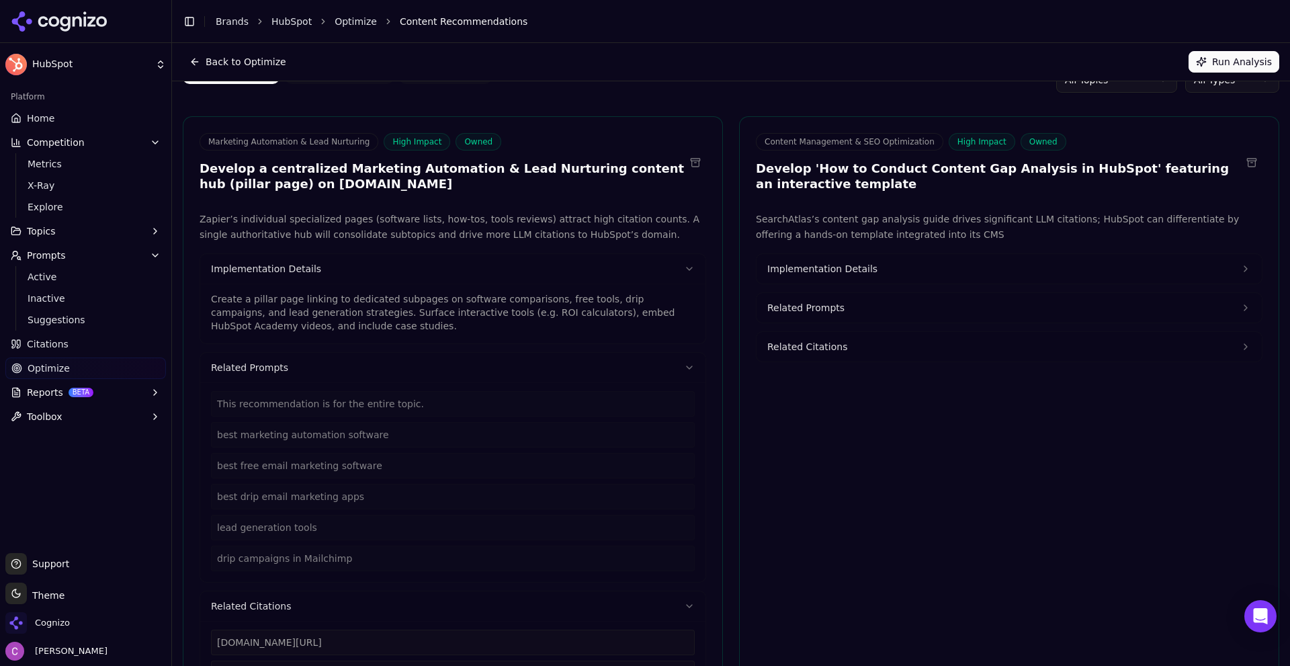
click at [842, 268] on span "Implementation Details" at bounding box center [822, 268] width 110 height 13
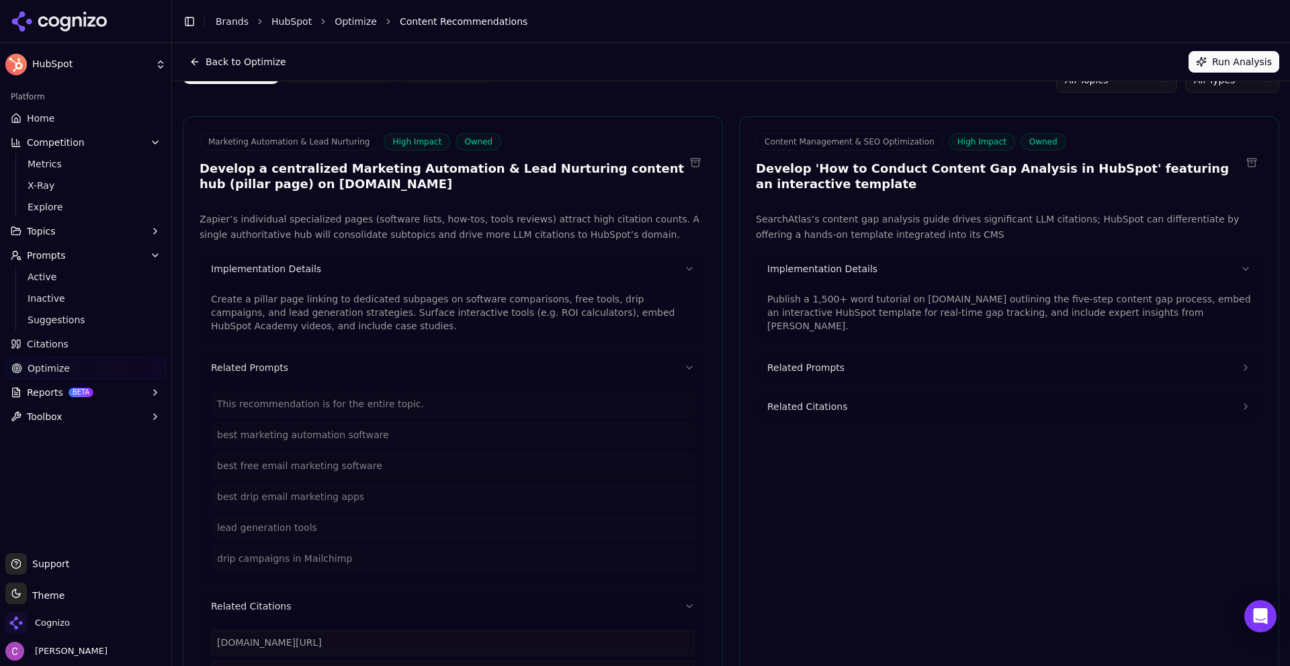
click at [881, 311] on p "Publish a 1,500+ word tutorial on [DOMAIN_NAME] outlining the five-step content…" at bounding box center [1009, 312] width 484 height 40
click at [881, 310] on p "Publish a 1,500+ word tutorial on [DOMAIN_NAME] outlining the five-step content…" at bounding box center [1009, 312] width 484 height 40
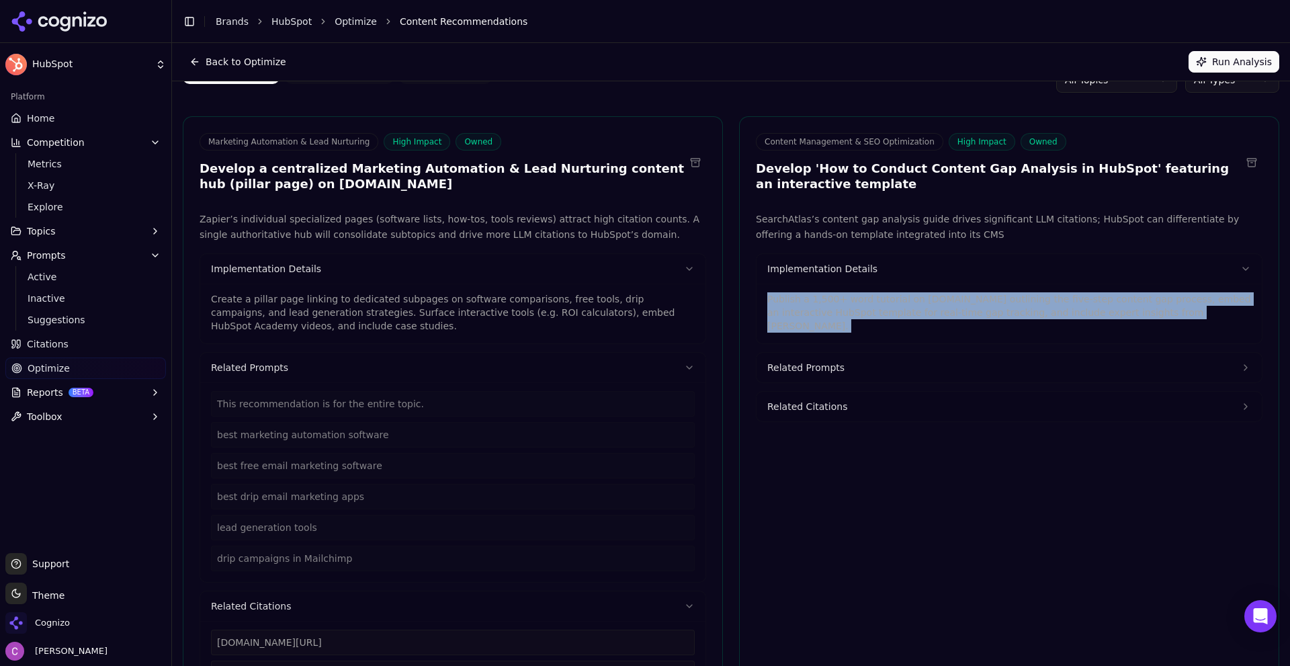
click at [882, 310] on p "Publish a 1,500+ word tutorial on [DOMAIN_NAME] outlining the five-step content…" at bounding box center [1009, 312] width 484 height 40
drag, startPoint x: 882, startPoint y: 310, endPoint x: 855, endPoint y: 306, distance: 27.3
click at [854, 306] on p "Publish a 1,500+ word tutorial on [DOMAIN_NAME] outlining the five-step content…" at bounding box center [1009, 312] width 484 height 40
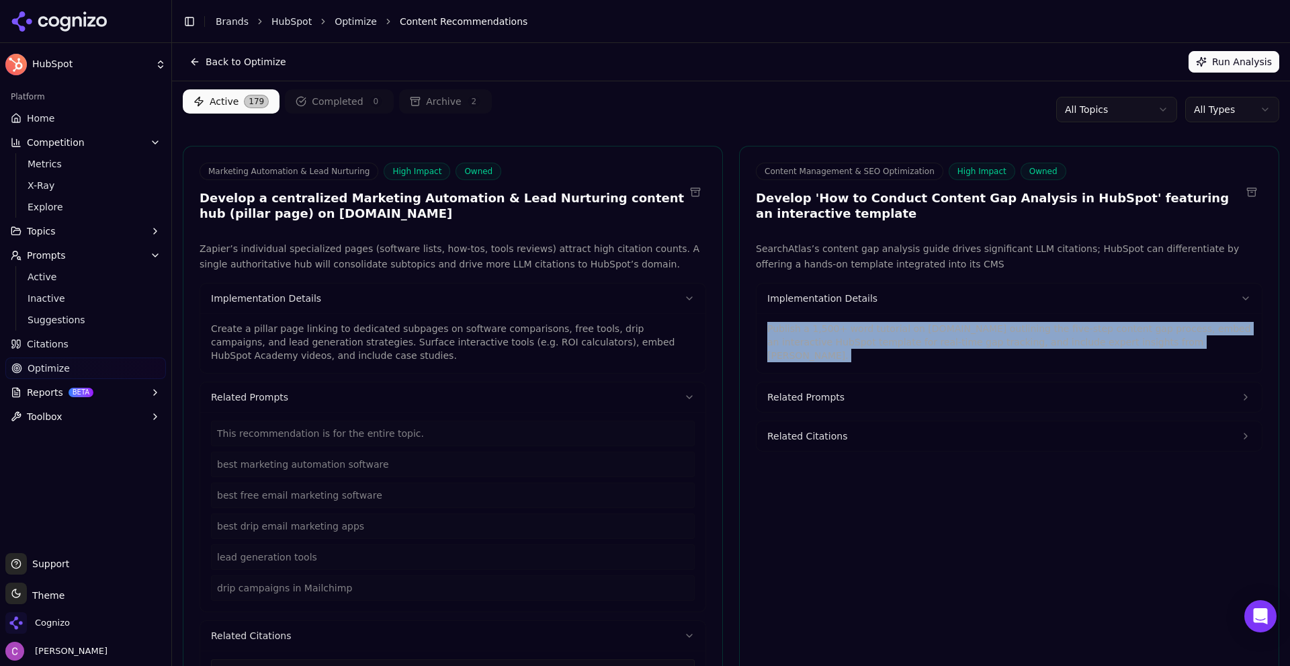
scroll to position [0, 0]
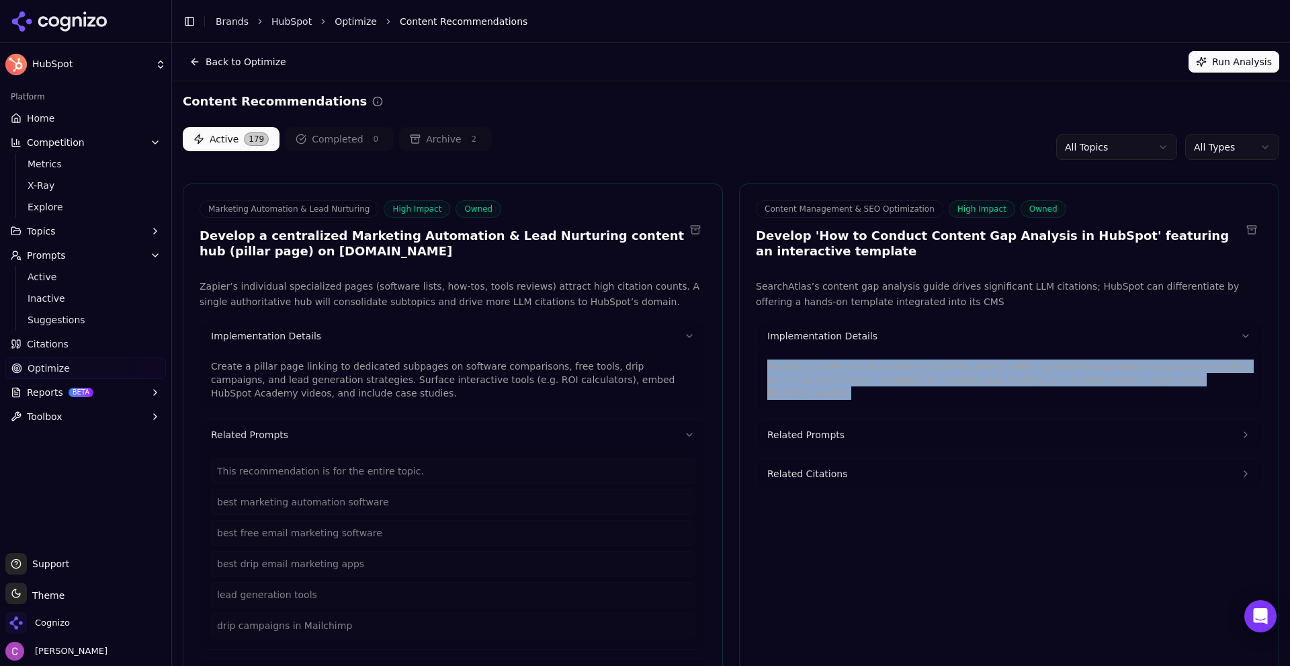
click at [1218, 153] on html "HubSpot Platform Home Competition Metrics X-Ray Explore Topics Prompts Active I…" at bounding box center [645, 333] width 1290 height 666
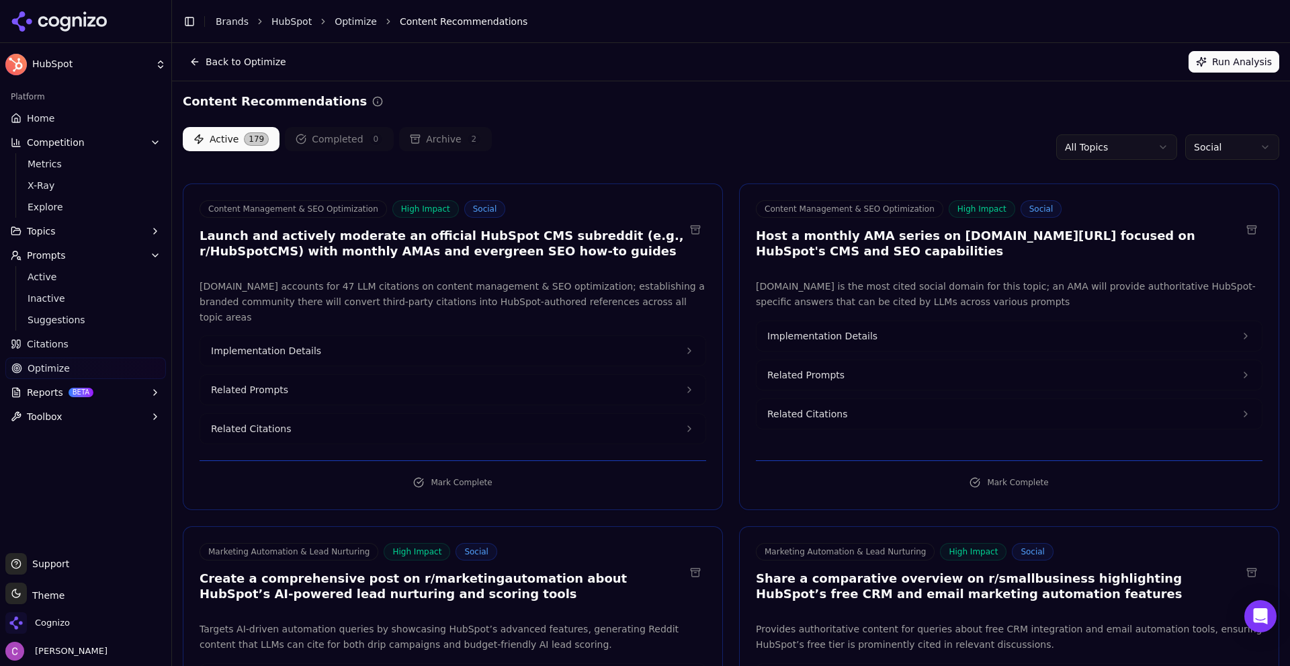
click at [650, 162] on div "Active 179 Completed 0 Archive 2 All Topics Social" at bounding box center [731, 147] width 1097 height 40
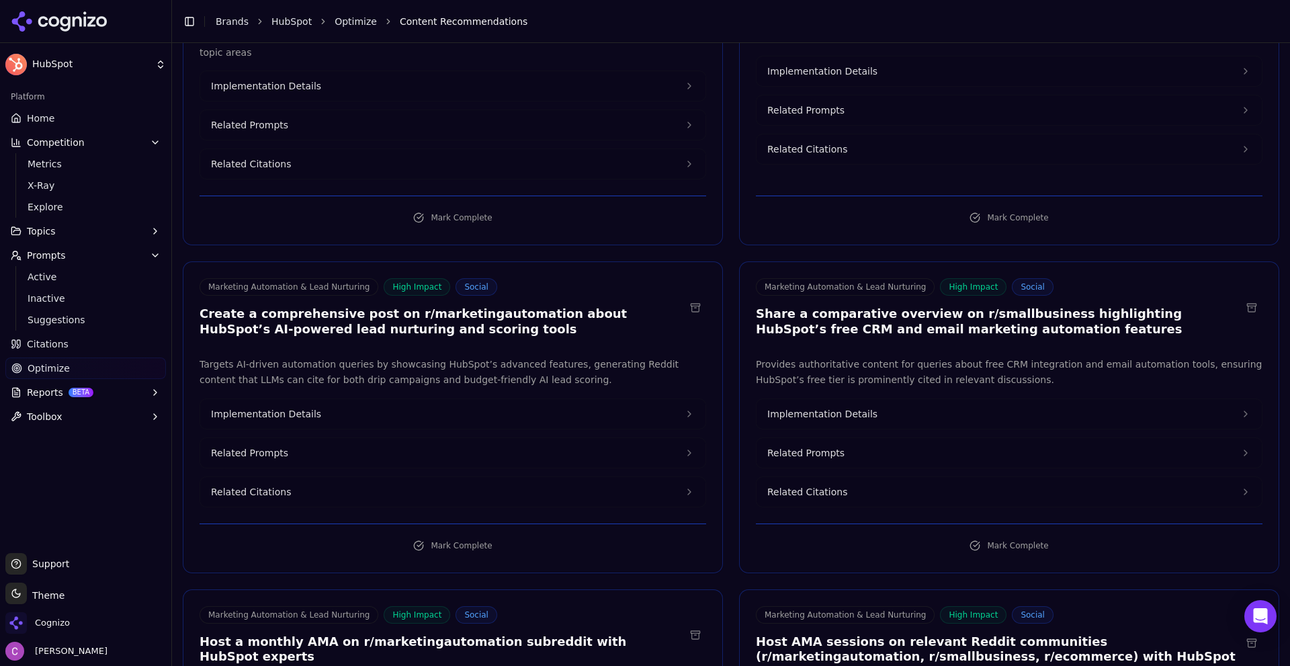
scroll to position [269, 0]
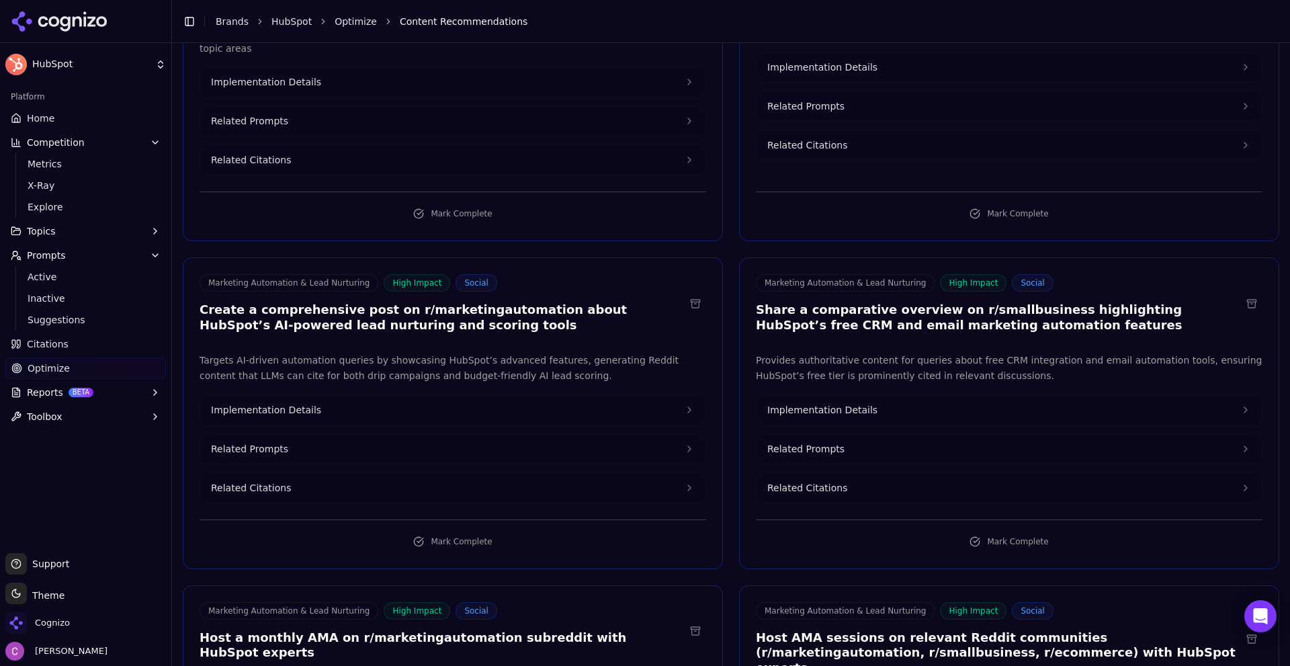
click at [435, 302] on h3 "Create a comprehensive post on r/marketingautomation about HubSpot’s AI-powered…" at bounding box center [442, 317] width 485 height 30
click at [436, 302] on h3 "Create a comprehensive post on r/marketingautomation about HubSpot’s AI-powered…" at bounding box center [442, 317] width 485 height 30
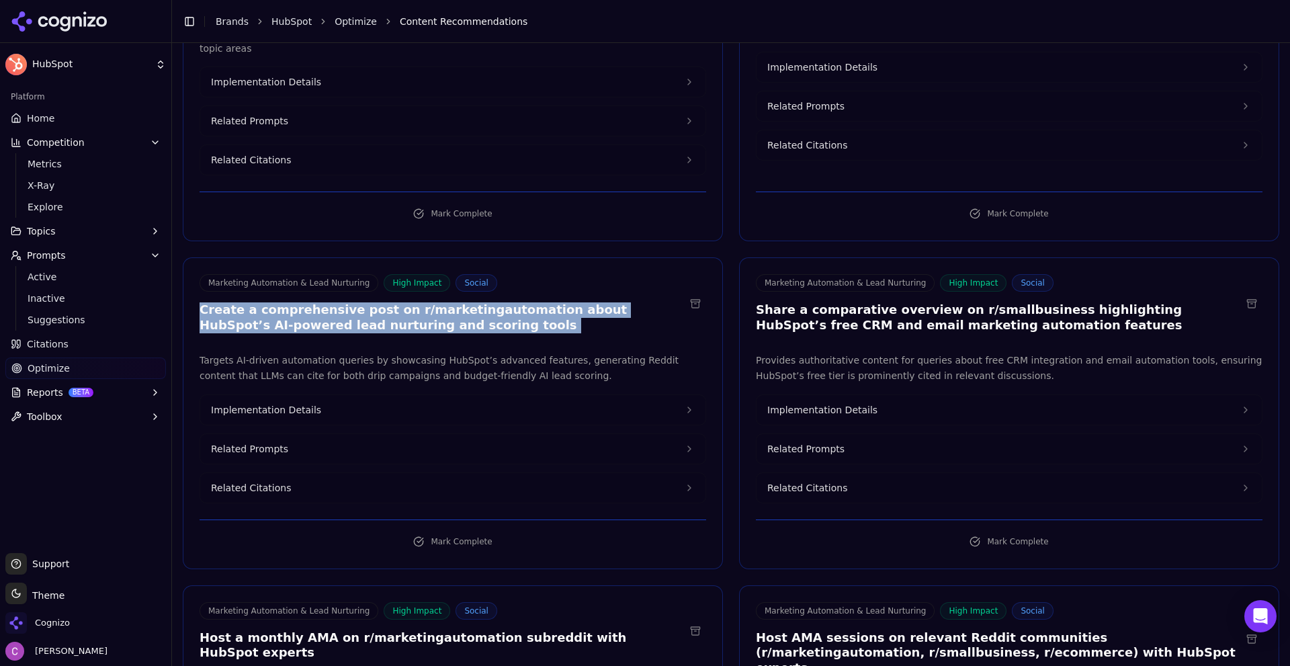
click at [436, 302] on h3 "Create a comprehensive post on r/marketingautomation about HubSpot’s AI-powered…" at bounding box center [442, 317] width 485 height 30
click at [492, 302] on h3 "Create a comprehensive post on r/marketingautomation about HubSpot’s AI-powered…" at bounding box center [442, 317] width 485 height 30
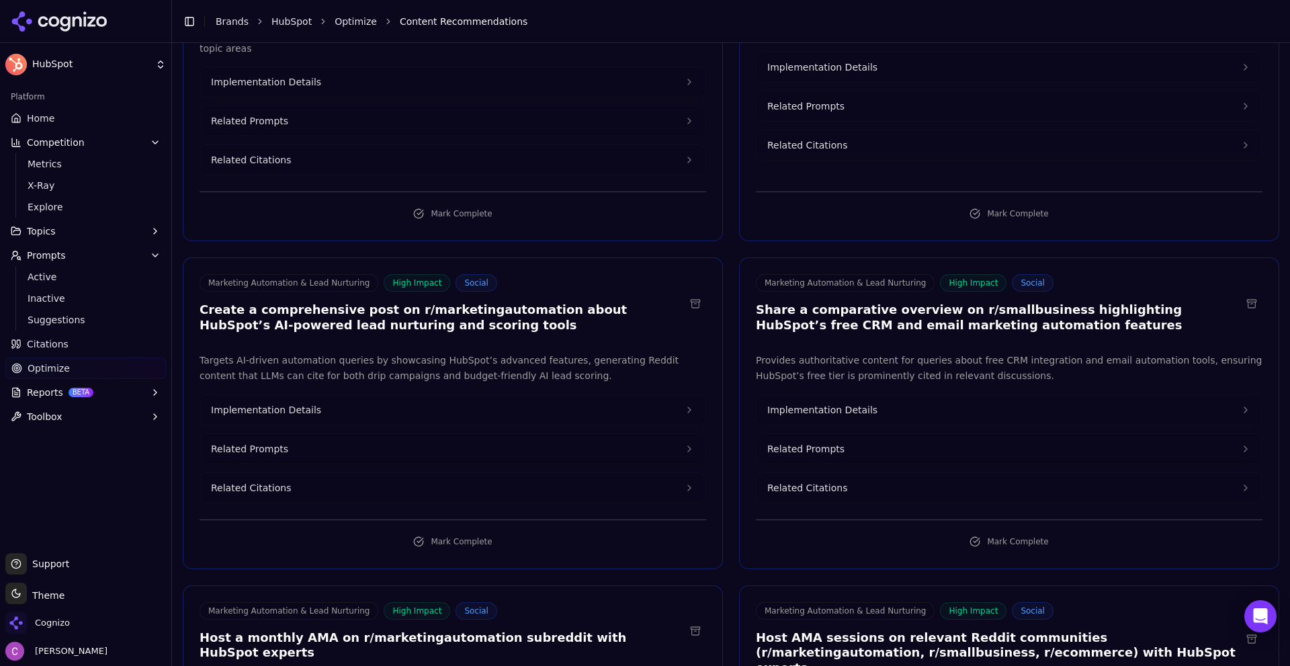
click at [834, 434] on button "Related Prompts" at bounding box center [1009, 449] width 505 height 30
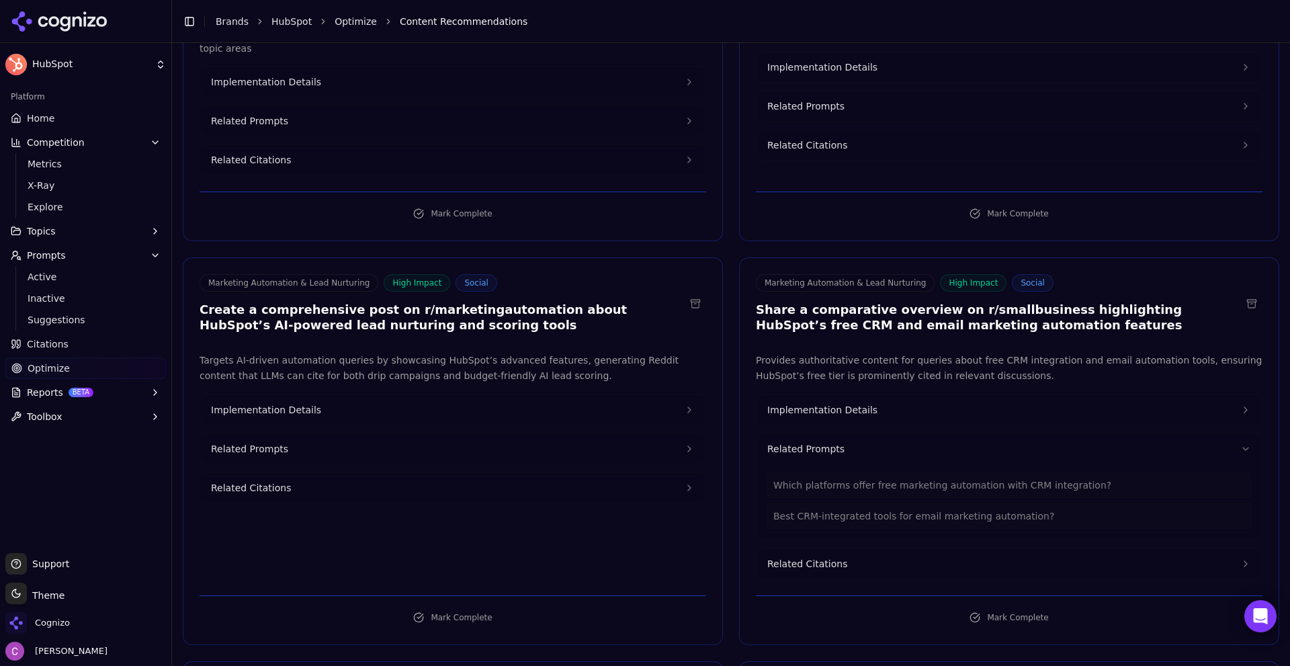
click at [369, 434] on button "Related Prompts" at bounding box center [452, 449] width 505 height 30
click at [365, 395] on button "Implementation Details" at bounding box center [452, 410] width 505 height 30
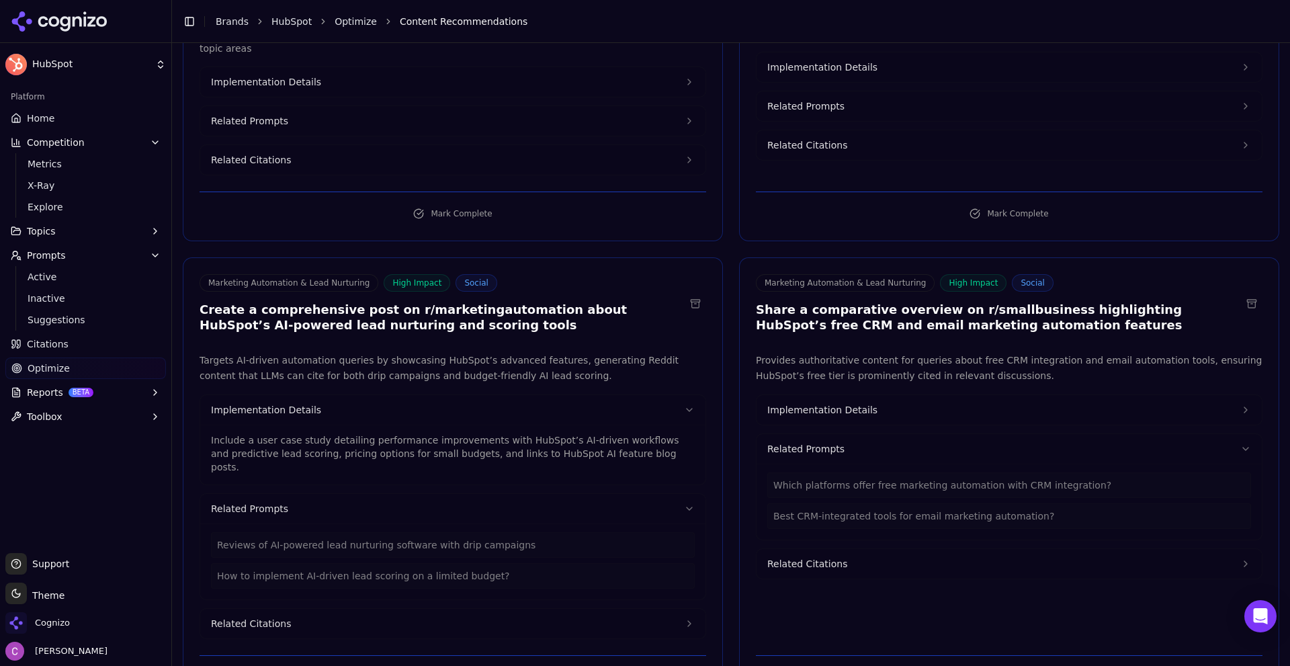
click at [327, 433] on p "Include a user case study detailing performance improvements with HubSpot’s AI-…" at bounding box center [453, 453] width 484 height 40
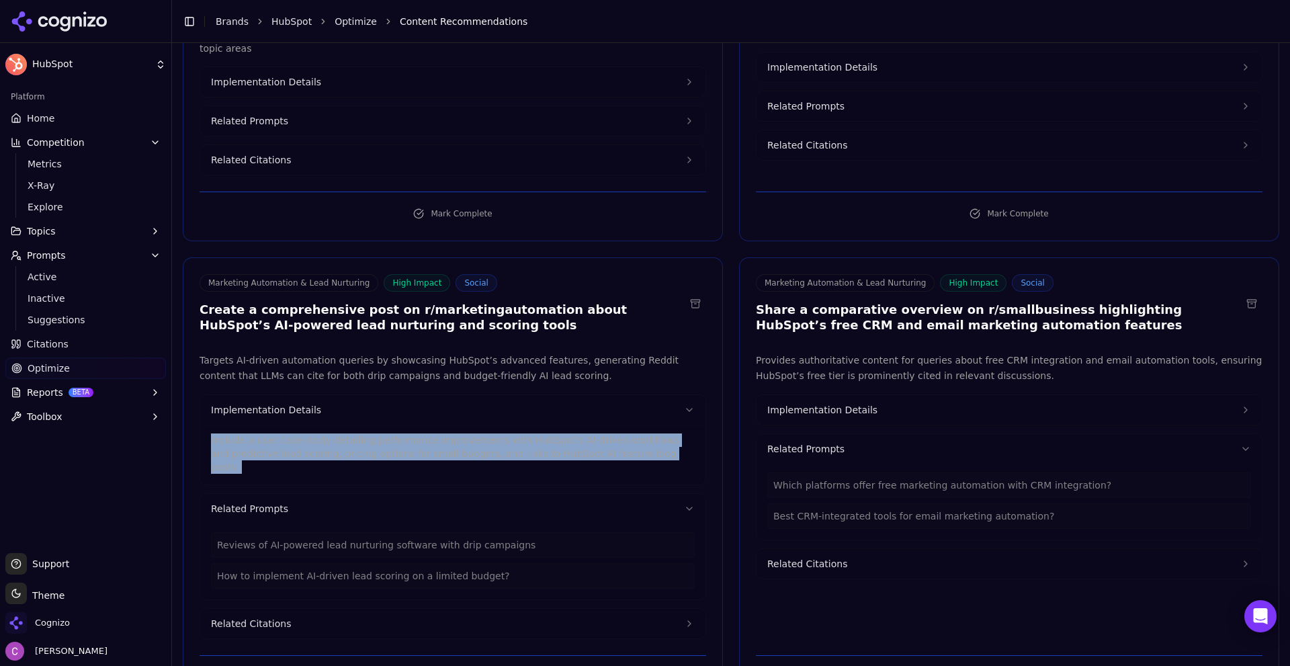
click at [327, 433] on p "Include a user case study detailing performance improvements with HubSpot’s AI-…" at bounding box center [453, 453] width 484 height 40
click at [806, 403] on span "Implementation Details" at bounding box center [822, 409] width 110 height 13
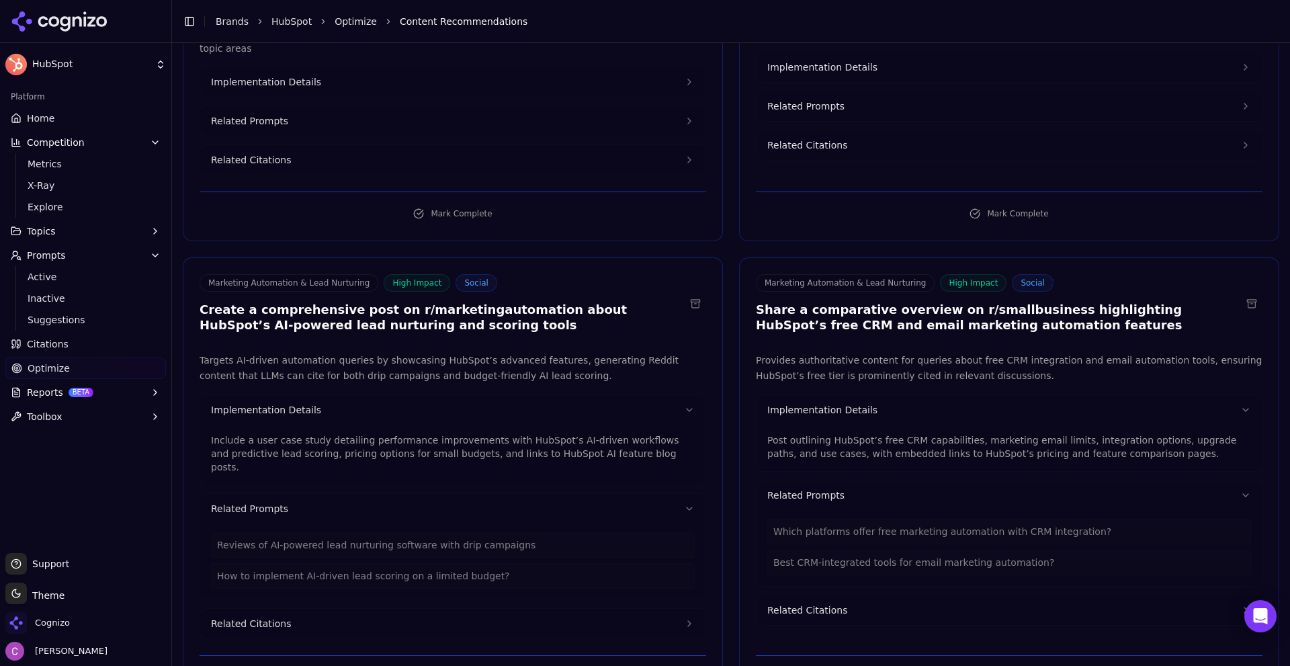
click at [813, 433] on p "Post outlining HubSpot’s free CRM capabilities, marketing email limits, integra…" at bounding box center [1009, 446] width 484 height 27
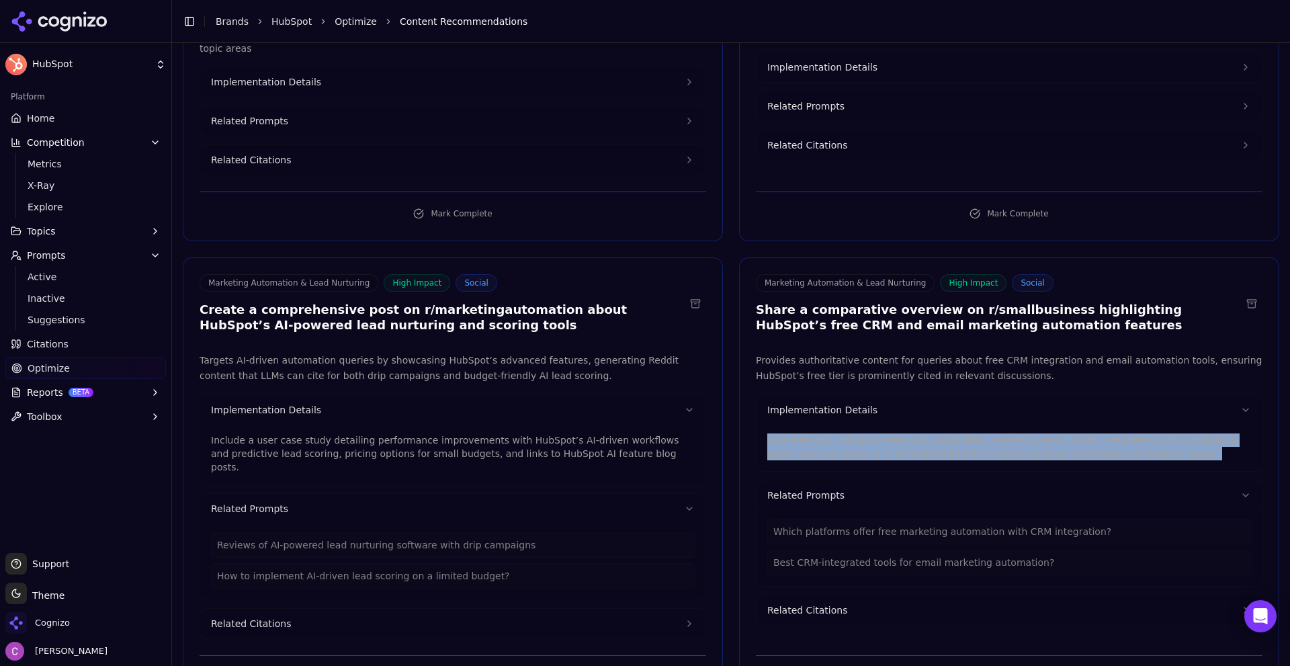
click at [813, 433] on p "Post outlining HubSpot’s free CRM capabilities, marketing email limits, integra…" at bounding box center [1009, 446] width 484 height 27
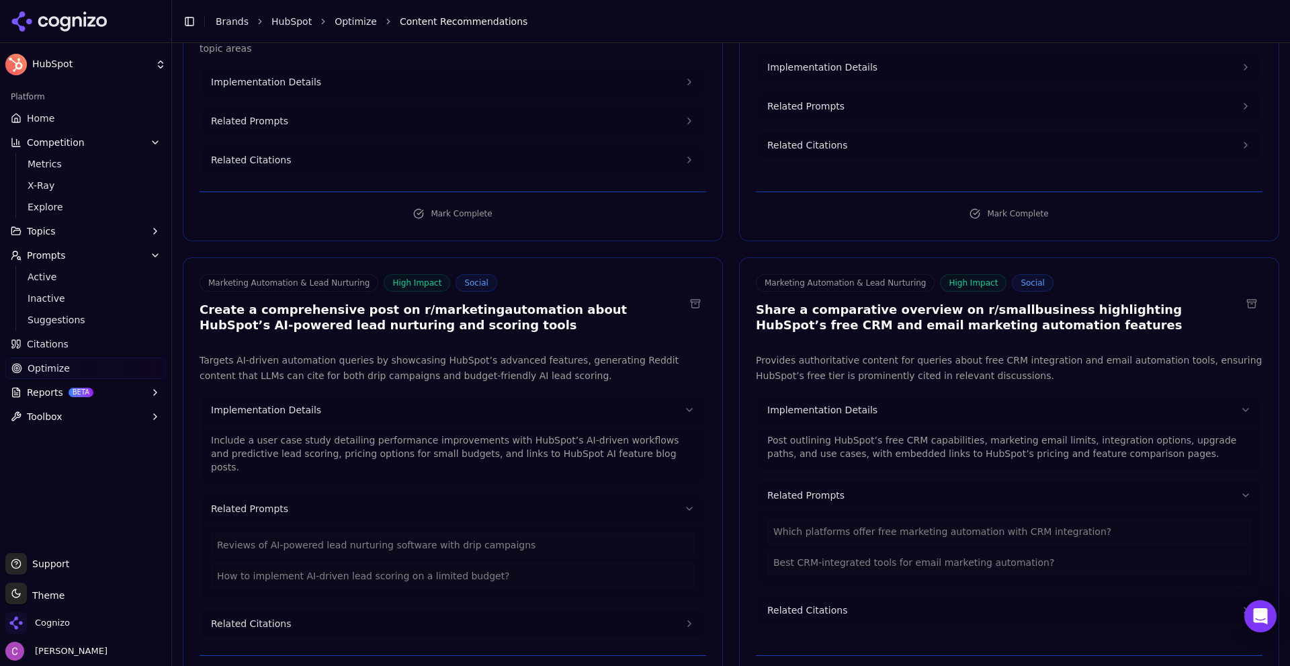
drag, startPoint x: 813, startPoint y: 428, endPoint x: 785, endPoint y: 423, distance: 27.9
click at [785, 433] on p "Post outlining HubSpot’s free CRM capabilities, marketing email limits, integra…" at bounding box center [1009, 446] width 484 height 27
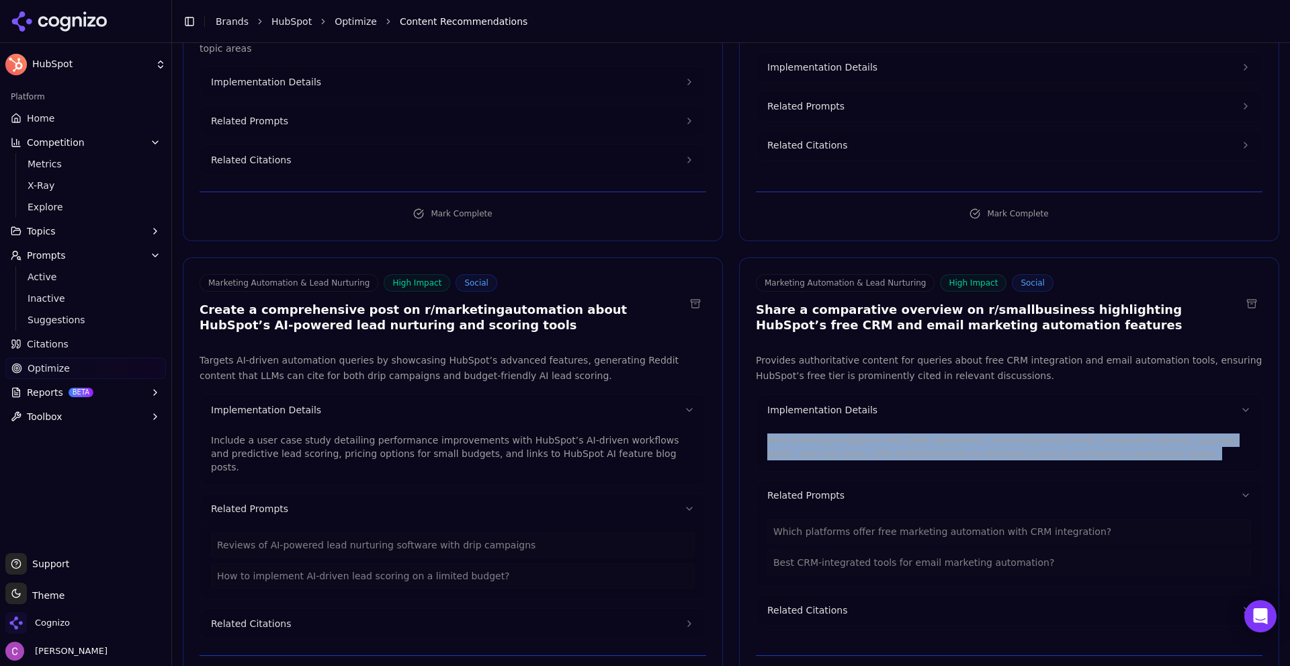
click at [785, 433] on p "Post outlining HubSpot’s free CRM capabilities, marketing email limits, integra…" at bounding box center [1009, 446] width 484 height 27
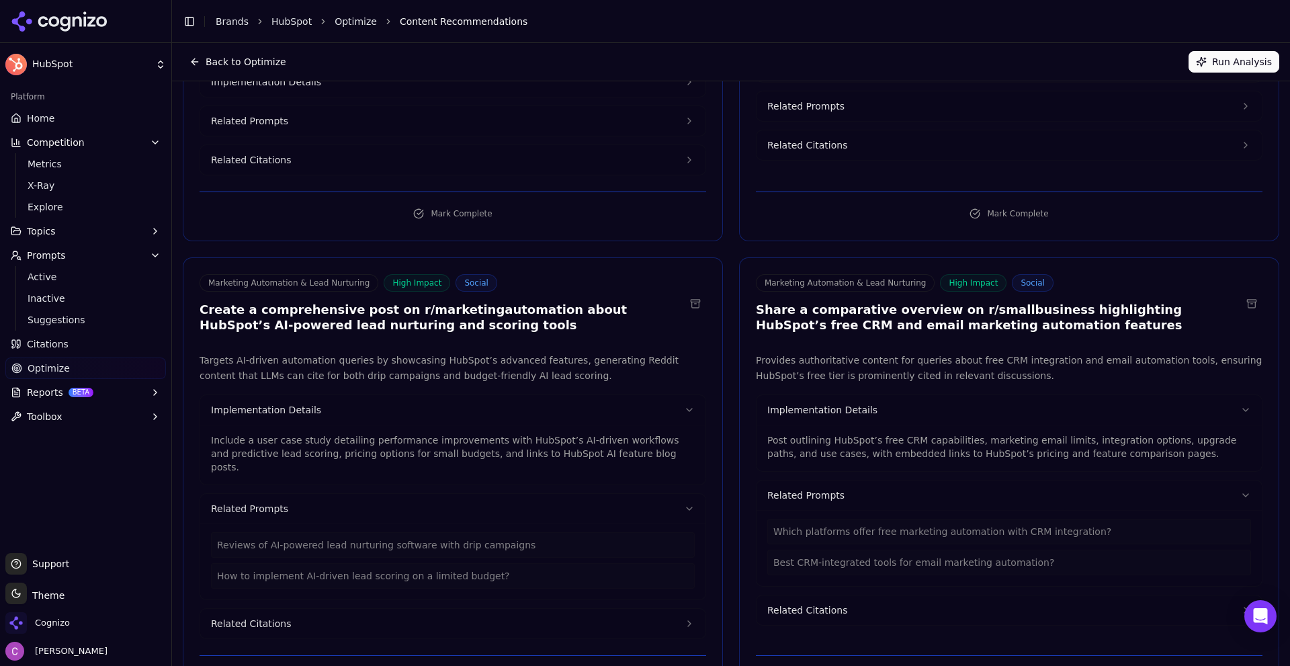
scroll to position [0, 0]
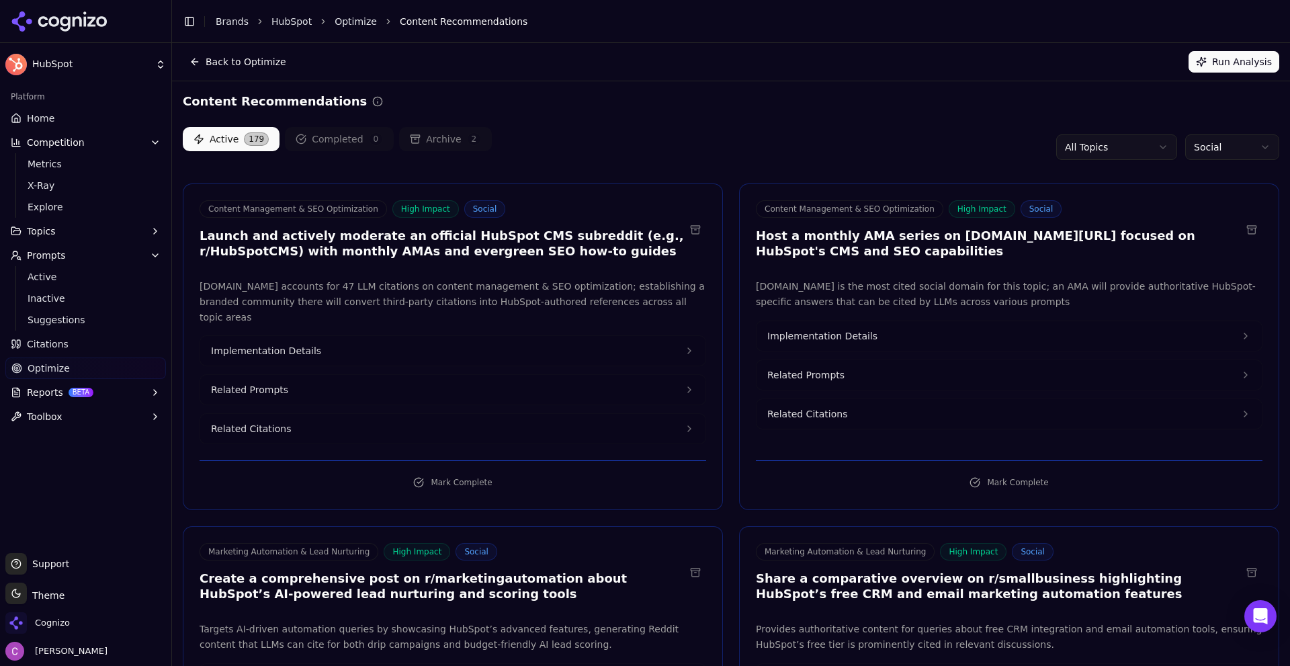
click at [1218, 138] on html "HubSpot Platform Home Competition Metrics X-Ray Explore Topics Prompts Active I…" at bounding box center [645, 333] width 1290 height 666
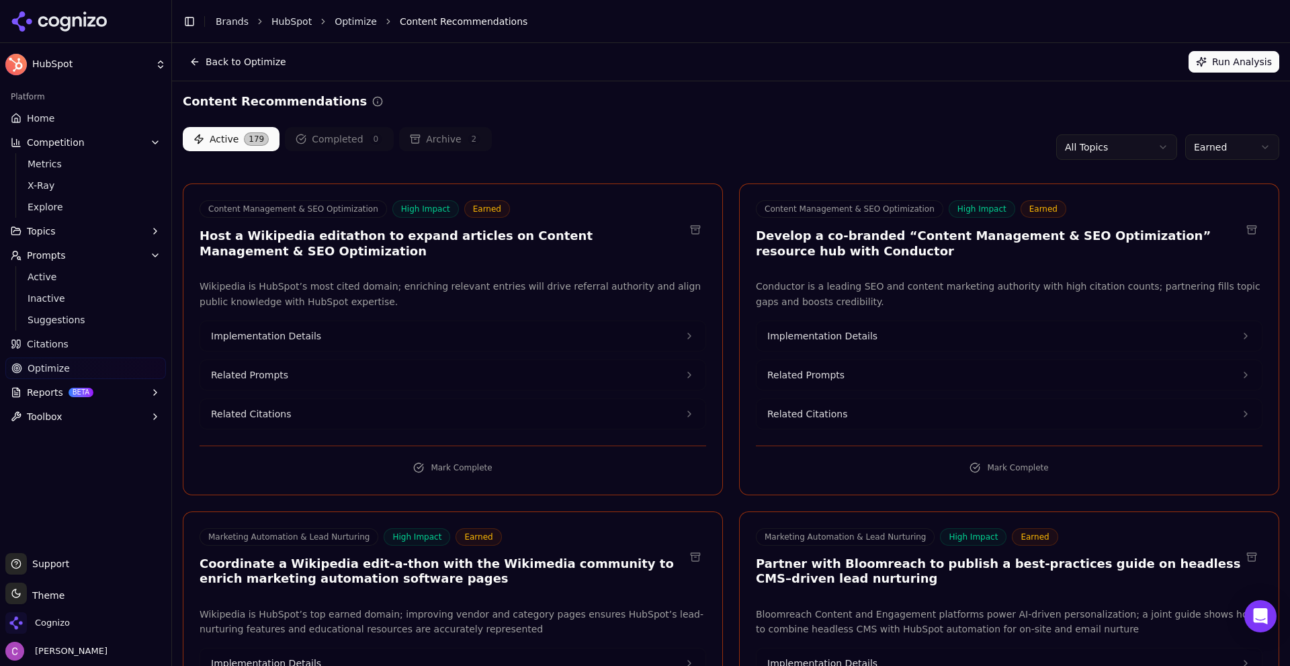
click at [912, 146] on div "Active 179 Completed 0 Archive 2 All Topics Earned" at bounding box center [731, 147] width 1097 height 40
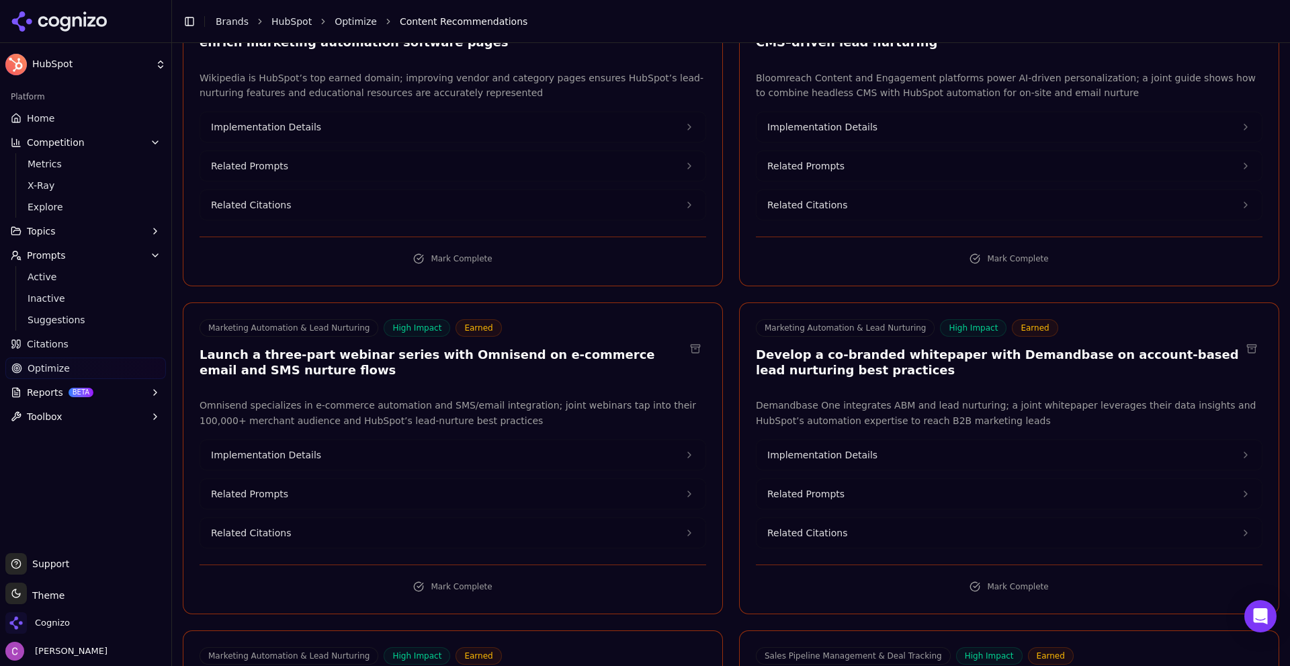
scroll to position [538, 0]
click at [447, 351] on h3 "Launch a three-part webinar series with Omnisend on e-commerce email and SMS nu…" at bounding box center [442, 361] width 485 height 30
click at [997, 355] on h3 "Develop a co-branded whitepaper with Demandbase on account-based lead nurturing…" at bounding box center [998, 361] width 485 height 30
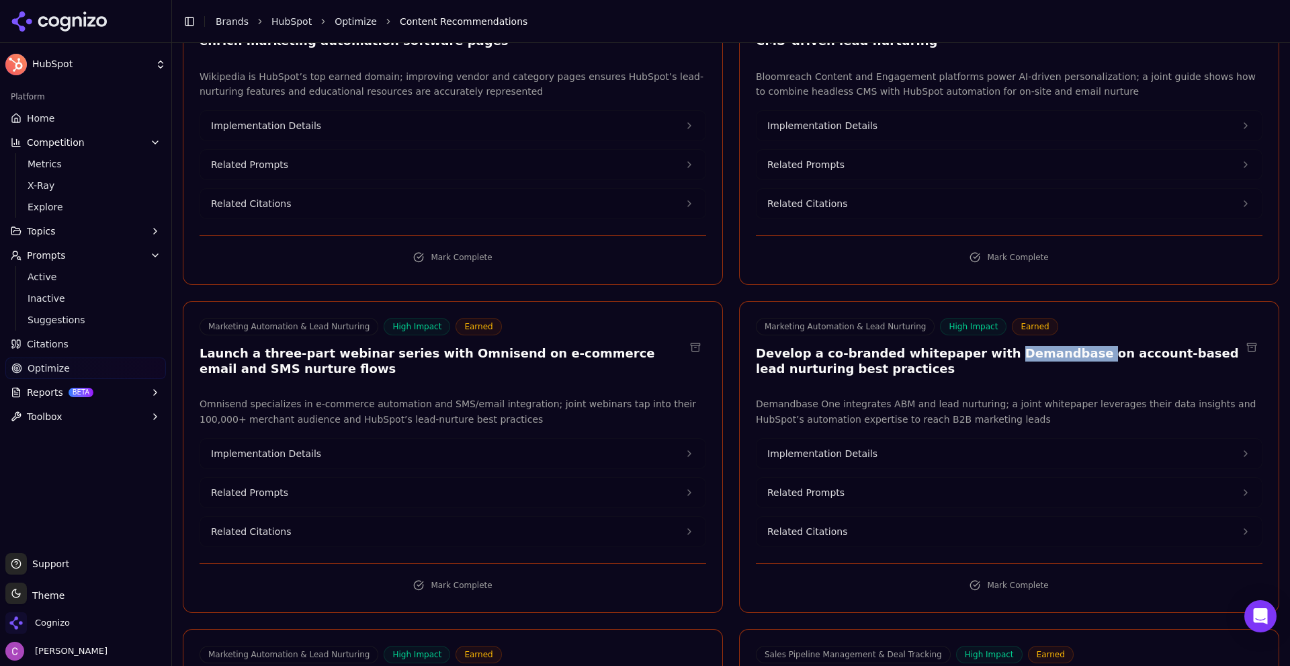
click at [349, 461] on button "Implementation Details" at bounding box center [452, 454] width 505 height 30
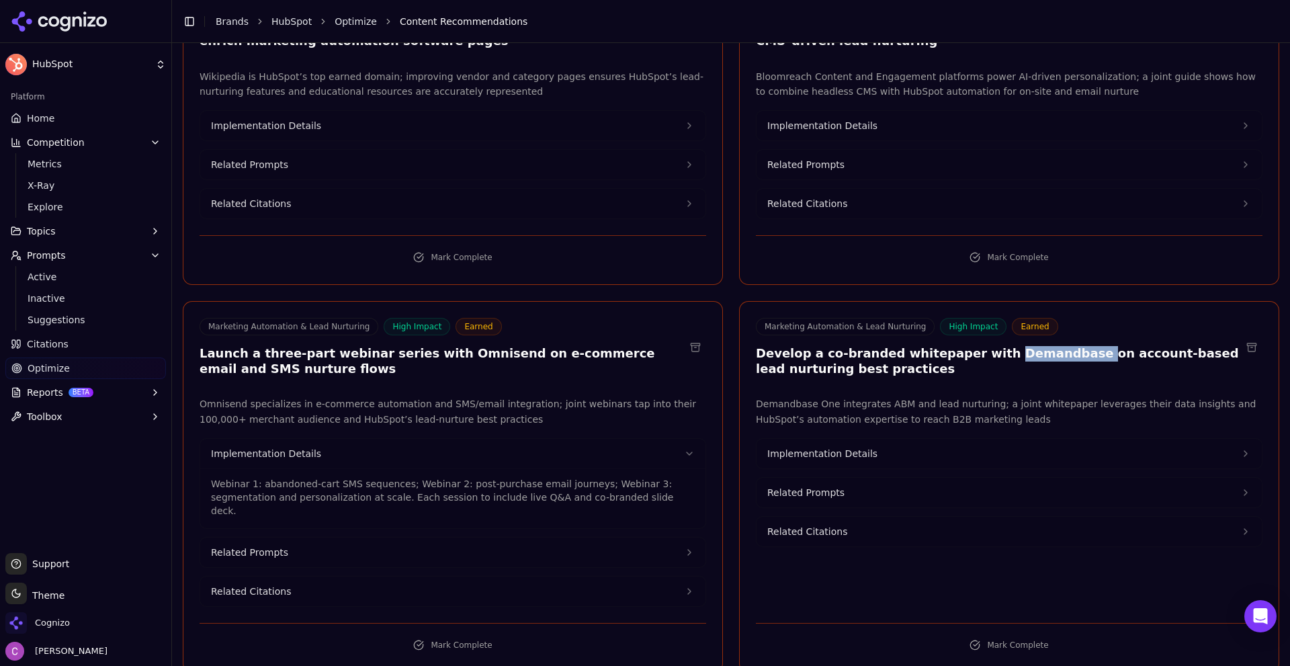
click at [807, 461] on button "Implementation Details" at bounding box center [1009, 454] width 505 height 30
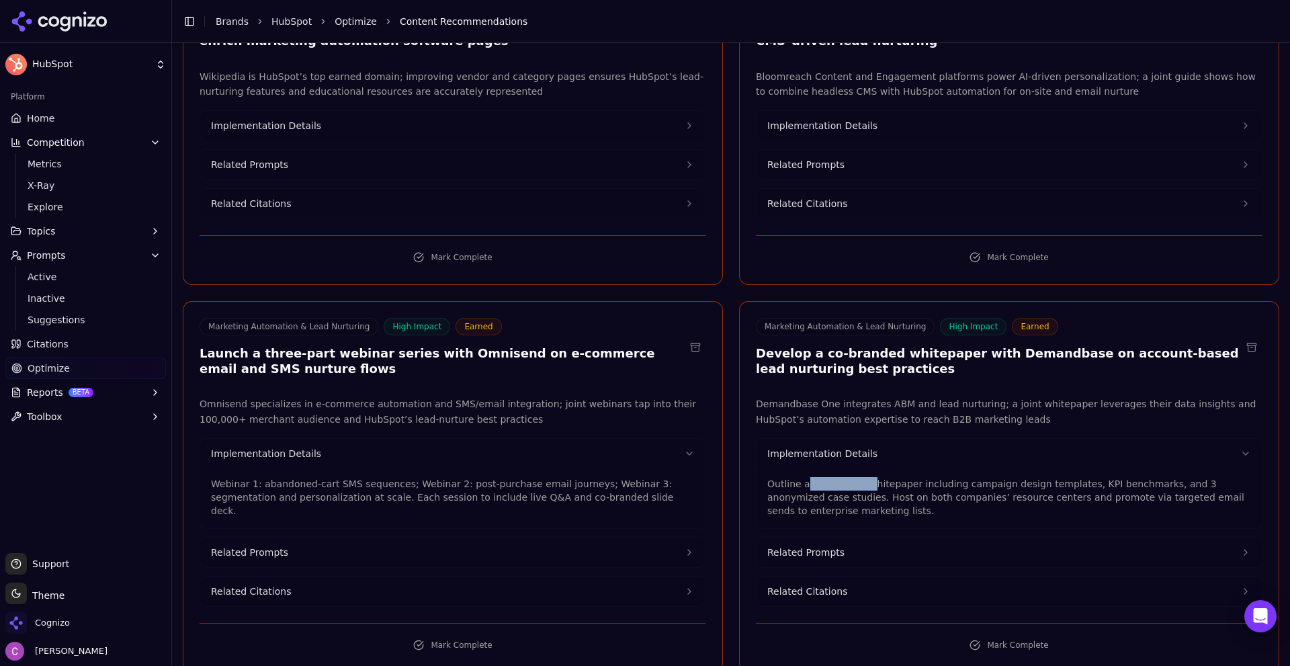
drag, startPoint x: 802, startPoint y: 484, endPoint x: 856, endPoint y: 486, distance: 54.5
click at [856, 488] on p "Outline a 4,000-word whitepaper including campaign design templates, KPI benchm…" at bounding box center [1009, 497] width 484 height 40
click at [883, 492] on p "Outline a 4,000-word whitepaper including campaign design templates, KPI benchm…" at bounding box center [1009, 497] width 484 height 40
click at [93, 397] on button "Reports BETA" at bounding box center [85, 393] width 161 height 22
click at [105, 427] on link "Email" at bounding box center [86, 435] width 128 height 19
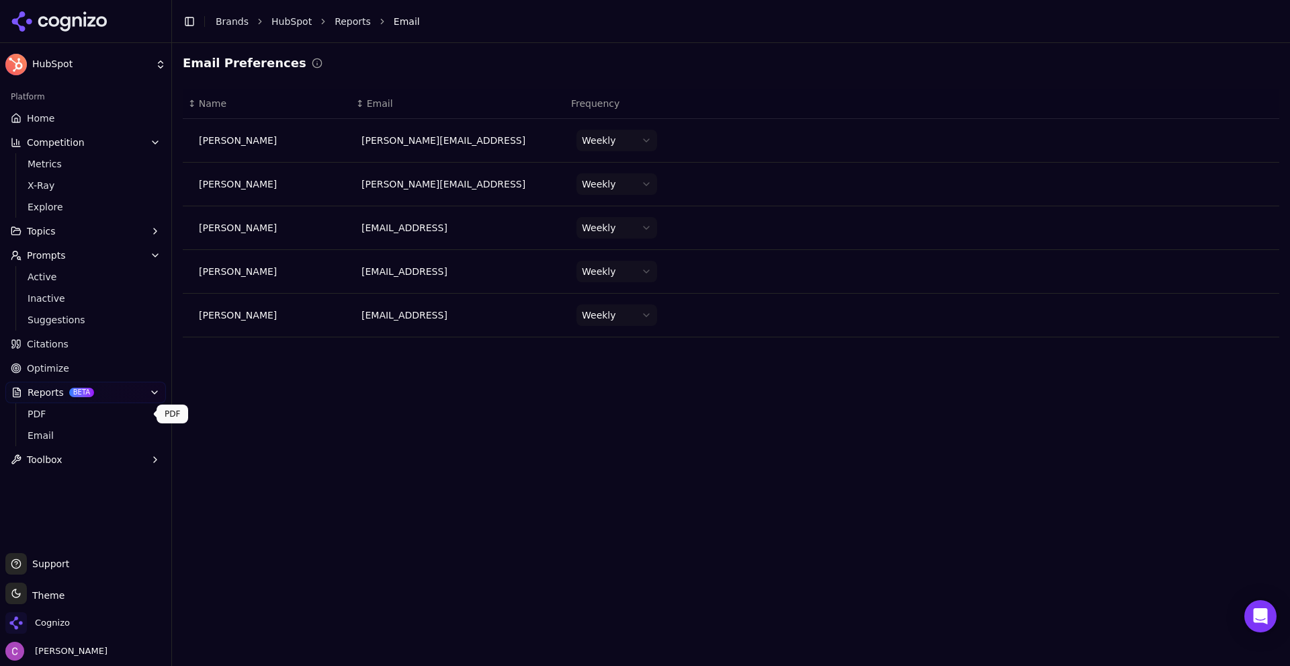
click at [81, 407] on span "PDF" at bounding box center [86, 413] width 117 height 13
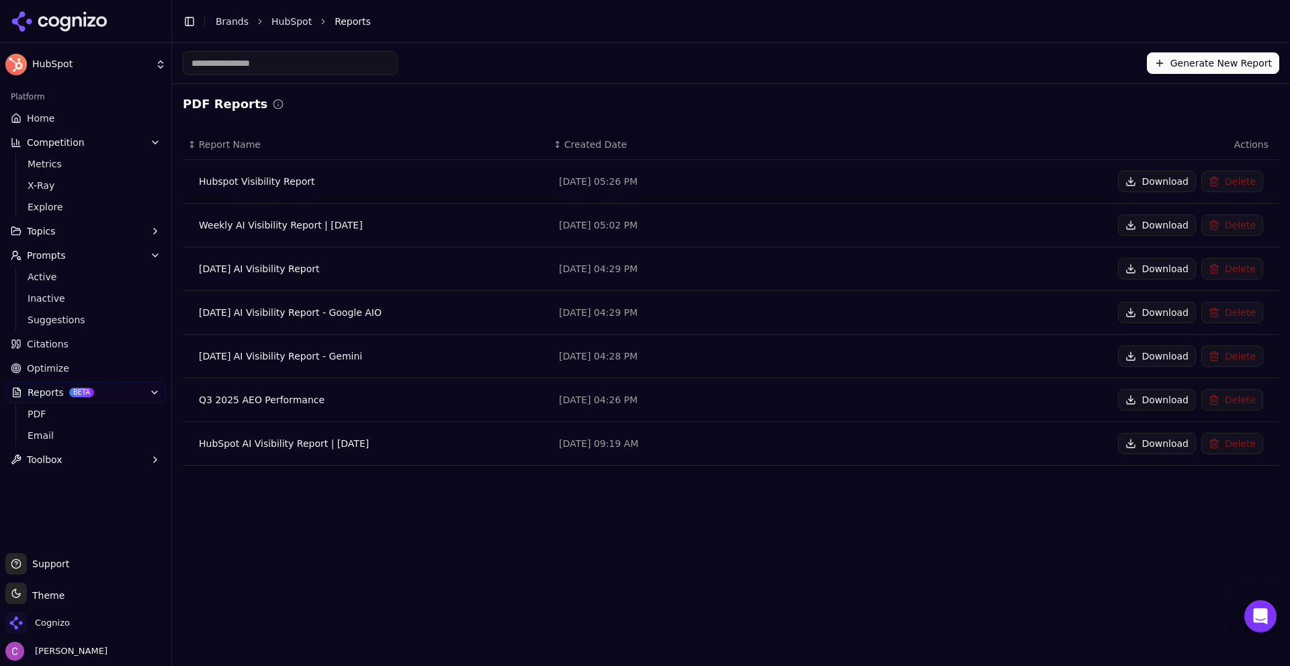
click at [435, 509] on div "Generate New Report PDF Reports ↕ Report Name ↕ Created Date Actions Hubspot Vi…" at bounding box center [731, 354] width 1118 height 623
click at [54, 366] on span "Optimize" at bounding box center [48, 367] width 42 height 13
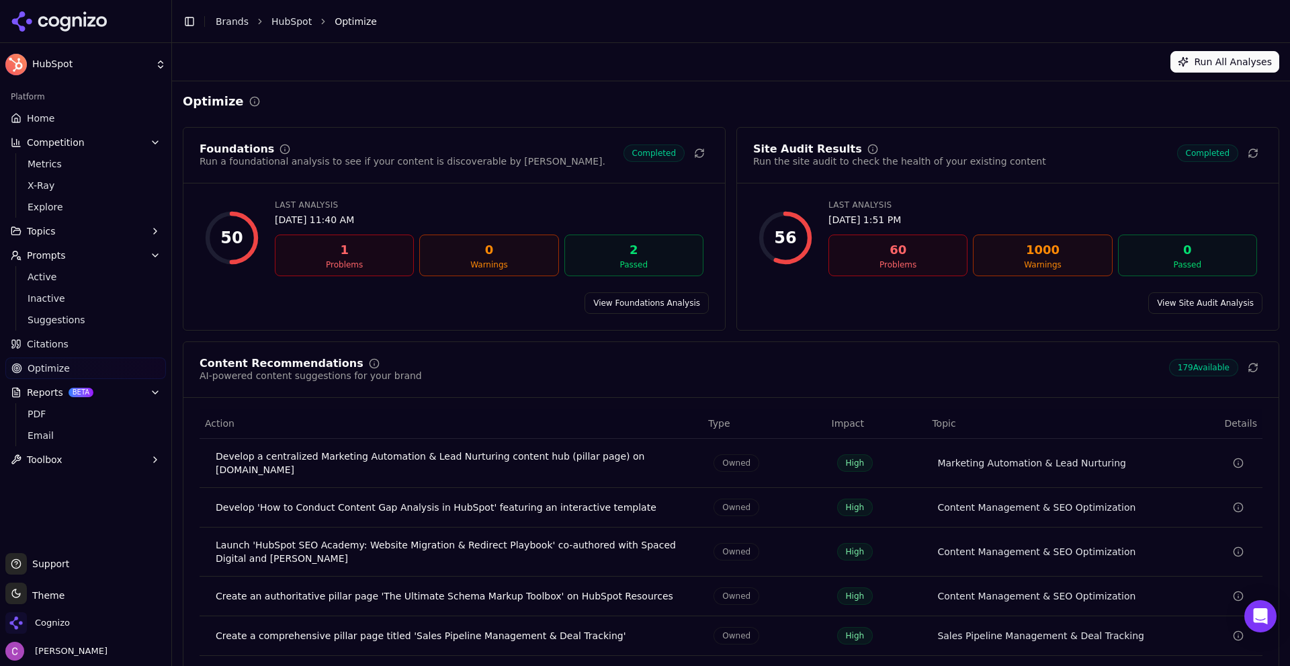
click at [341, 339] on div "Foundations Run a foundational analysis to see if your content is discoverable …" at bounding box center [731, 416] width 1097 height 578
click at [71, 343] on link "Citations" at bounding box center [85, 344] width 161 height 22
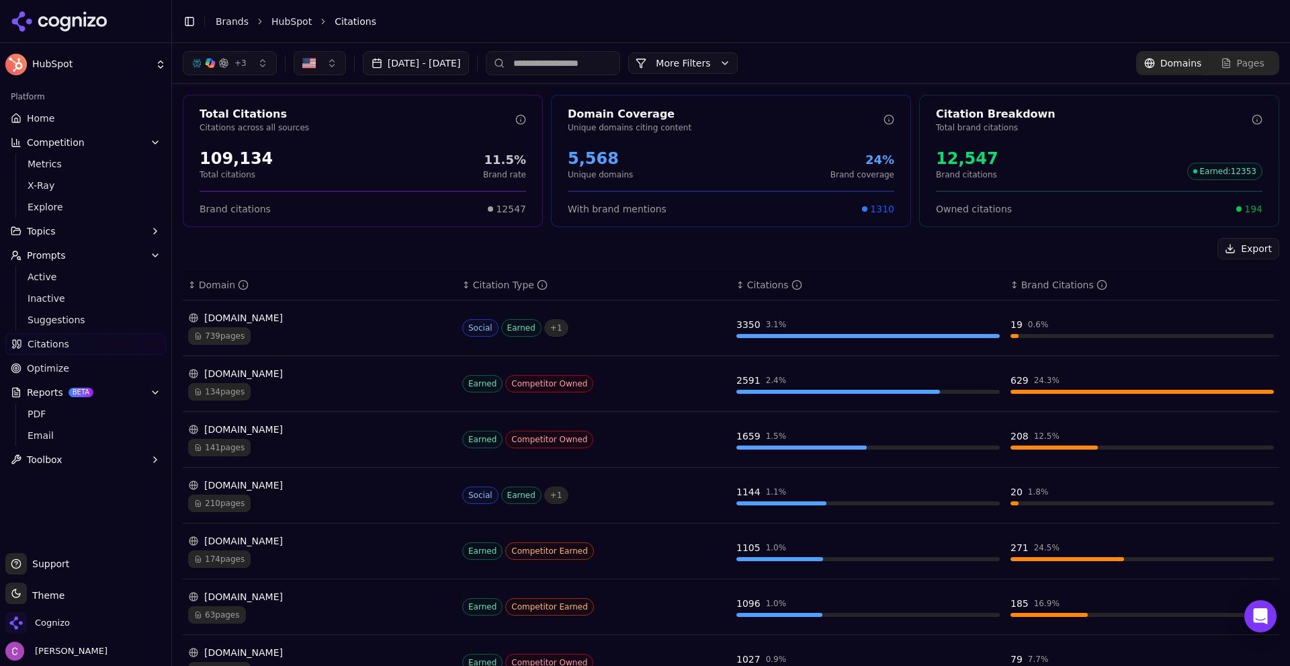
click at [240, 54] on button "+ 3" at bounding box center [230, 63] width 94 height 24
click at [259, 116] on div "Perplexity" at bounding box center [229, 116] width 128 height 22
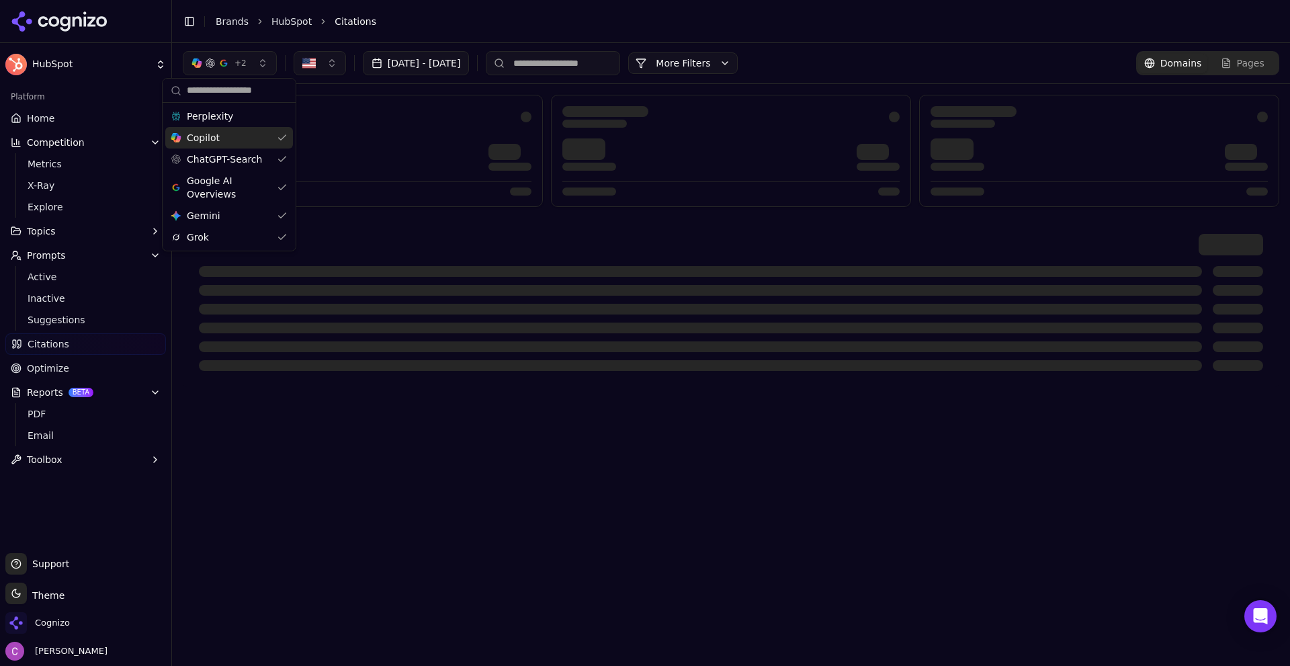
click at [271, 132] on div "Copilot" at bounding box center [229, 138] width 128 height 22
click at [265, 187] on span "Google AI Overviews" at bounding box center [228, 187] width 85 height 27
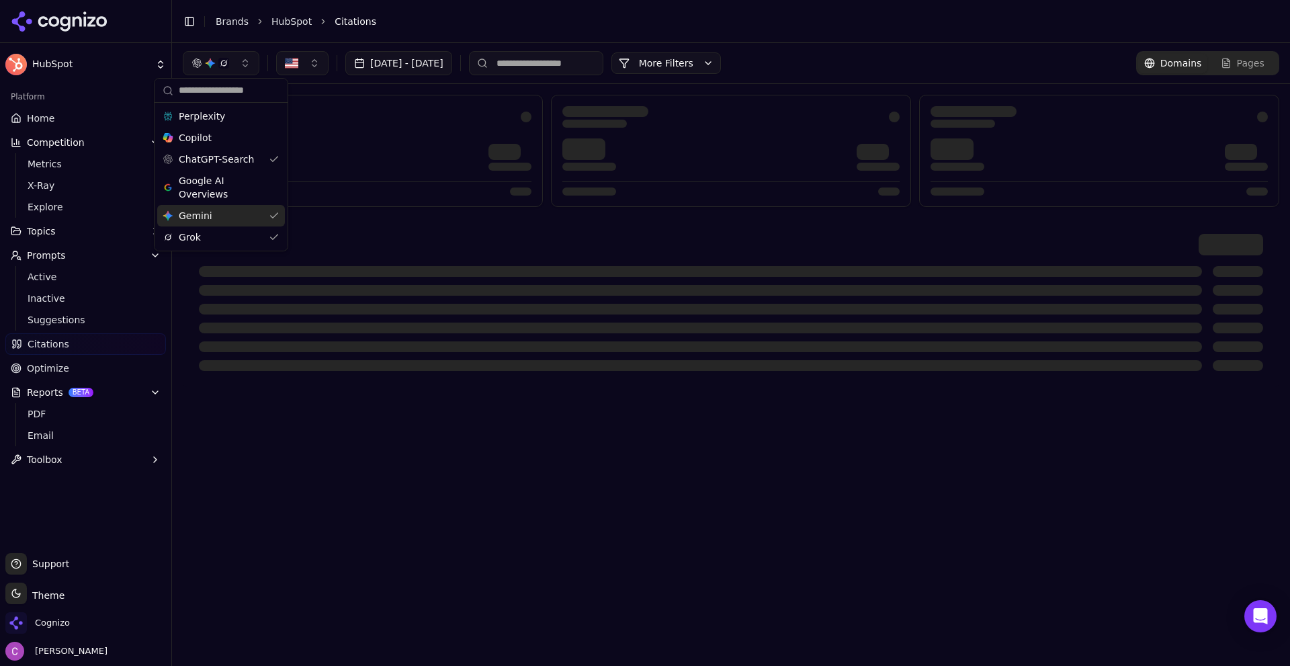
click at [267, 209] on div "Gemini Gemini" at bounding box center [221, 216] width 128 height 22
click at [259, 240] on div "Grok" at bounding box center [215, 237] width 128 height 22
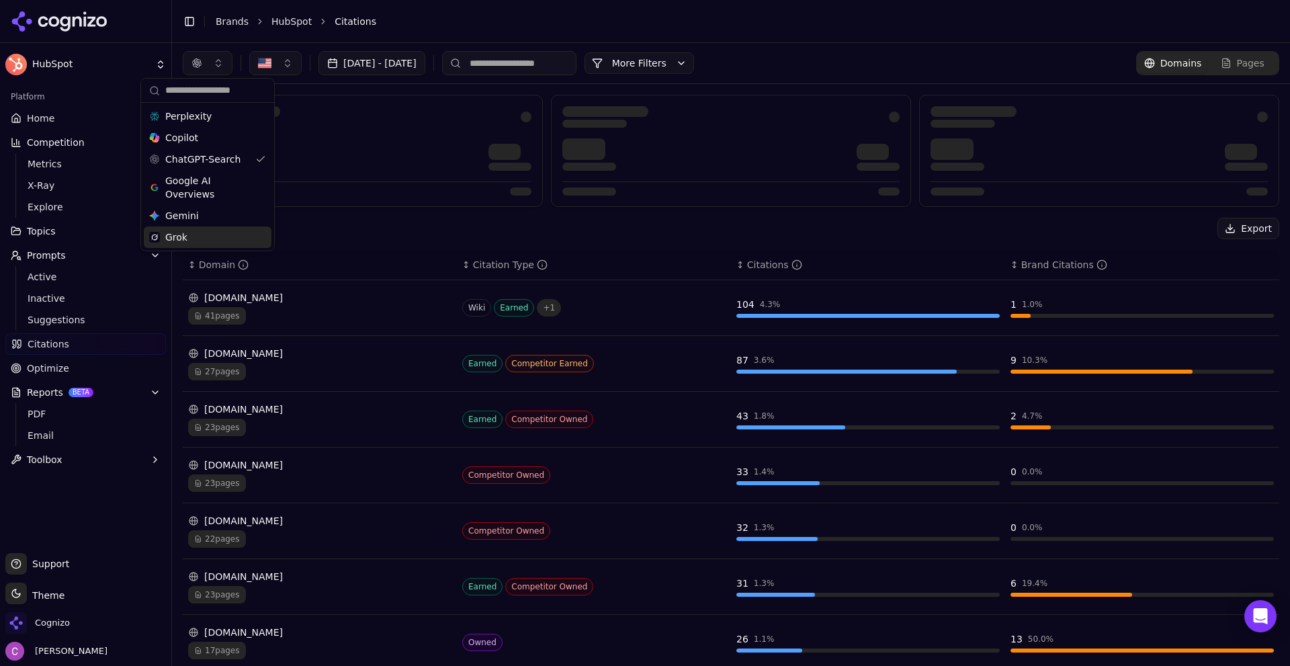
click at [377, 221] on div "Export ↕ Domain ↕ Citation Type ↕ Citations ↕ Brand Citations [DOMAIN_NAME] 41 …" at bounding box center [731, 482] width 1118 height 797
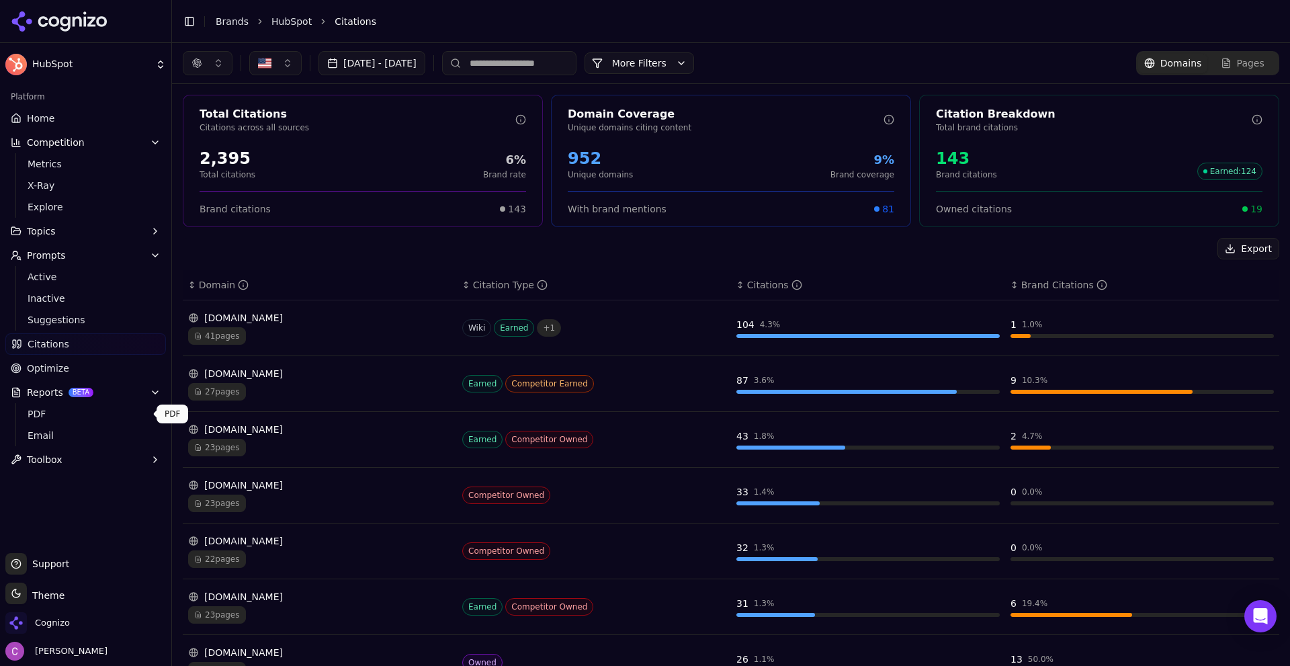
click at [48, 406] on link "PDF" at bounding box center [86, 413] width 128 height 19
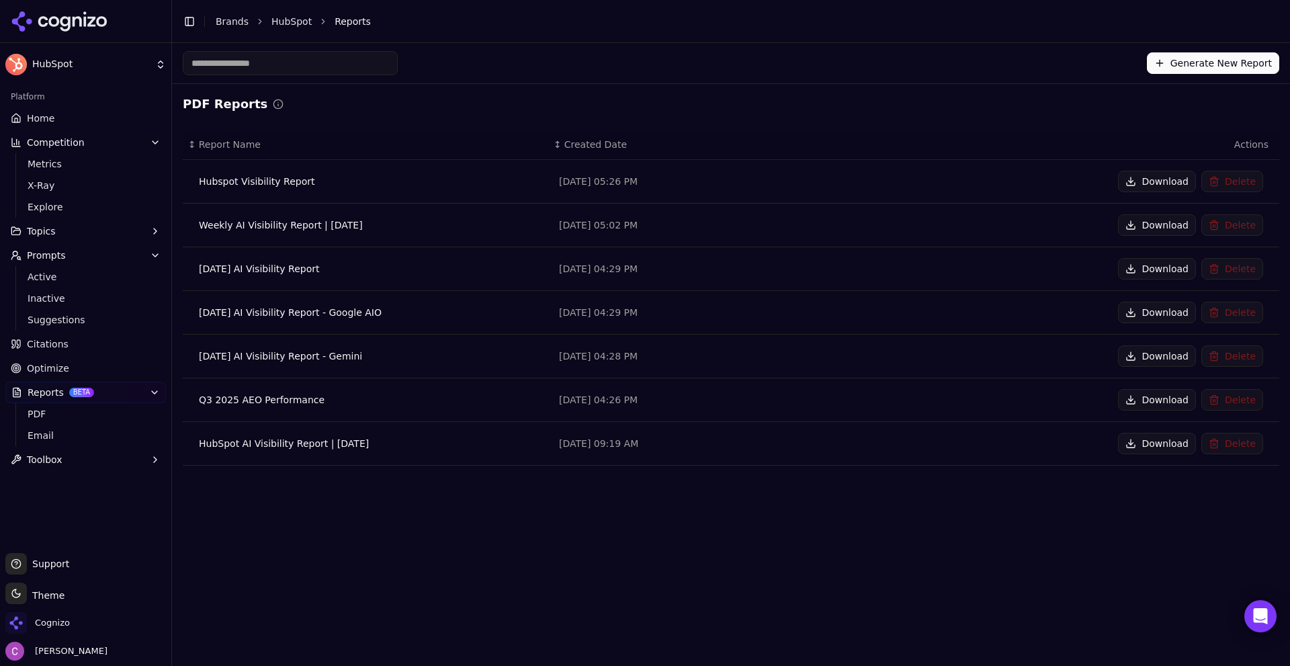
click at [251, 479] on div "PDF Reports ↕ Report Name ↕ Created Date Actions Hubspot Visibility Report [DAT…" at bounding box center [731, 285] width 1118 height 403
click at [43, 430] on span "Email" at bounding box center [86, 435] width 117 height 13
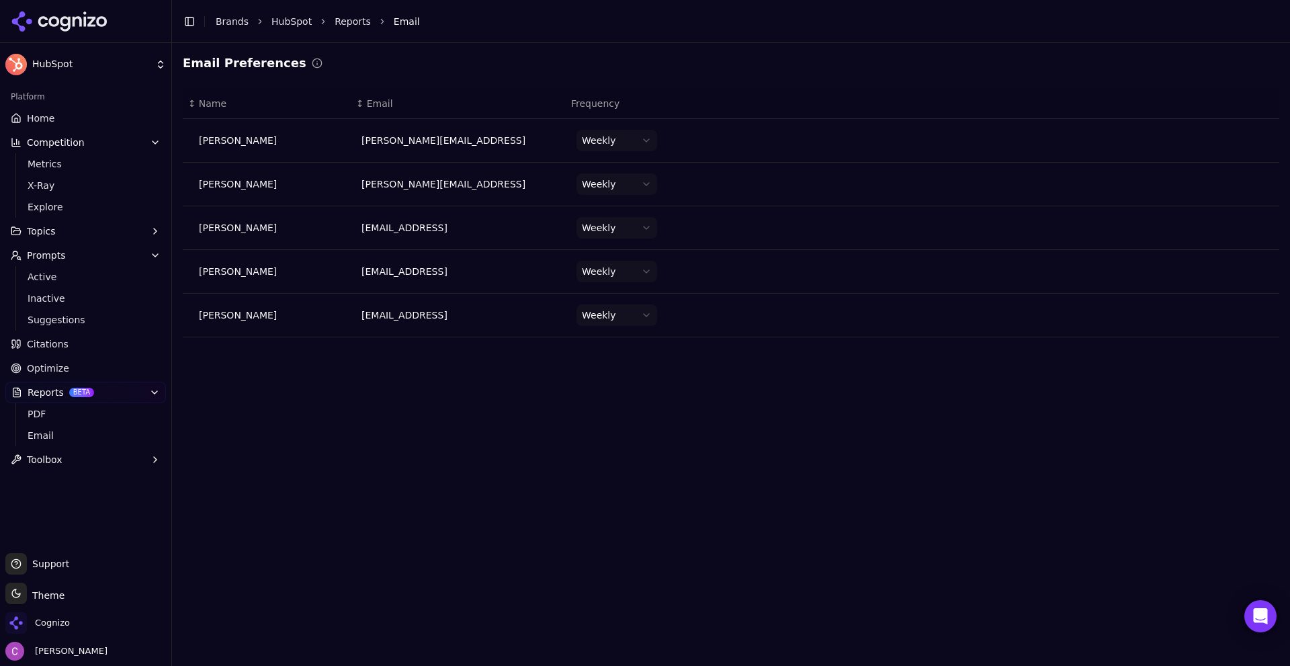
click at [596, 148] on html "HubSpot Platform Home Competition Metrics X-Ray Explore Topics Prompts Active I…" at bounding box center [645, 333] width 1290 height 666
click at [523, 388] on html "HubSpot Platform Home Competition Metrics X-Ray Explore Topics Prompts Active I…" at bounding box center [645, 333] width 1290 height 666
click at [68, 369] on link "Optimize" at bounding box center [85, 368] width 161 height 22
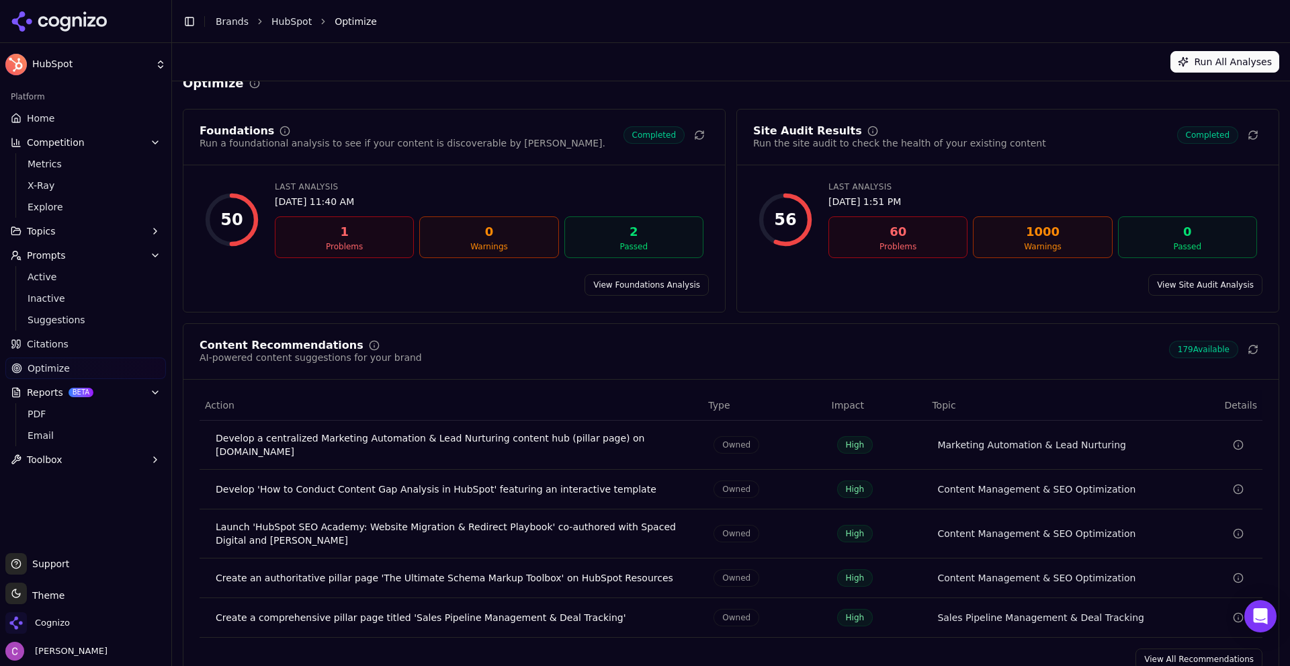
scroll to position [40, 0]
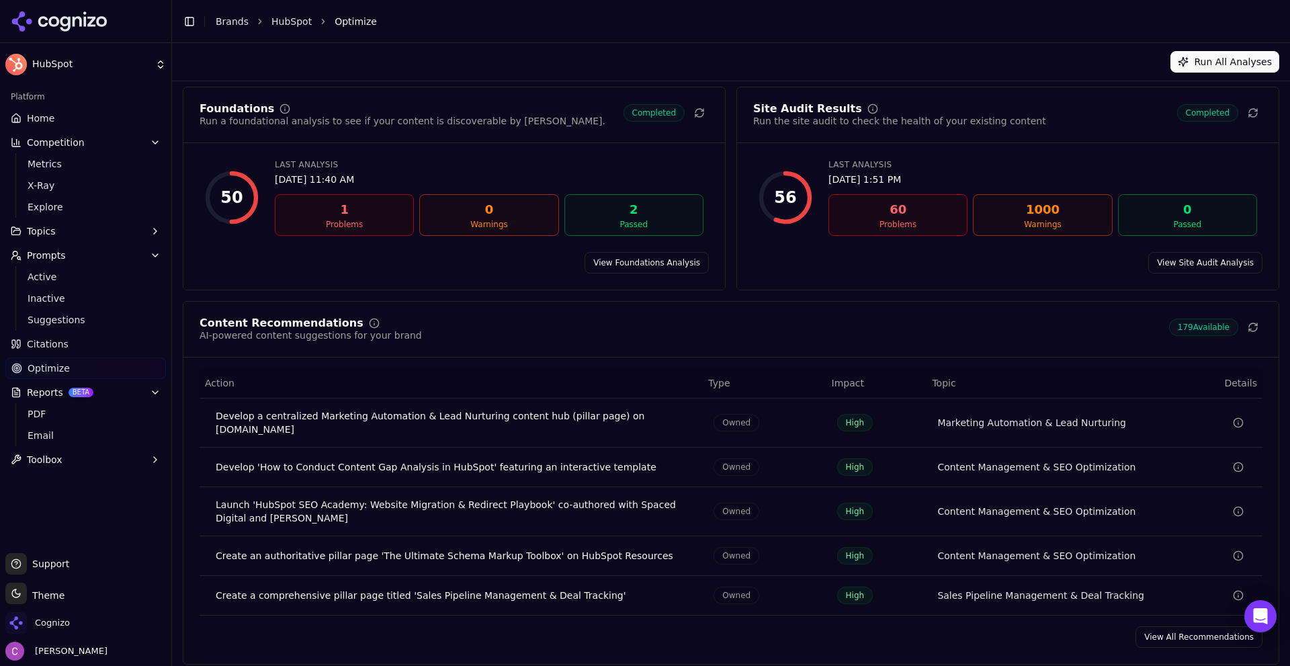
click at [1178, 626] on link "View All Recommendations" at bounding box center [1198, 637] width 127 height 22
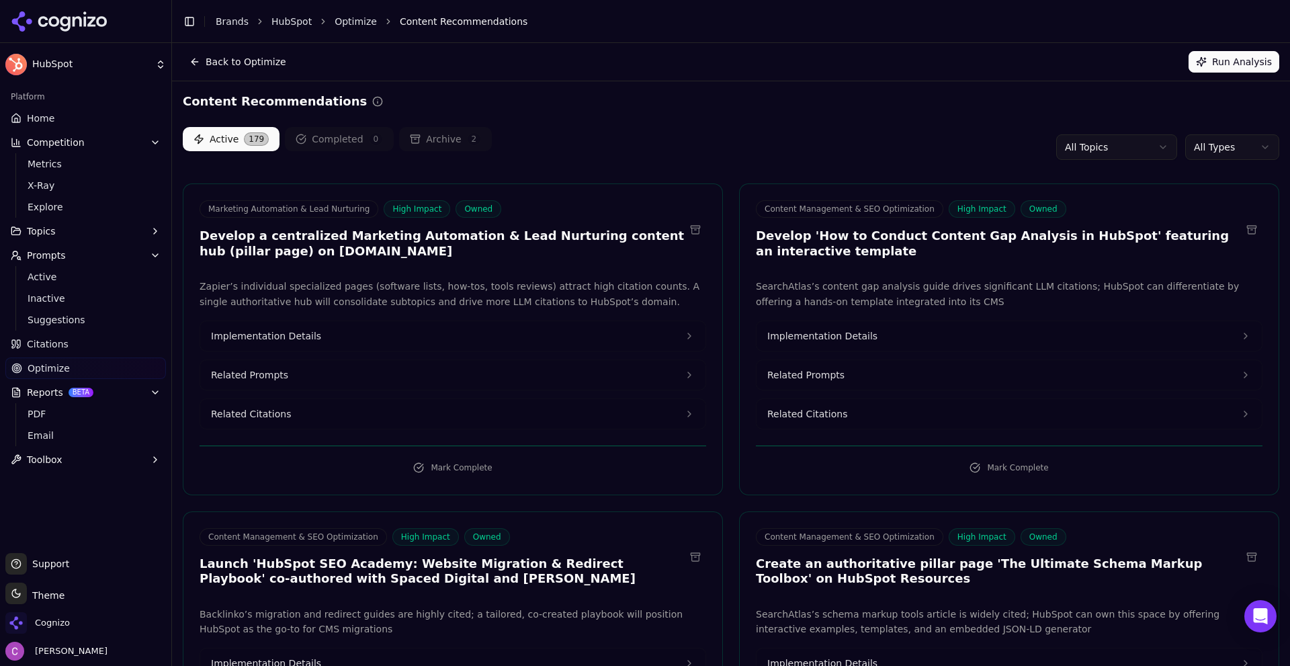
click at [592, 147] on div "Active 179 Completed 0 Archive 2 All Topics All Types" at bounding box center [731, 147] width 1097 height 40
click at [627, 166] on div "Active 179 Completed 0 Archive 2 All Topics All Types" at bounding box center [731, 147] width 1097 height 40
click at [62, 116] on link "Home" at bounding box center [85, 119] width 161 height 22
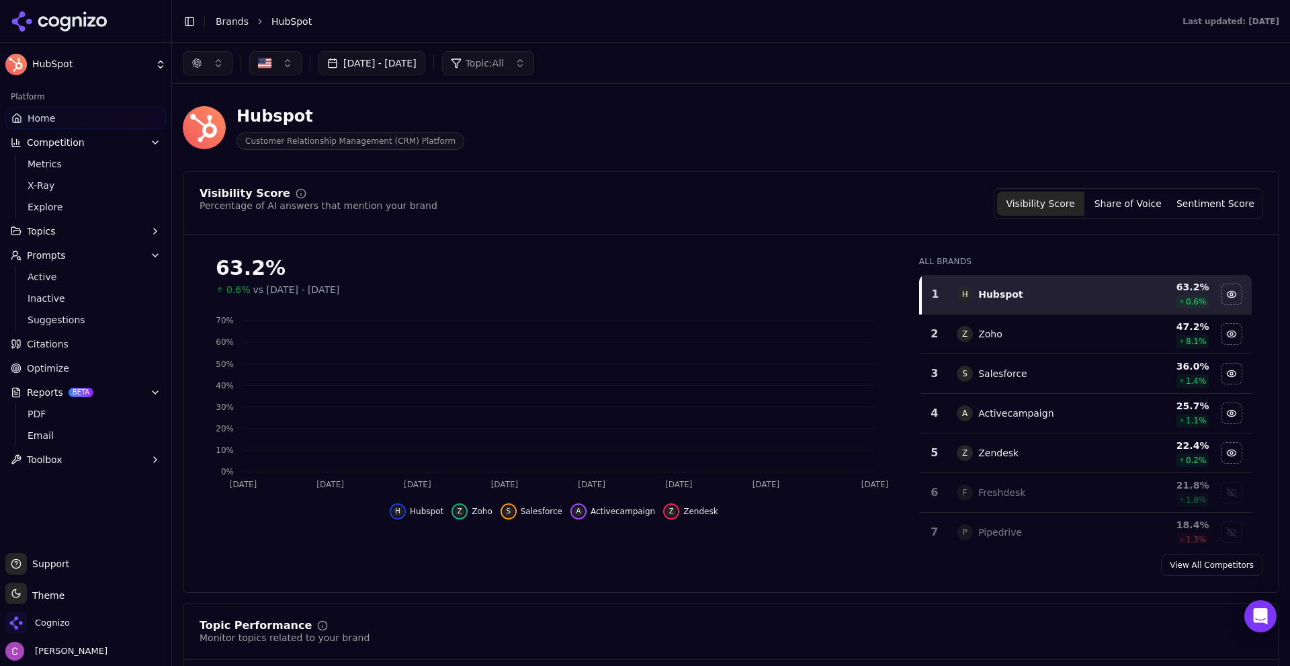
click at [499, 118] on div "Hubspot Customer Relationship Management (CRM) Platform" at bounding box center [484, 127] width 602 height 44
